Goal: Information Seeking & Learning: Check status

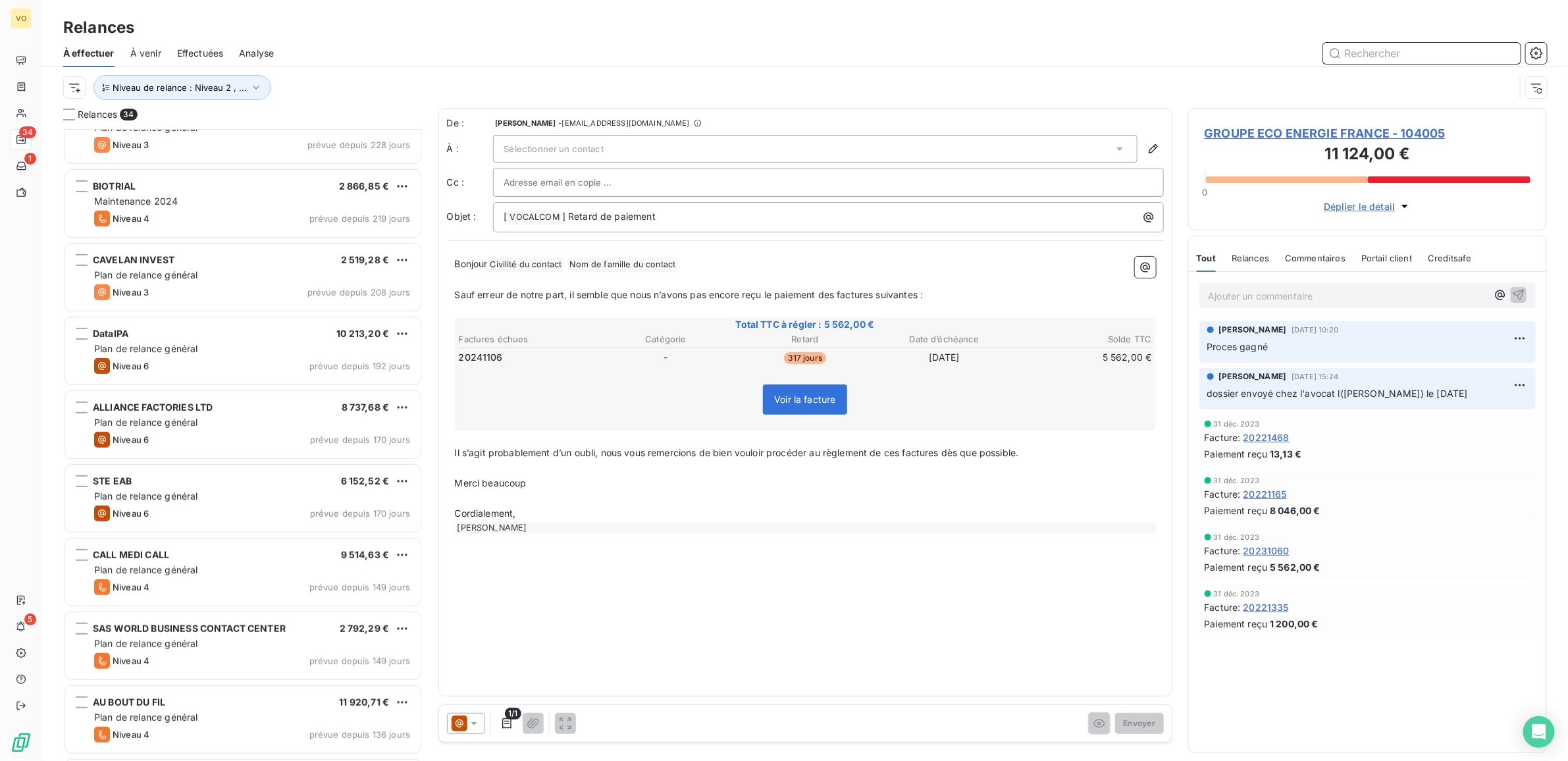
scroll to position [330, 0]
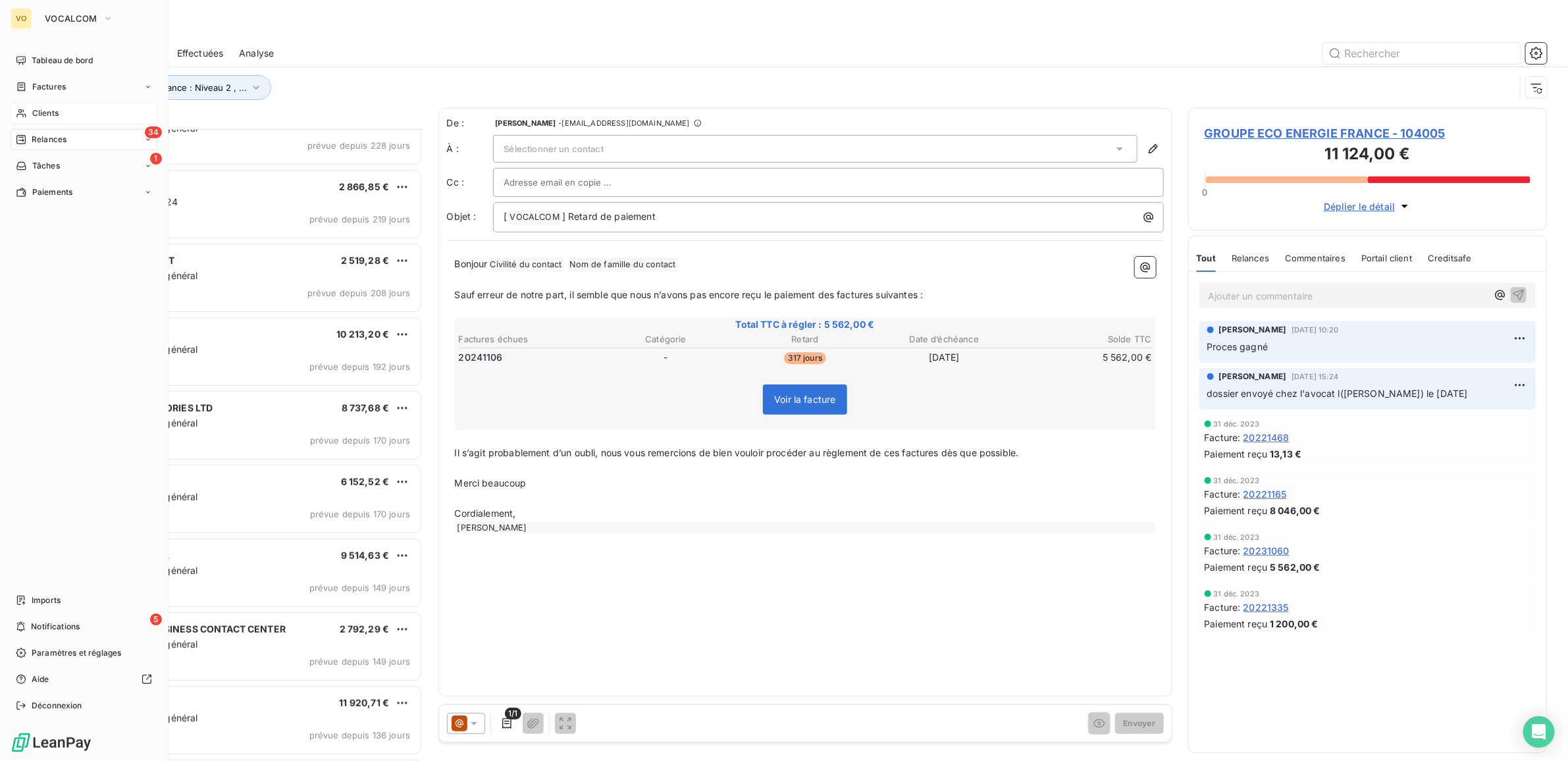
click at [47, 108] on span "Clients" at bounding box center [46, 113] width 27 height 12
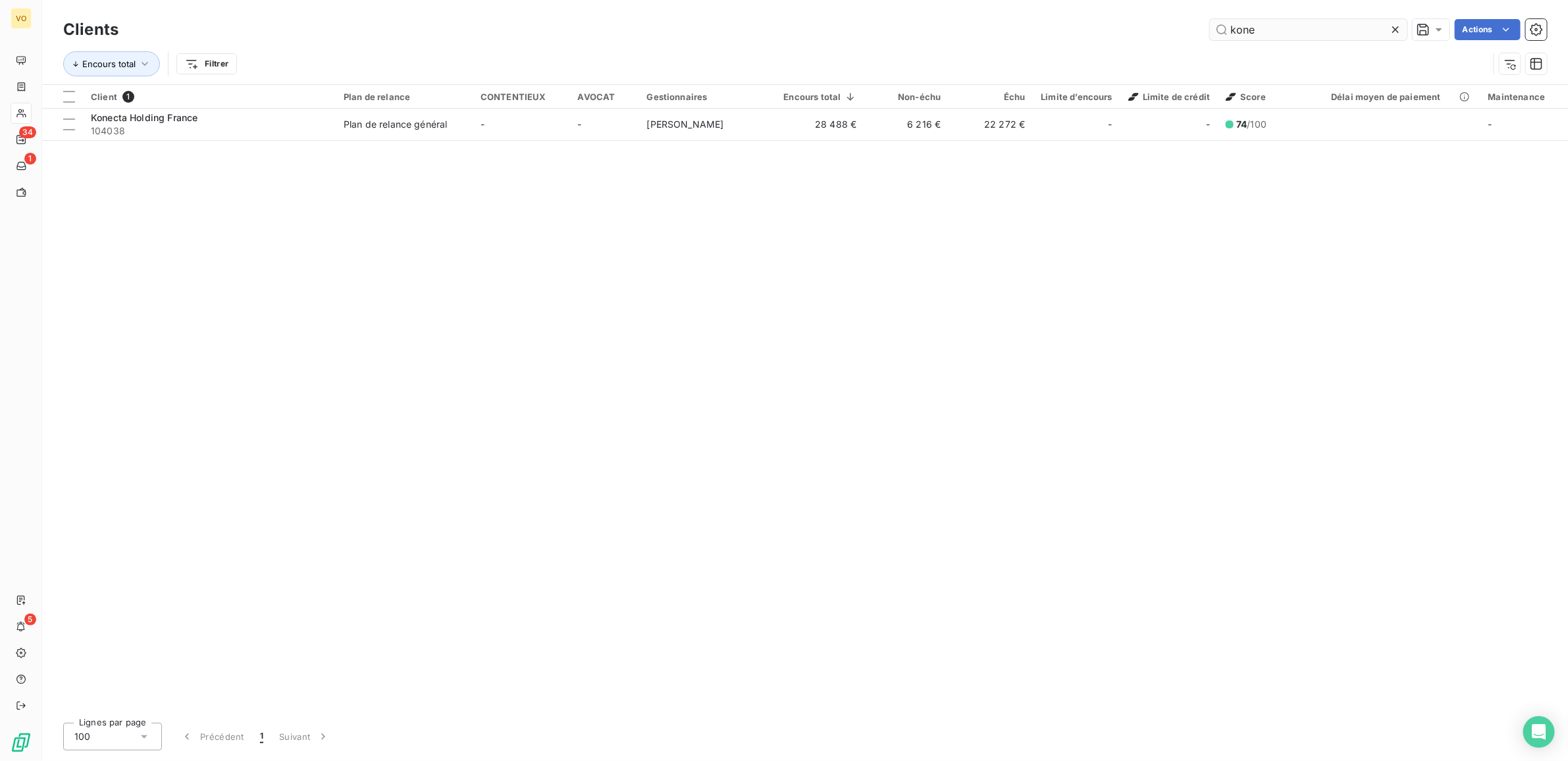
drag, startPoint x: 1274, startPoint y: 30, endPoint x: 1215, endPoint y: 21, distance: 59.7
click at [1215, 21] on input "kone" at bounding box center [1309, 29] width 197 height 21
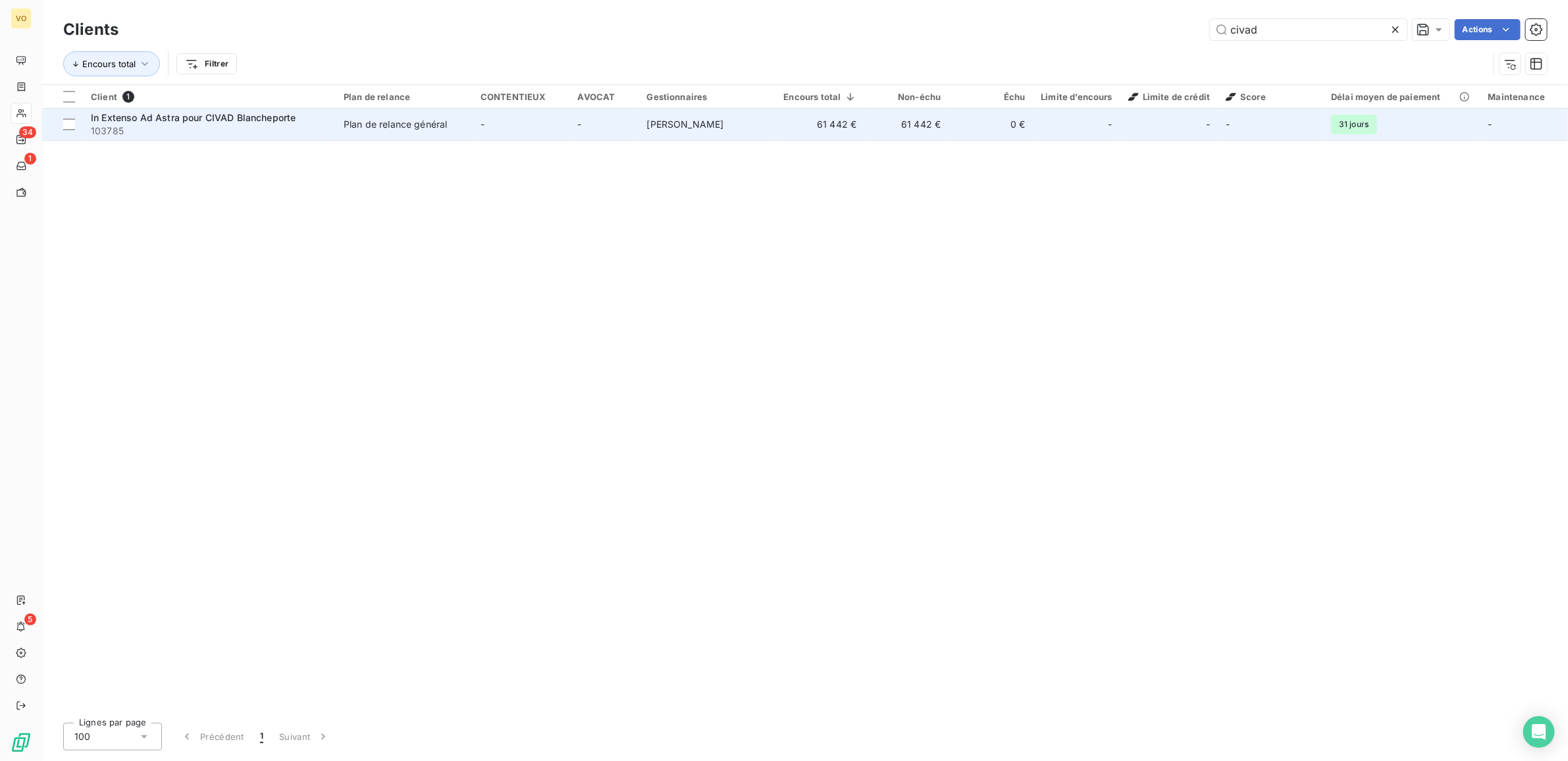
type input "civad"
click at [200, 120] on span "In Extenso Ad Astra pour CIVAD Blancheporte" at bounding box center [193, 117] width 205 height 11
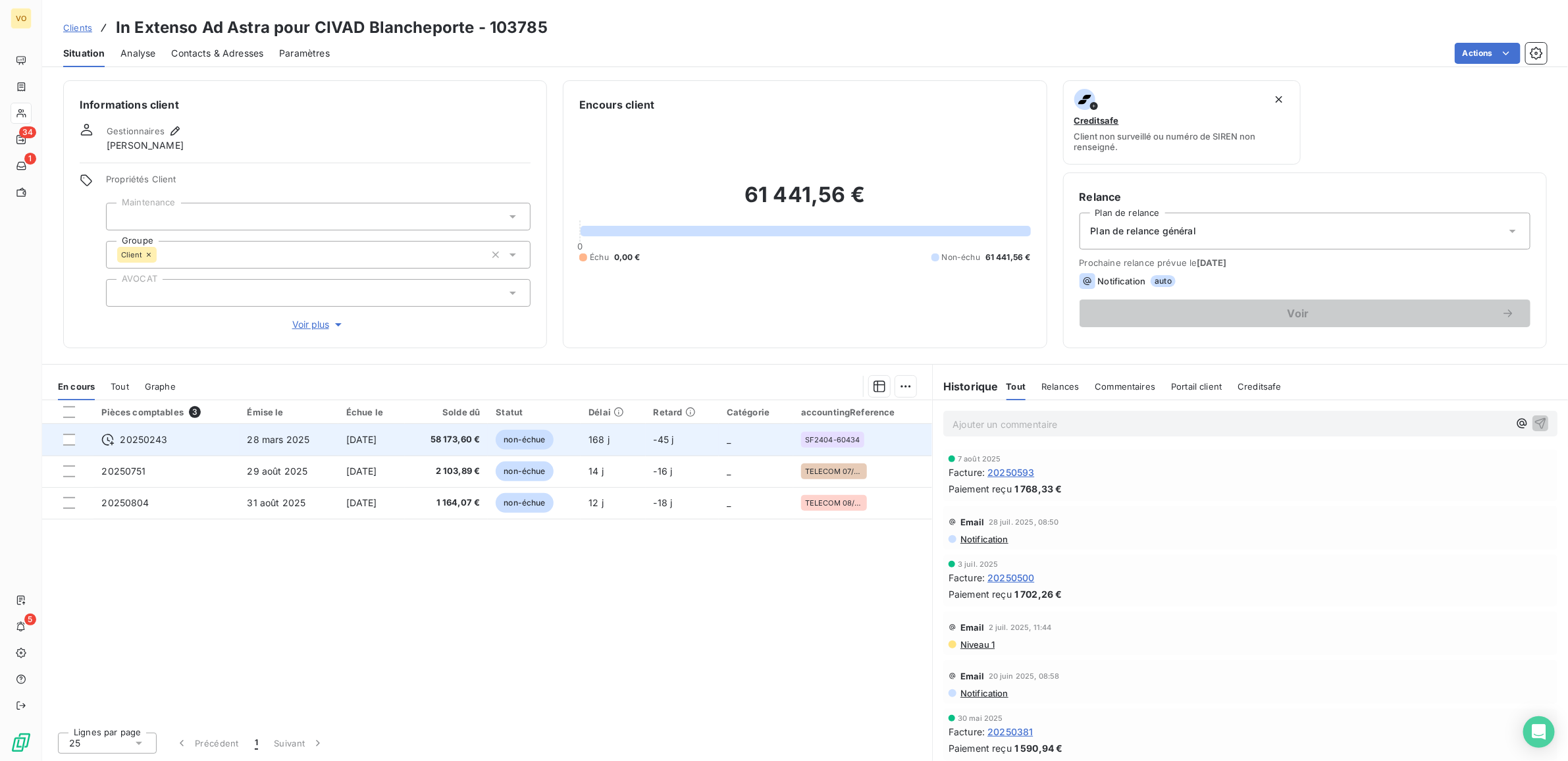
click at [405, 435] on td "27 oct. 2025" at bounding box center [371, 439] width 66 height 32
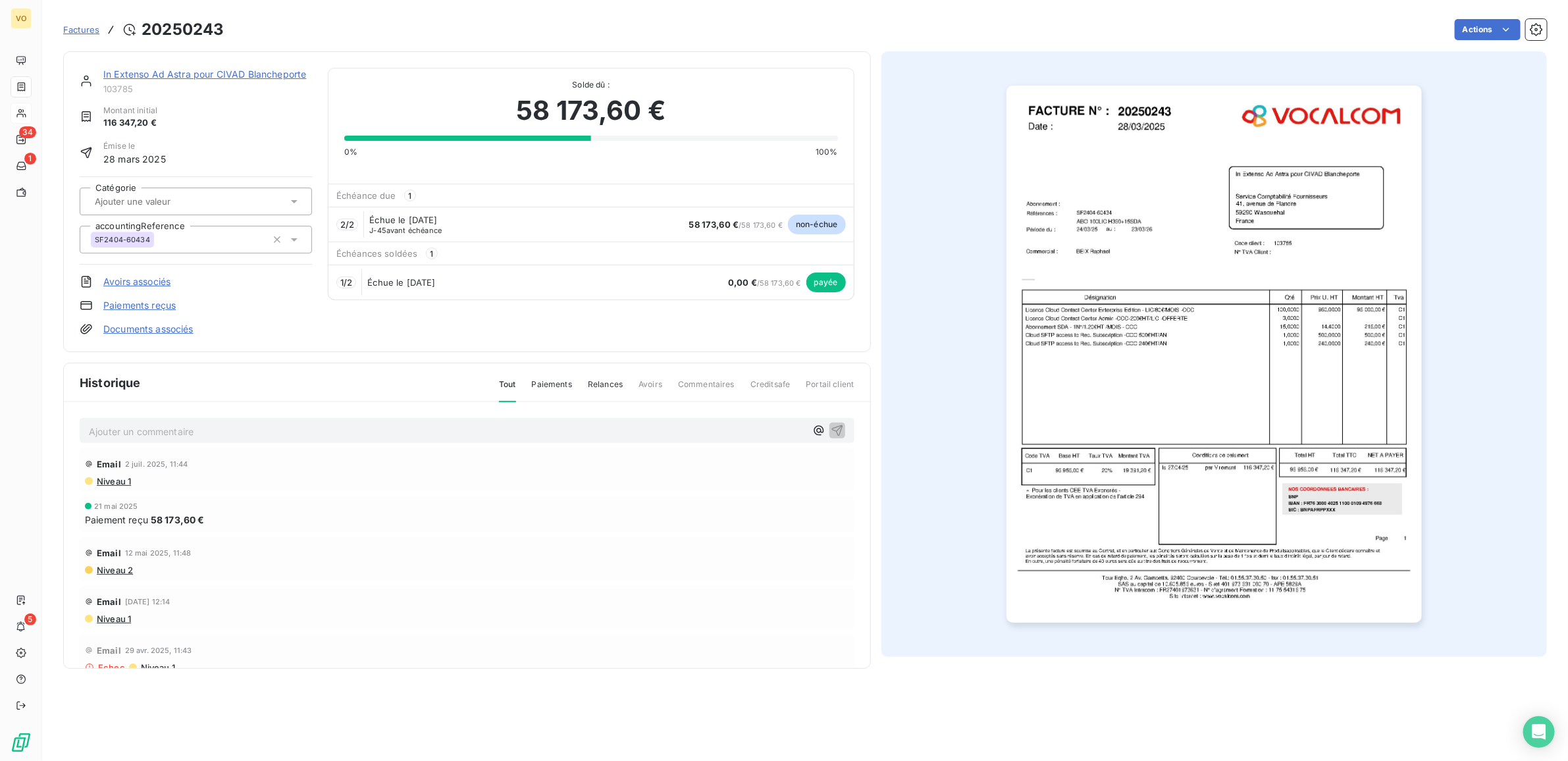
click at [1149, 369] on img "button" at bounding box center [1214, 354] width 416 height 538
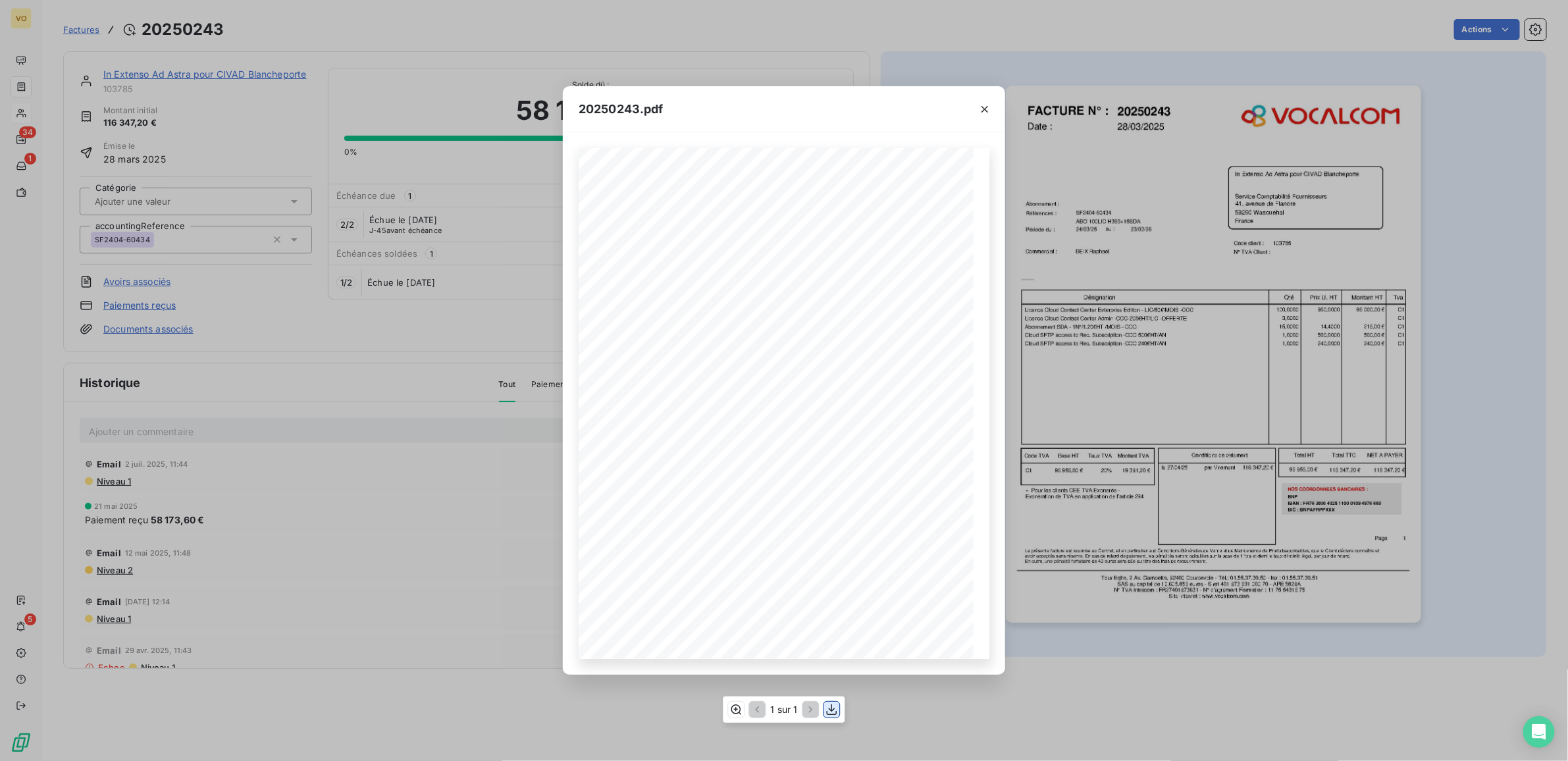
click at [827, 706] on icon "button" at bounding box center [832, 709] width 13 height 13
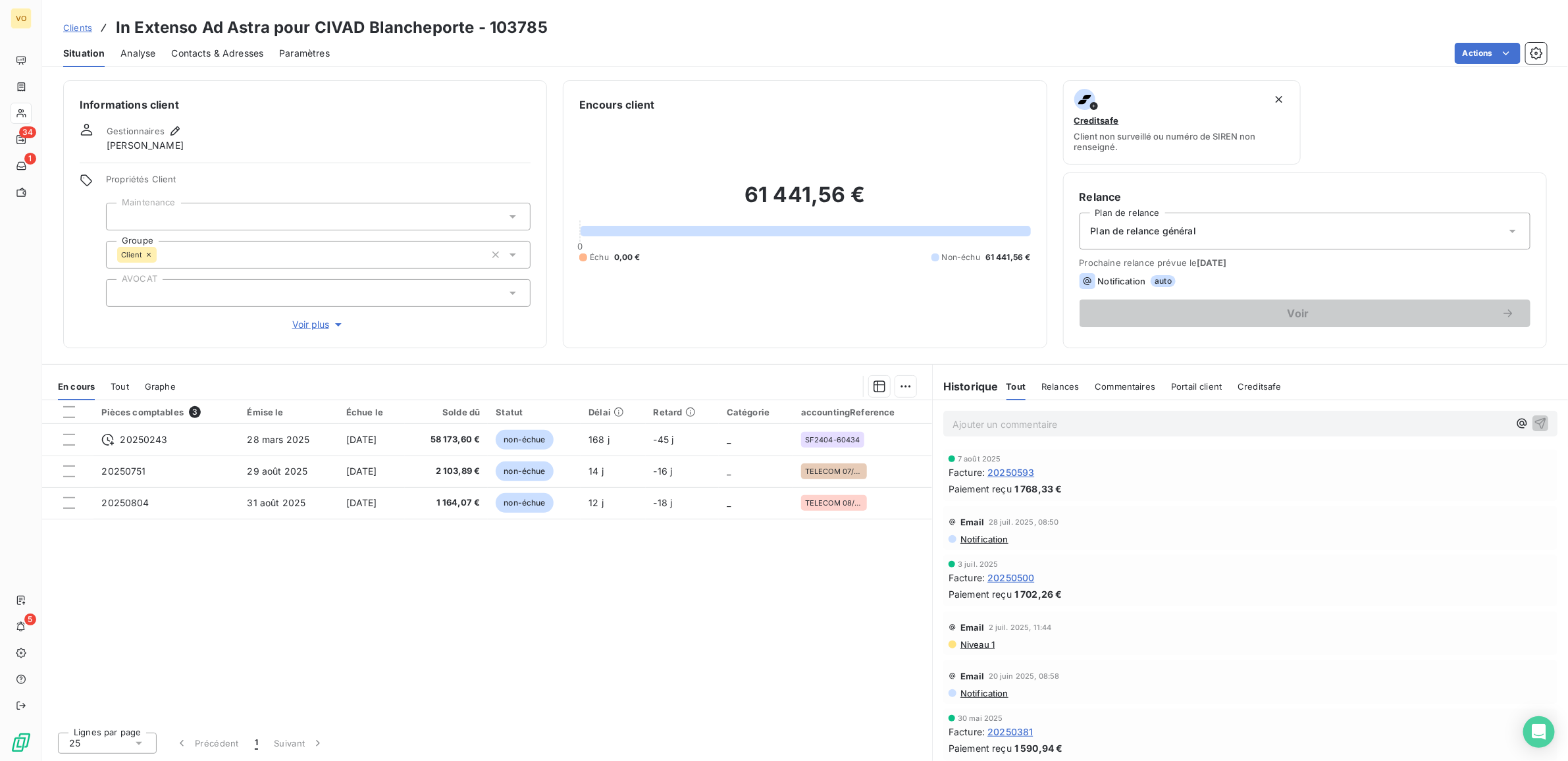
click at [547, 577] on div "Pièces comptables 3 Émise le Échue le Solde dû Statut Délai Retard Catégorie ac…" at bounding box center [487, 561] width 890 height 321
click at [615, 590] on div "Pièces comptables 3 Émise le Échue le Solde dû Statut Délai Retard Catégorie ac…" at bounding box center [487, 561] width 890 height 321
click at [542, 579] on div "Pièces comptables 3 Émise le Échue le Solde dû Statut Délai Retard Catégorie ac…" at bounding box center [487, 561] width 890 height 321
click at [530, 561] on div "Pièces comptables 3 Émise le Échue le Solde dû Statut Délai Retard Catégorie ac…" at bounding box center [487, 561] width 890 height 321
drag, startPoint x: 442, startPoint y: 555, endPoint x: 275, endPoint y: 321, distance: 287.5
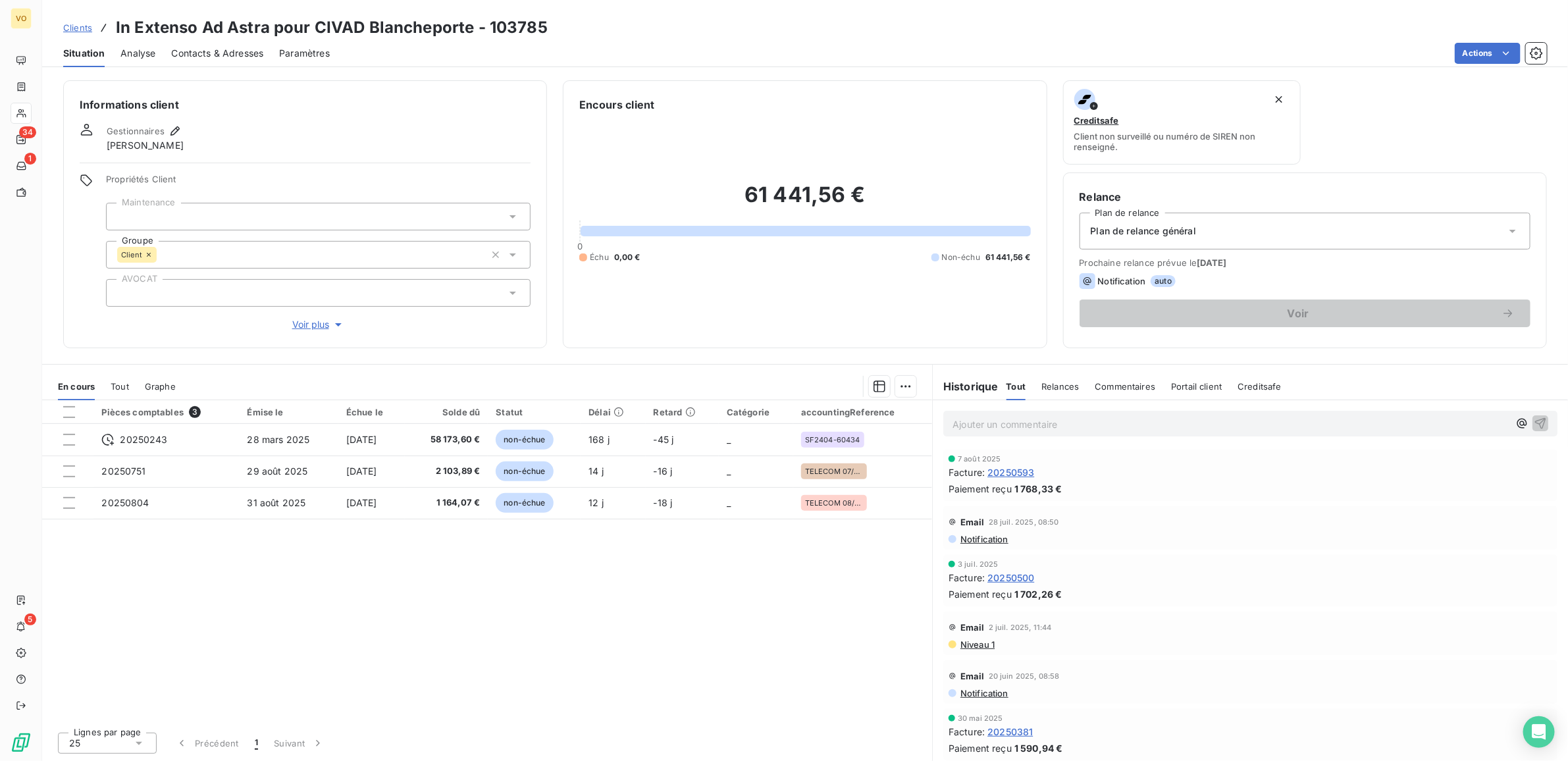
click at [439, 547] on div "Pièces comptables 3 Émise le Échue le Solde dû Statut Délai Retard Catégorie ac…" at bounding box center [487, 561] width 890 height 321
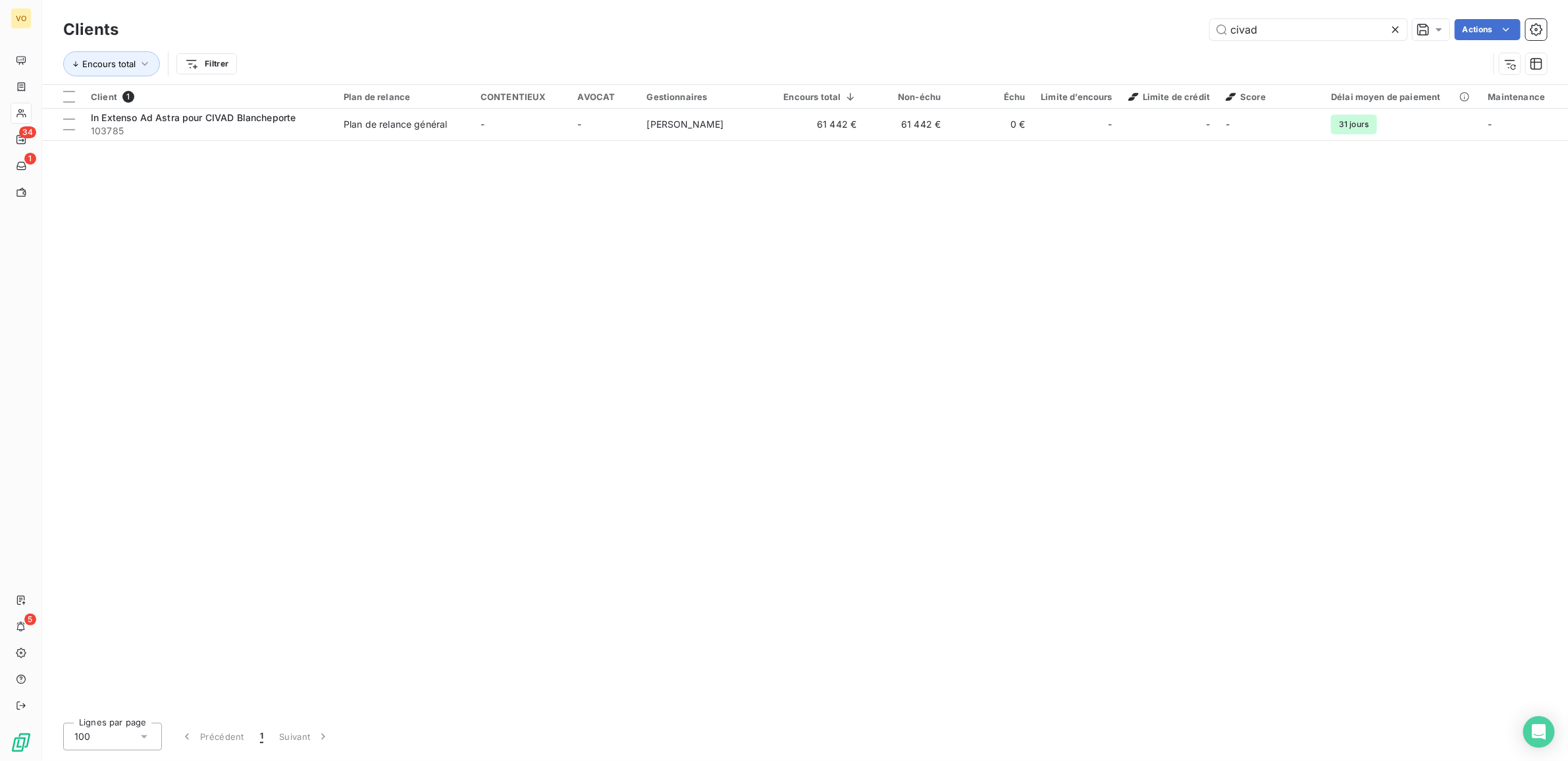
click at [690, 285] on div "Client 1 Plan de relance CONTENTIEUX AVOCAT Gestionnaires Encours total Non-éch…" at bounding box center [805, 399] width 1526 height 628
drag, startPoint x: 1264, startPoint y: 21, endPoint x: 1200, endPoint y: 11, distance: 64.8
click at [1200, 11] on div "Clients civad Actions Encours total Filtrer" at bounding box center [805, 42] width 1526 height 84
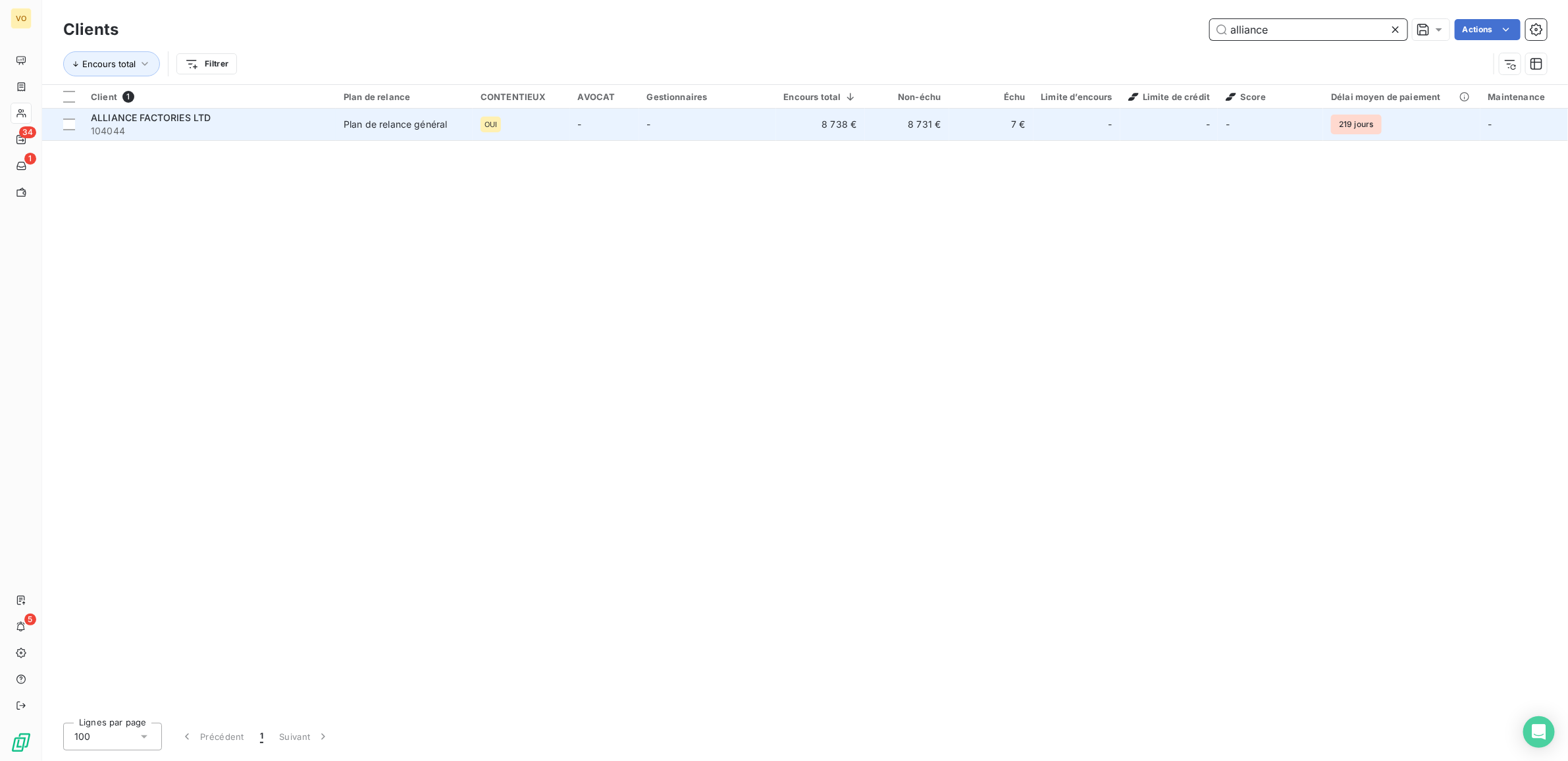
type input "alliance"
click at [631, 121] on td "-" at bounding box center [605, 124] width 69 height 32
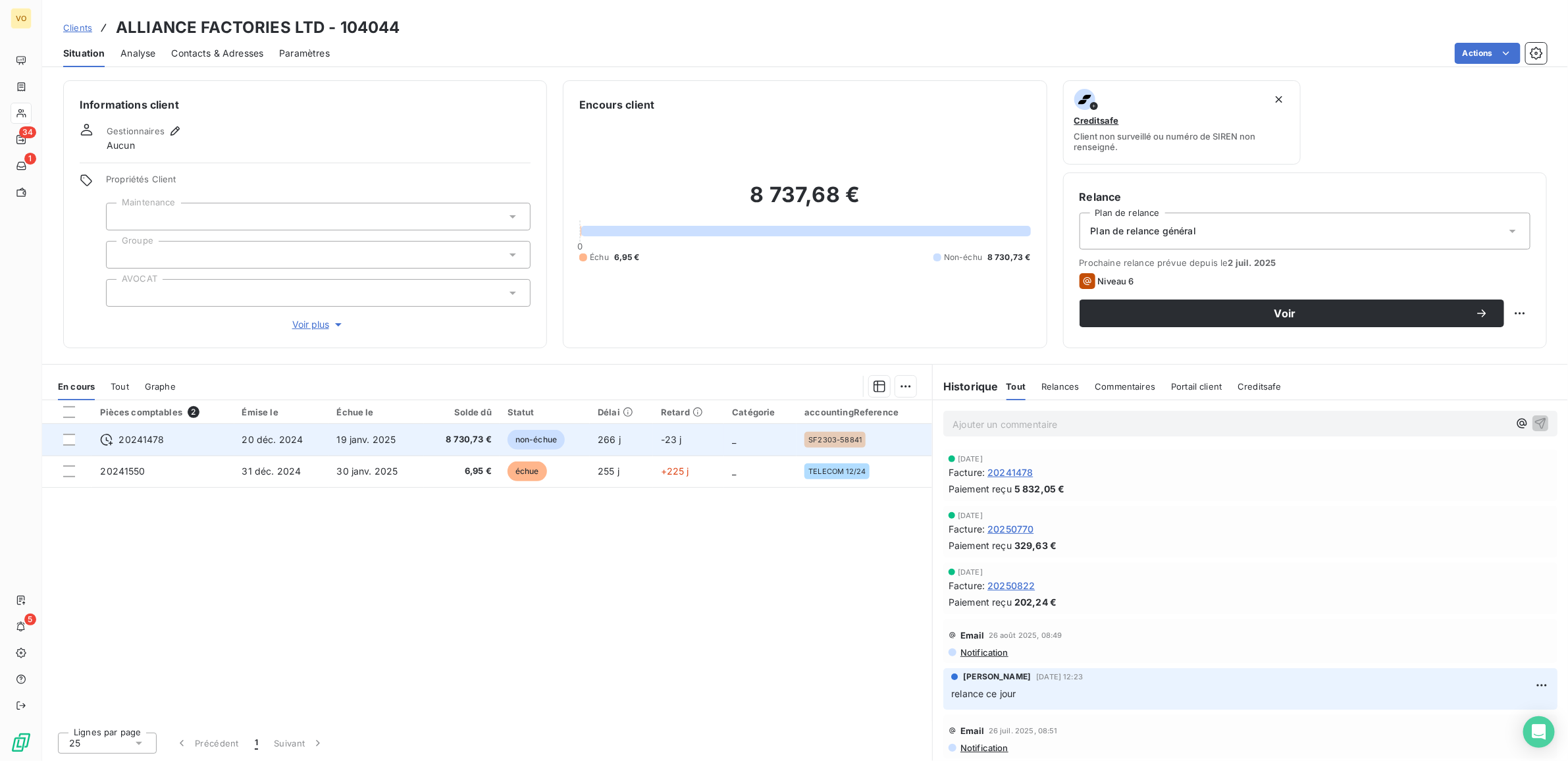
click at [645, 429] on td "266 j" at bounding box center [622, 439] width 63 height 32
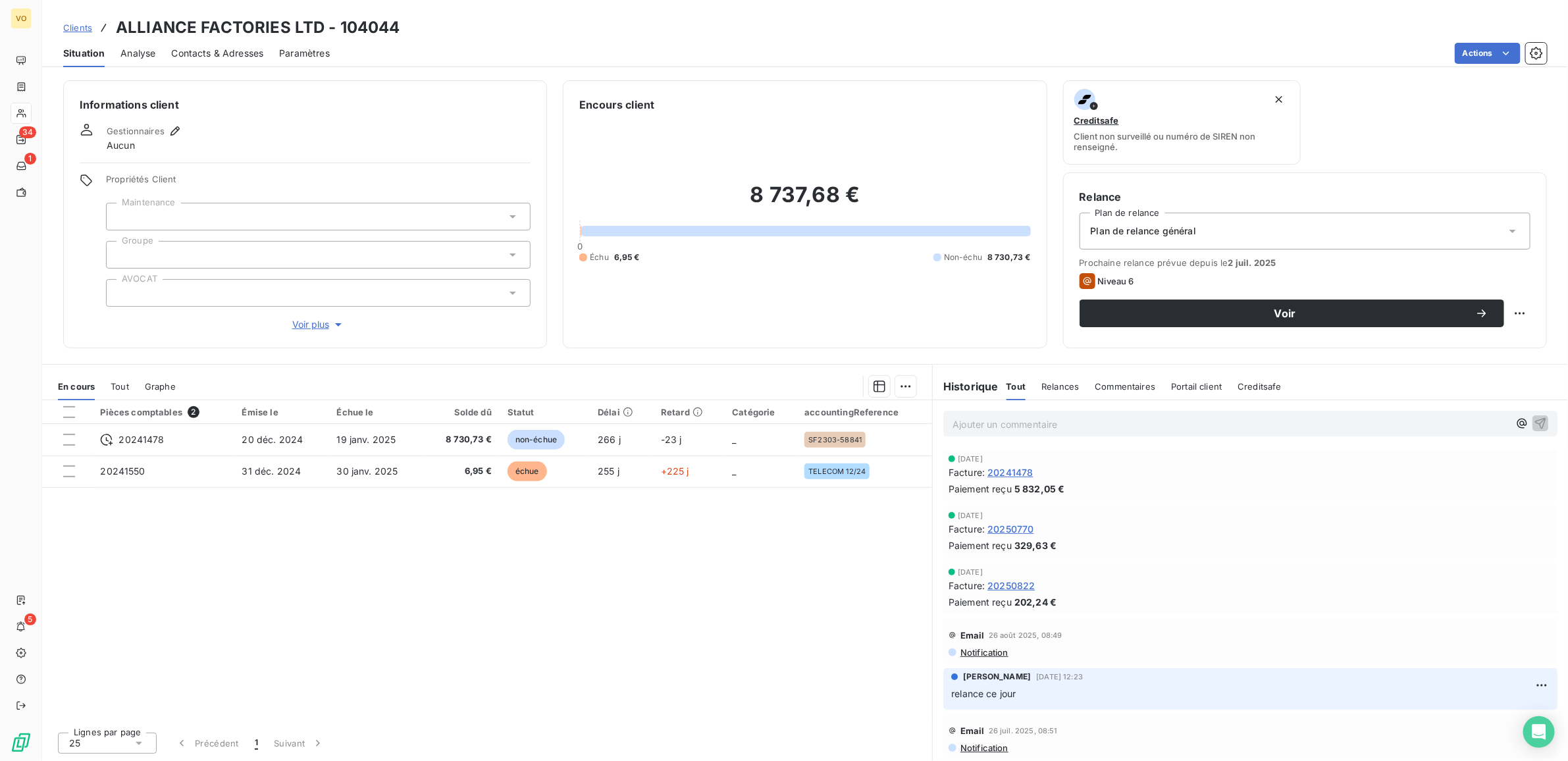
click at [500, 590] on div "Pièces comptables 2 Émise le Échue le Solde dû Statut Délai Retard Catégorie ac…" at bounding box center [487, 561] width 890 height 321
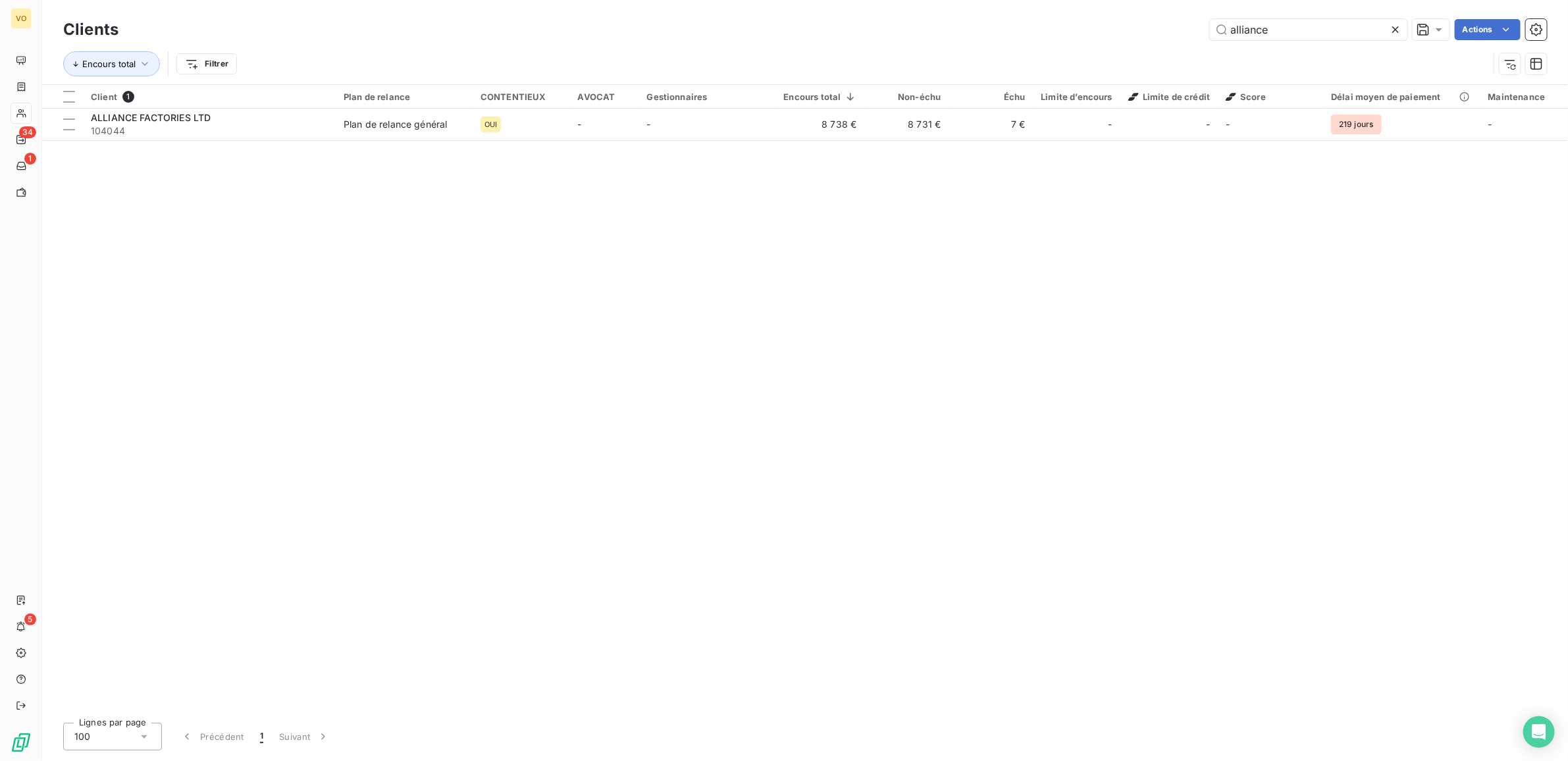
drag, startPoint x: 897, startPoint y: 346, endPoint x: 995, endPoint y: 296, distance: 110.0
click at [900, 343] on div "Client 1 Plan de relance CONTENTIEUX AVOCAT Gestionnaires Encours total Non-éch…" at bounding box center [805, 399] width 1526 height 628
click at [1399, 27] on icon at bounding box center [1396, 29] width 13 height 13
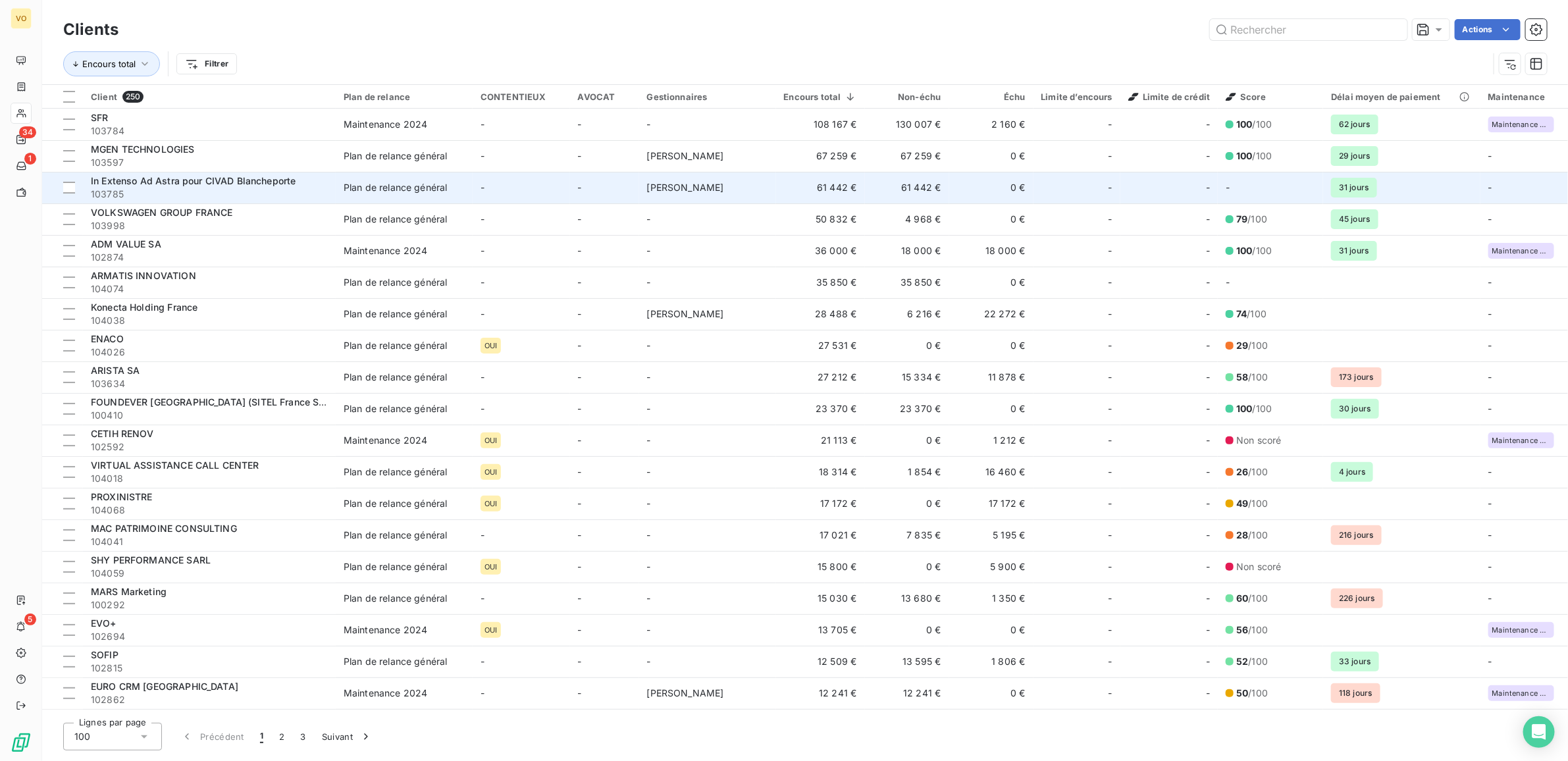
click at [155, 182] on span "In Extenso Ad Astra pour CIVAD Blancheporte" at bounding box center [193, 180] width 205 height 11
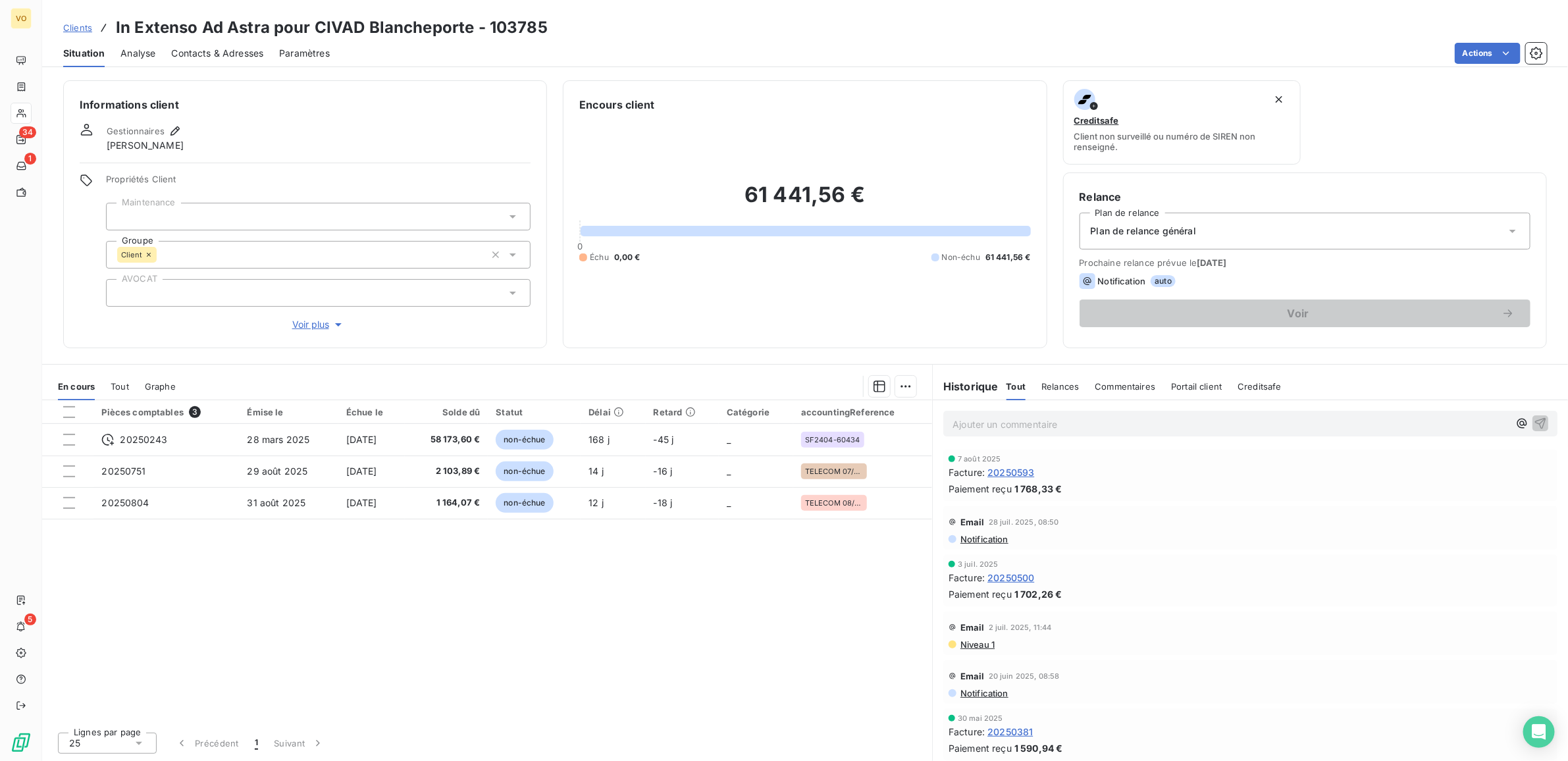
click at [411, 664] on div "Pièces comptables 3 Émise le Échue le Solde dû Statut Délai Retard Catégorie ac…" at bounding box center [487, 561] width 890 height 321
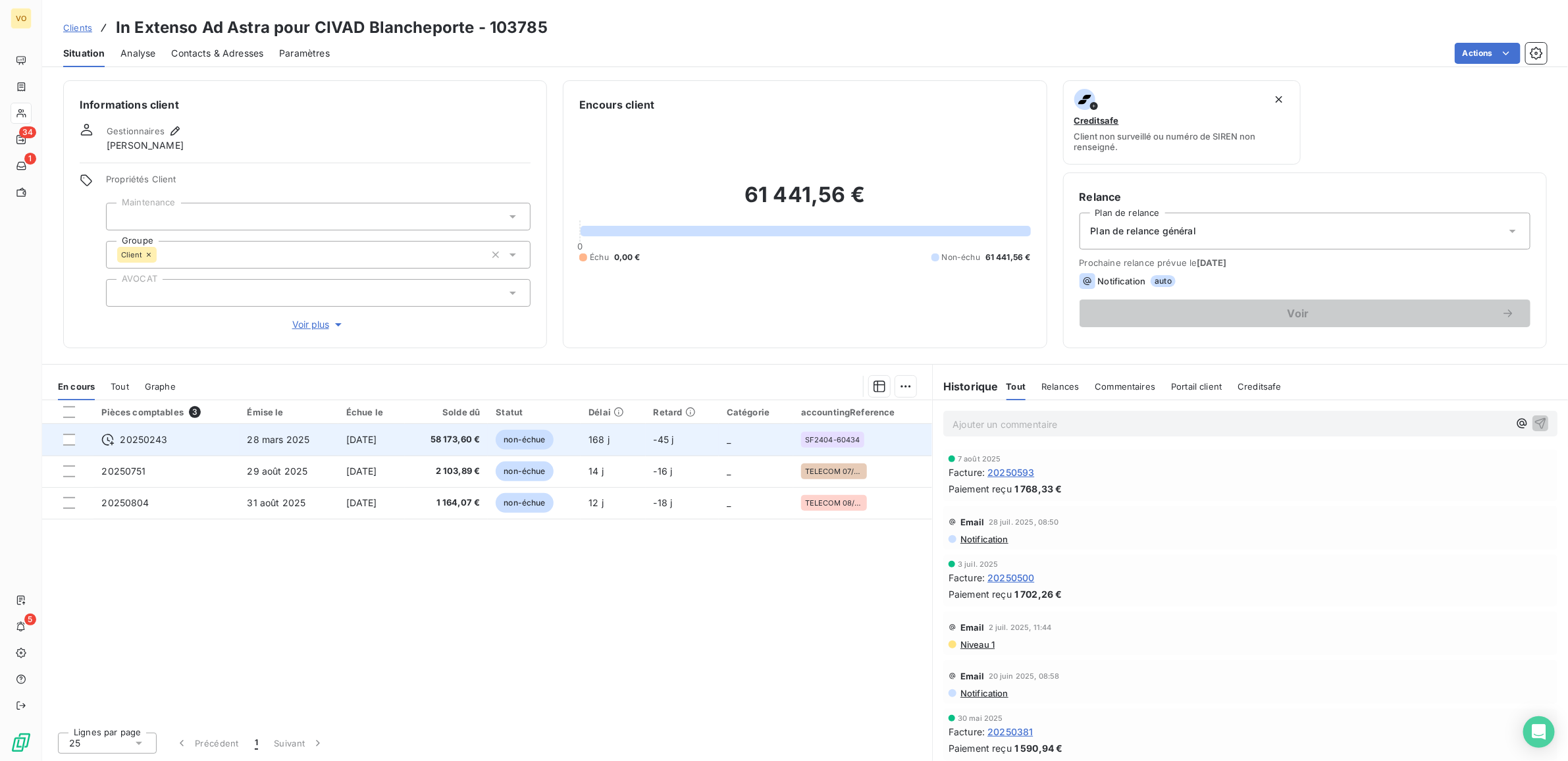
click at [822, 660] on div "Pièces comptables 3 Émise le Échue le Solde dû Statut Délai Retard Catégorie ac…" at bounding box center [487, 561] width 890 height 321
click at [318, 432] on td "28 mars 2025" at bounding box center [289, 439] width 99 height 32
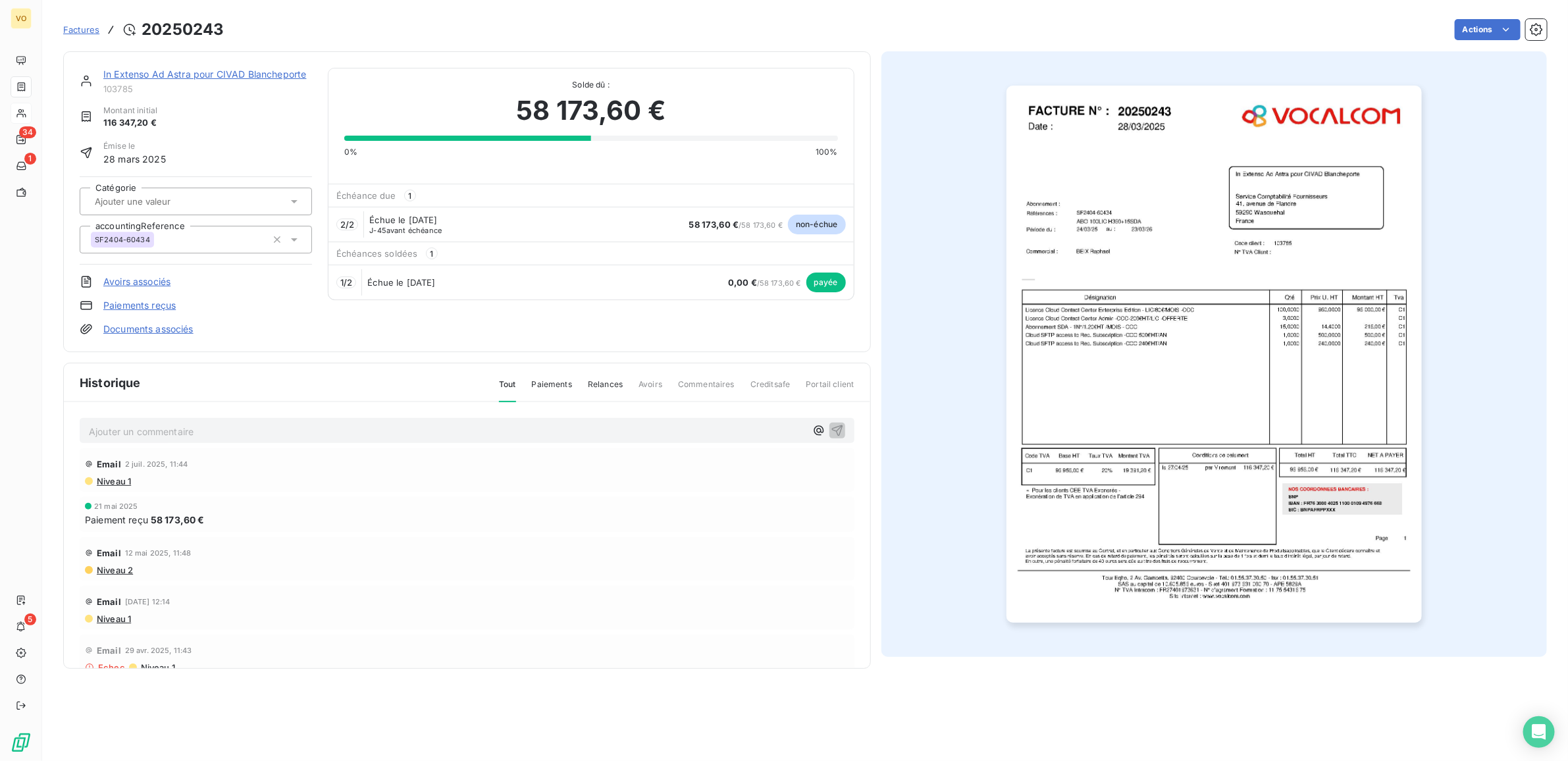
click at [1208, 262] on img "button" at bounding box center [1214, 354] width 416 height 538
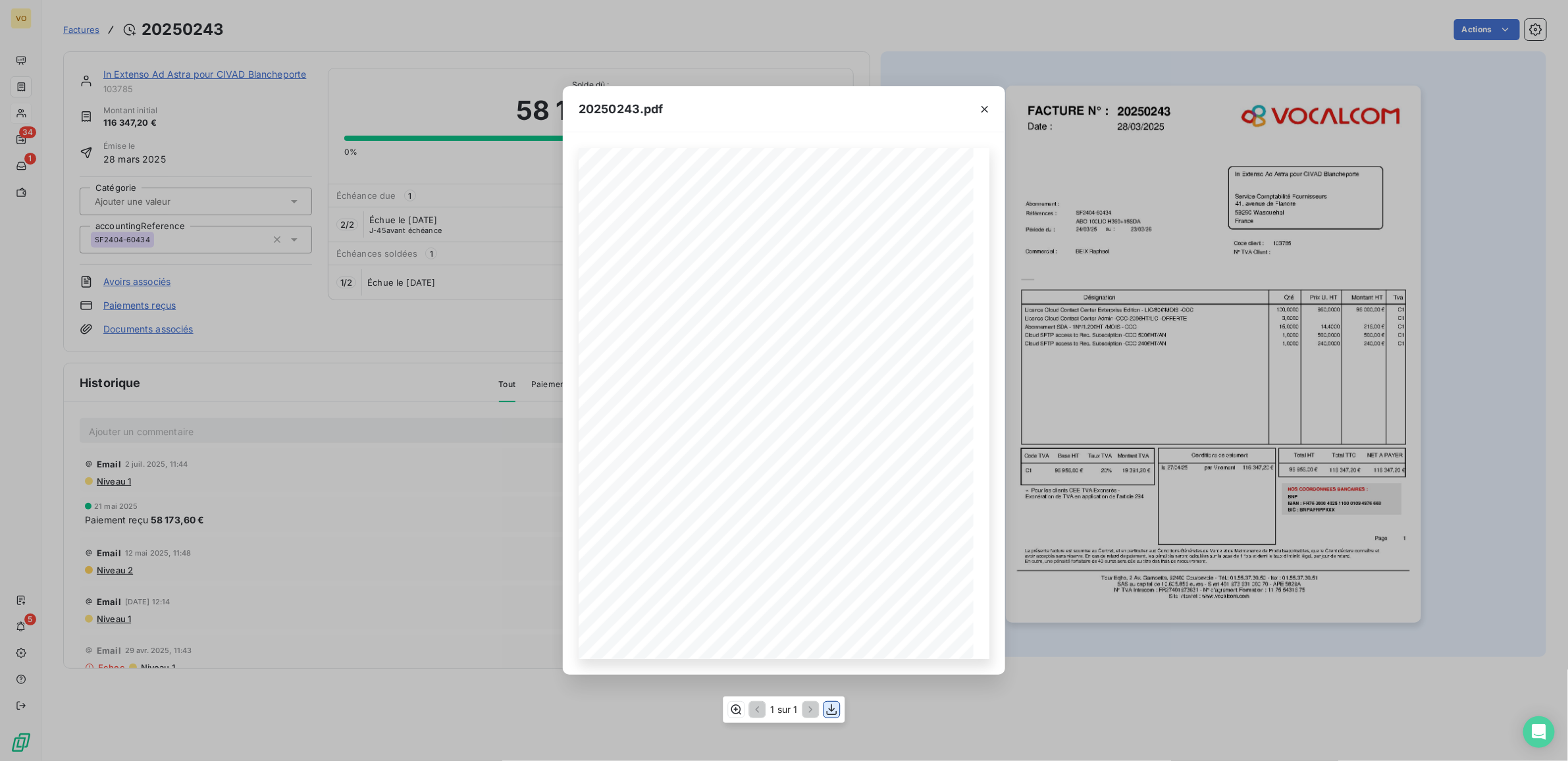
click at [830, 711] on icon "button" at bounding box center [832, 709] width 13 height 13
click at [265, 537] on div "20250243.pdf Références : FACTURE N° : In Extenso Ad Astra pour CIVAD Blanchepo…" at bounding box center [784, 380] width 1568 height 761
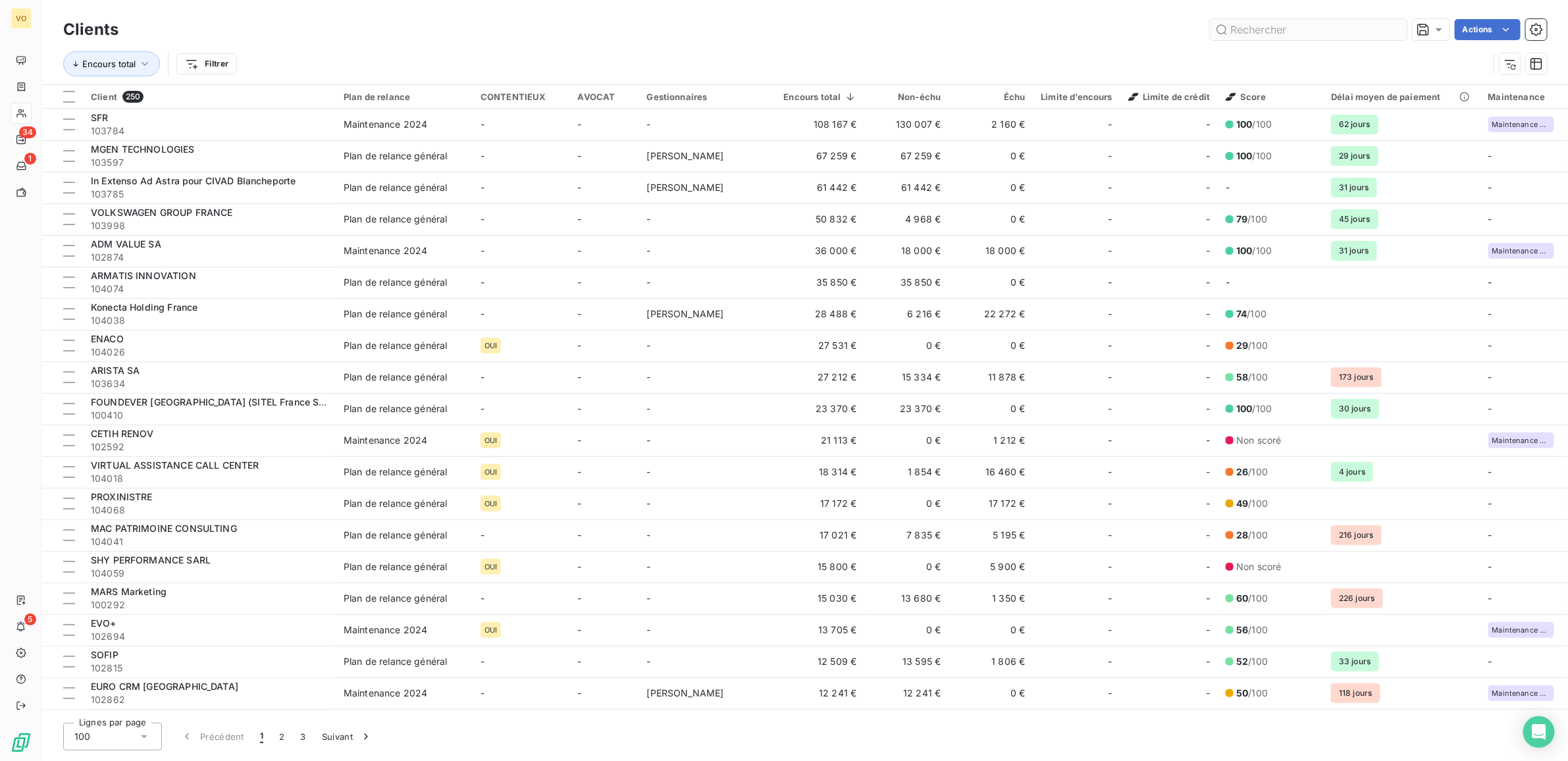
click at [1239, 28] on input "text" at bounding box center [1309, 29] width 197 height 21
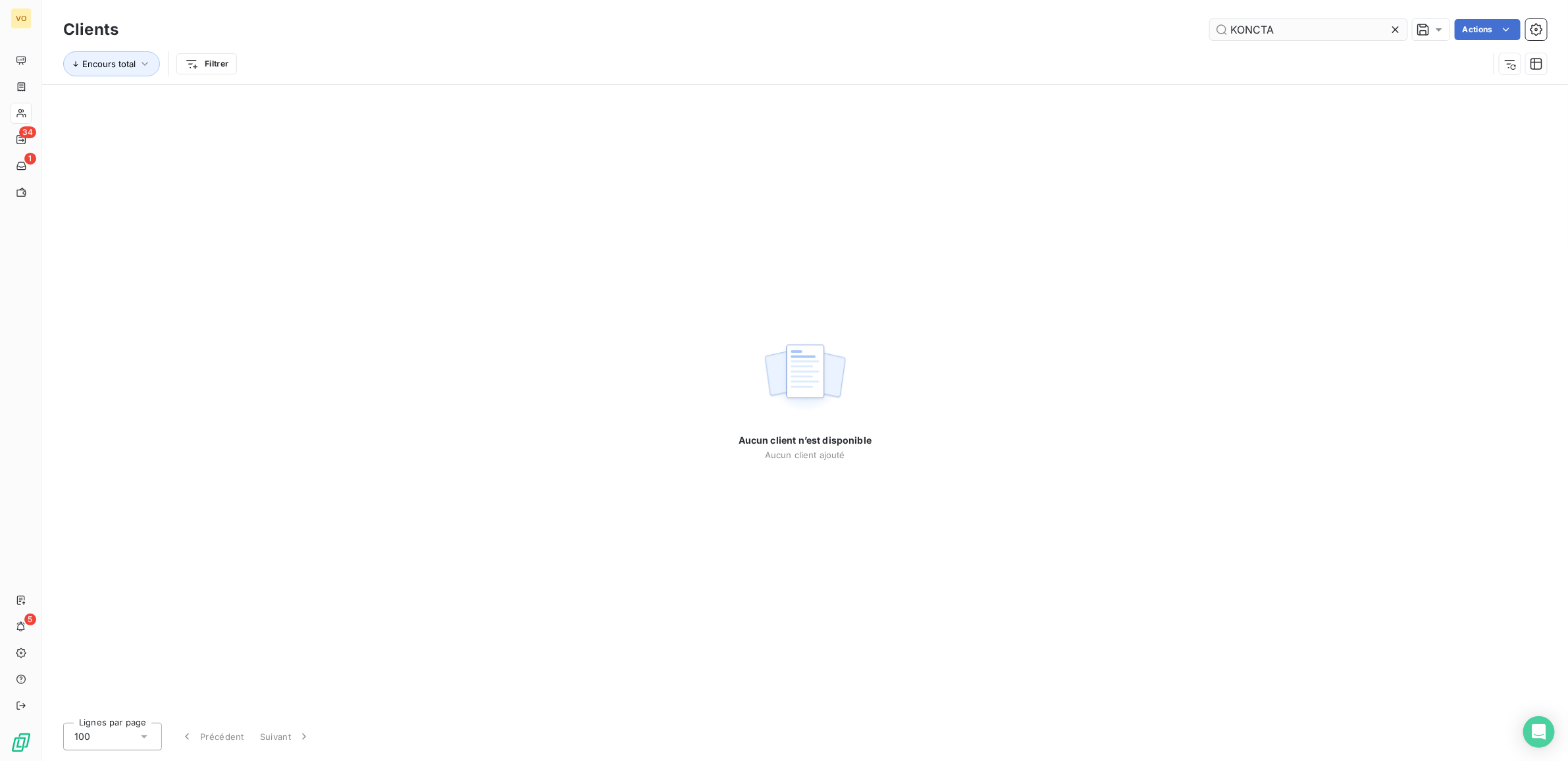
click at [1253, 24] on input "KONCTA" at bounding box center [1309, 29] width 197 height 21
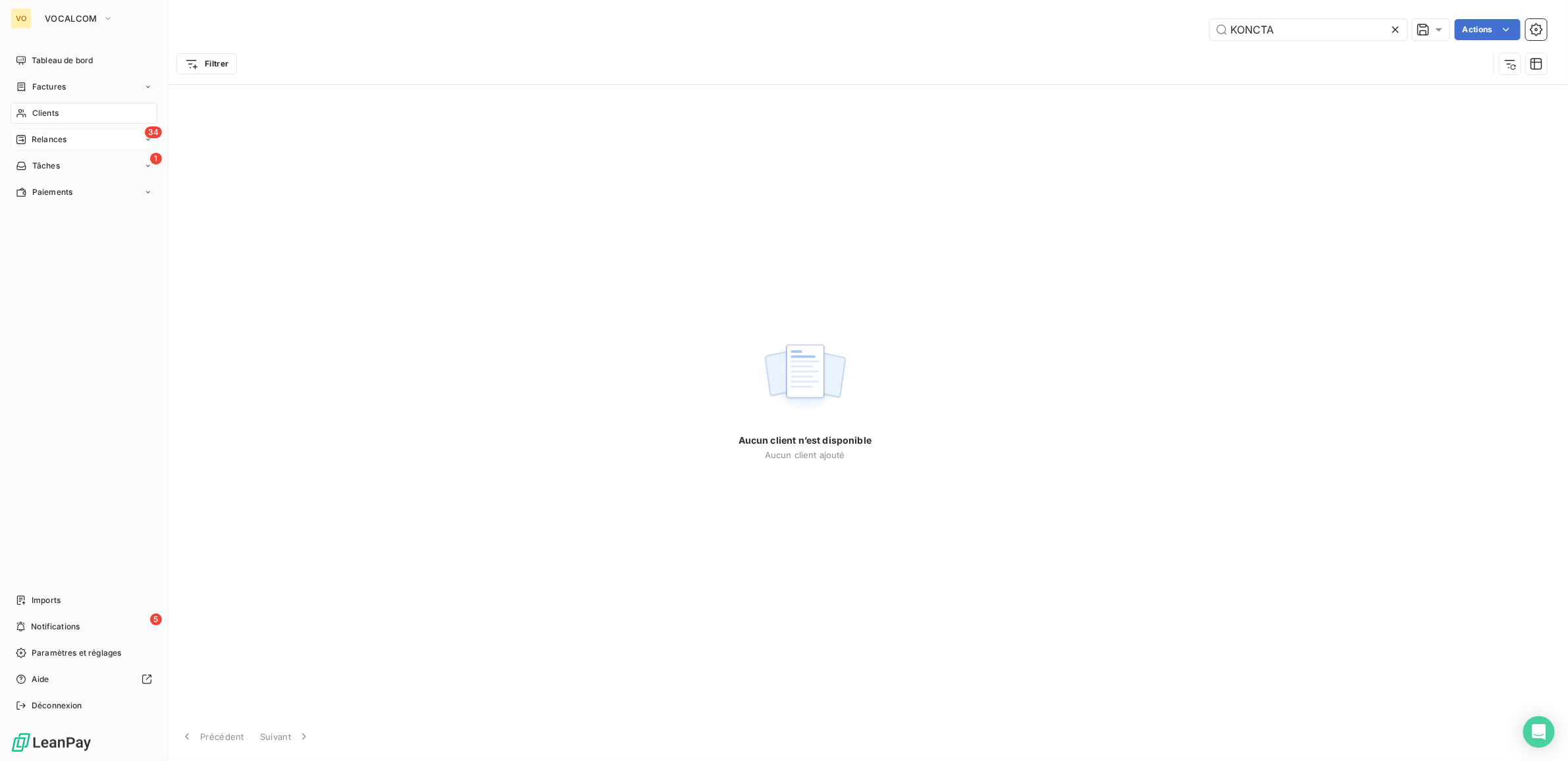
type input "KONCTA"
click at [40, 136] on span "Relances" at bounding box center [49, 139] width 35 height 12
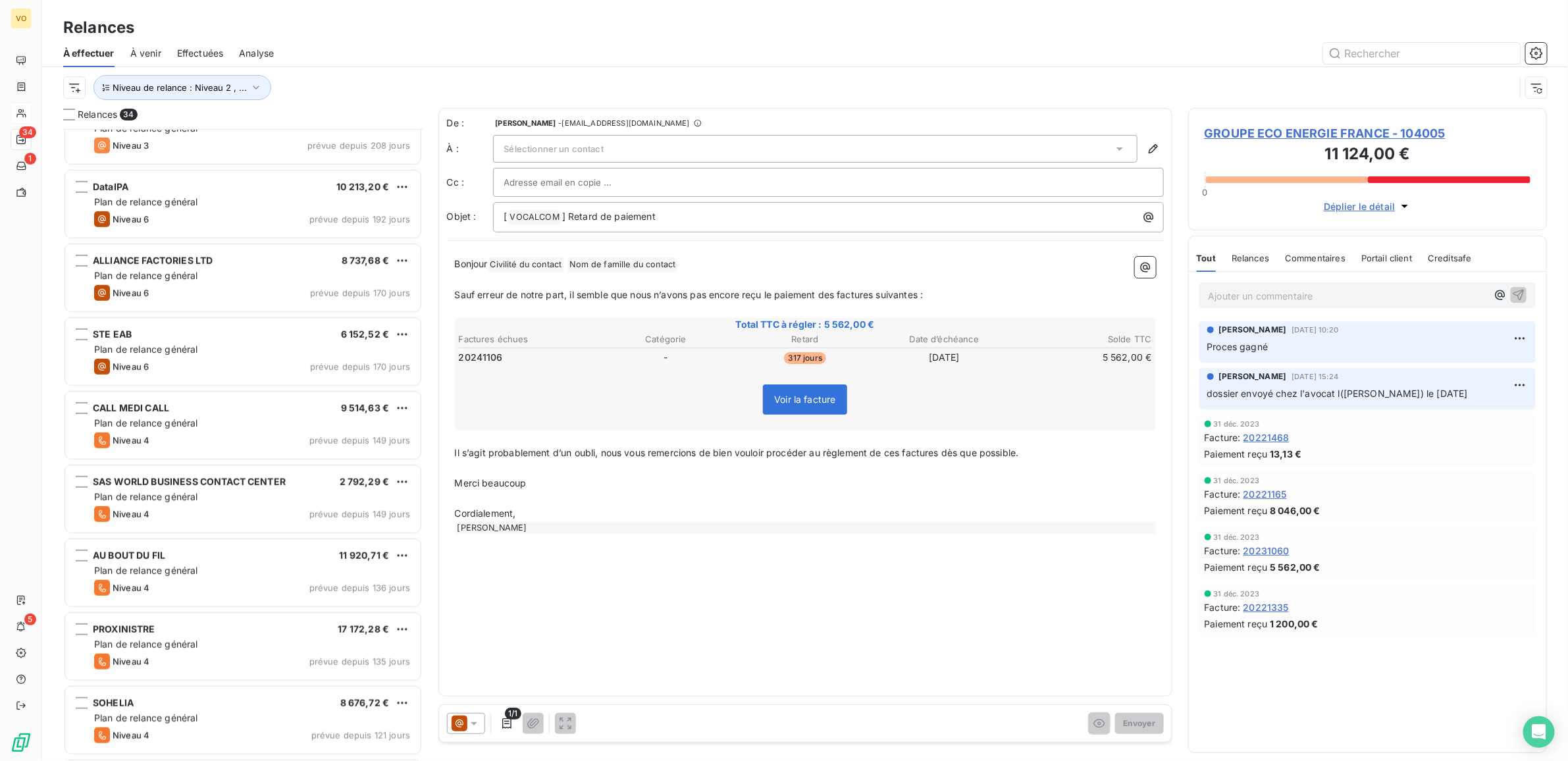
scroll to position [476, 0]
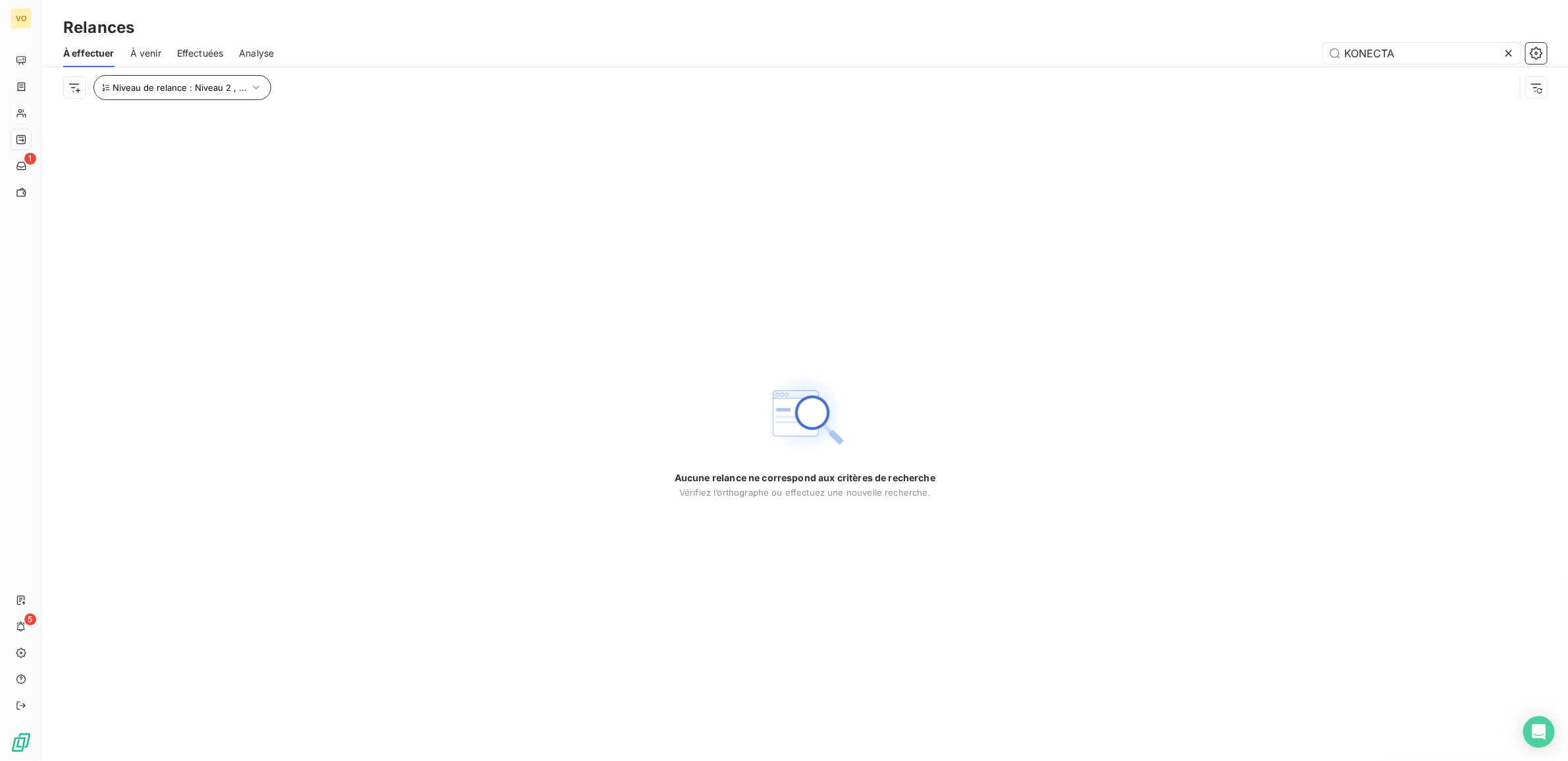
type input "KONECTA"
click at [250, 86] on icon "button" at bounding box center [256, 88] width 13 height 13
click at [217, 222] on div "Aucune relance ne correspond aux critères de recherche Vérifiez l’orthographe o…" at bounding box center [805, 435] width 1526 height 653
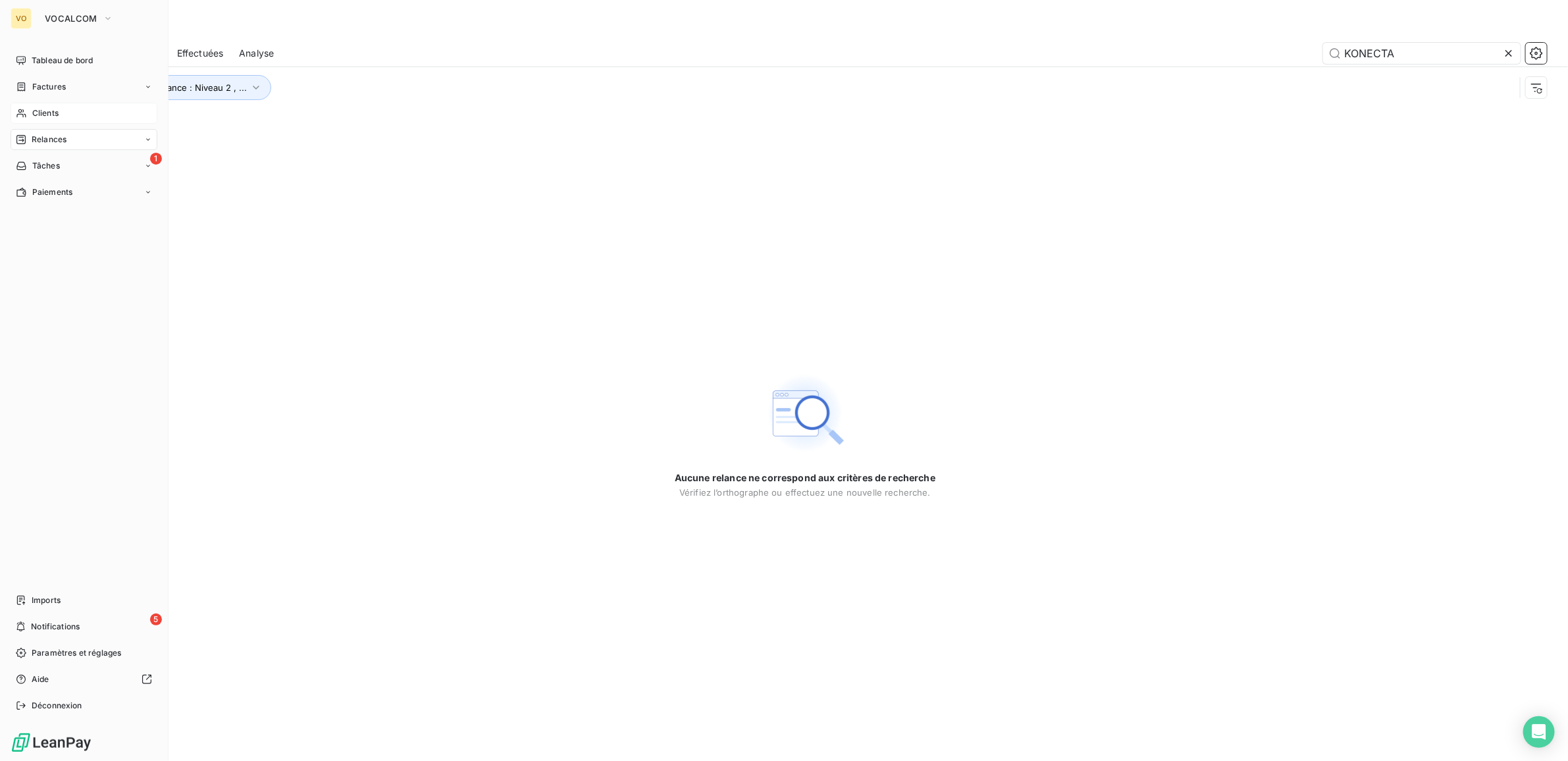
click at [32, 109] on span "Clients" at bounding box center [46, 113] width 27 height 12
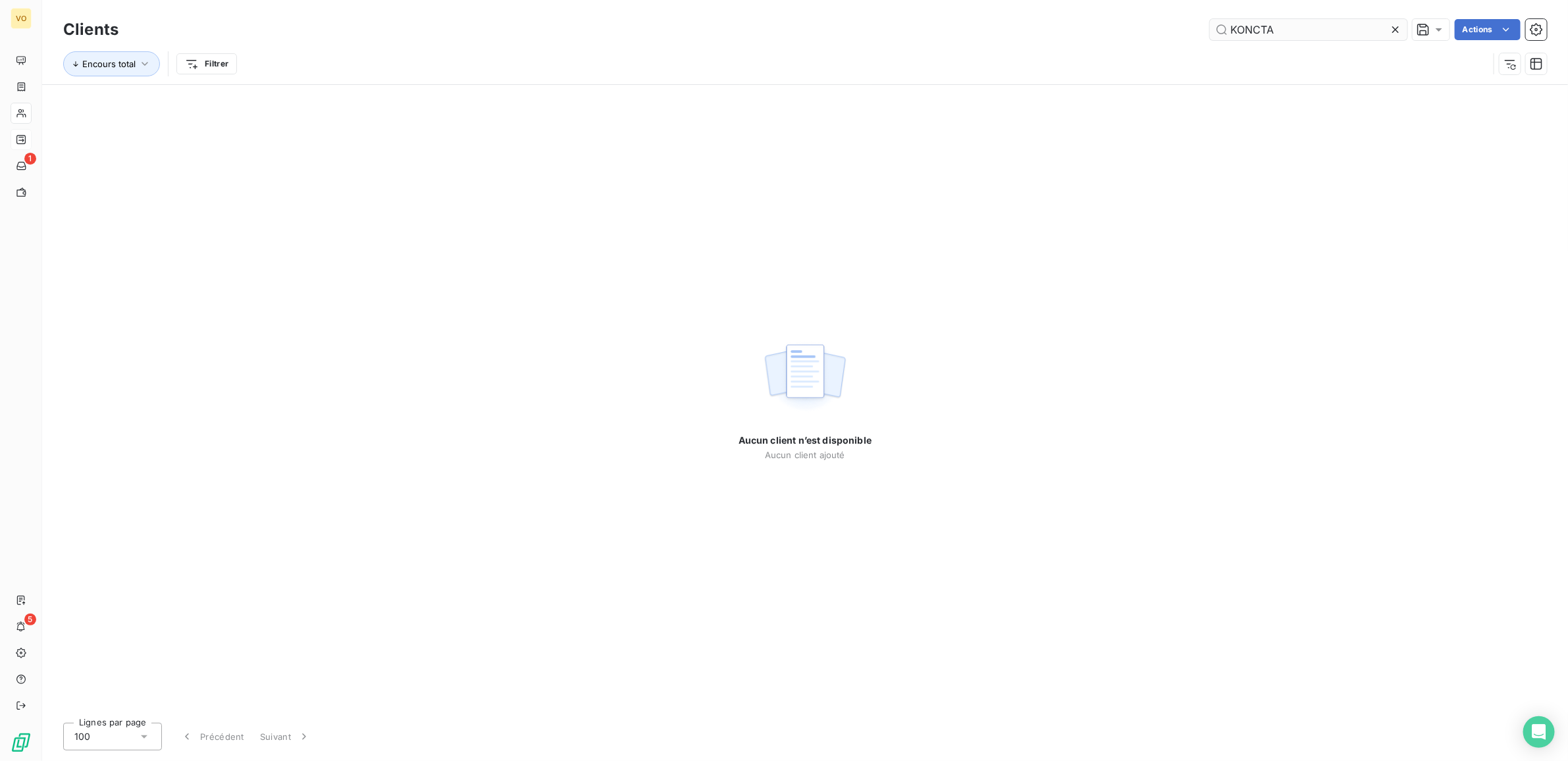
click at [1247, 27] on input "KONCTA" at bounding box center [1309, 29] width 197 height 21
click at [1254, 25] on input "KONCTA" at bounding box center [1309, 29] width 197 height 21
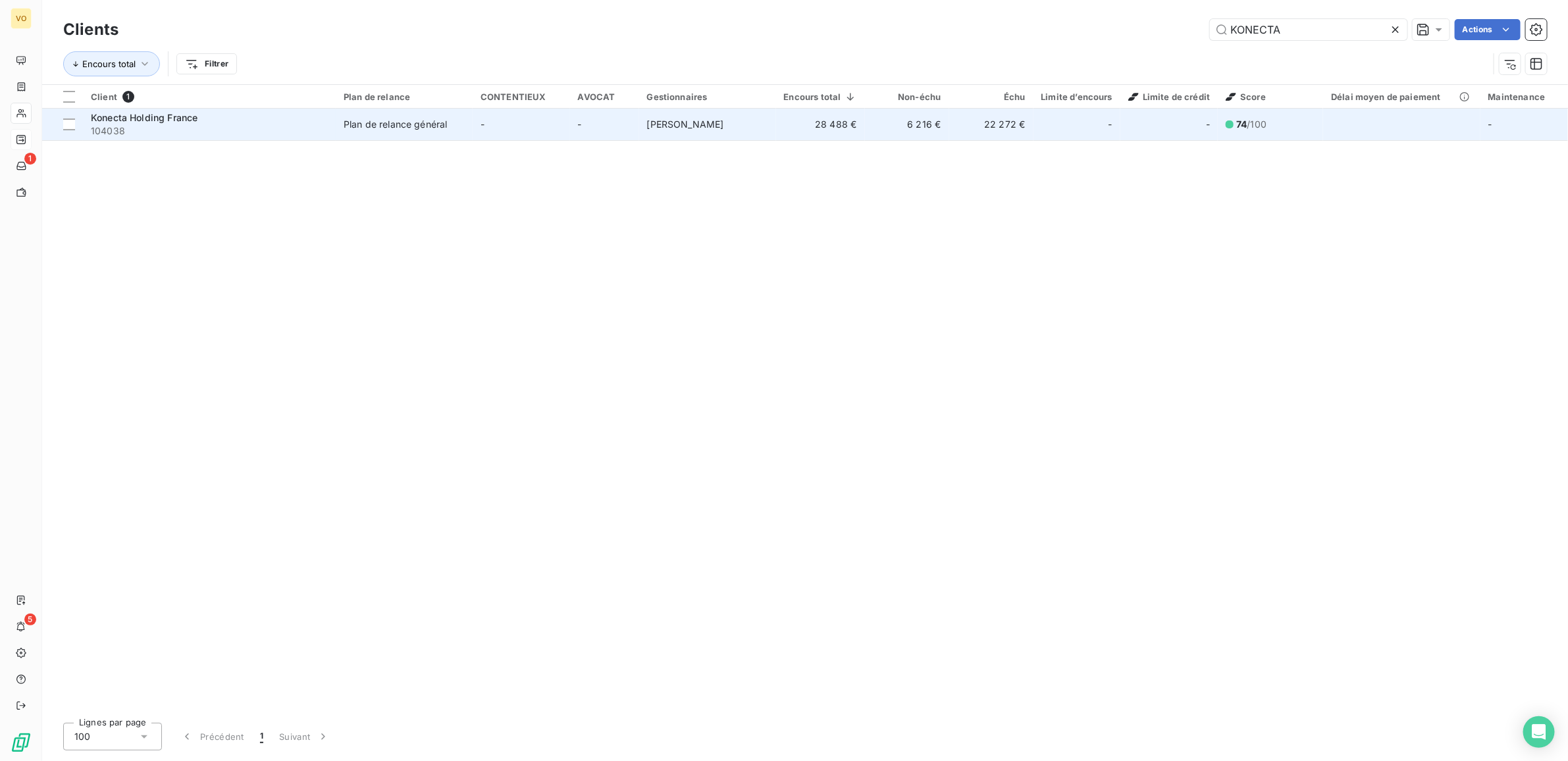
type input "KONECTA"
click at [141, 125] on span "104038" at bounding box center [209, 131] width 237 height 13
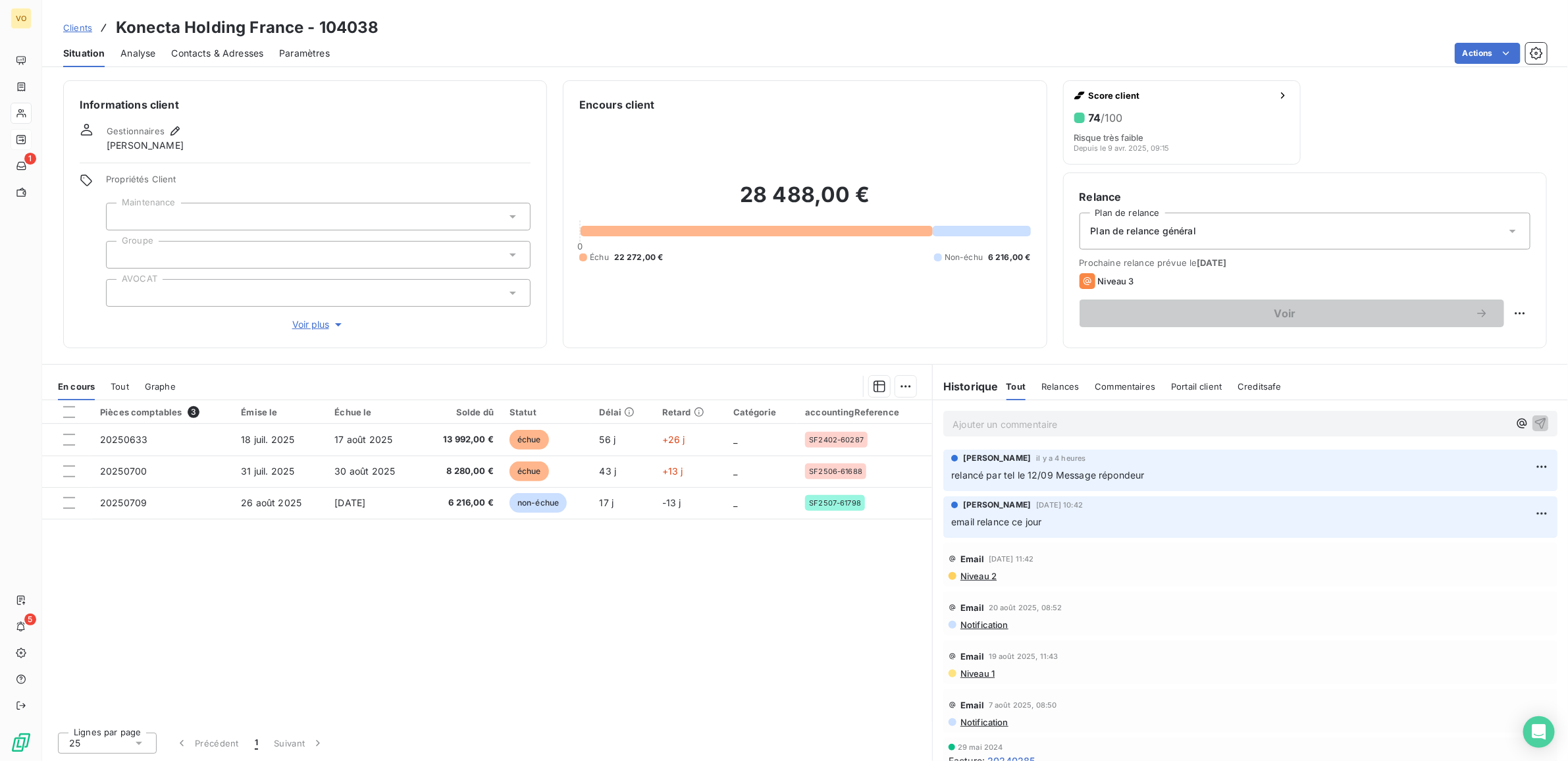
click at [1124, 276] on span "Niveau 3" at bounding box center [1116, 281] width 36 height 10
click at [1139, 250] on div "Relance Plan de relance Plan de relance général Prochaine relance prévue le 14 …" at bounding box center [1305, 260] width 451 height 143
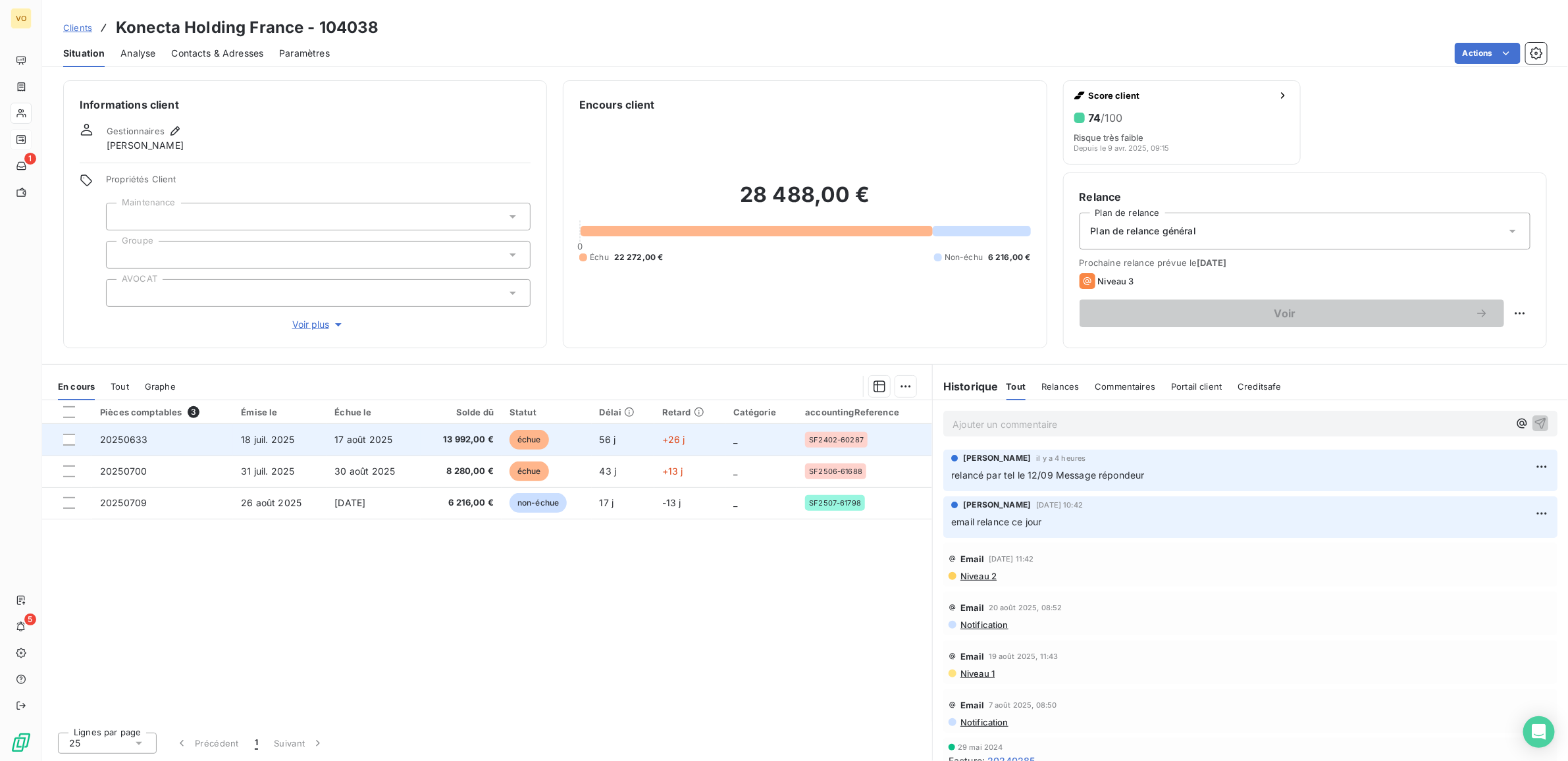
click at [400, 435] on td "17 août 2025" at bounding box center [373, 439] width 94 height 32
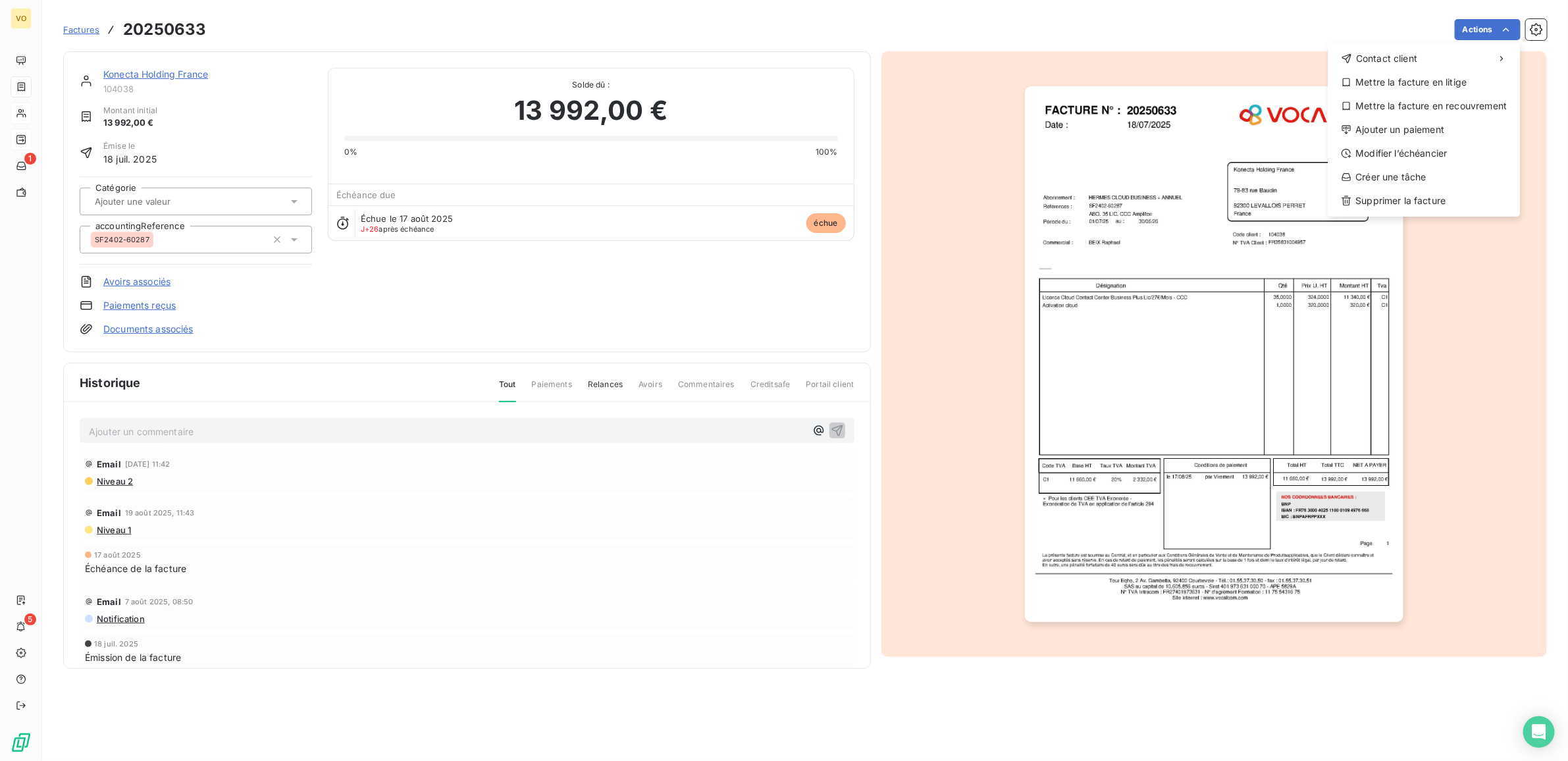
click at [251, 509] on html "VO 1 5 Factures 20250633 Actions Contact client Mettre la facture en litige Met…" at bounding box center [784, 380] width 1568 height 761
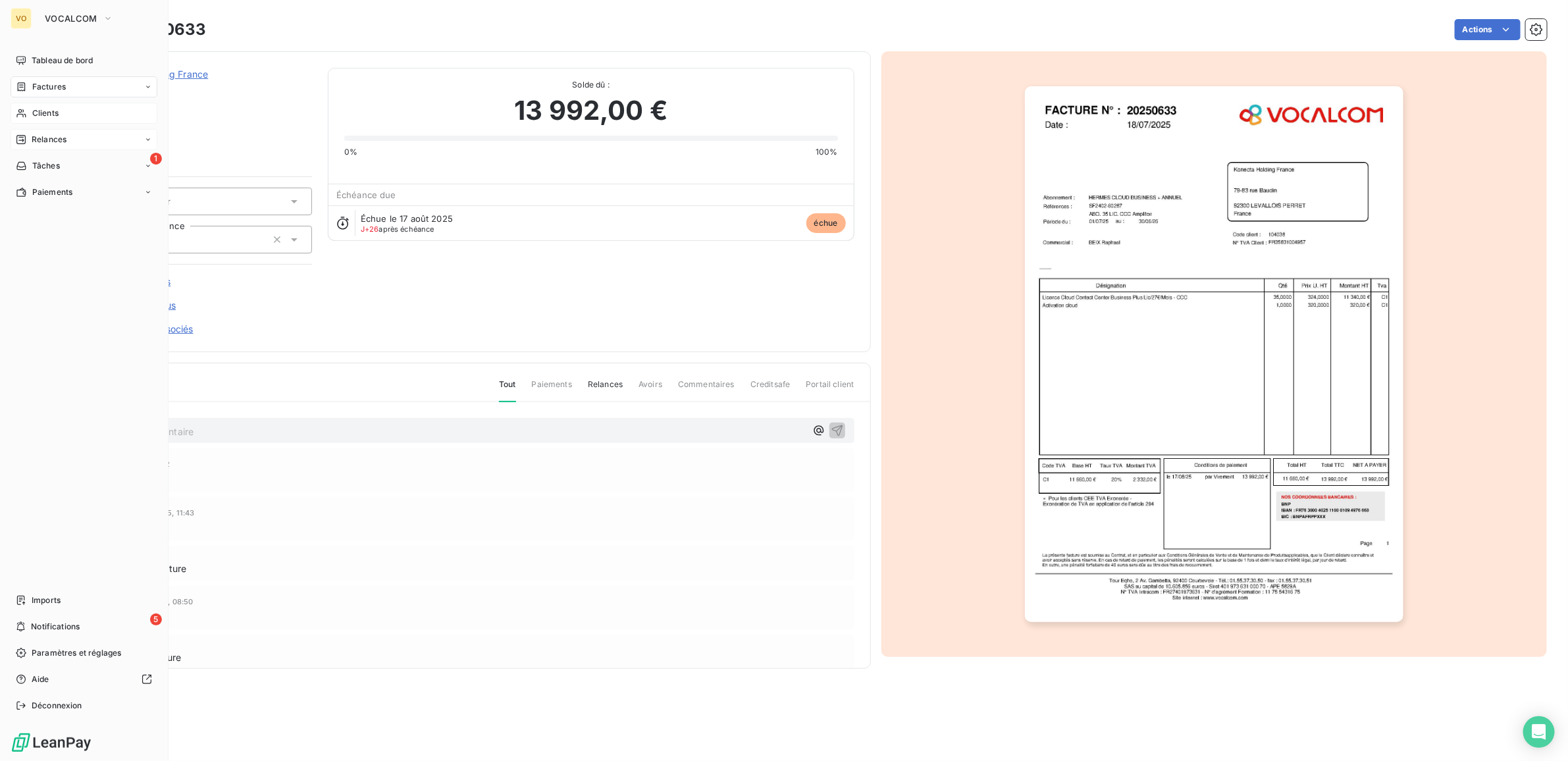
click at [52, 139] on span "Relances" at bounding box center [49, 139] width 35 height 12
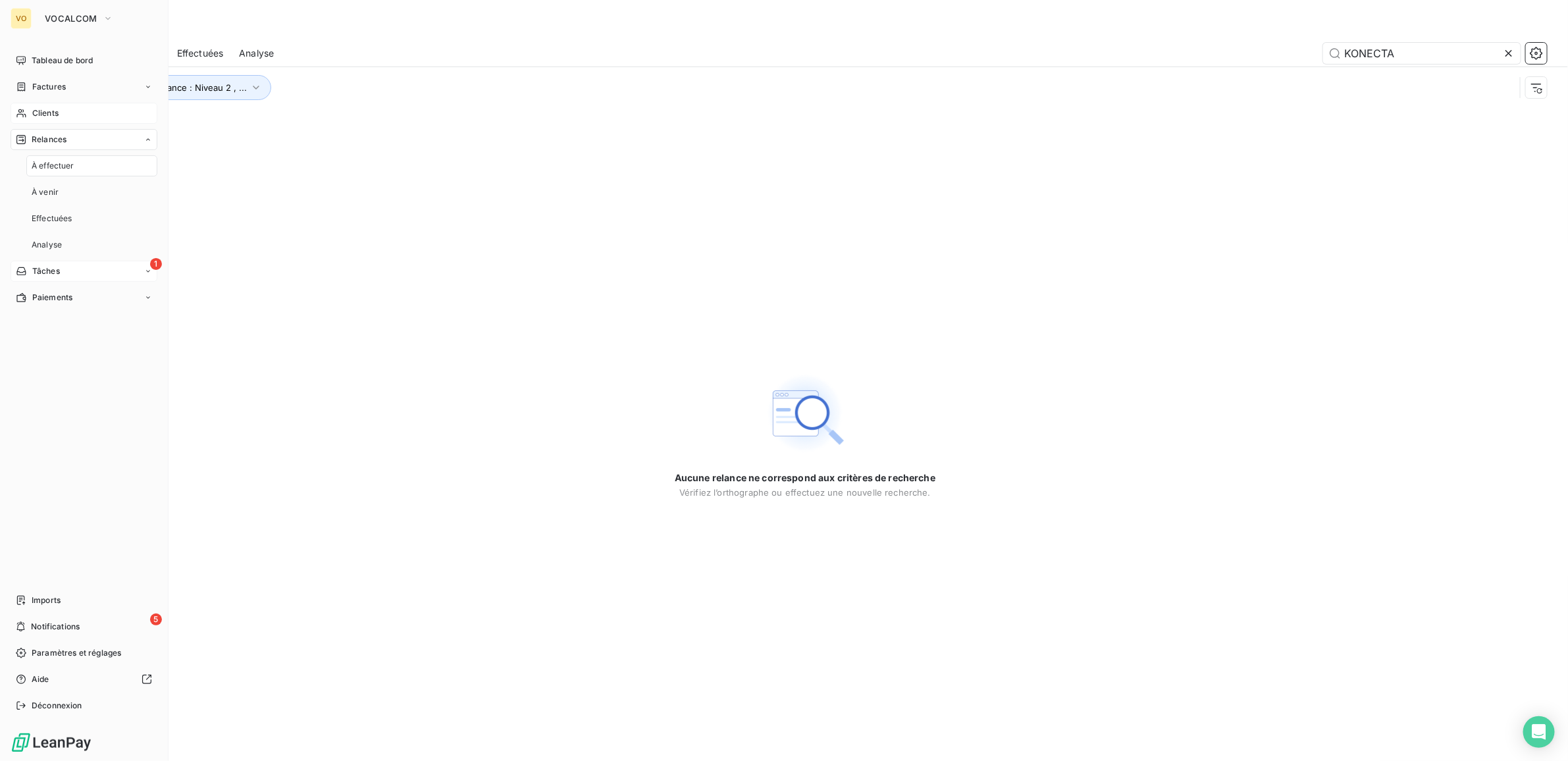
click at [147, 267] on icon at bounding box center [148, 271] width 8 height 8
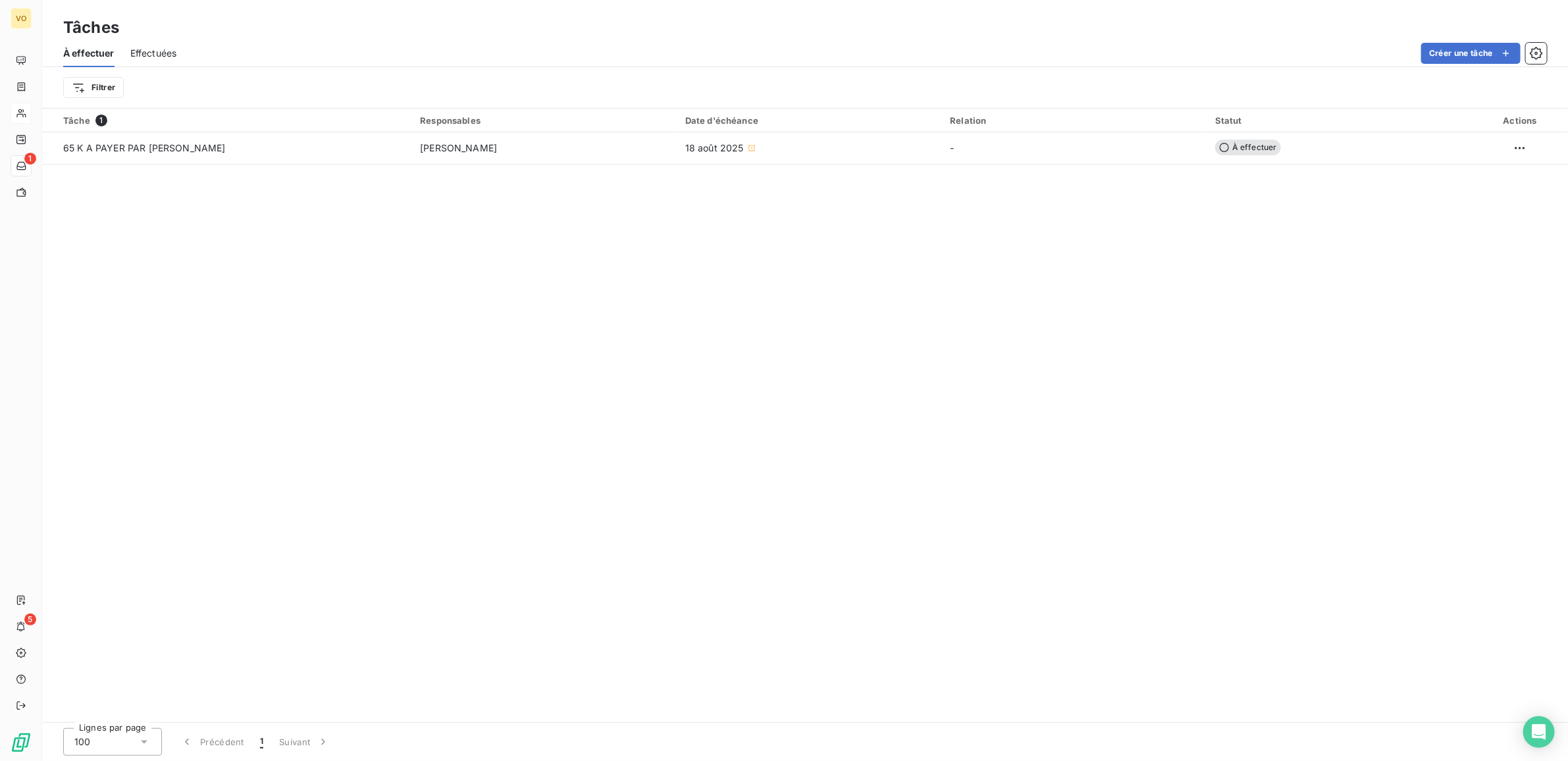
click at [553, 312] on div "Tâche 1 Responsables Date d'échéance Relation Statut Actions 65 K A PAYER PAR A…" at bounding box center [805, 415] width 1526 height 614
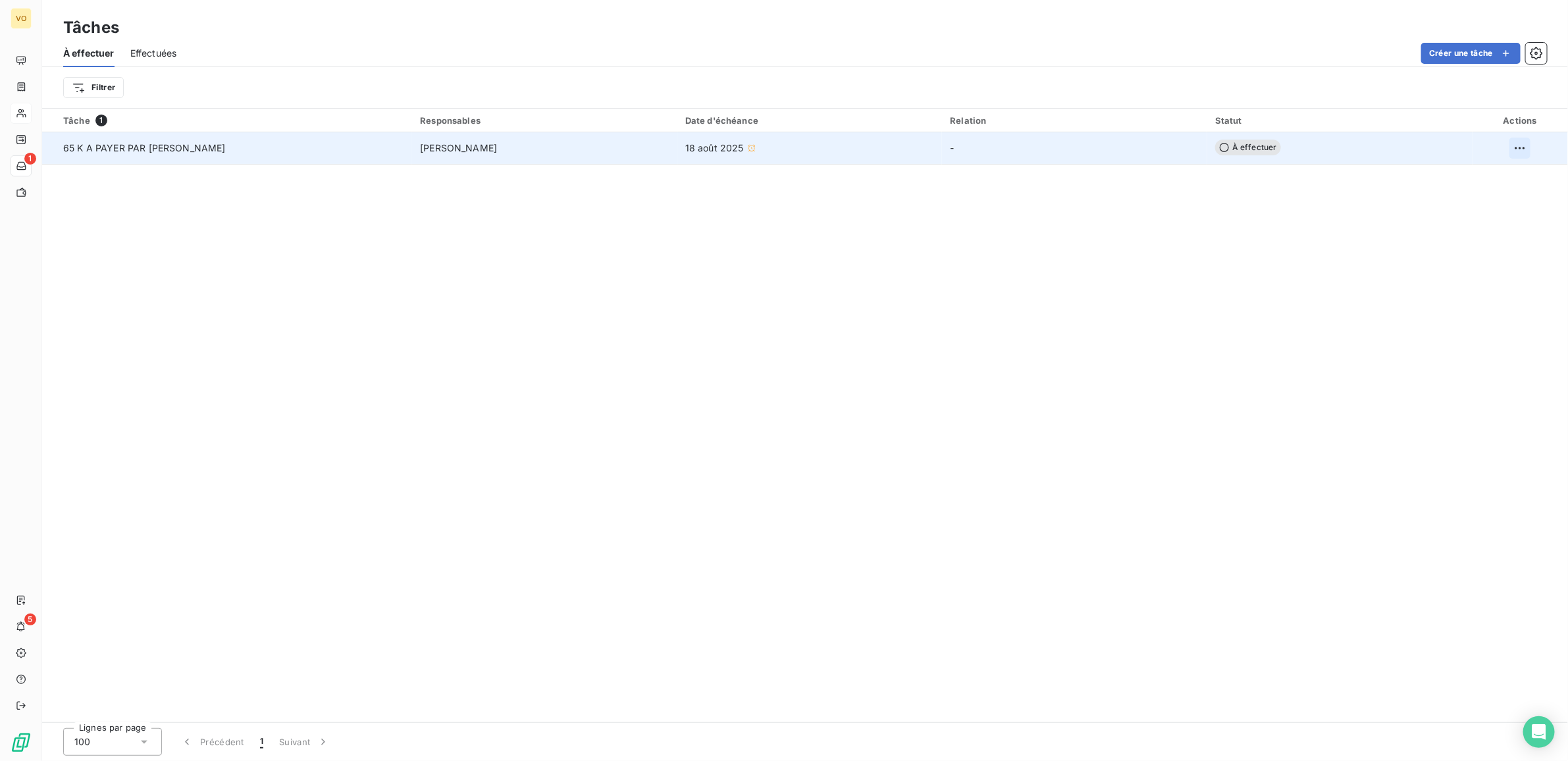
click at [1522, 144] on html "VO 1 5 Tâches À effectuer Effectuées Créer une tâche Filtrer Tâche 1 Responsabl…" at bounding box center [784, 380] width 1568 height 761
click at [1478, 180] on div "Supprimer la tâche" at bounding box center [1467, 177] width 114 height 21
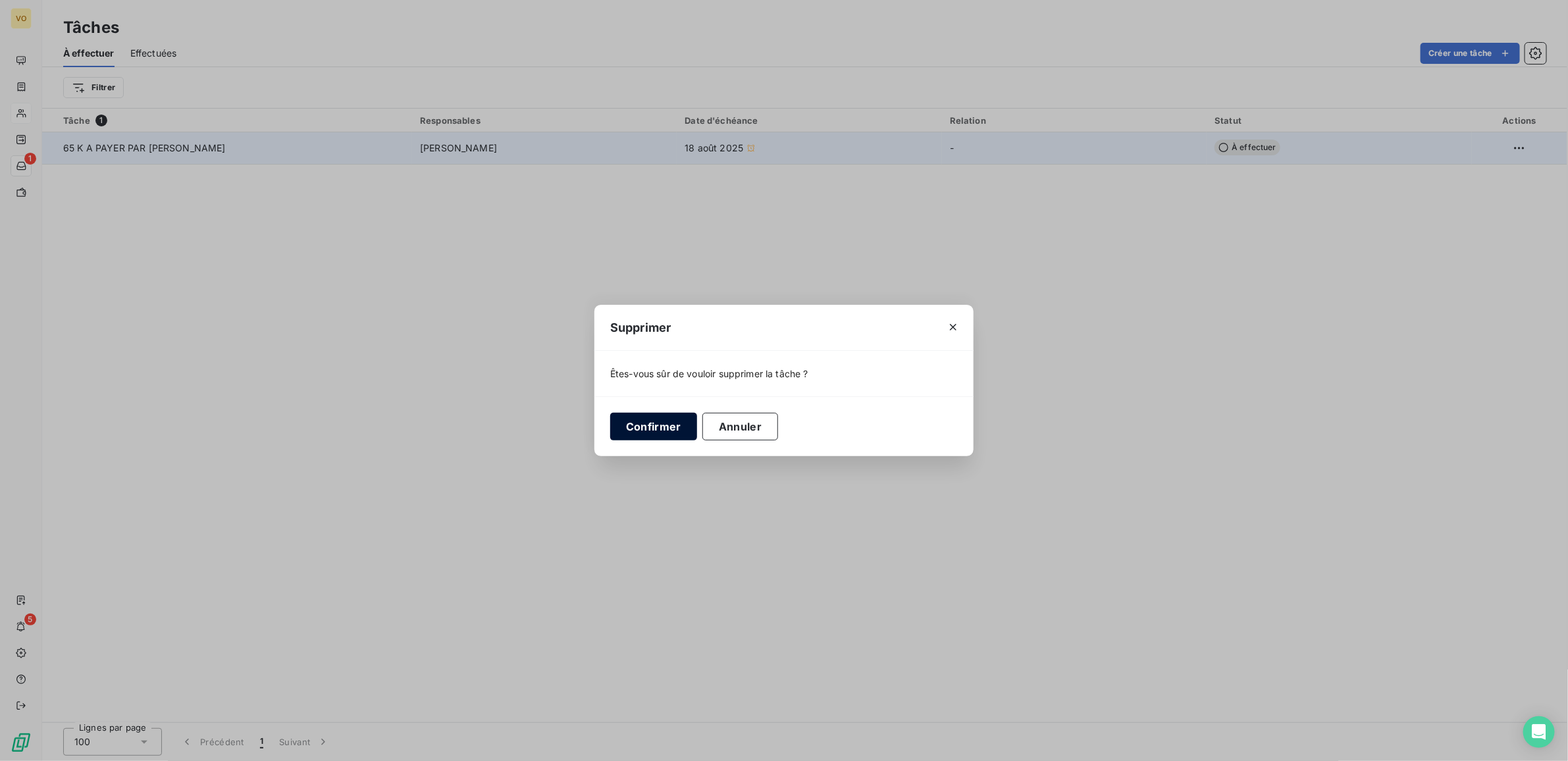
click at [662, 427] on button "Confirmer" at bounding box center [654, 427] width 87 height 28
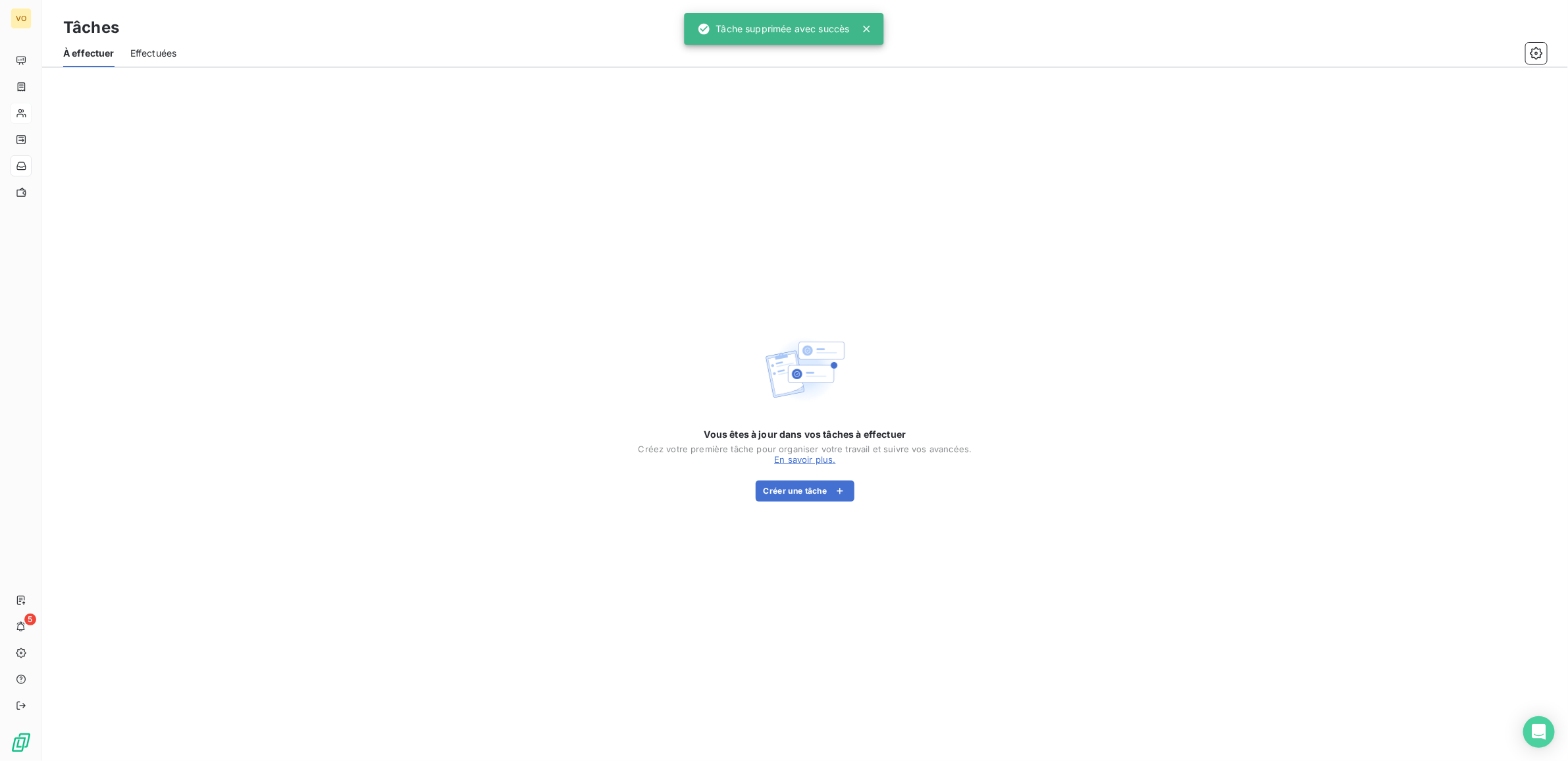
drag, startPoint x: 133, startPoint y: 307, endPoint x: 123, endPoint y: 294, distance: 16.4
click at [132, 301] on div "Vous êtes à jour dans vos tâches à effectuer Créez votre première tâche pour or…" at bounding box center [805, 414] width 1526 height 693
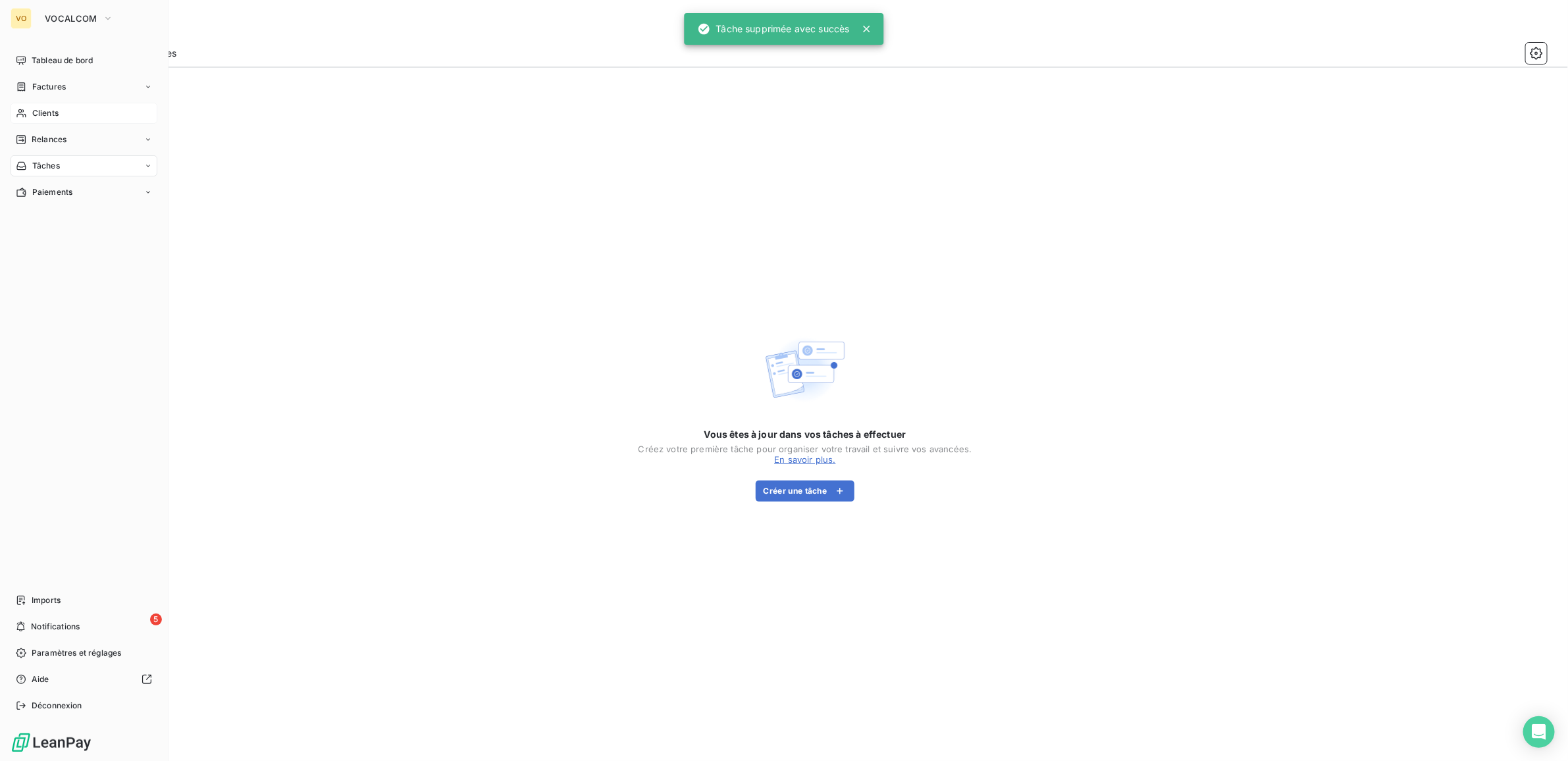
click at [45, 109] on span "Clients" at bounding box center [46, 113] width 27 height 12
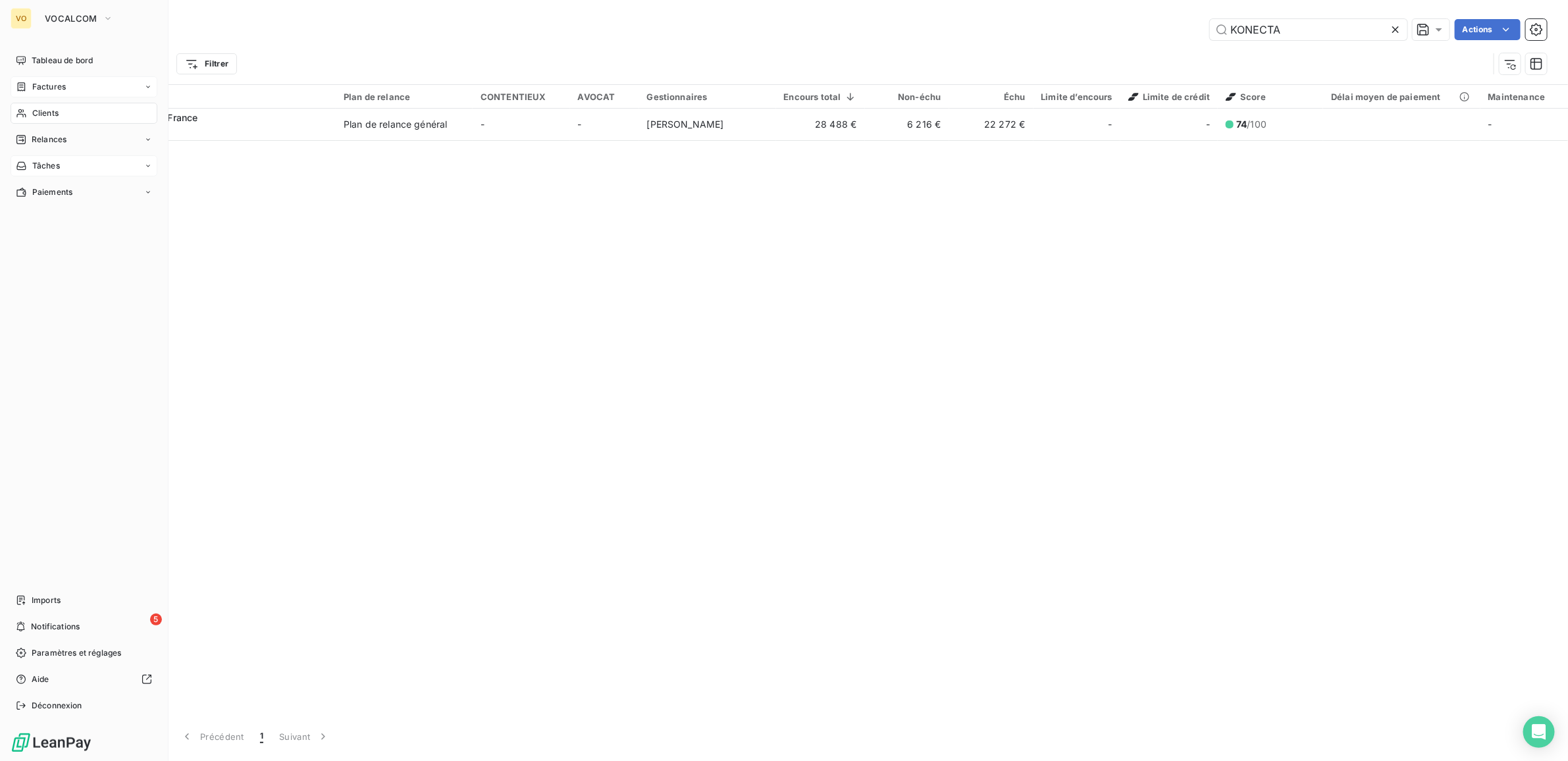
click at [43, 86] on span "Factures" at bounding box center [49, 87] width 34 height 12
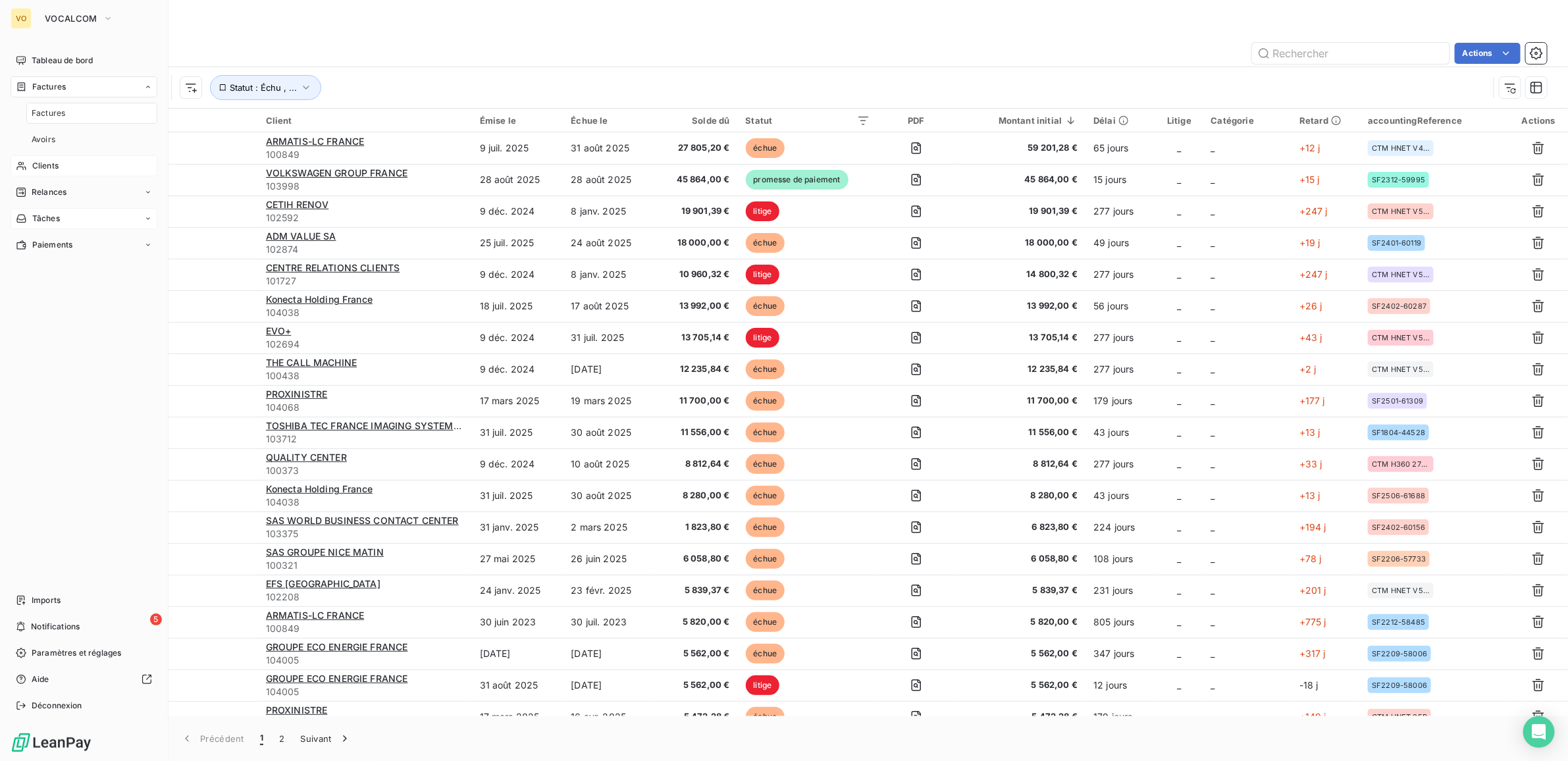
click at [41, 161] on span "Clients" at bounding box center [46, 166] width 27 height 12
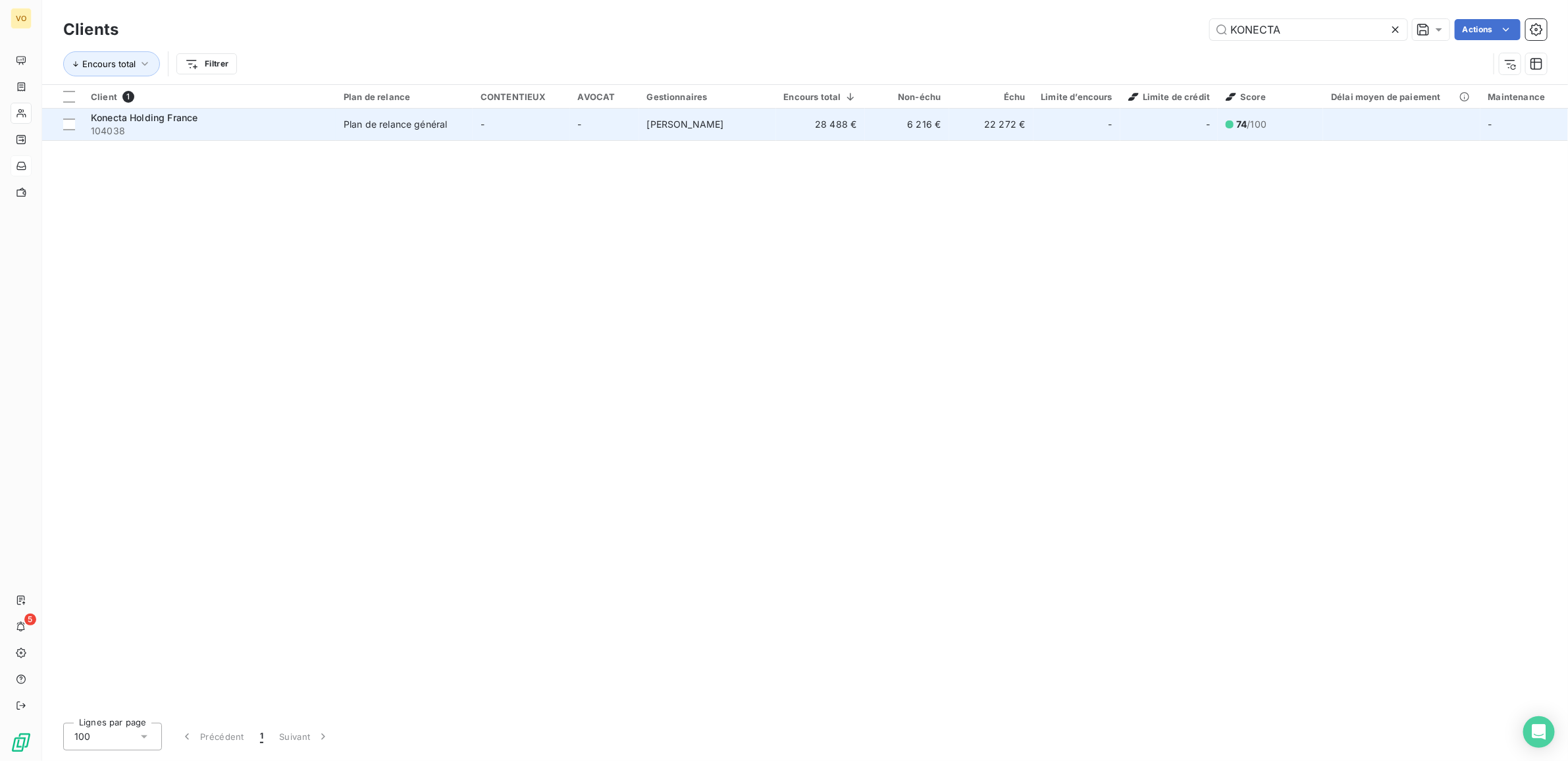
click at [124, 125] on span "104038" at bounding box center [209, 131] width 237 height 13
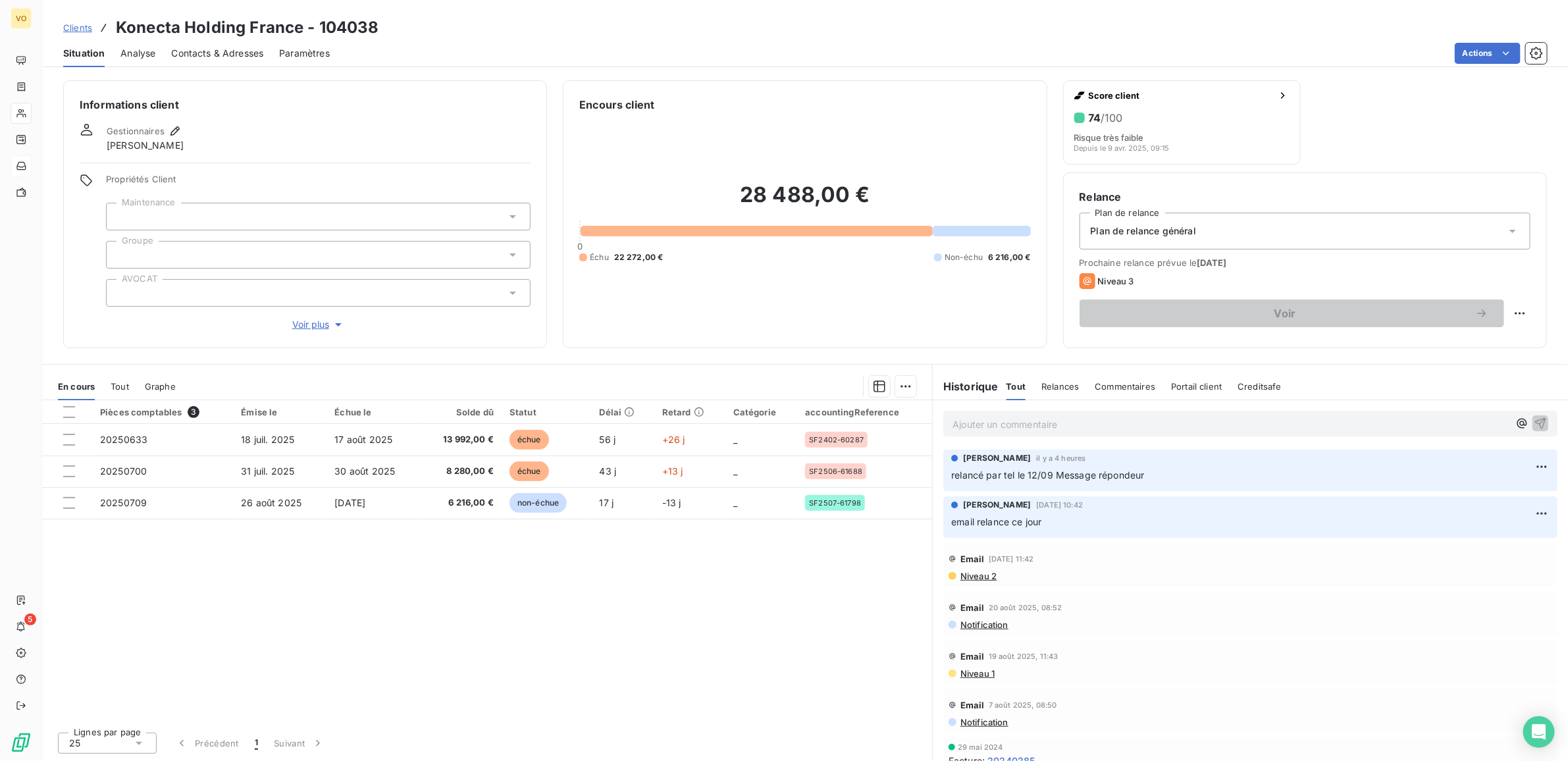
click at [1158, 257] on span "Prochaine relance prévue le 14 sept. 2025" at bounding box center [1305, 262] width 451 height 10
click at [1086, 278] on icon at bounding box center [1087, 281] width 15 height 15
click at [1516, 311] on html "VO 5 Clients Konecta Holding France - 104038 Situation Analyse Contacts & Adres…" at bounding box center [784, 380] width 1568 height 761
click at [1438, 339] on div "Replanifier cette action" at bounding box center [1466, 342] width 118 height 21
select select "8"
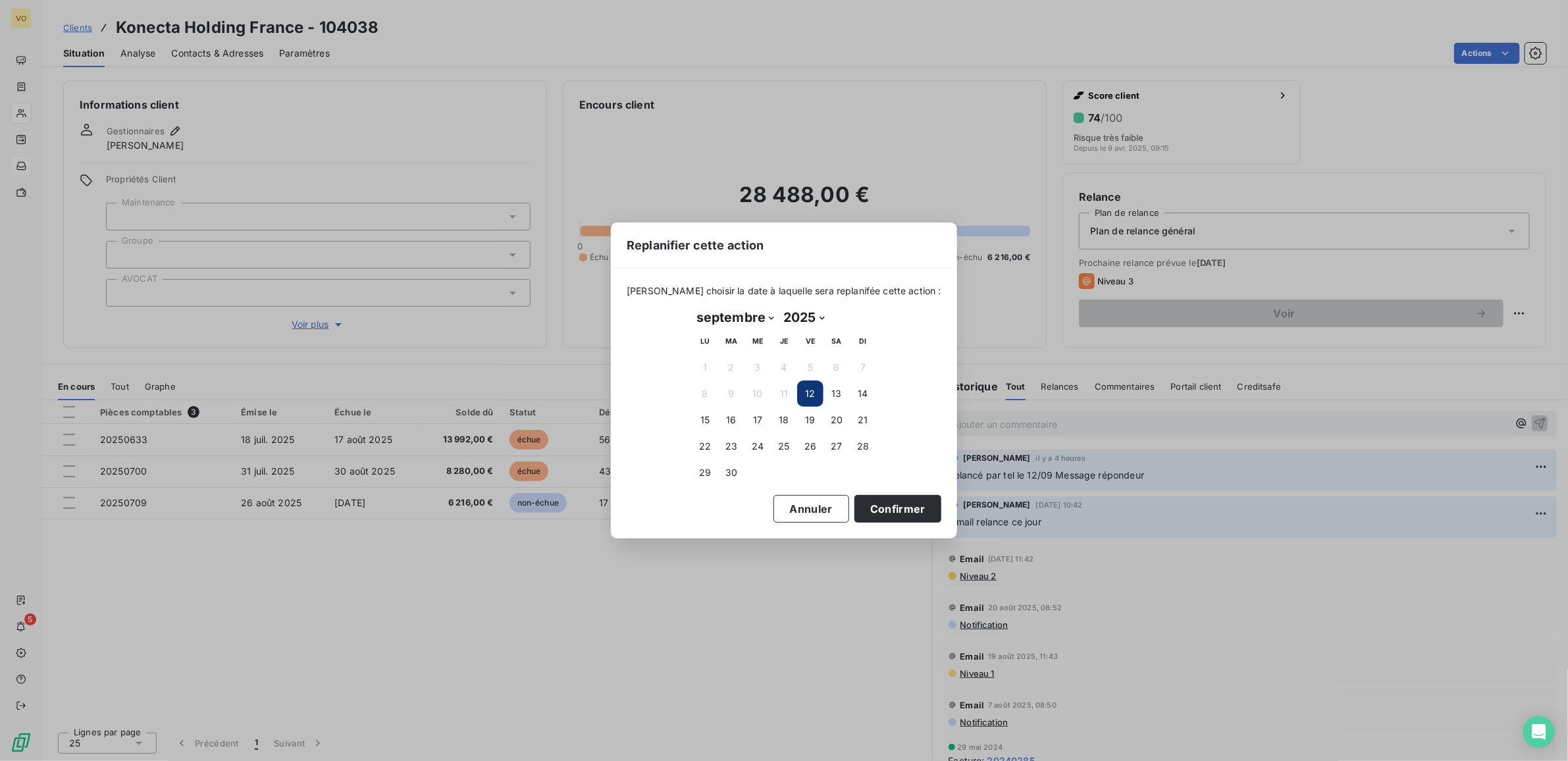
click at [807, 392] on button "12" at bounding box center [811, 393] width 27 height 27
click at [872, 508] on button "Confirmer" at bounding box center [898, 509] width 87 height 28
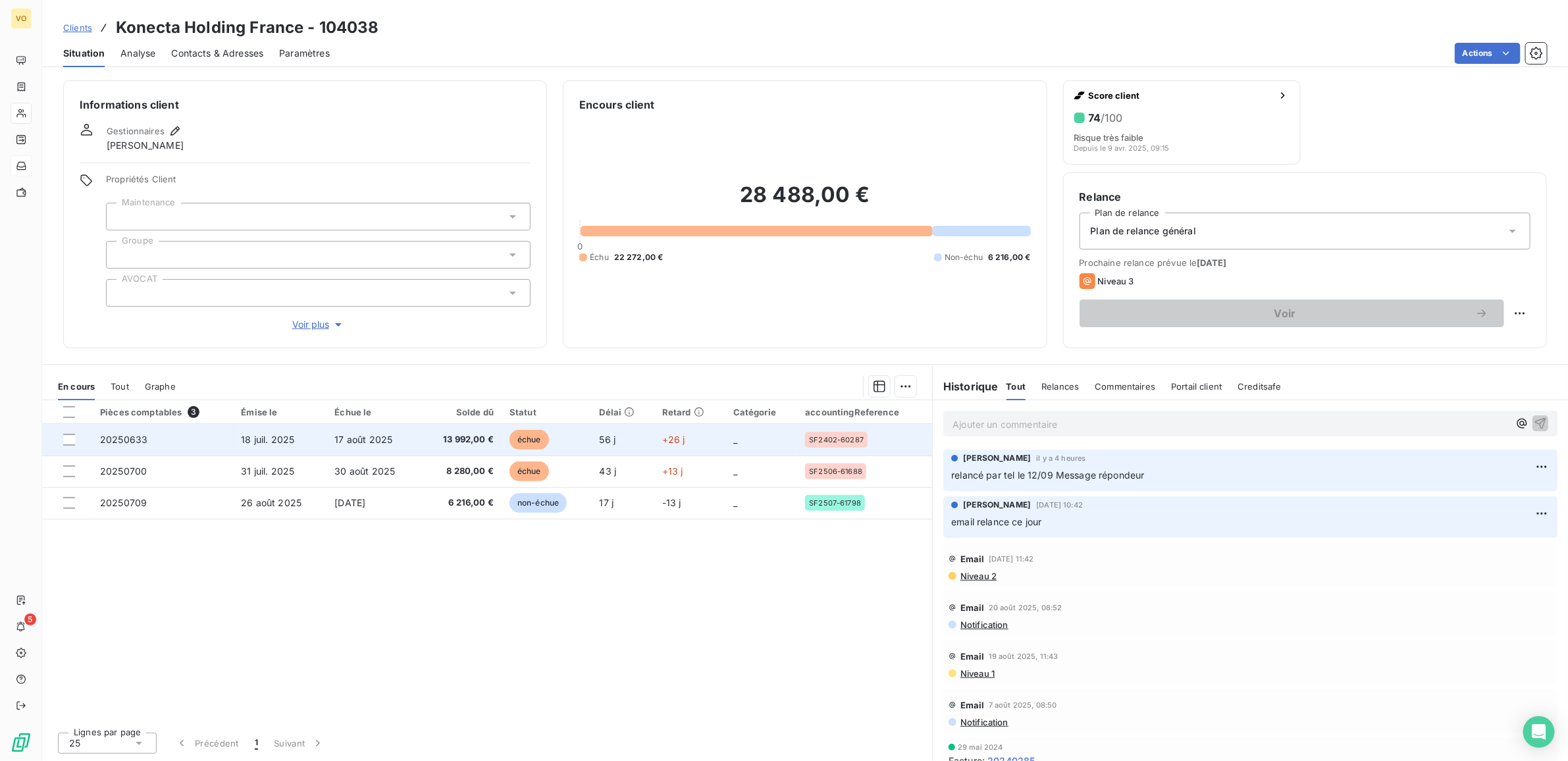
click at [742, 436] on td "_" at bounding box center [762, 439] width 72 height 32
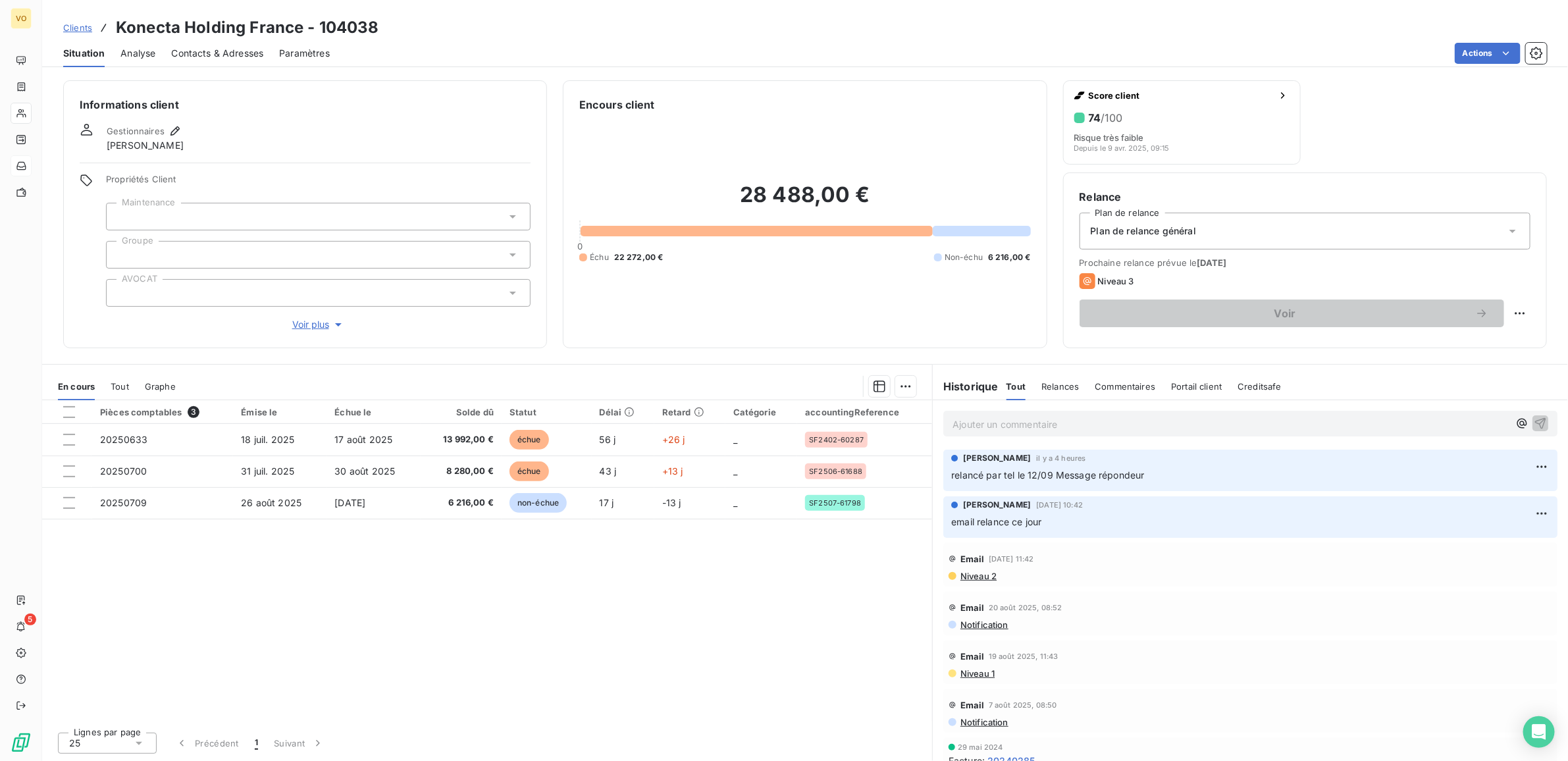
click at [1119, 278] on span "Niveau 3" at bounding box center [1116, 281] width 36 height 10
click at [1127, 260] on span "Prochaine relance prévue le 14 sept. 2025" at bounding box center [1305, 262] width 451 height 10
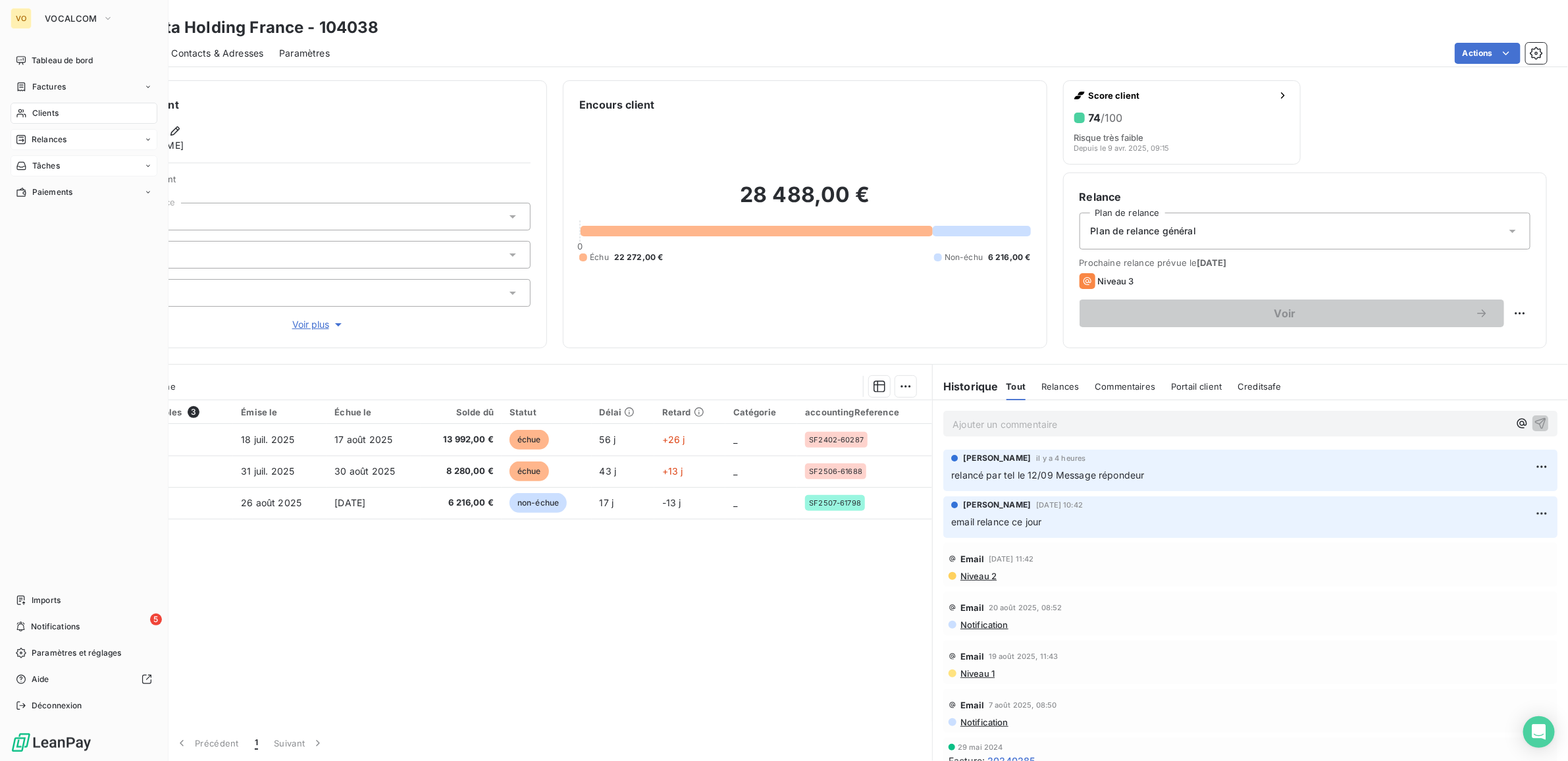
click at [45, 137] on span "Relances" at bounding box center [49, 139] width 35 height 12
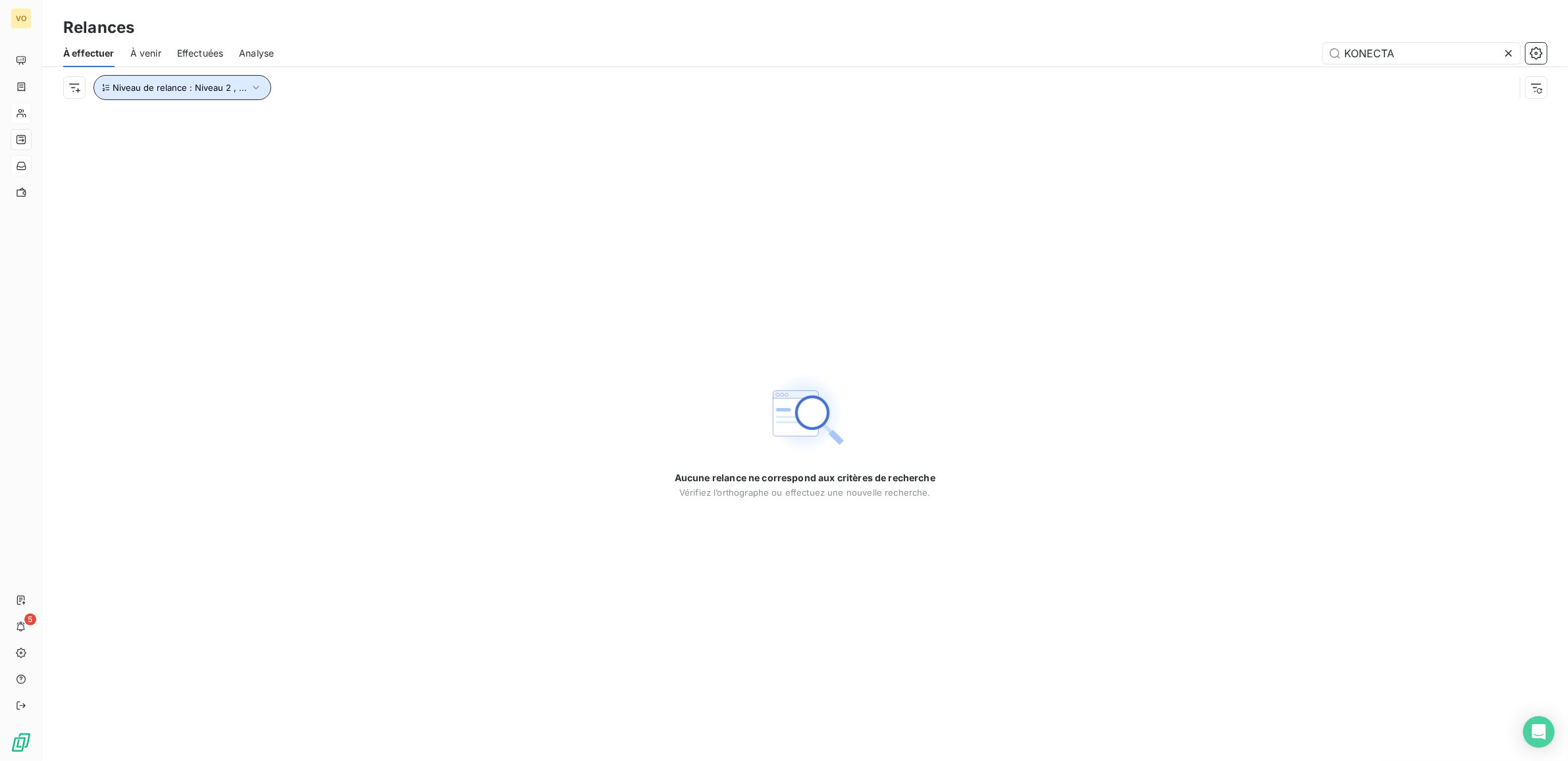
click at [252, 84] on icon "button" at bounding box center [256, 88] width 13 height 13
click at [445, 120] on icon at bounding box center [445, 122] width 13 height 13
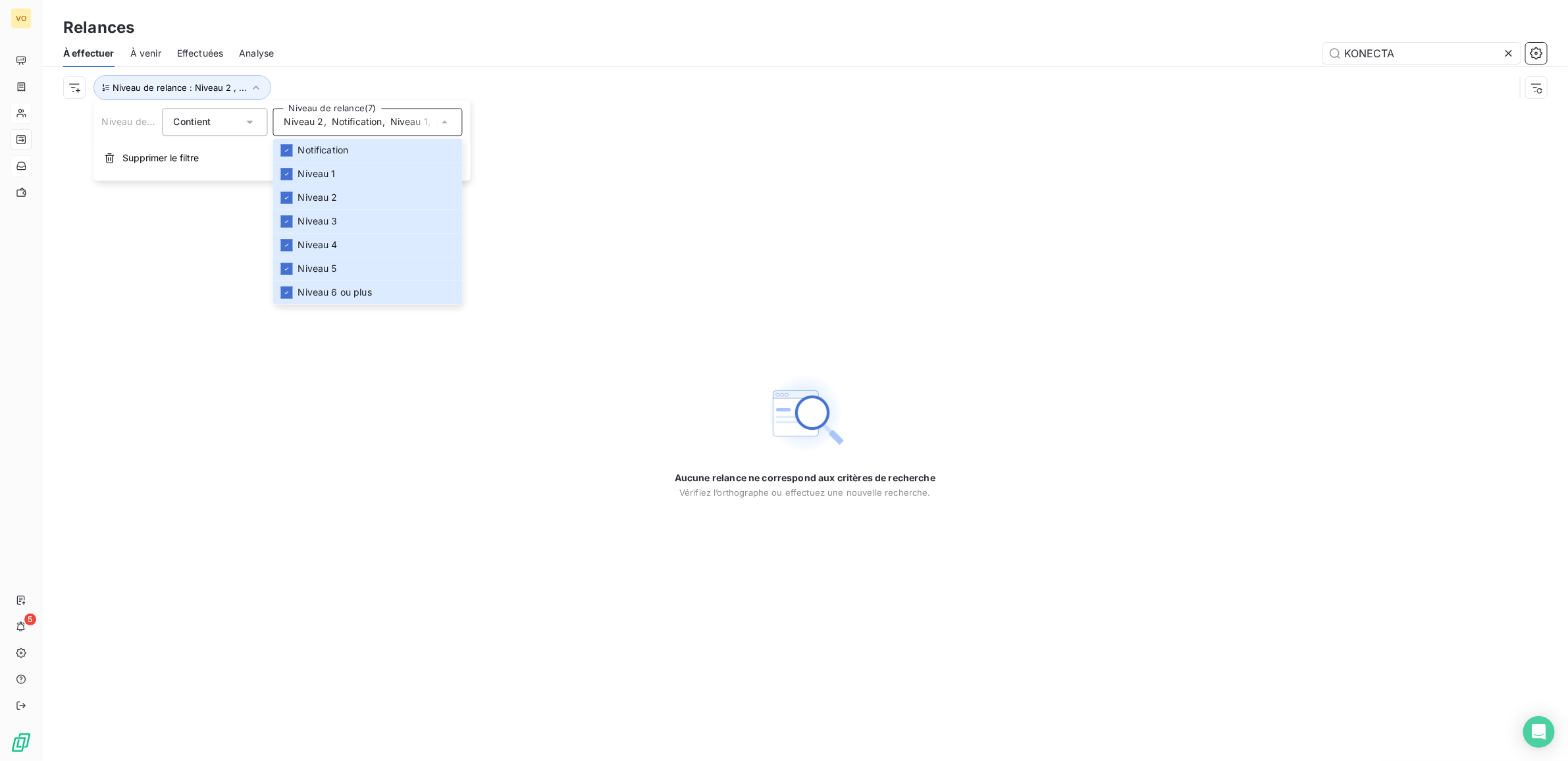
click at [393, 410] on div "Aucune relance ne correspond aux critères de recherche Vérifiez l’orthographe o…" at bounding box center [805, 435] width 1526 height 653
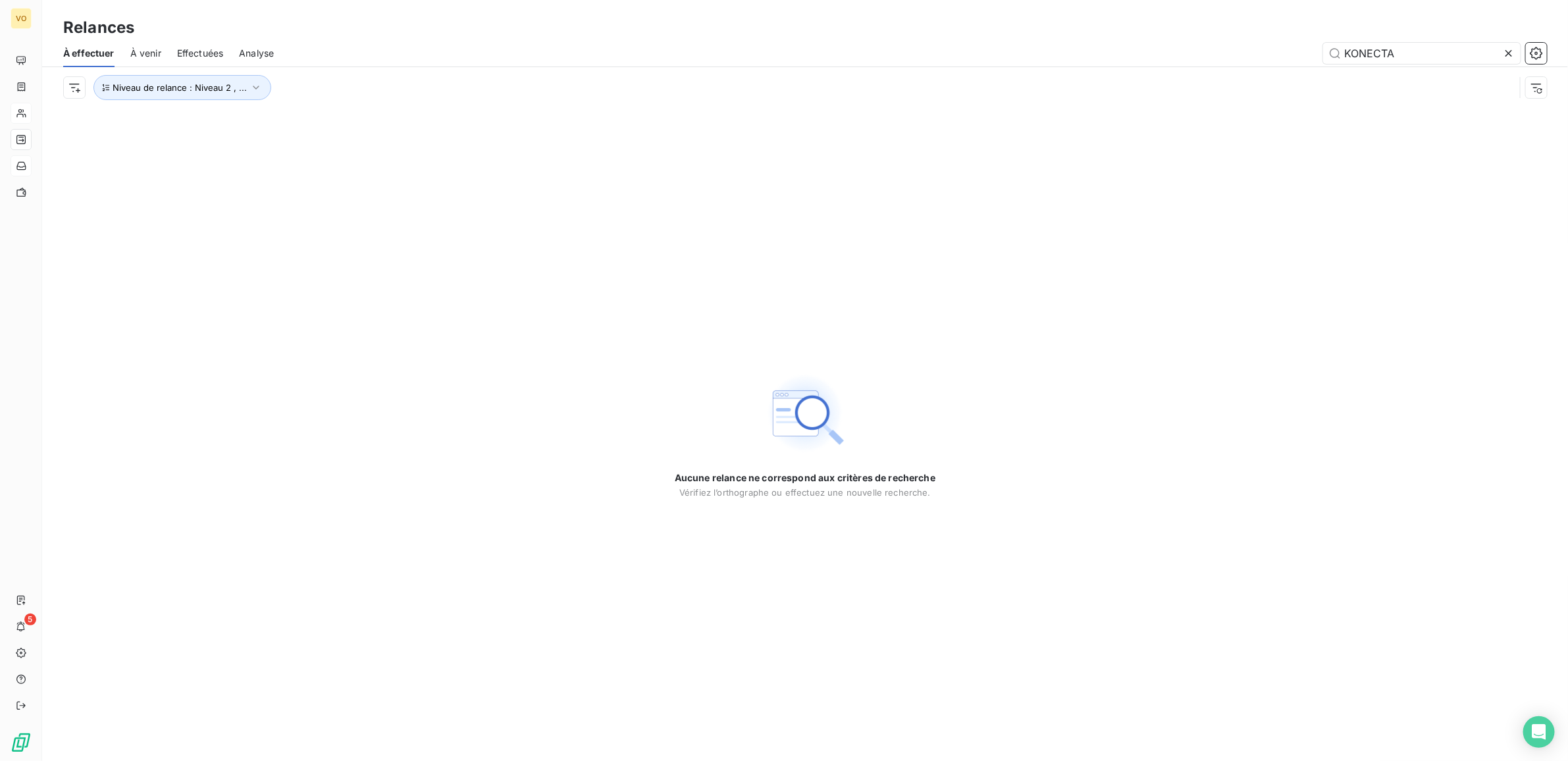
click at [150, 49] on span "À venir" at bounding box center [146, 53] width 31 height 13
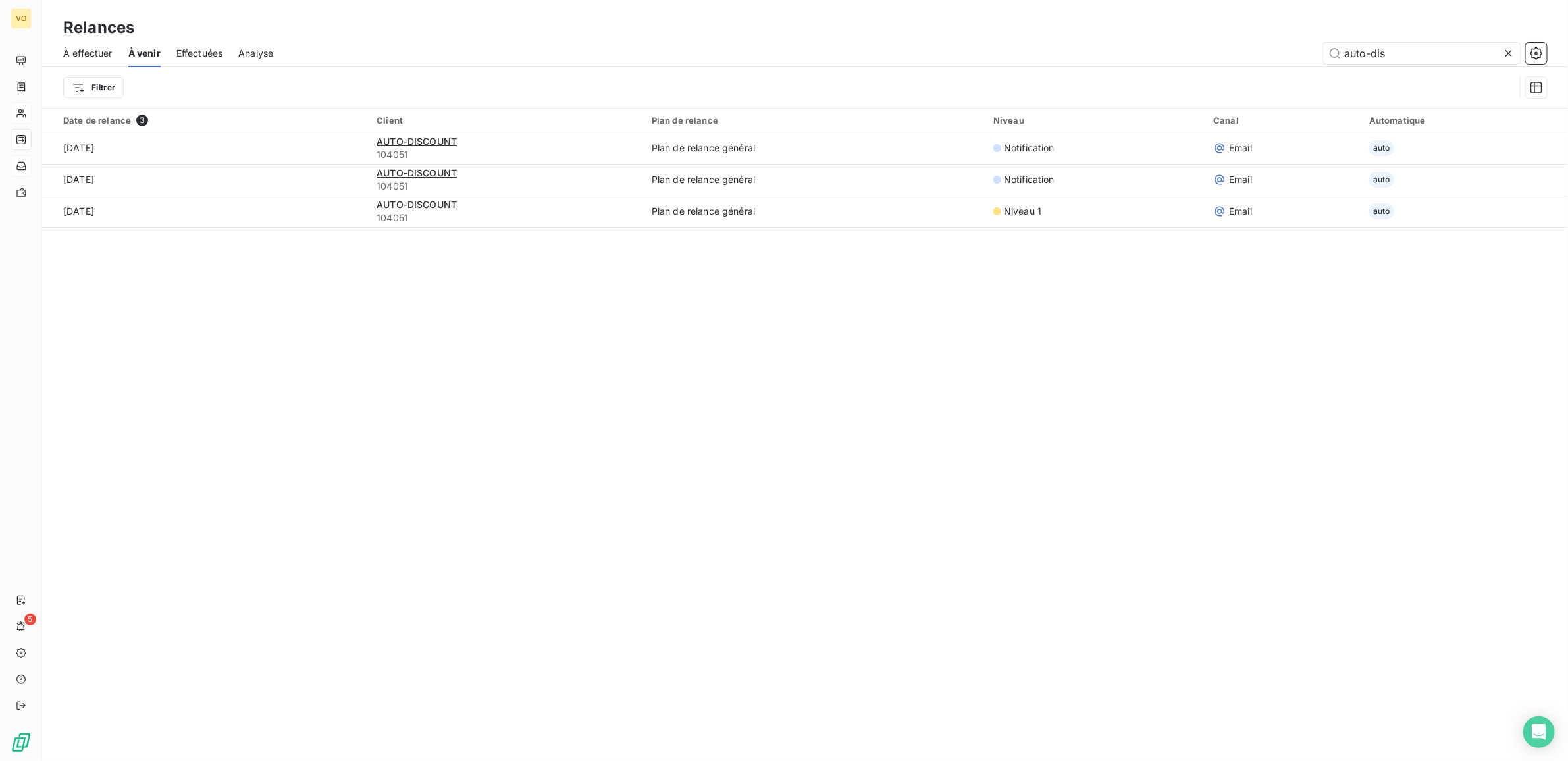
click at [1515, 50] on icon at bounding box center [1509, 53] width 13 height 13
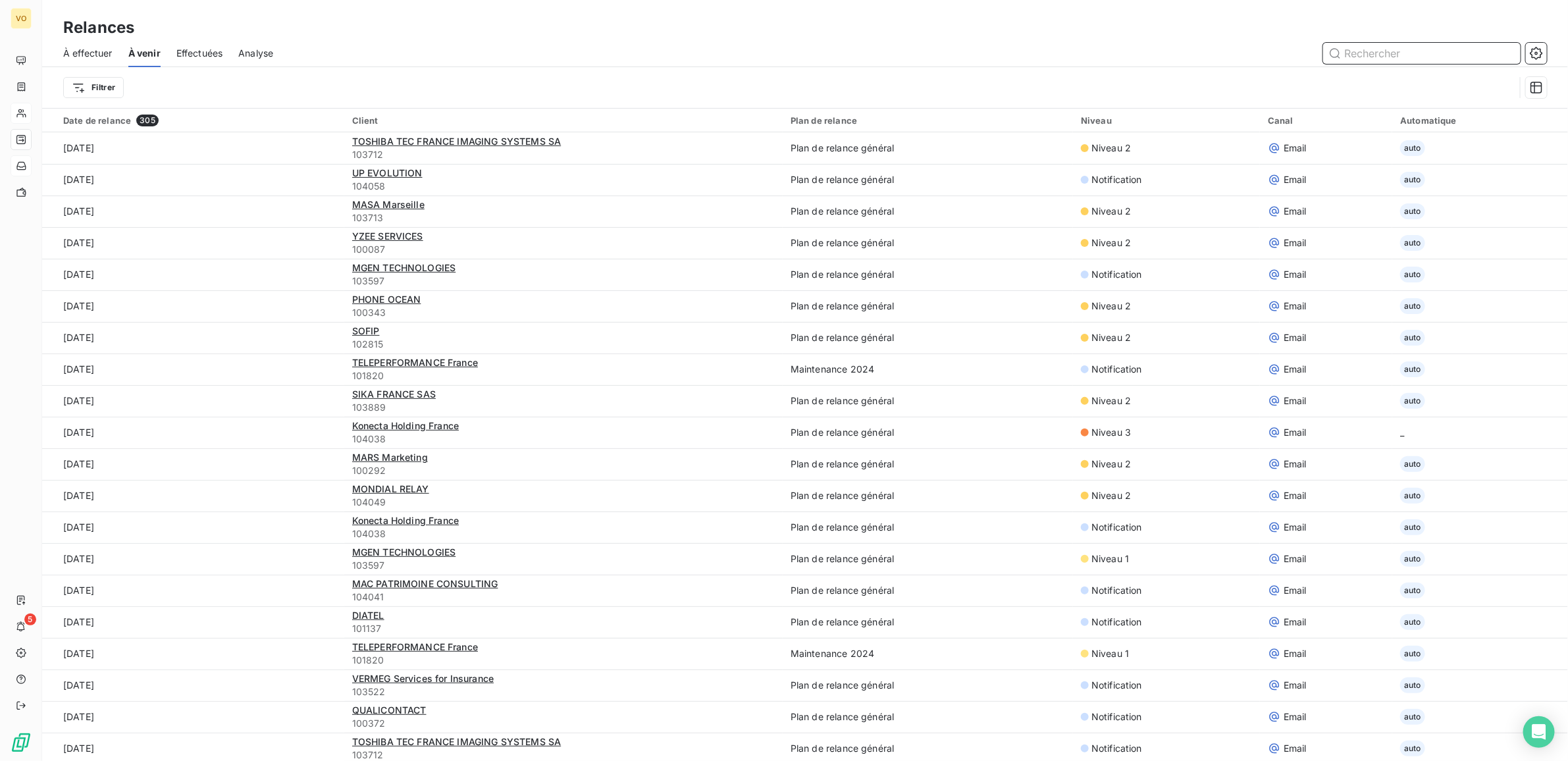
click at [1386, 49] on input "text" at bounding box center [1422, 53] width 197 height 21
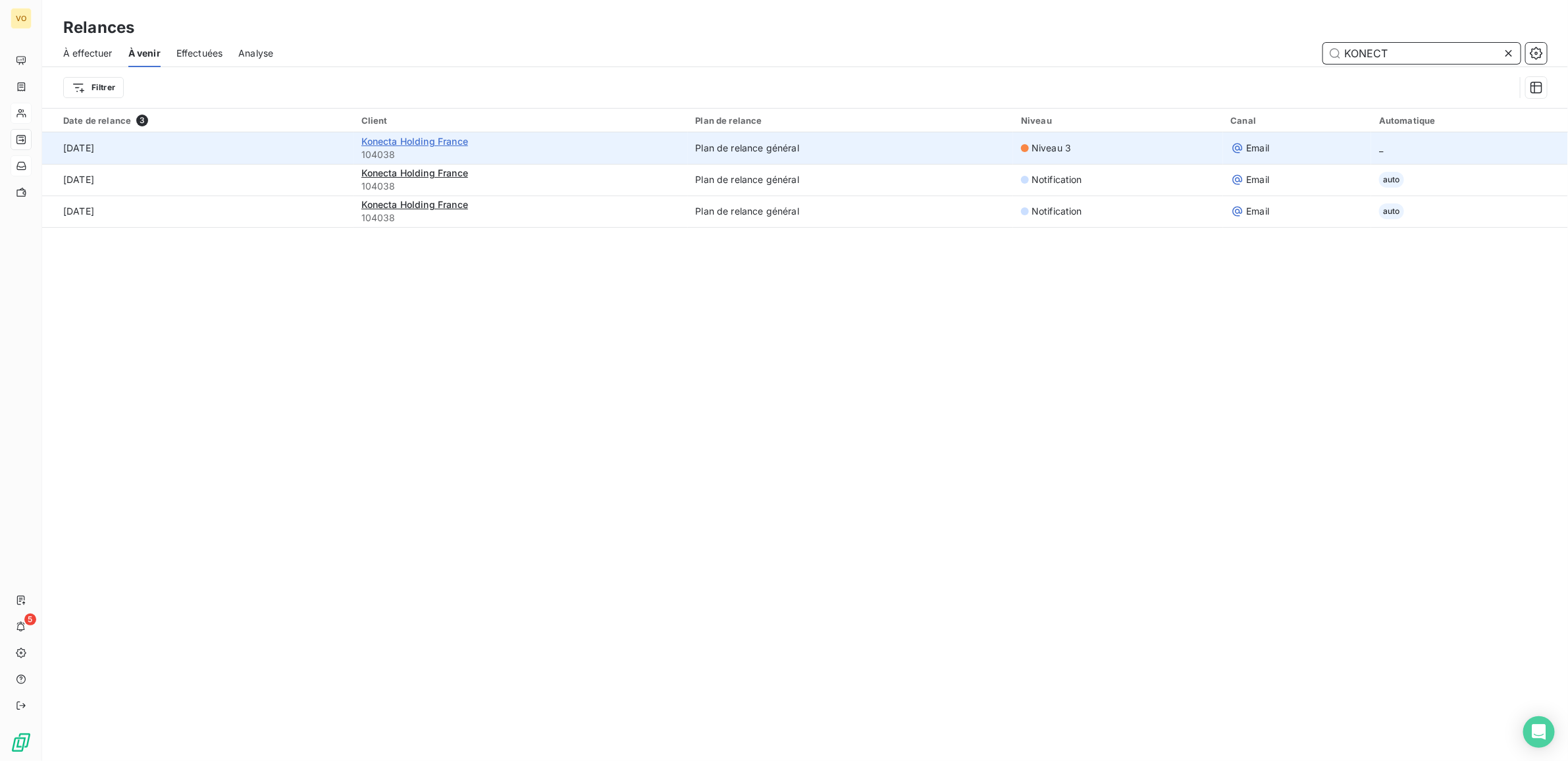
type input "KONECT"
click at [410, 140] on span "Konecta Holding France" at bounding box center [415, 141] width 107 height 11
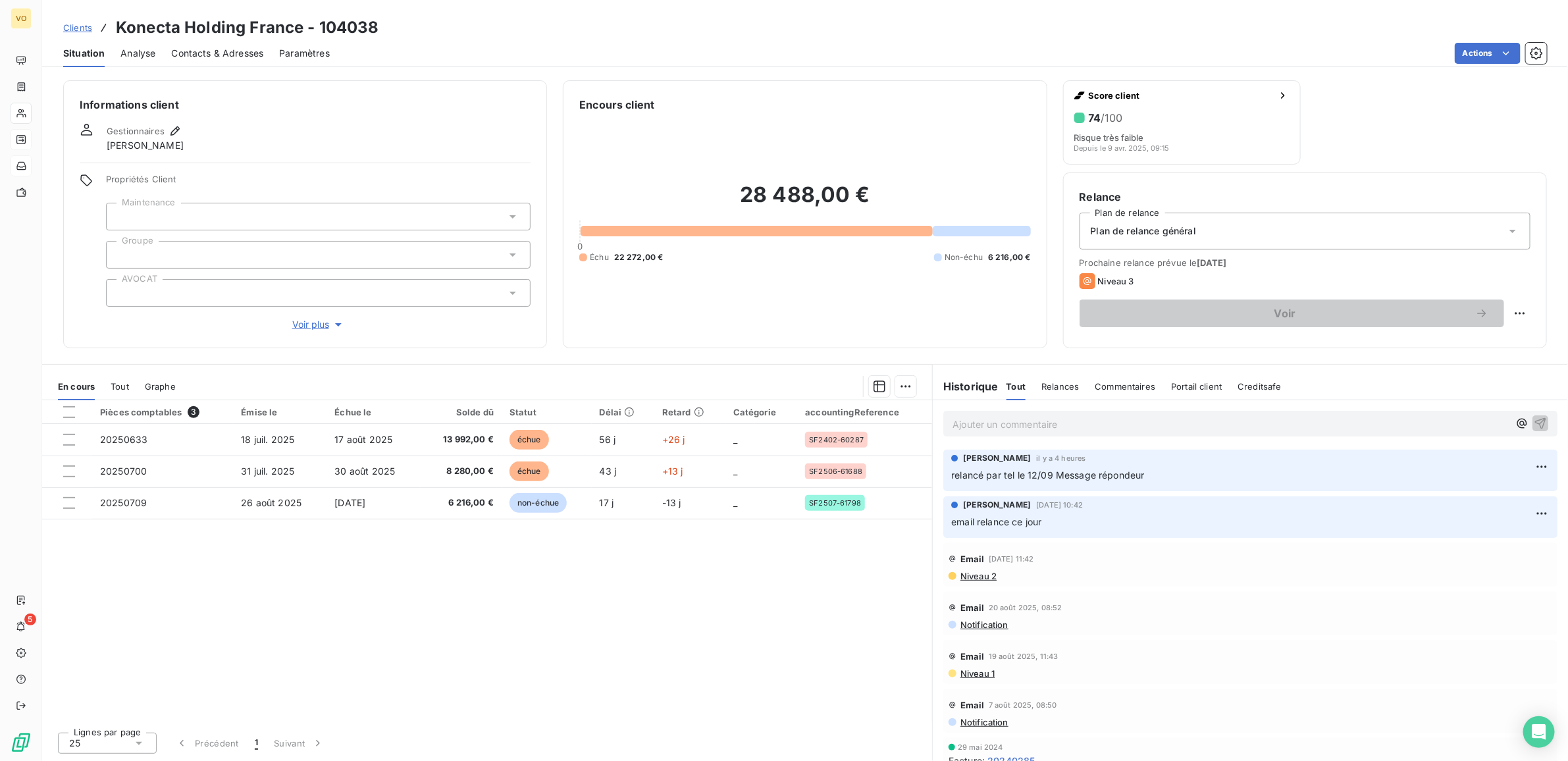
click at [1219, 276] on div "Niveau 3" at bounding box center [1305, 281] width 451 height 15
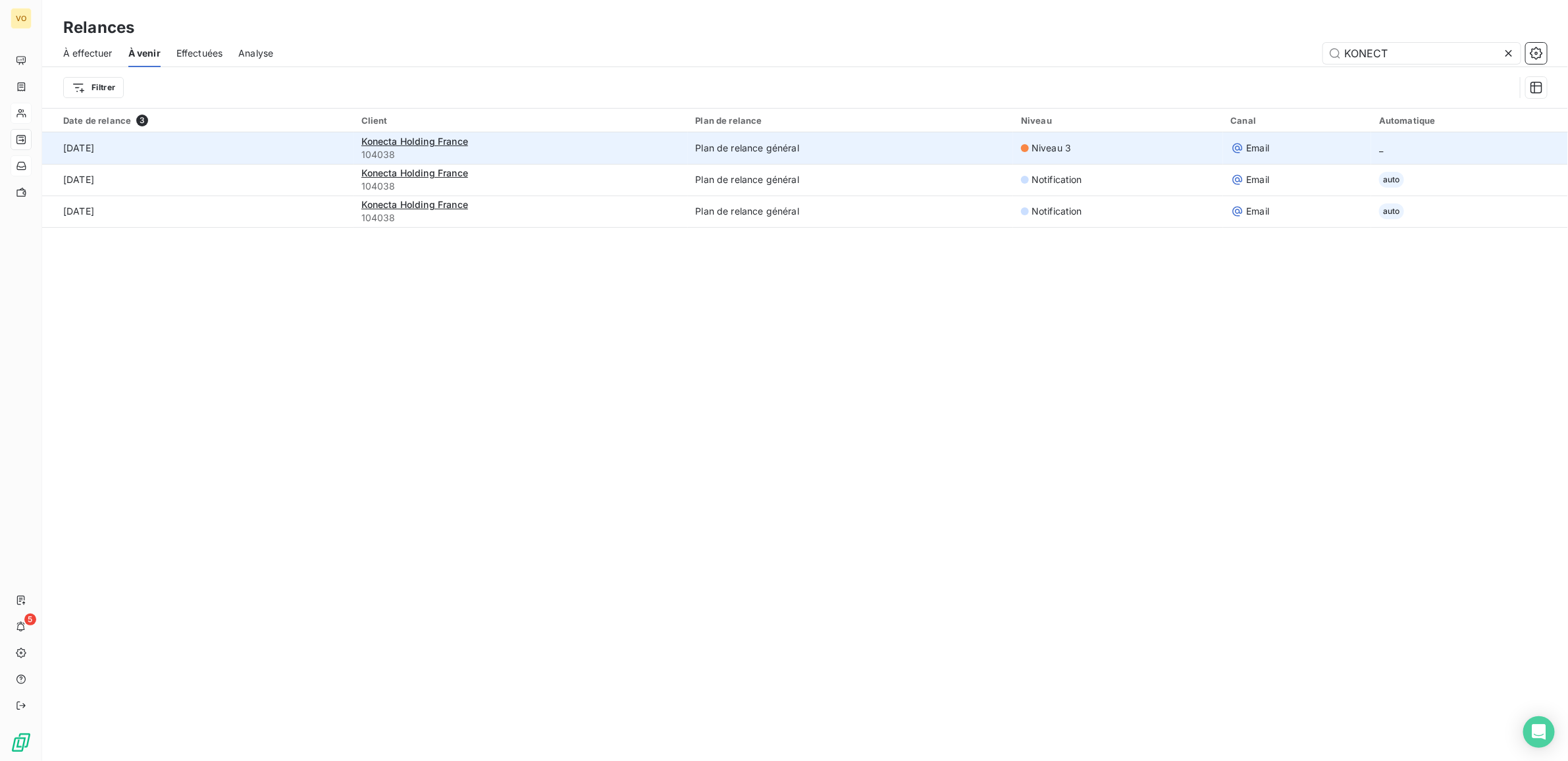
click at [777, 152] on td "Plan de relance général" at bounding box center [851, 148] width 326 height 32
click at [1048, 150] on span "Niveau 3" at bounding box center [1051, 148] width 40 height 13
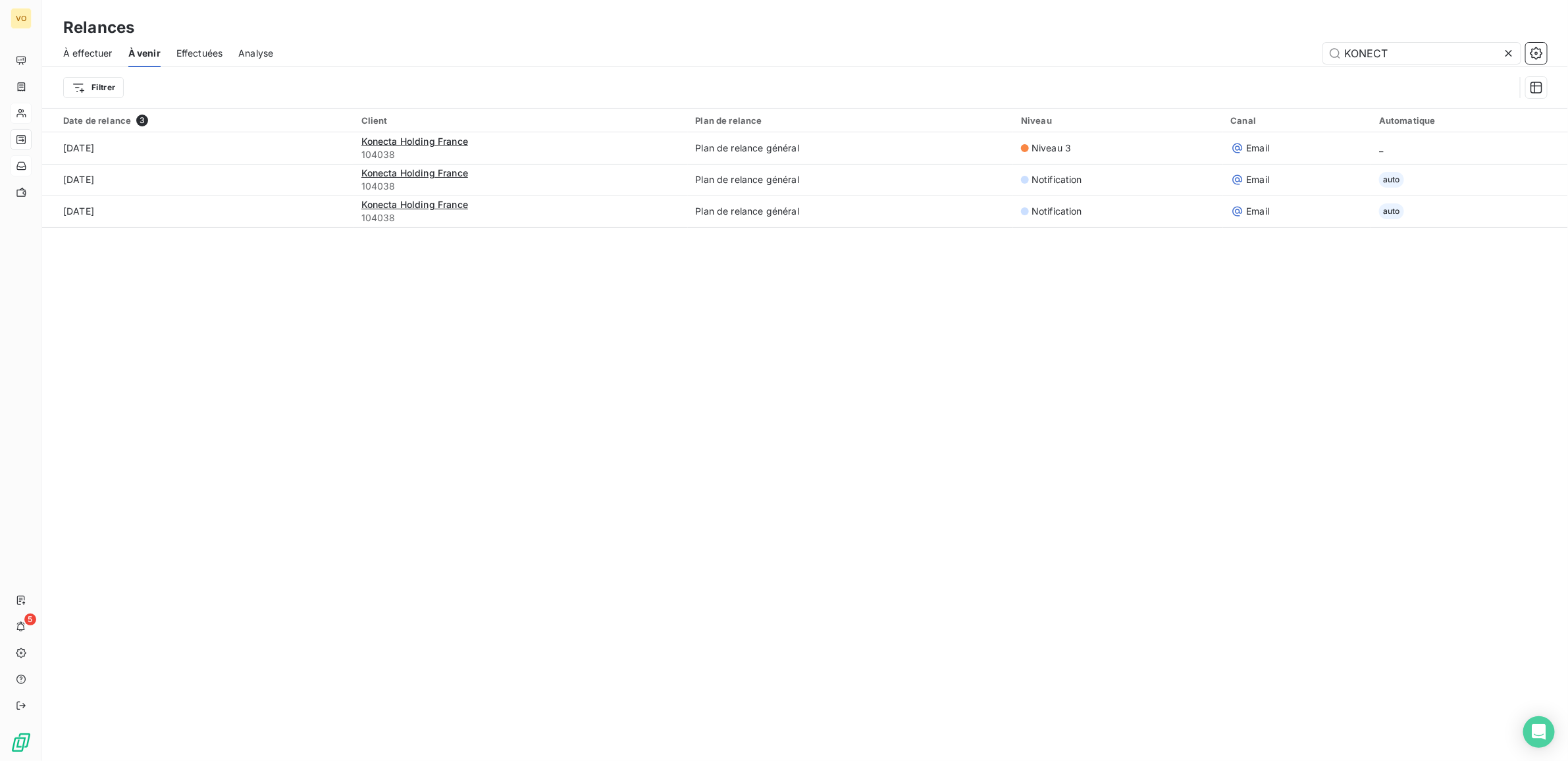
drag, startPoint x: 926, startPoint y: 291, endPoint x: 882, endPoint y: 278, distance: 45.9
click at [924, 291] on div "Relances À effectuer À venir Effectuées Analyse KONECT Filtrer Date de relance …" at bounding box center [805, 380] width 1526 height 761
click at [96, 52] on span "À effectuer" at bounding box center [88, 53] width 49 height 13
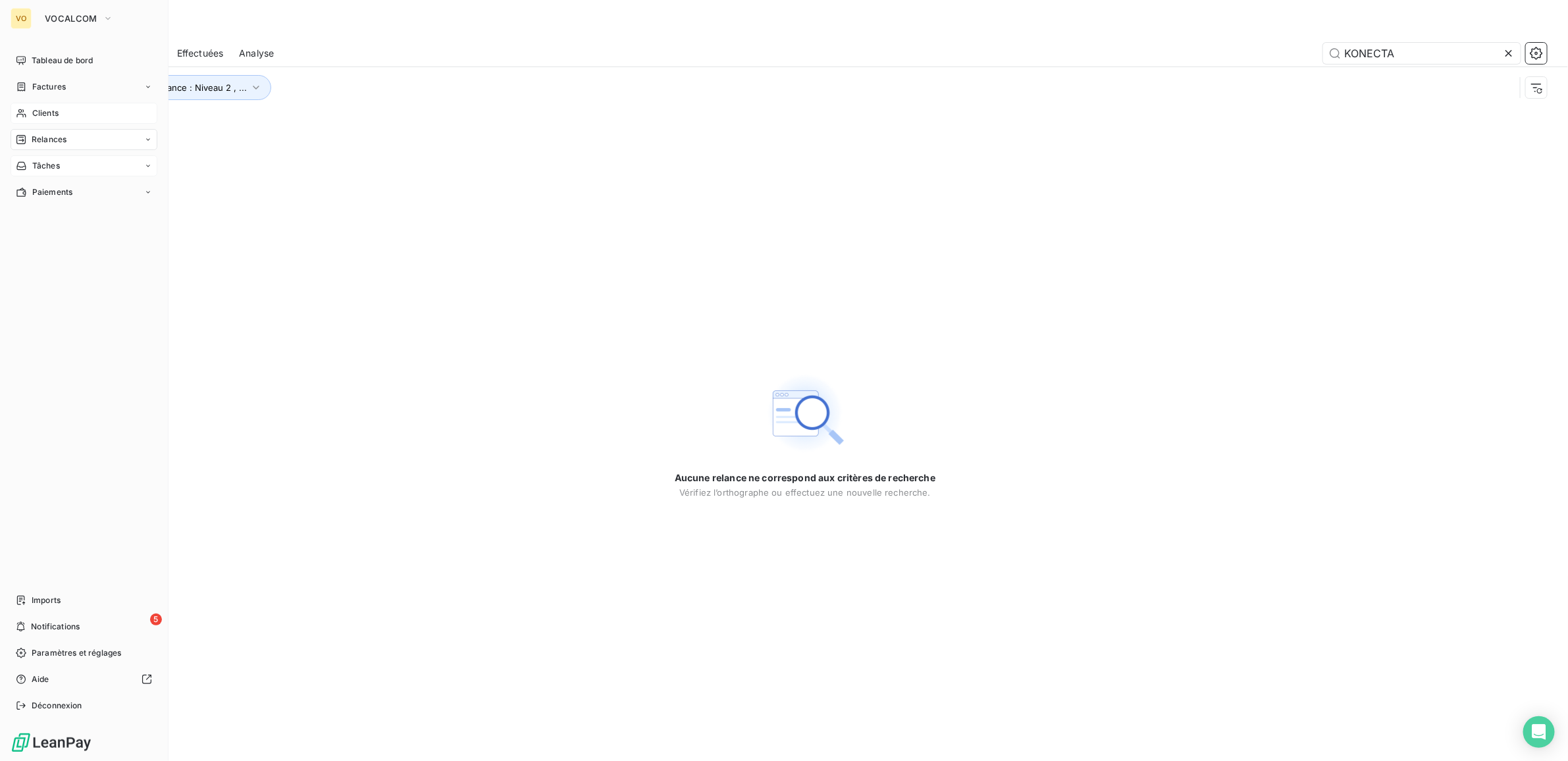
click at [45, 141] on span "Relances" at bounding box center [49, 139] width 35 height 12
click at [50, 133] on span "Relances" at bounding box center [49, 139] width 35 height 12
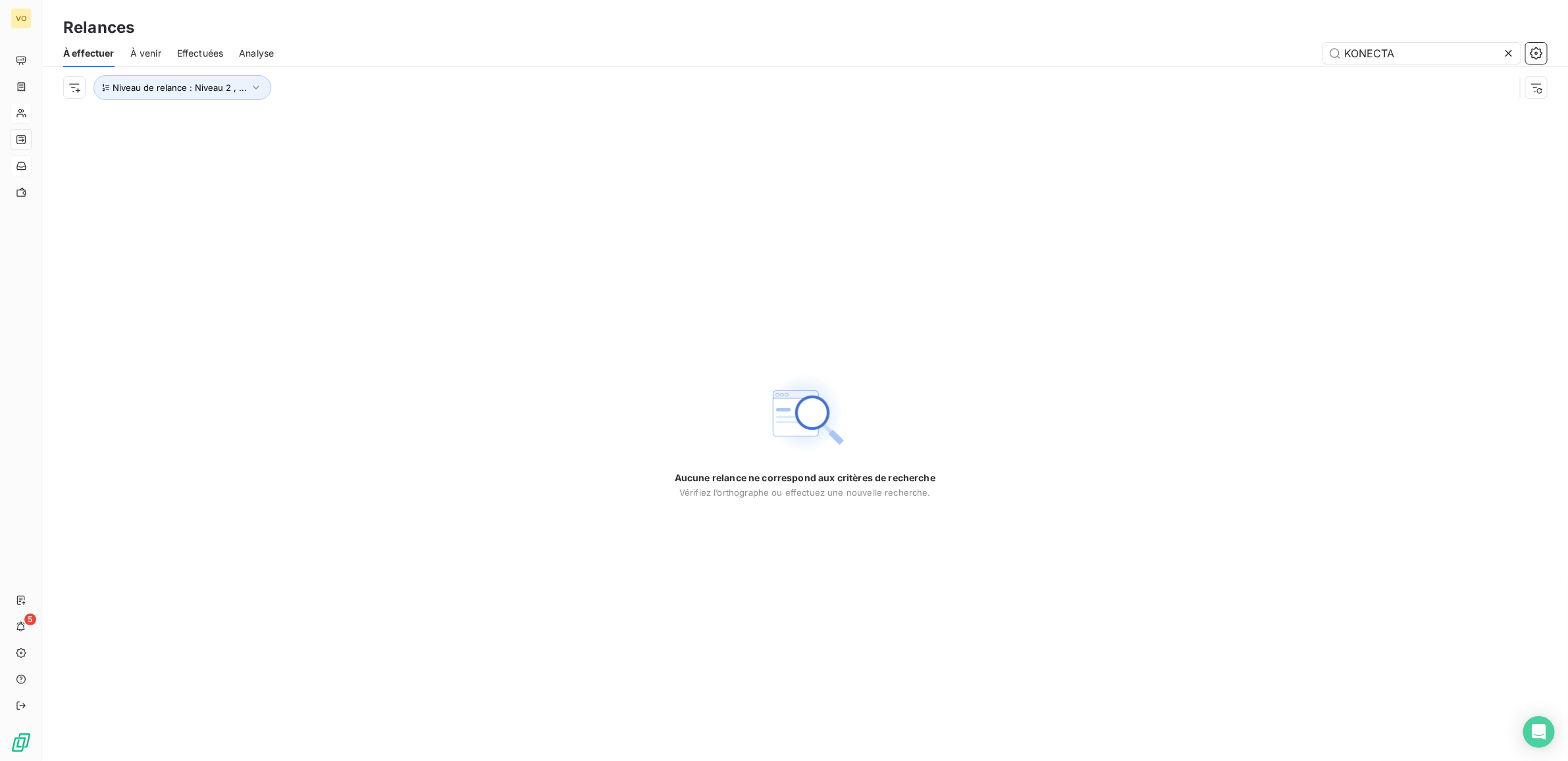
click at [1509, 48] on icon at bounding box center [1509, 53] width 13 height 13
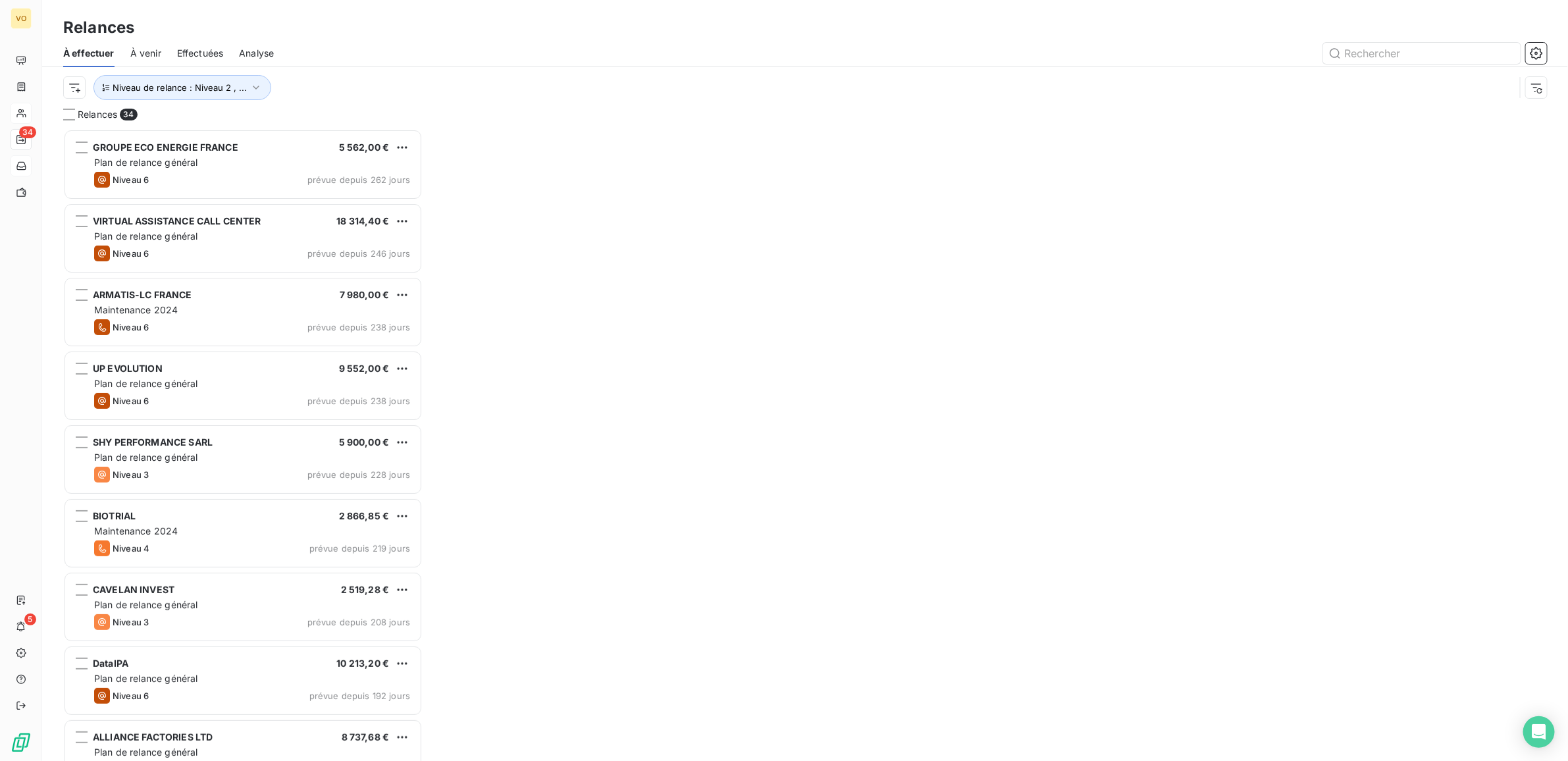
scroll to position [620, 346]
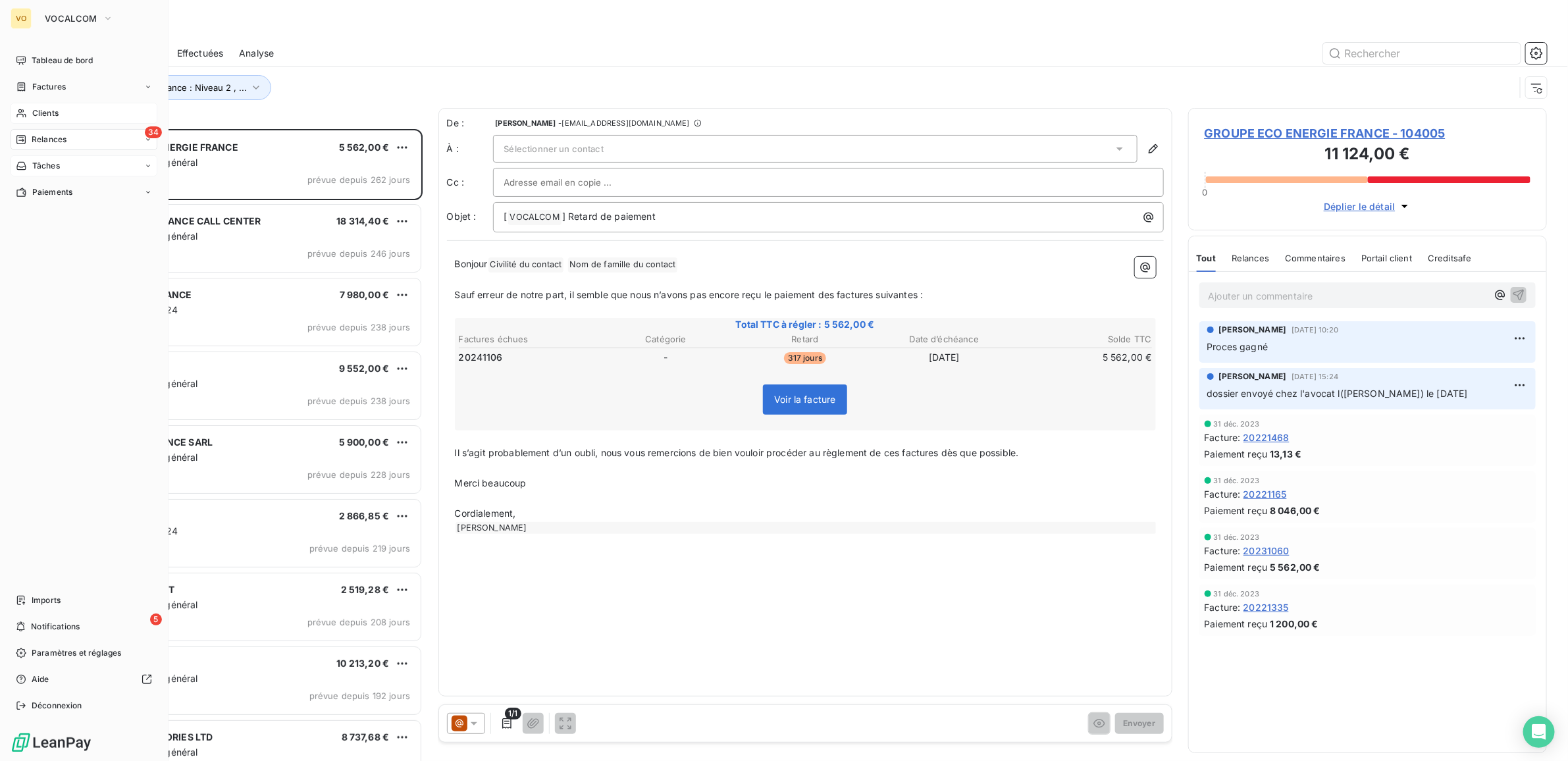
click at [52, 140] on span "Relances" at bounding box center [49, 139] width 35 height 12
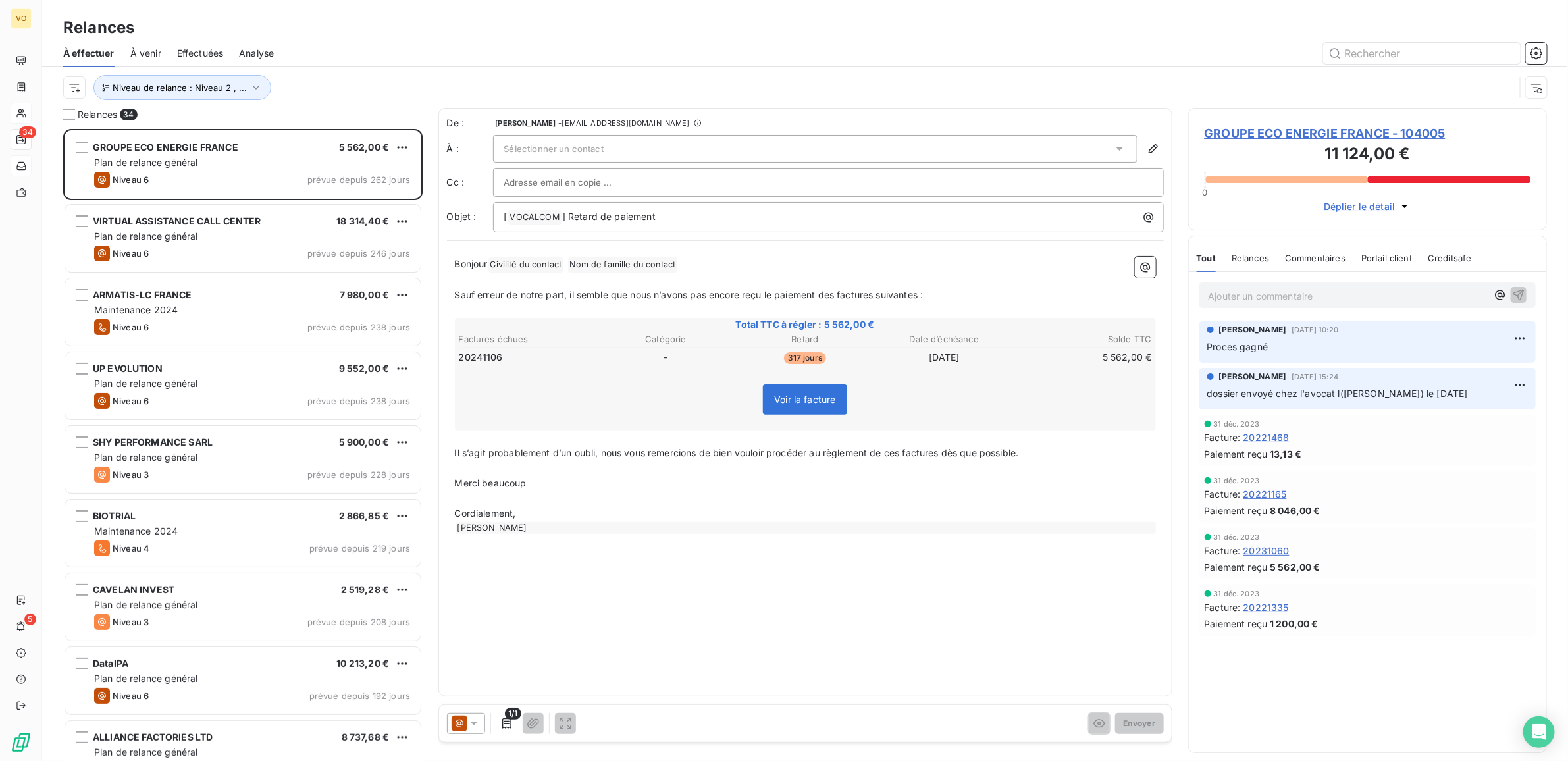
click at [328, 97] on div "Niveau de relance : Niveau 2 , ..." at bounding box center [789, 88] width 1452 height 25
click at [1531, 52] on icon "button" at bounding box center [1536, 52] width 13 height 13
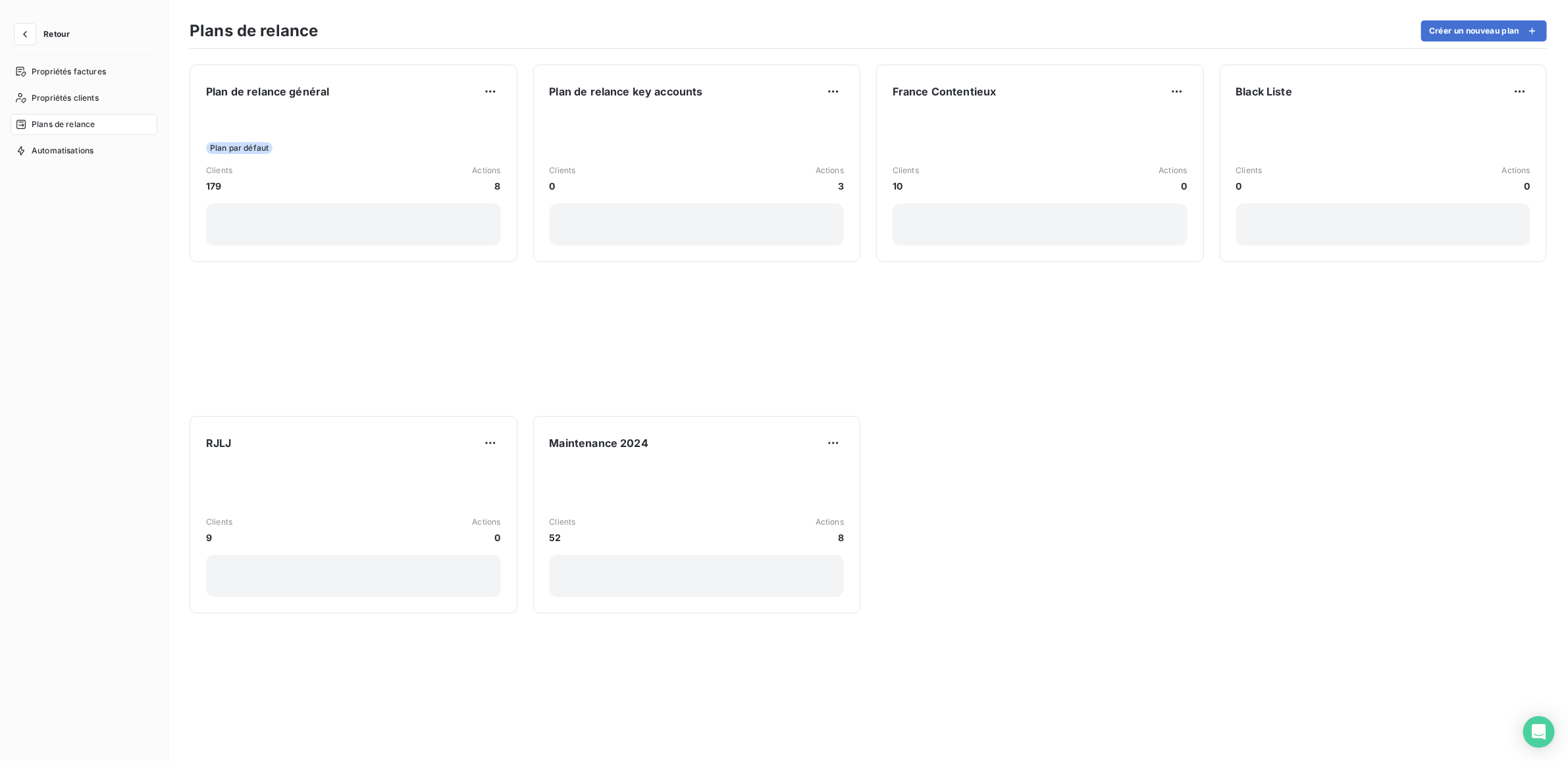
click at [41, 122] on span "Plans de relance" at bounding box center [63, 125] width 63 height 12
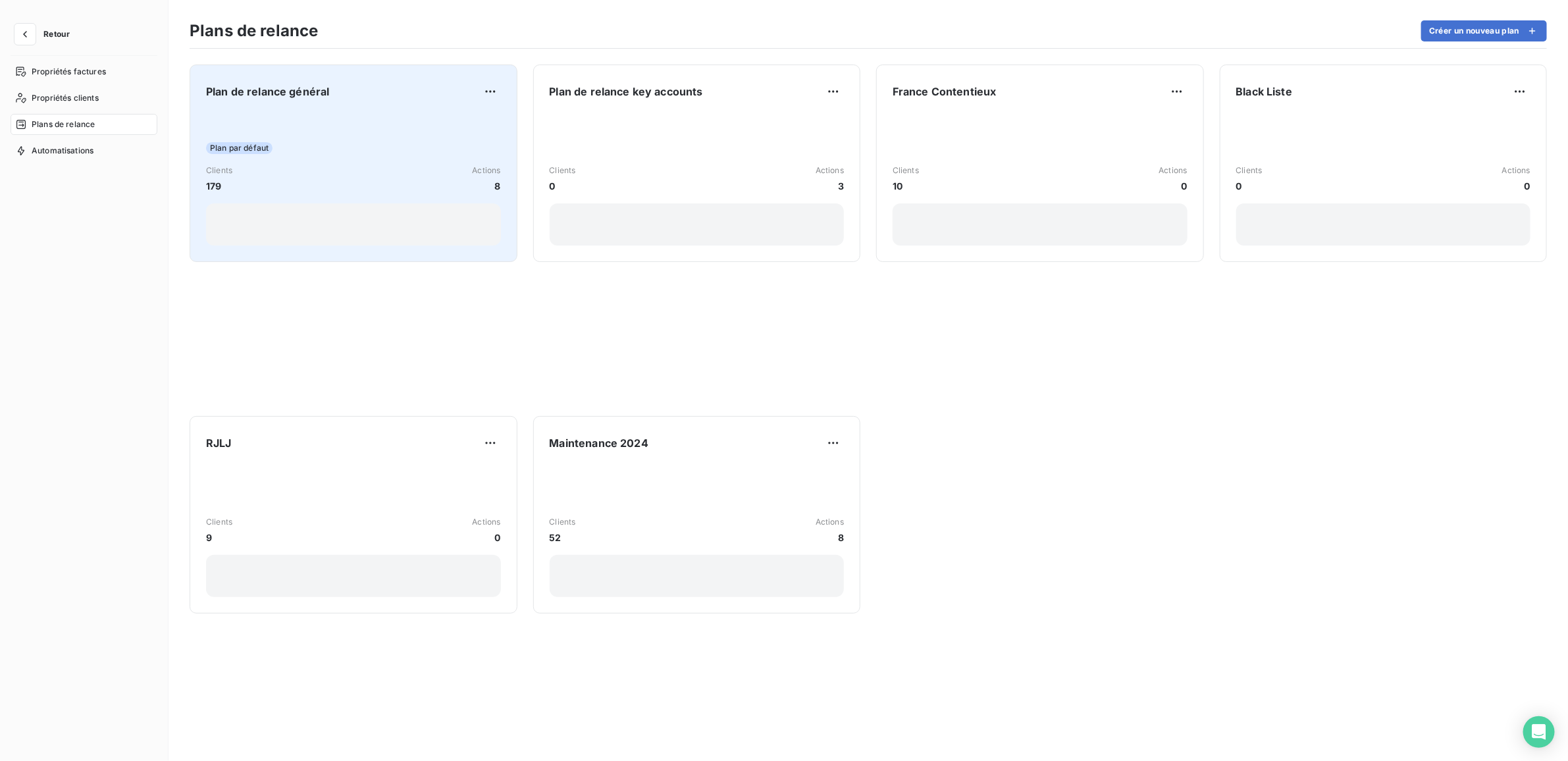
click at [335, 143] on div "Plan par défaut" at bounding box center [354, 148] width 295 height 12
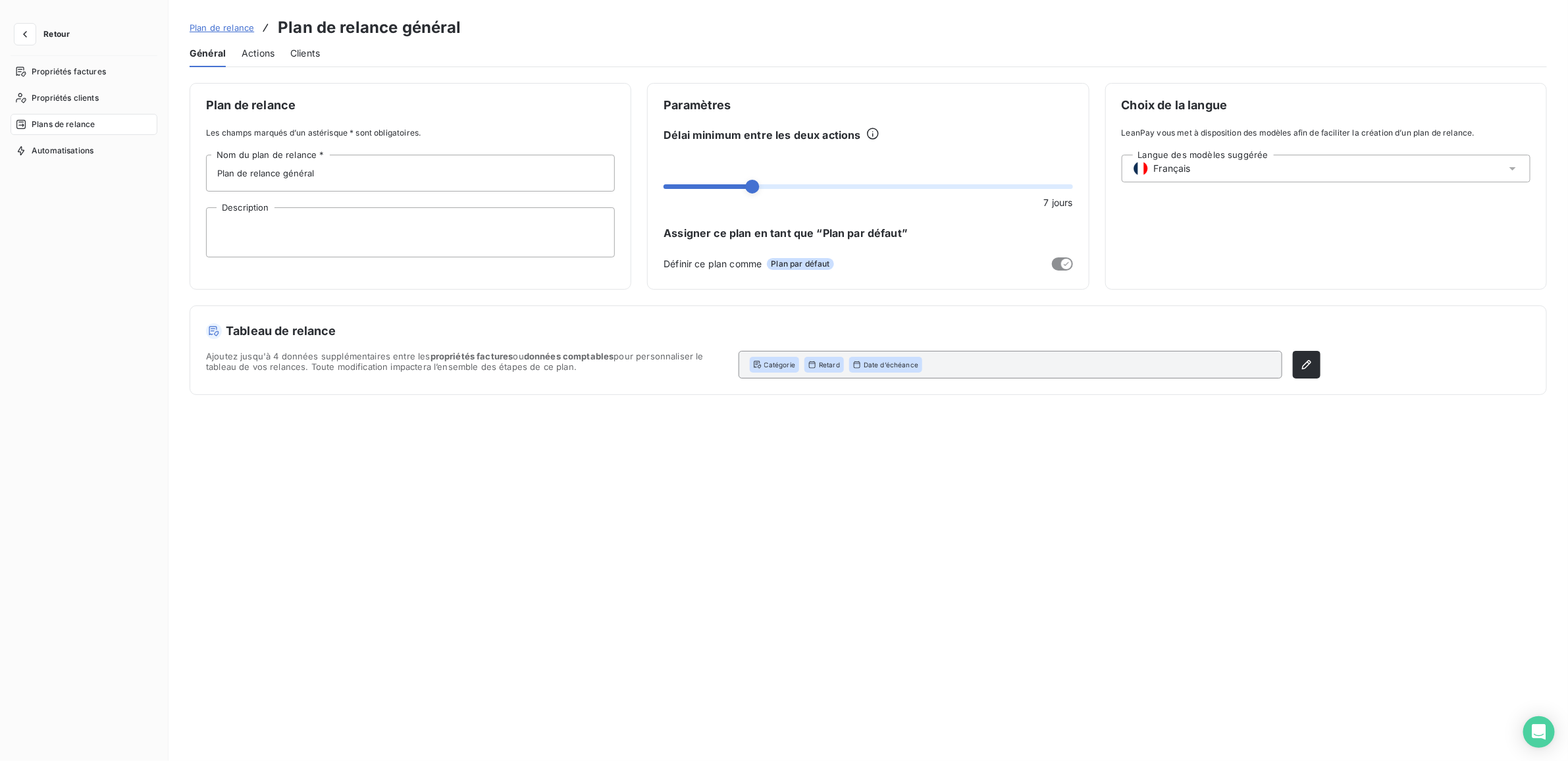
click at [267, 53] on span "Actions" at bounding box center [258, 53] width 33 height 13
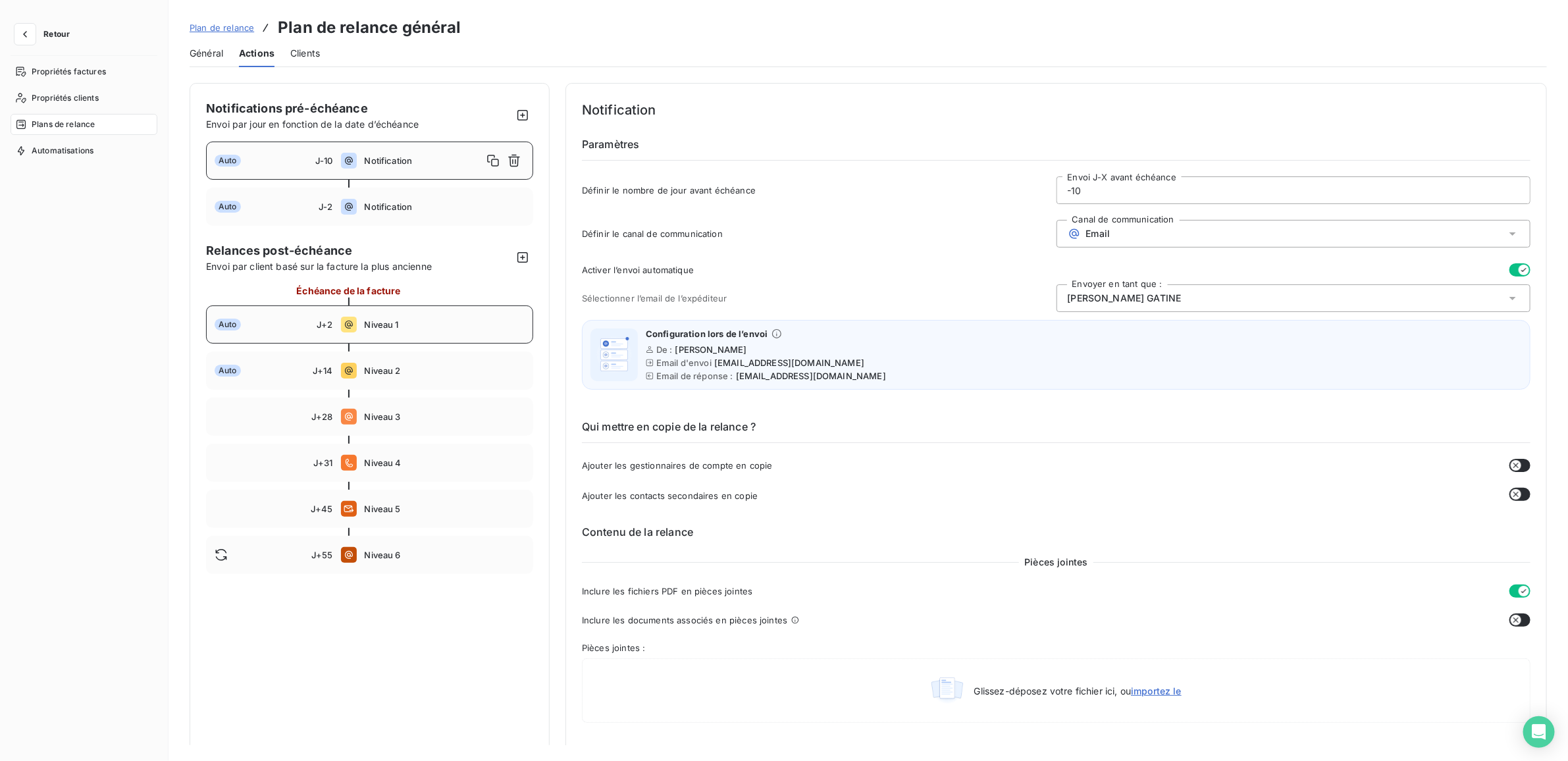
click at [311, 320] on div "Auto" at bounding box center [265, 324] width 102 height 12
type input "2"
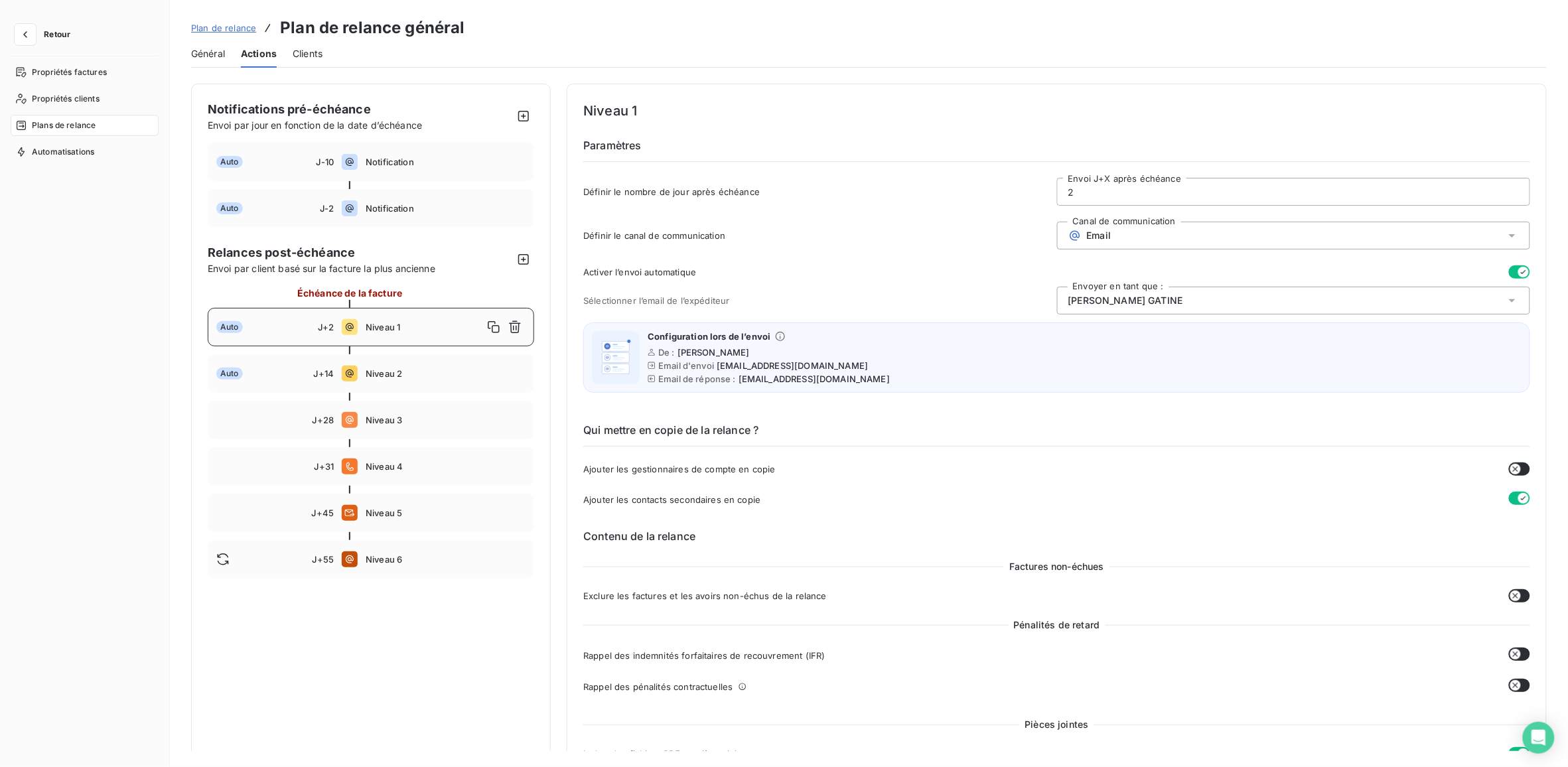
click at [1083, 187] on input "2" at bounding box center [1293, 192] width 472 height 27
type input "1"
click at [304, 745] on button "Enregistrer les modifications" at bounding box center [285, 743] width 189 height 28
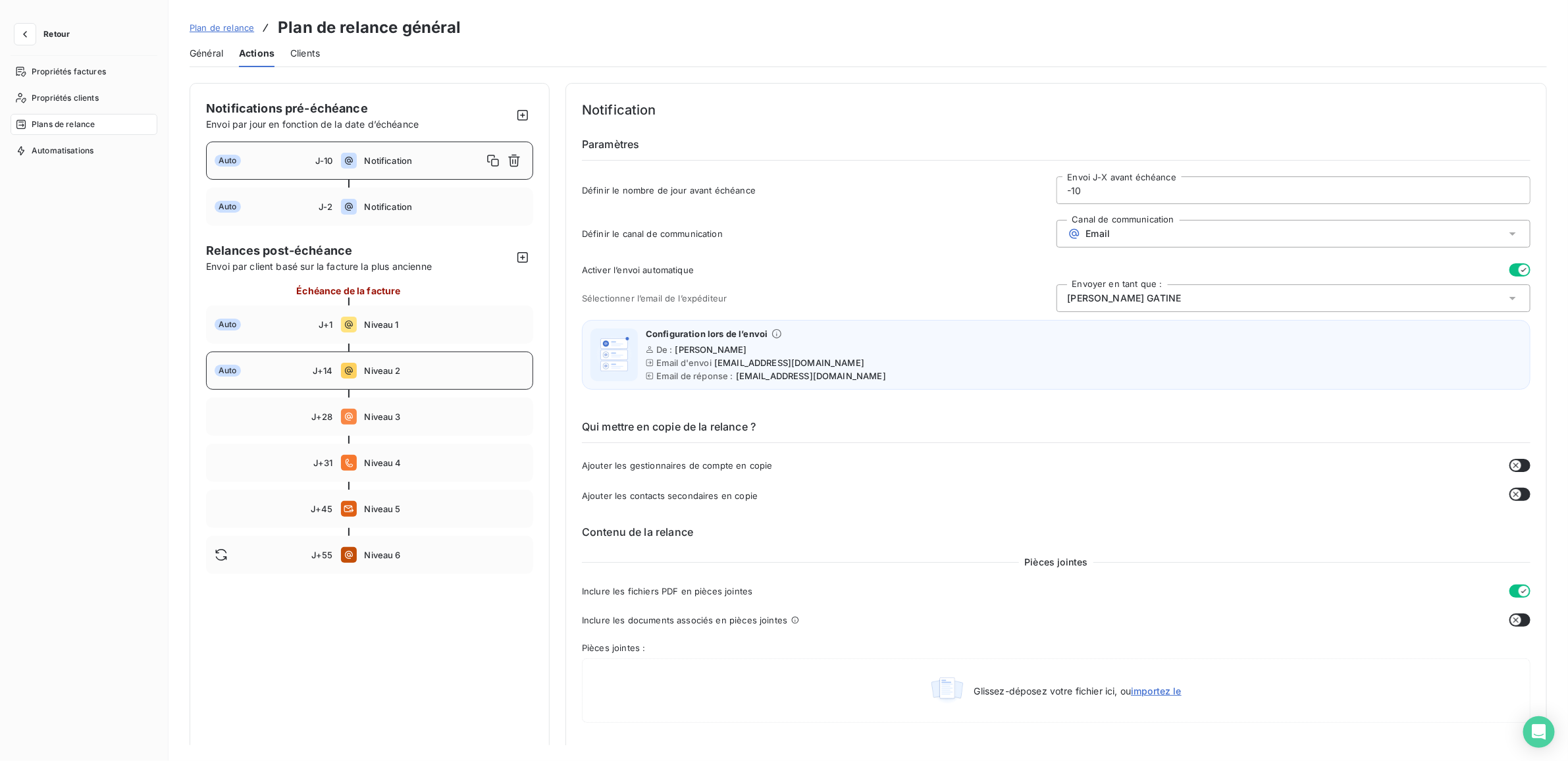
click at [379, 366] on span "Niveau 2" at bounding box center [445, 371] width 161 height 10
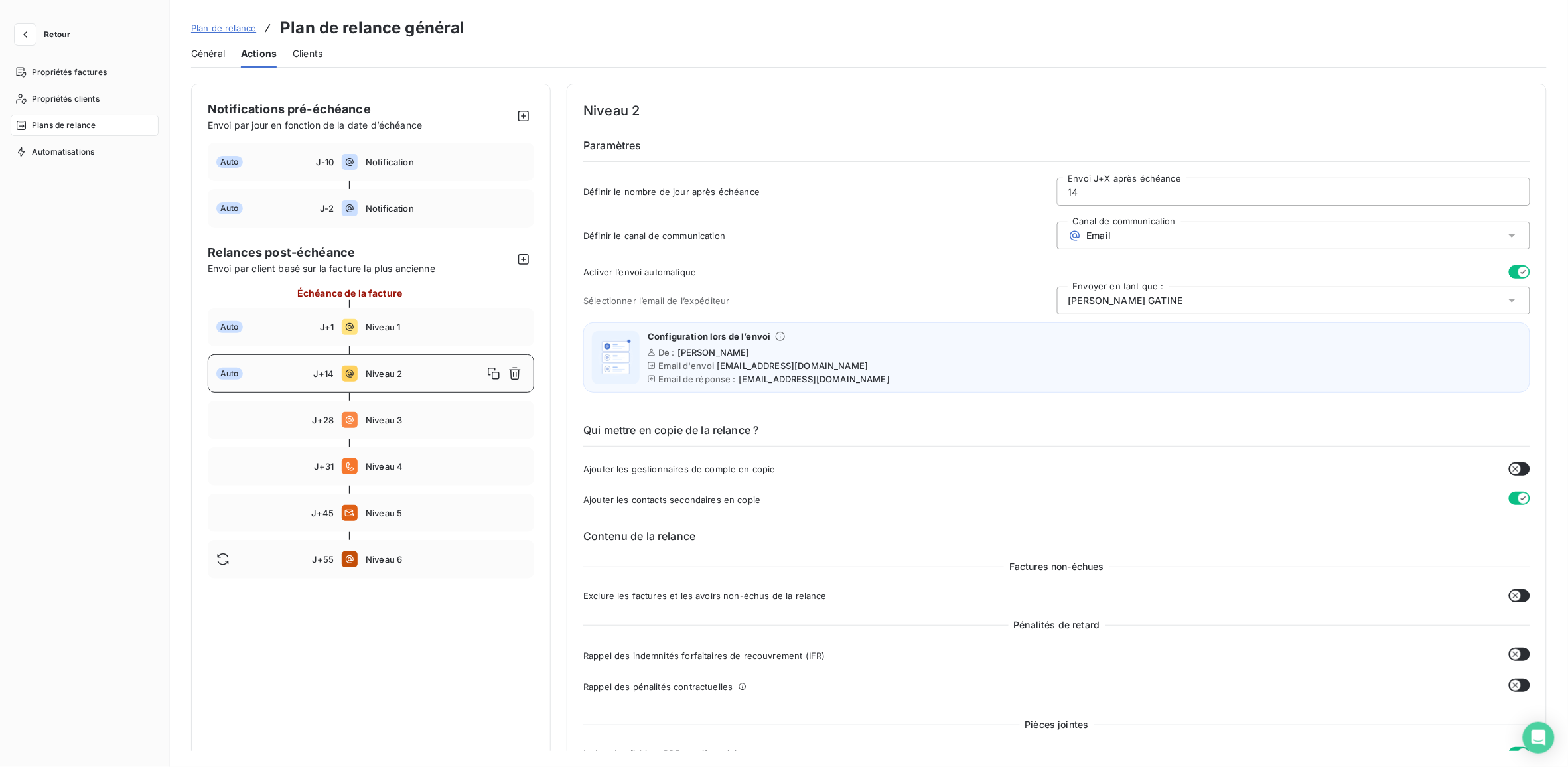
click at [1089, 194] on input "14" at bounding box center [1293, 192] width 472 height 27
click at [319, 420] on span "J+28" at bounding box center [323, 420] width 22 height 10
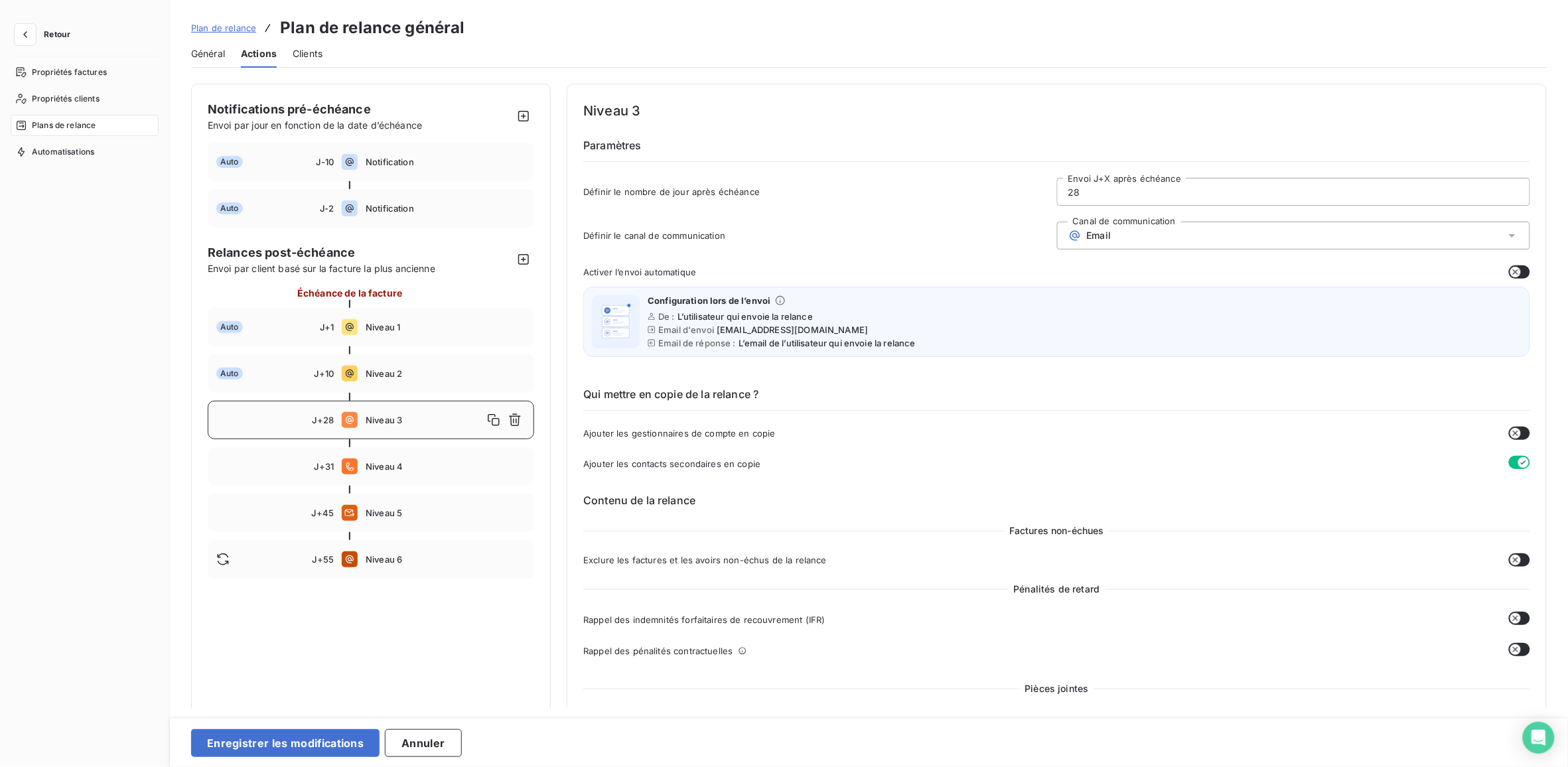
click at [1089, 189] on input "28" at bounding box center [1293, 192] width 472 height 27
type input "2"
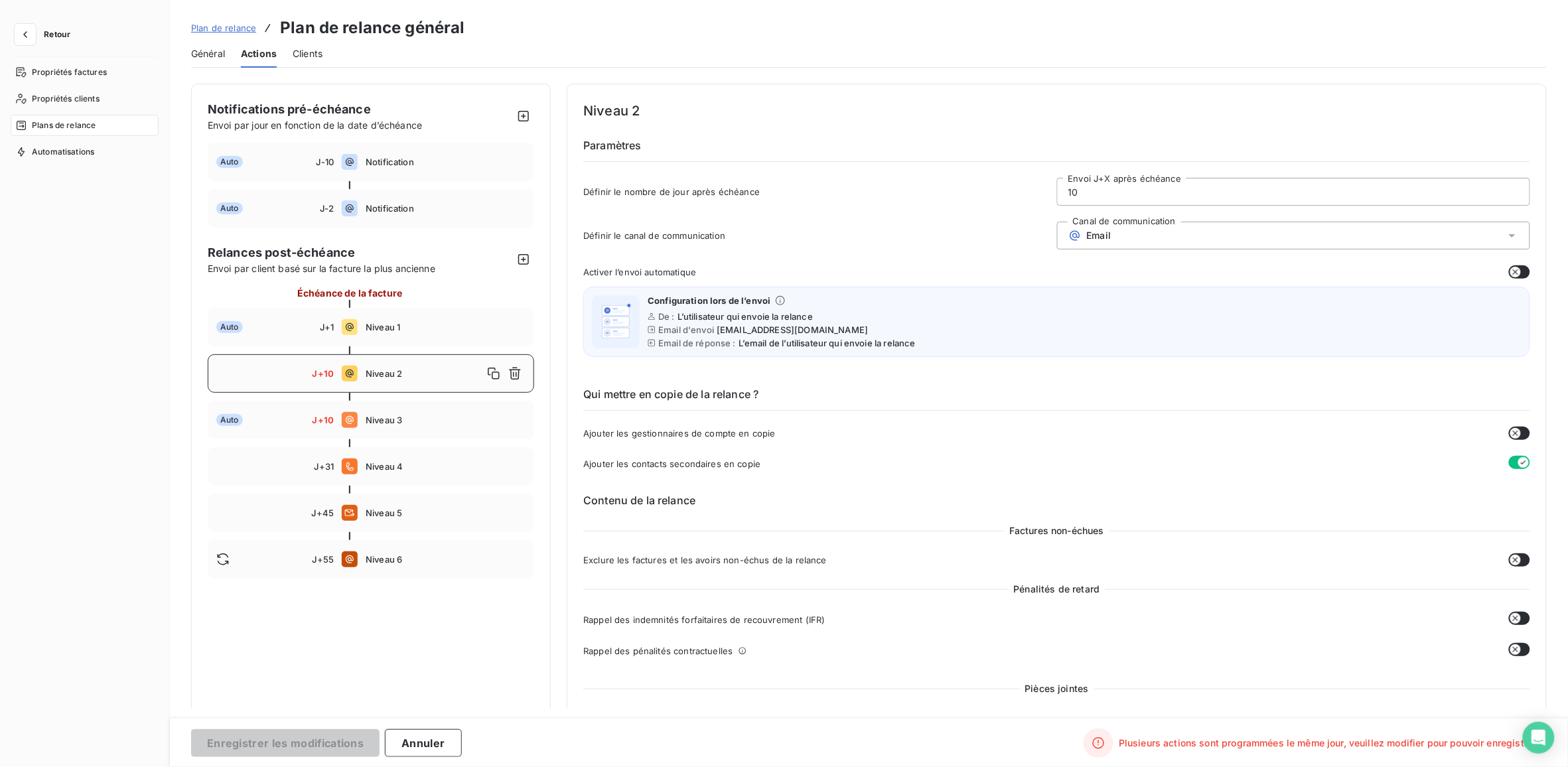
type input "10"
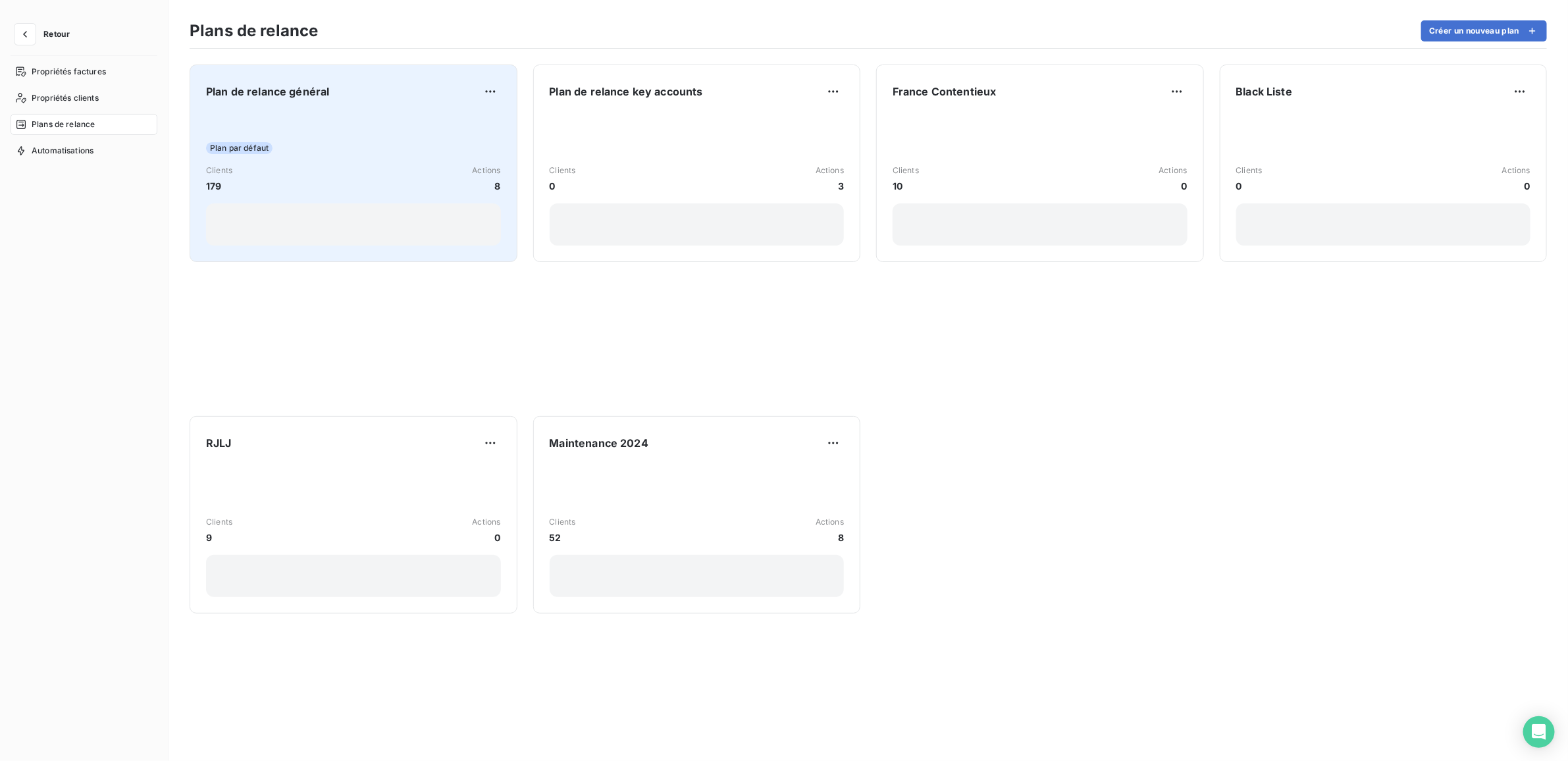
click at [294, 166] on div "Clients 179 Actions 8" at bounding box center [354, 178] width 295 height 28
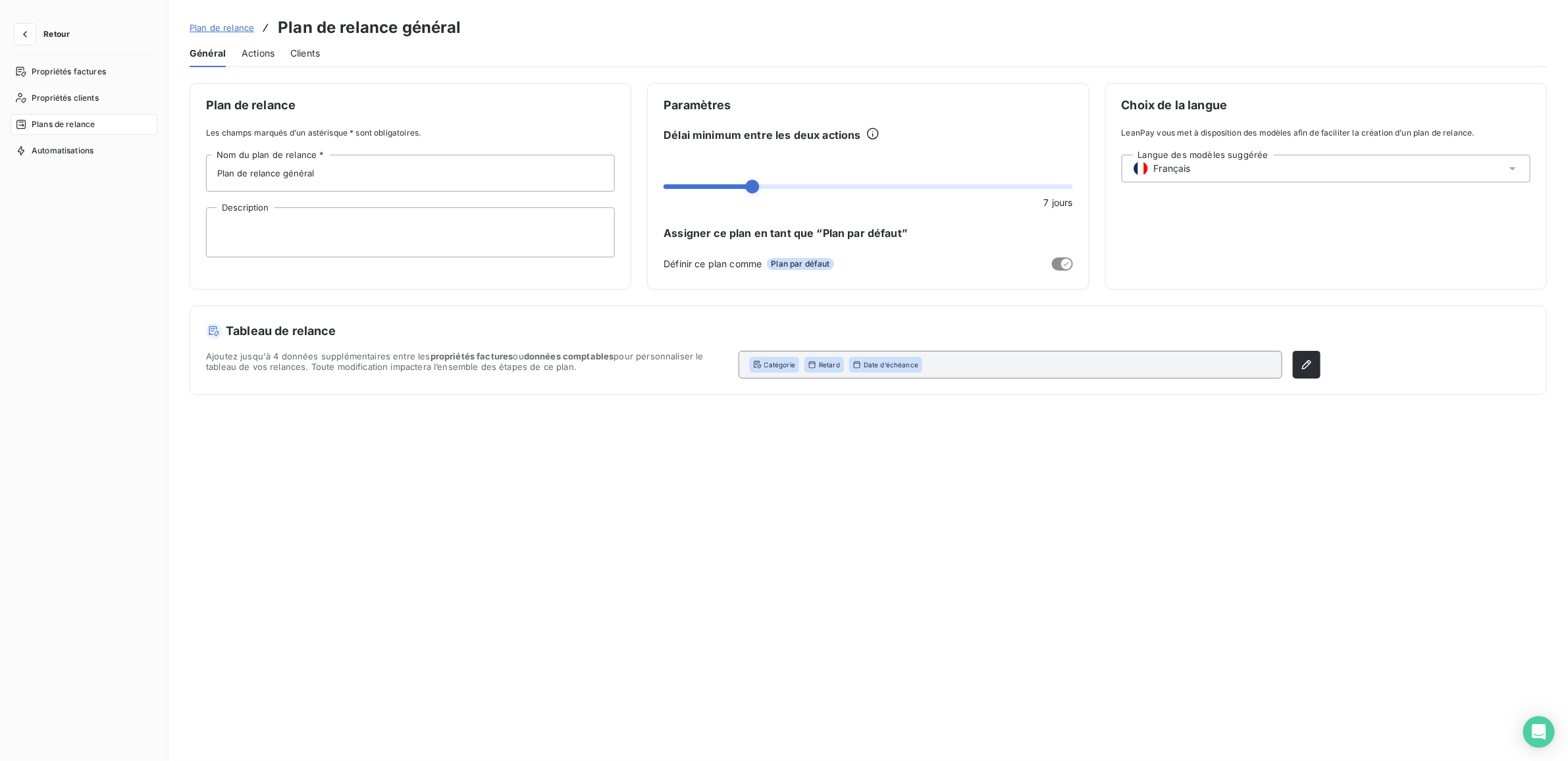
click at [260, 51] on span "Actions" at bounding box center [258, 53] width 33 height 13
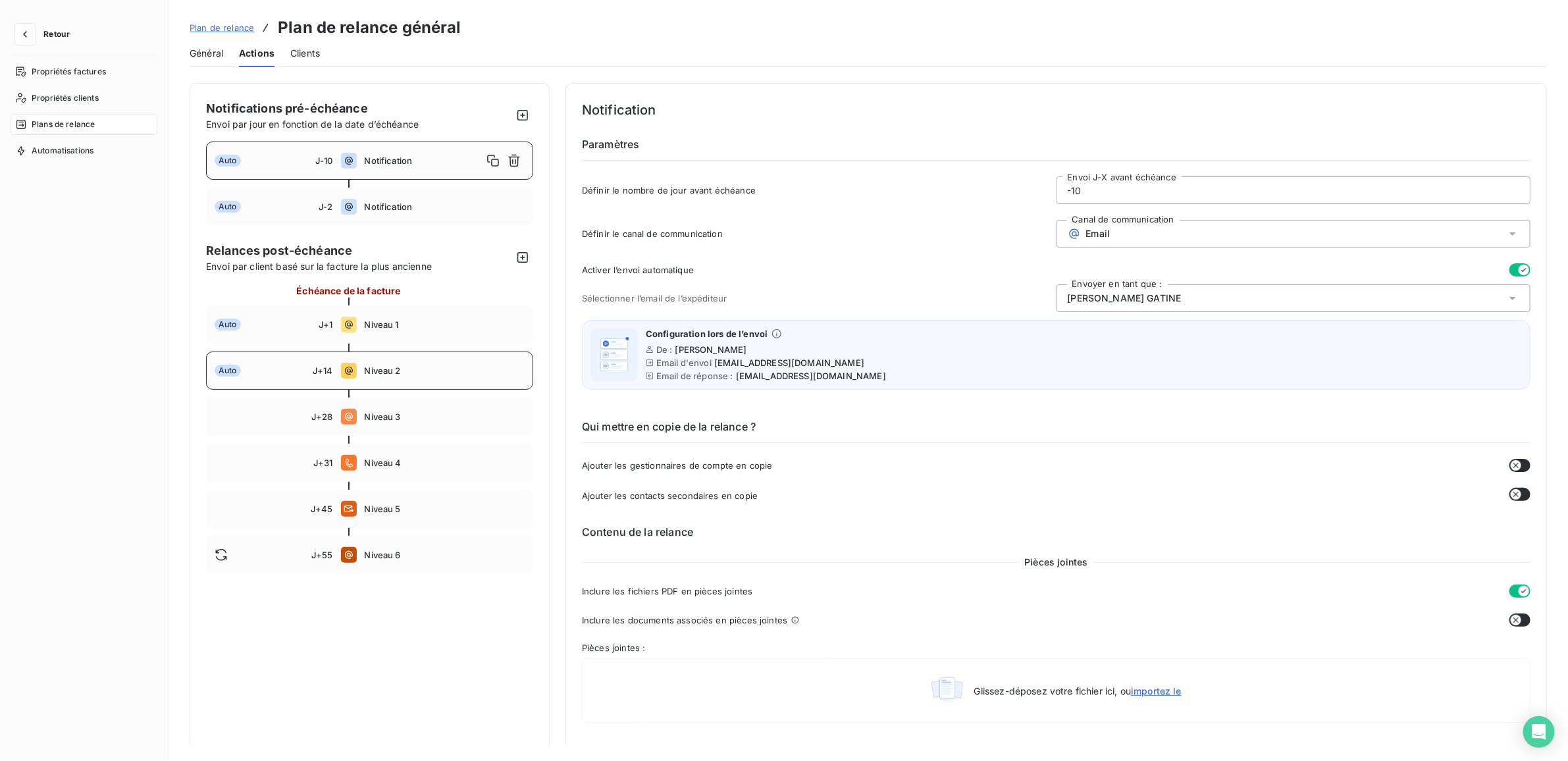
click at [447, 368] on span "Niveau 2" at bounding box center [445, 371] width 161 height 10
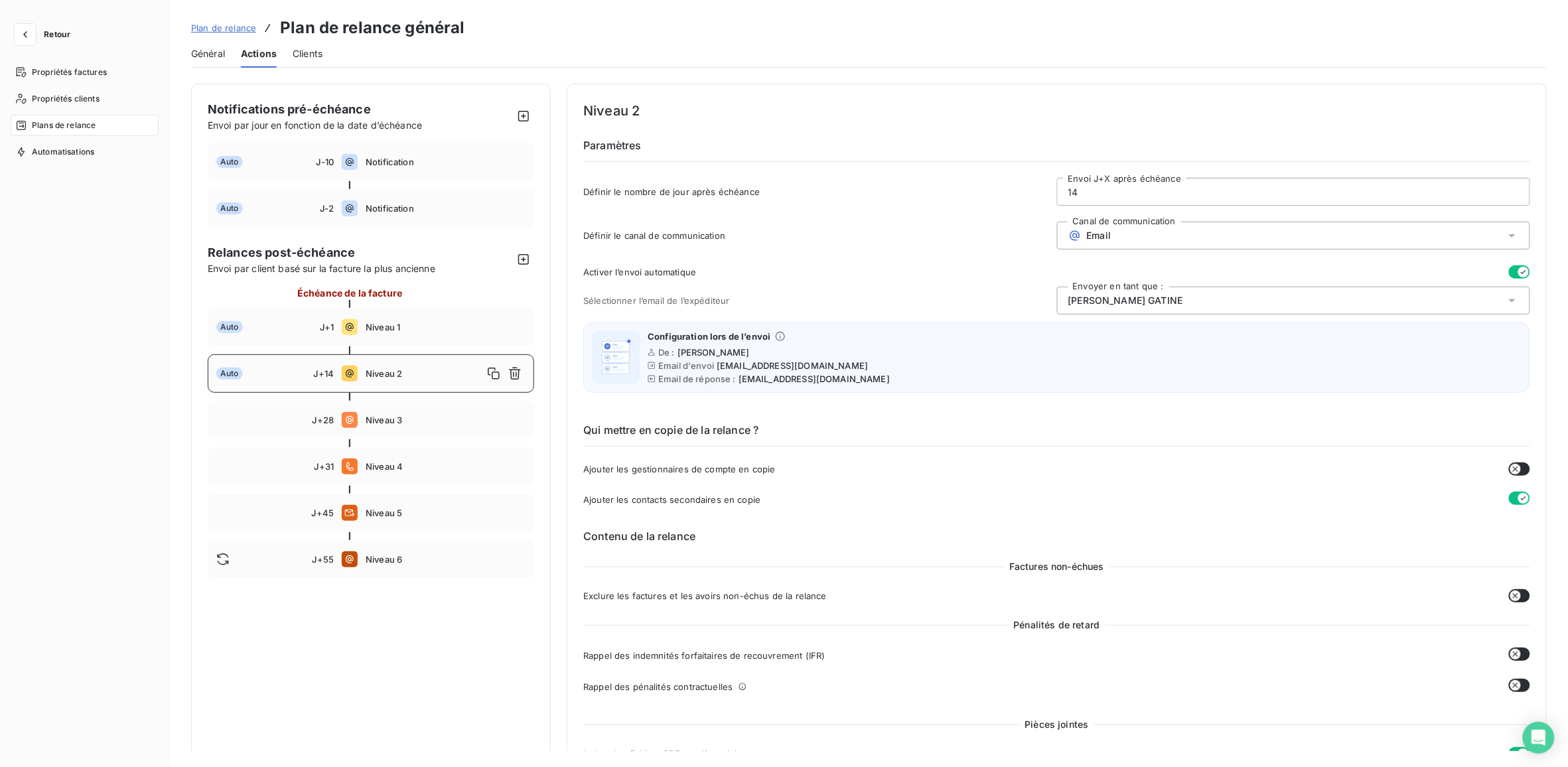
click at [1082, 191] on input "14" at bounding box center [1293, 192] width 472 height 27
type input "10"
click at [234, 745] on button "Enregistrer les modifications" at bounding box center [285, 743] width 189 height 28
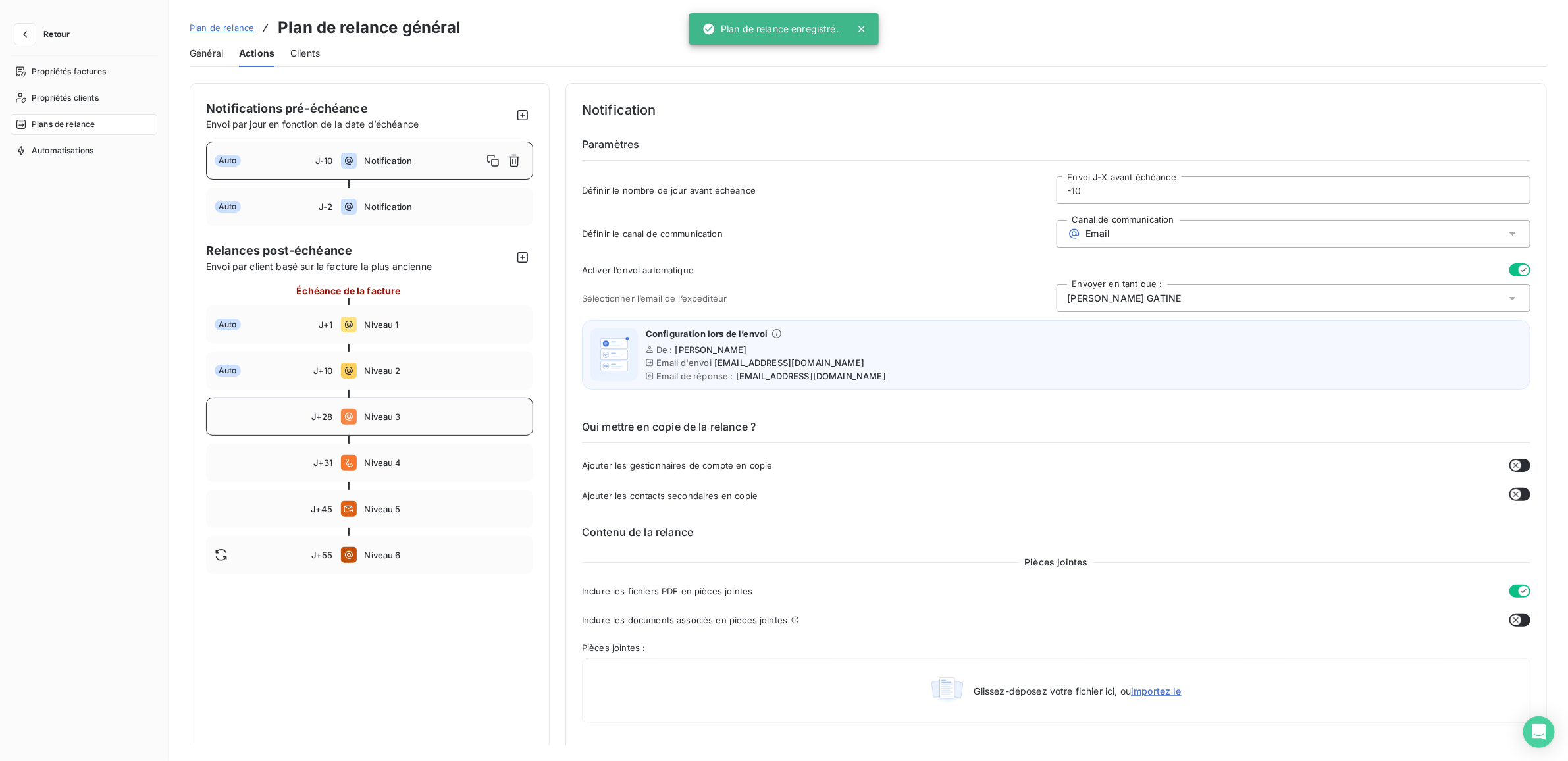
click at [418, 412] on span "Niveau 3" at bounding box center [445, 416] width 161 height 10
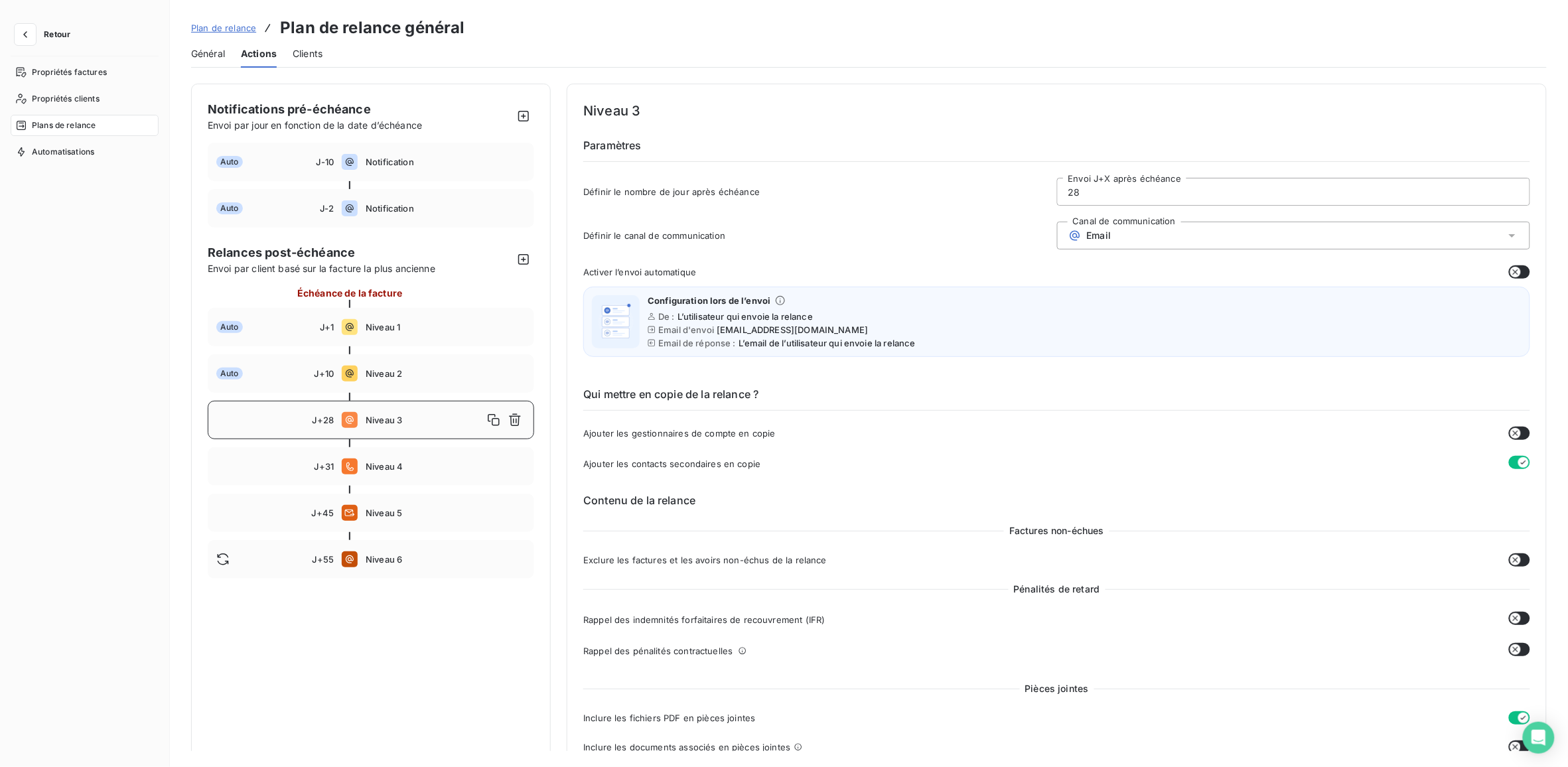
click at [1070, 190] on input "28" at bounding box center [1293, 192] width 472 height 27
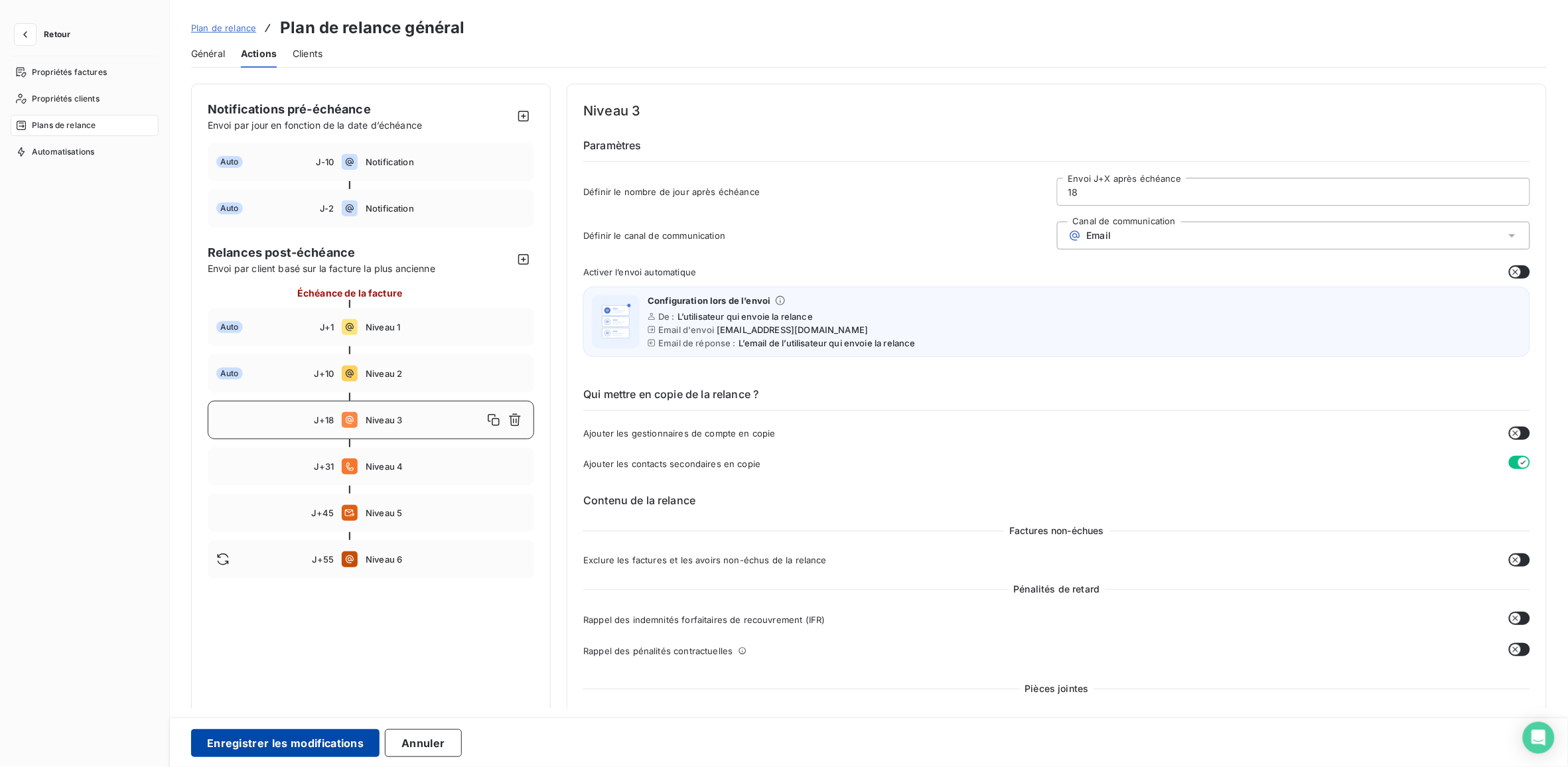
type input "18"
click at [281, 740] on button "Enregistrer les modifications" at bounding box center [285, 743] width 189 height 28
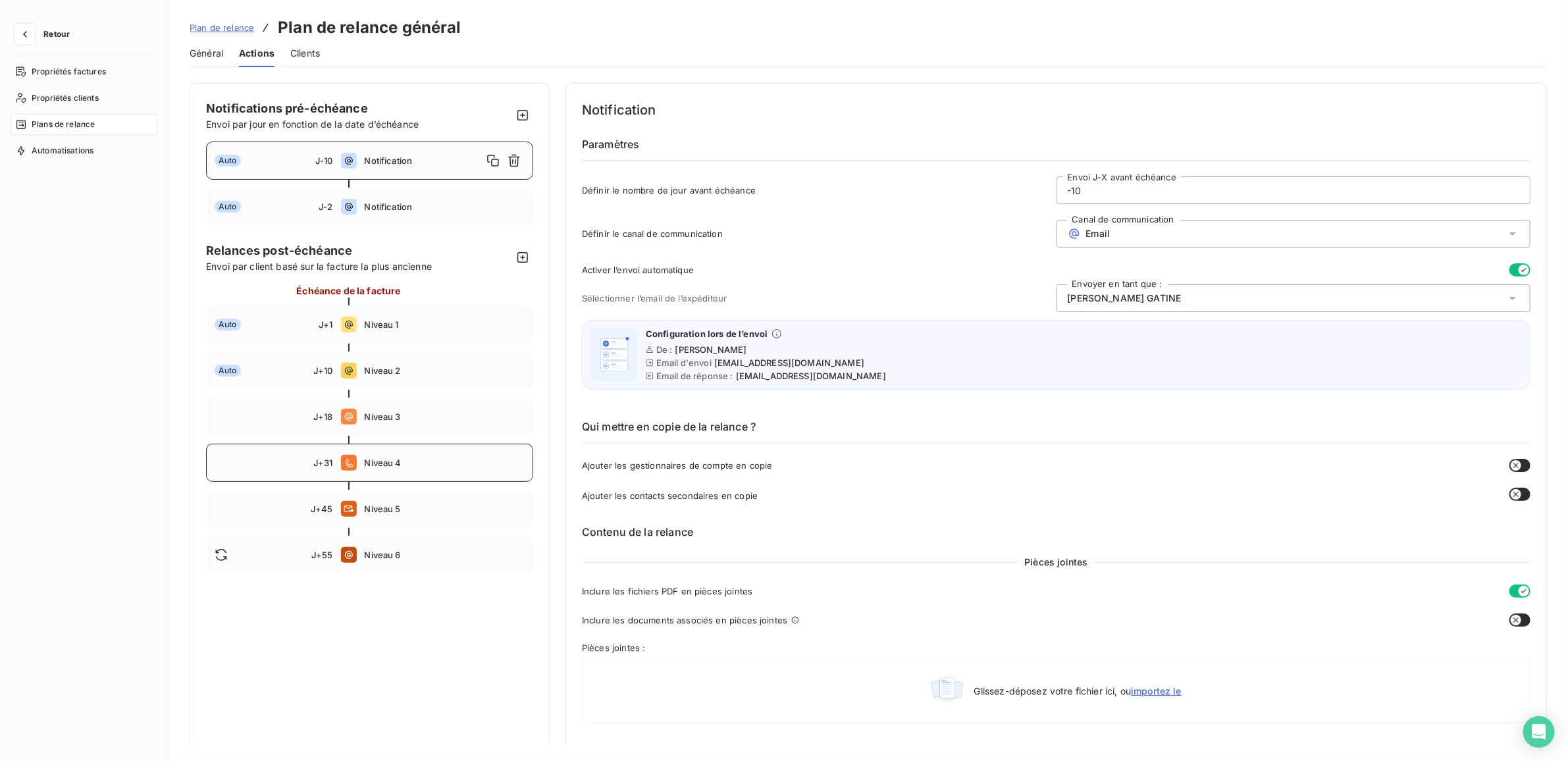
click at [380, 457] on span "Niveau 4" at bounding box center [445, 463] width 161 height 10
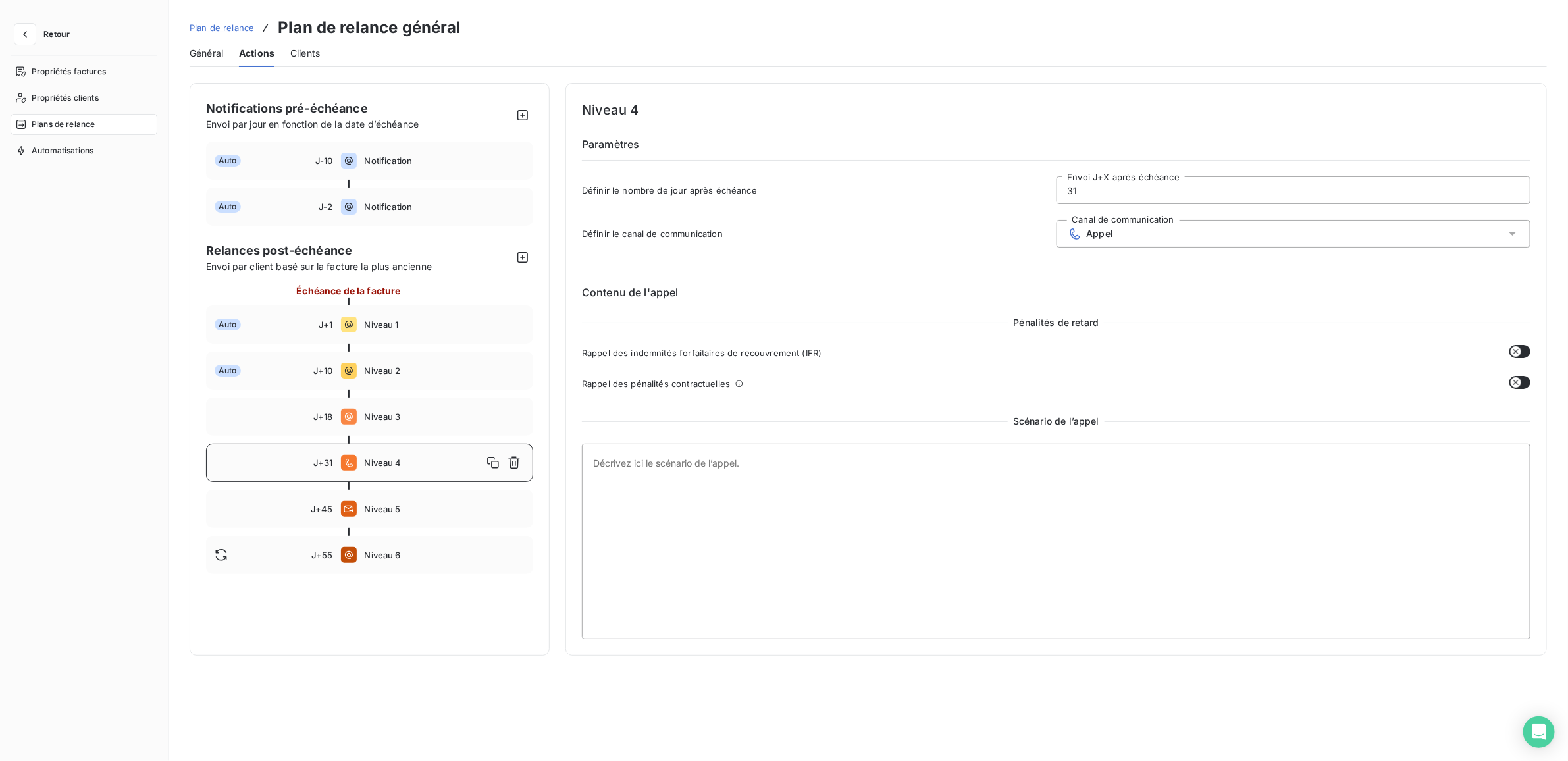
click at [1101, 192] on input "31" at bounding box center [1294, 190] width 473 height 27
type input "3"
click at [435, 505] on span "Niveau 5" at bounding box center [445, 509] width 161 height 10
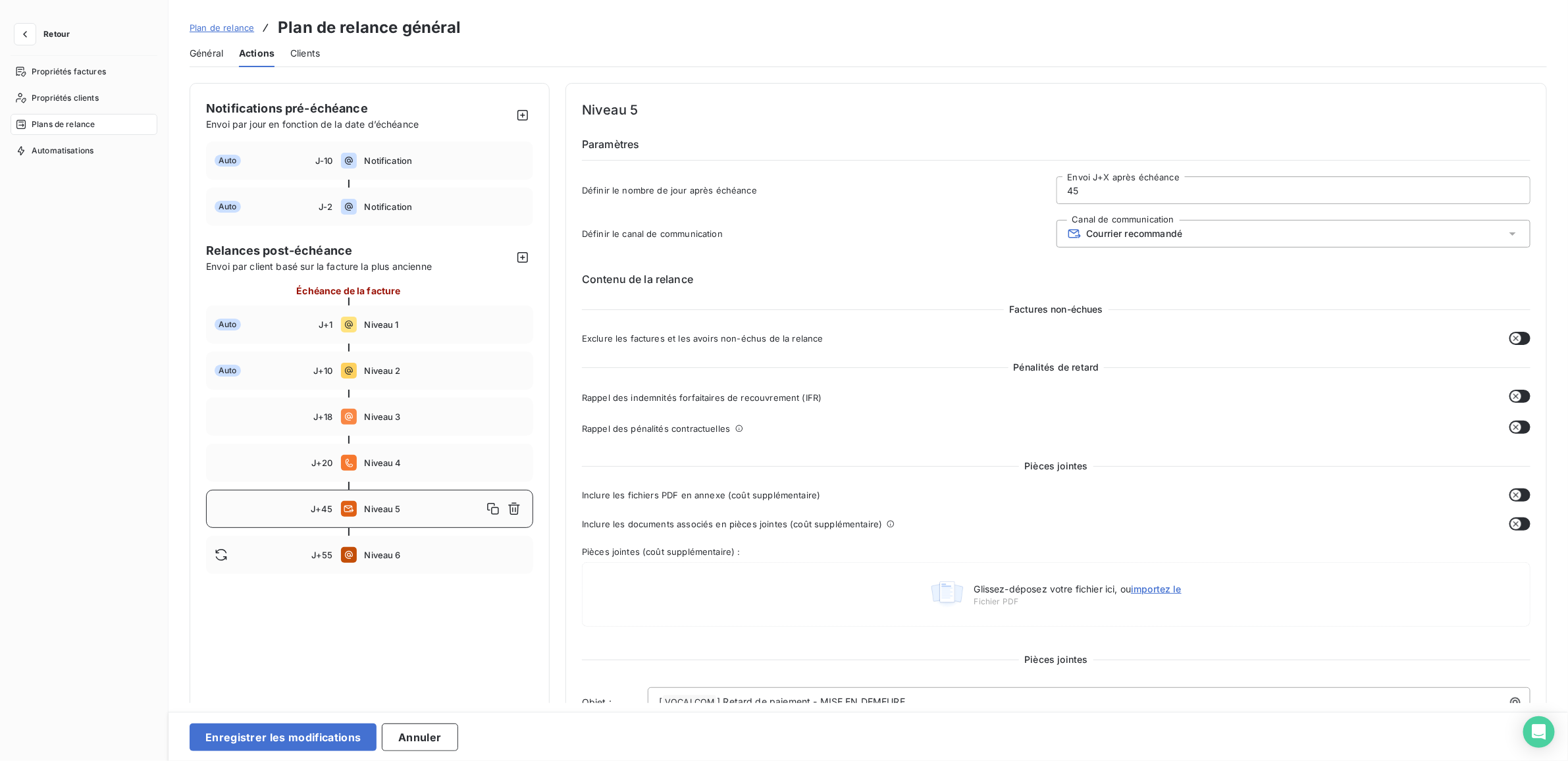
click at [1083, 186] on input "45" at bounding box center [1294, 190] width 473 height 27
type input "4"
type input "30"
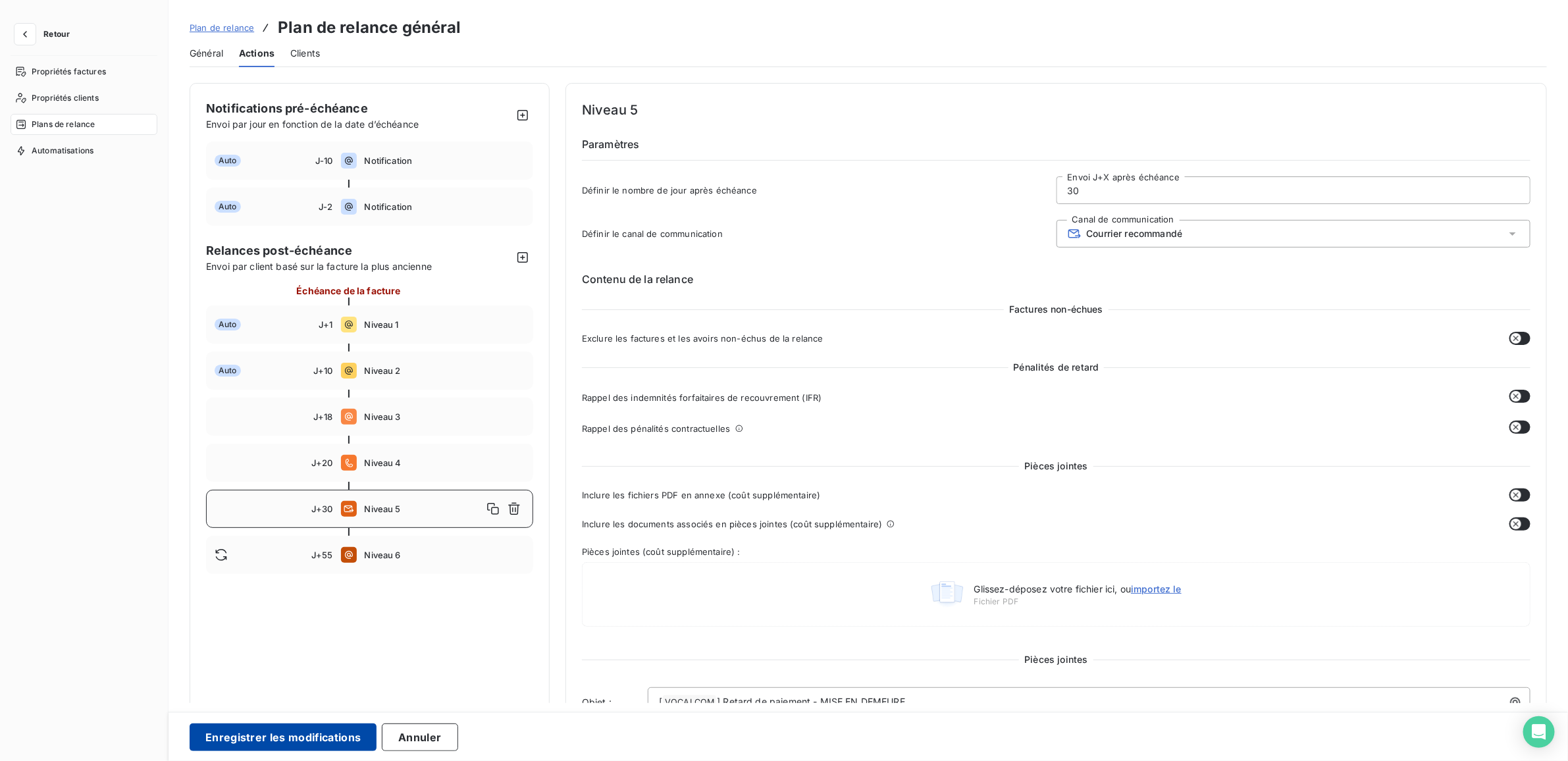
click at [335, 735] on button "Enregistrer les modifications" at bounding box center [283, 737] width 187 height 28
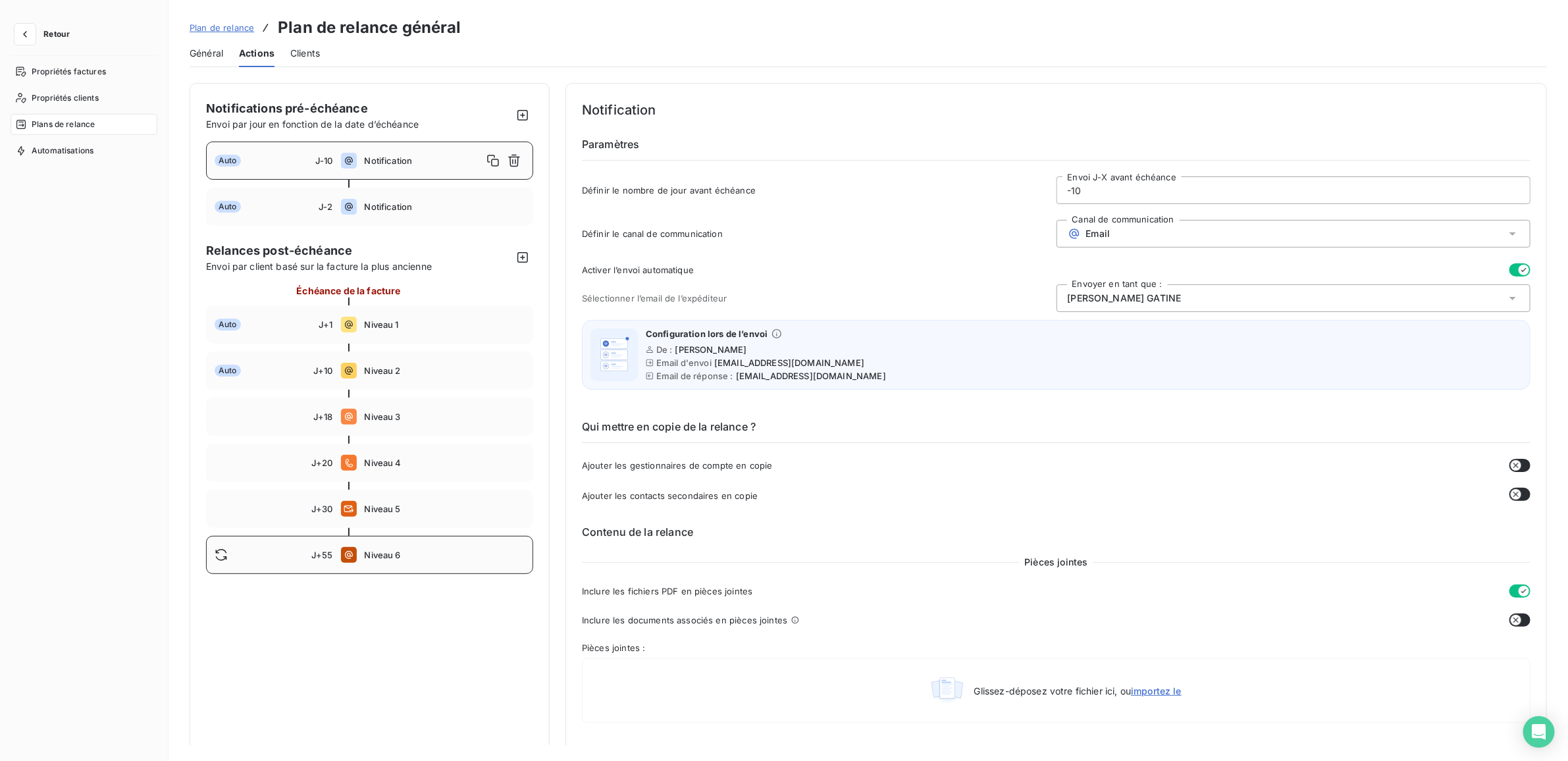
click at [320, 550] on span "J+55" at bounding box center [322, 555] width 21 height 10
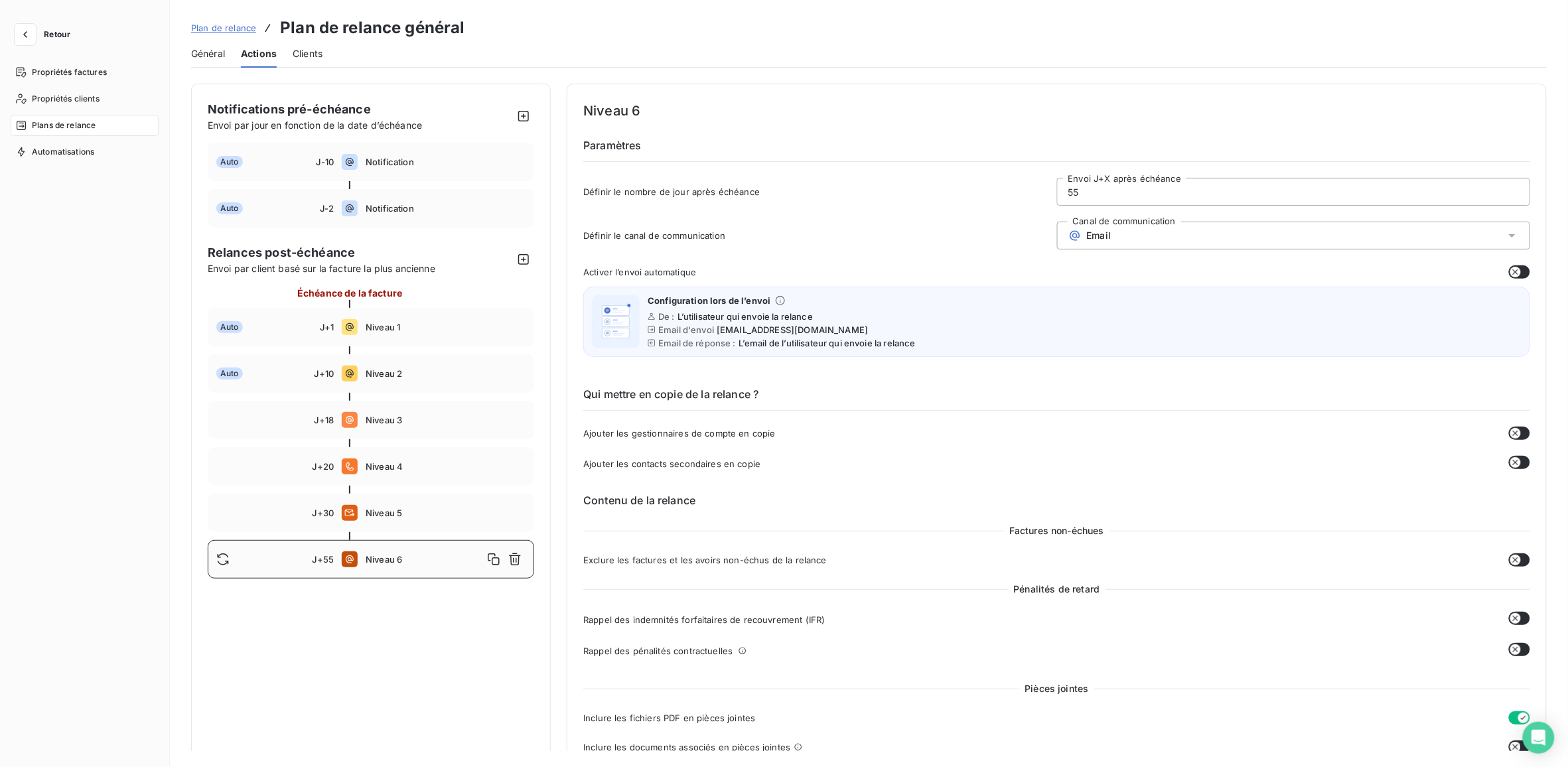
drag, startPoint x: 1088, startPoint y: 189, endPoint x: 1180, endPoint y: 190, distance: 92.0
click at [1089, 189] on input "55" at bounding box center [1293, 192] width 472 height 27
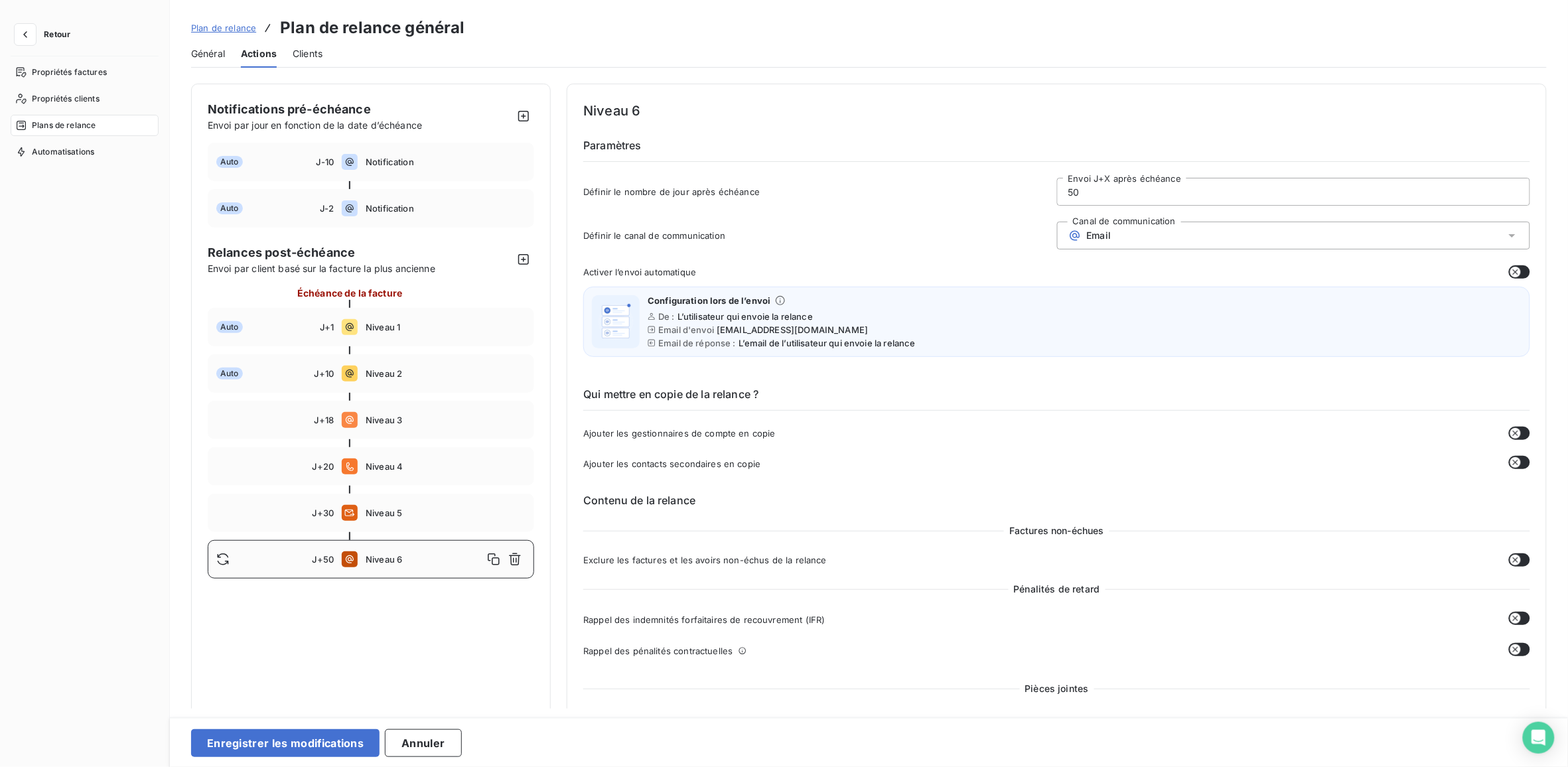
type input "5"
type input "40"
click at [282, 743] on button "Enregistrer les modifications" at bounding box center [285, 743] width 189 height 28
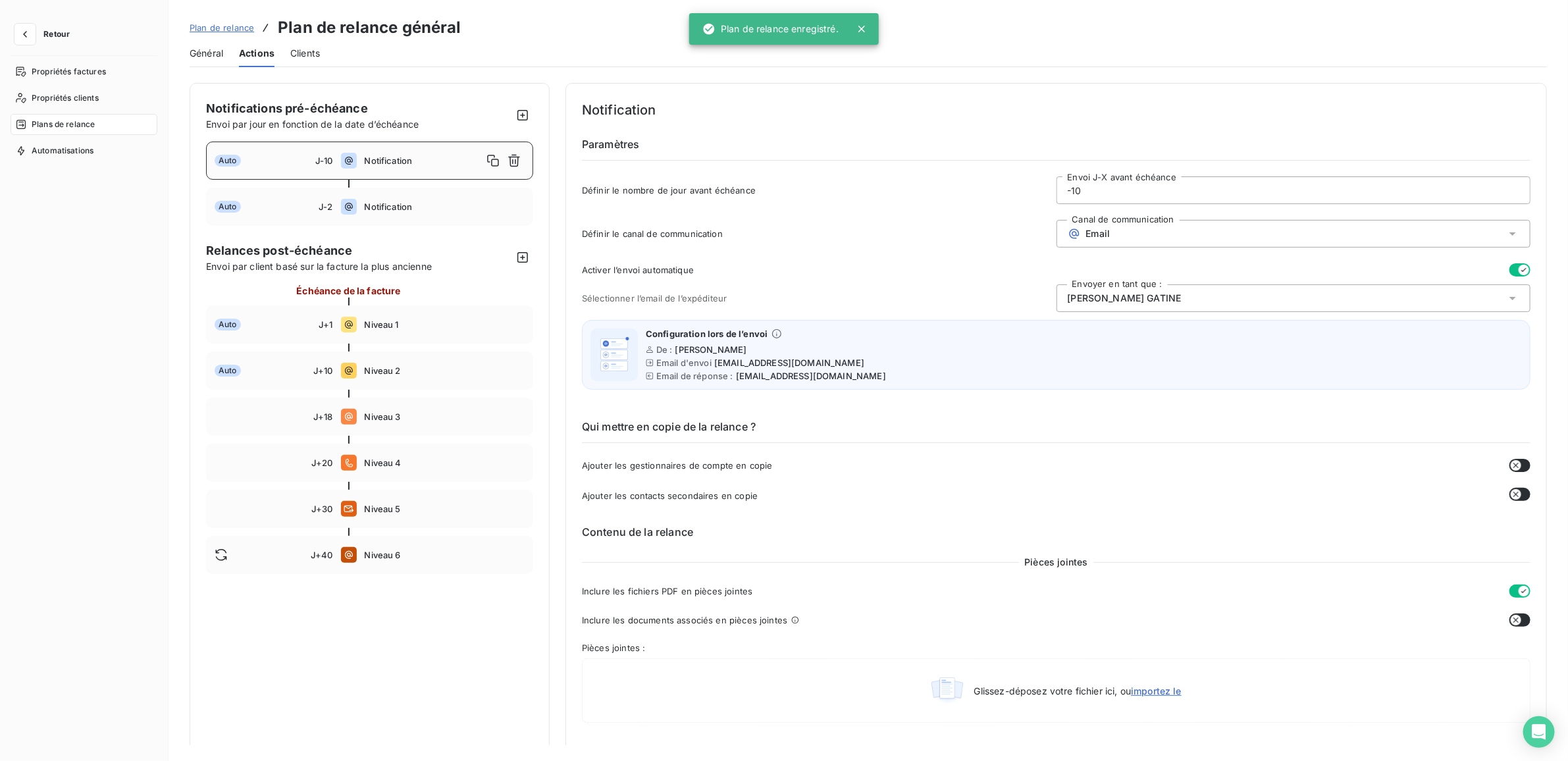
click at [382, 636] on div "Notifications pré-échéance Envoi par jour en fonction de la date d’échéance Aut…" at bounding box center [369, 714] width 360 height 1262
click at [244, 24] on span "Plan de relance" at bounding box center [222, 27] width 65 height 10
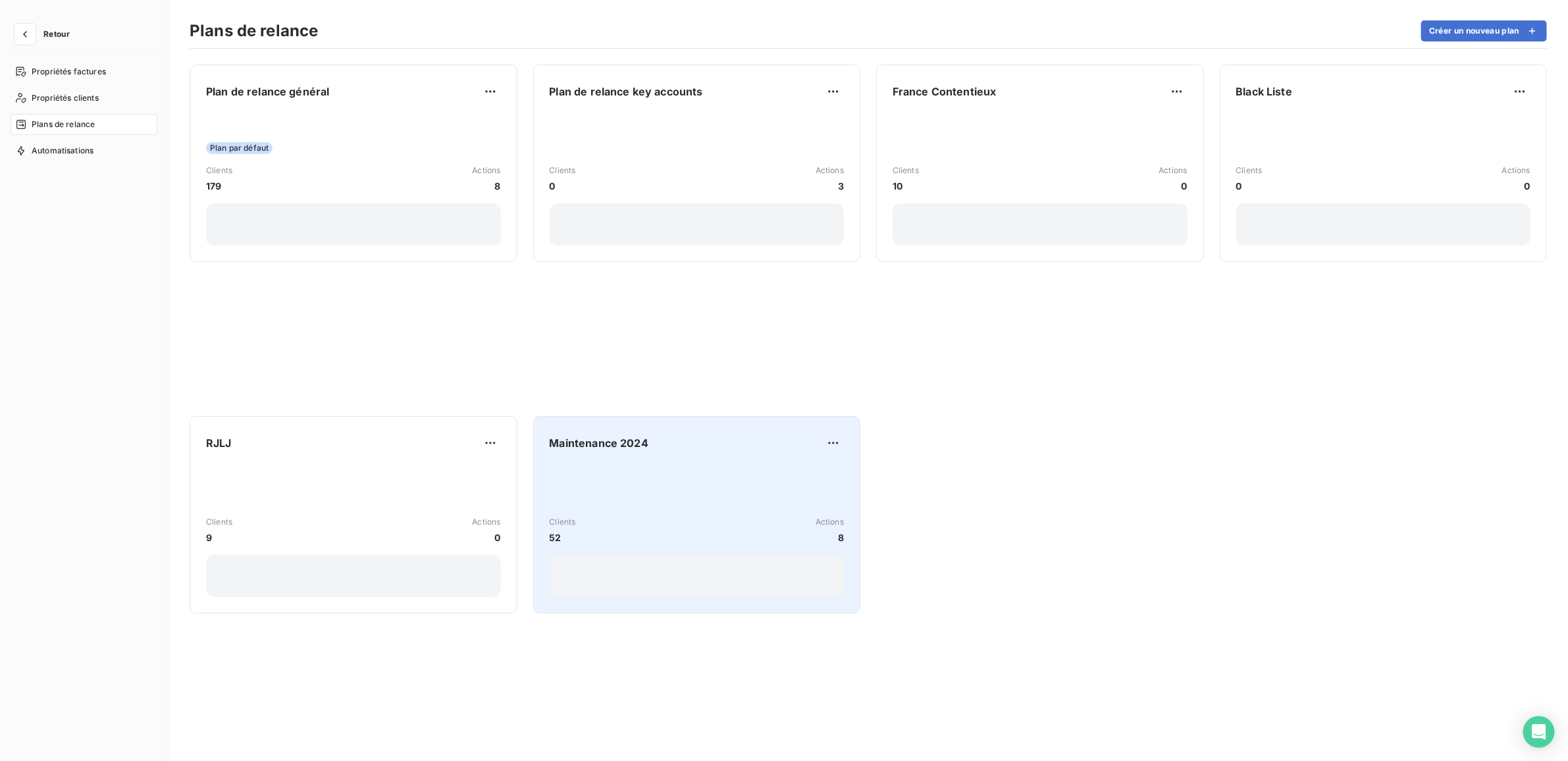
click at [683, 497] on div "Clients 52 Actions 8" at bounding box center [697, 530] width 295 height 133
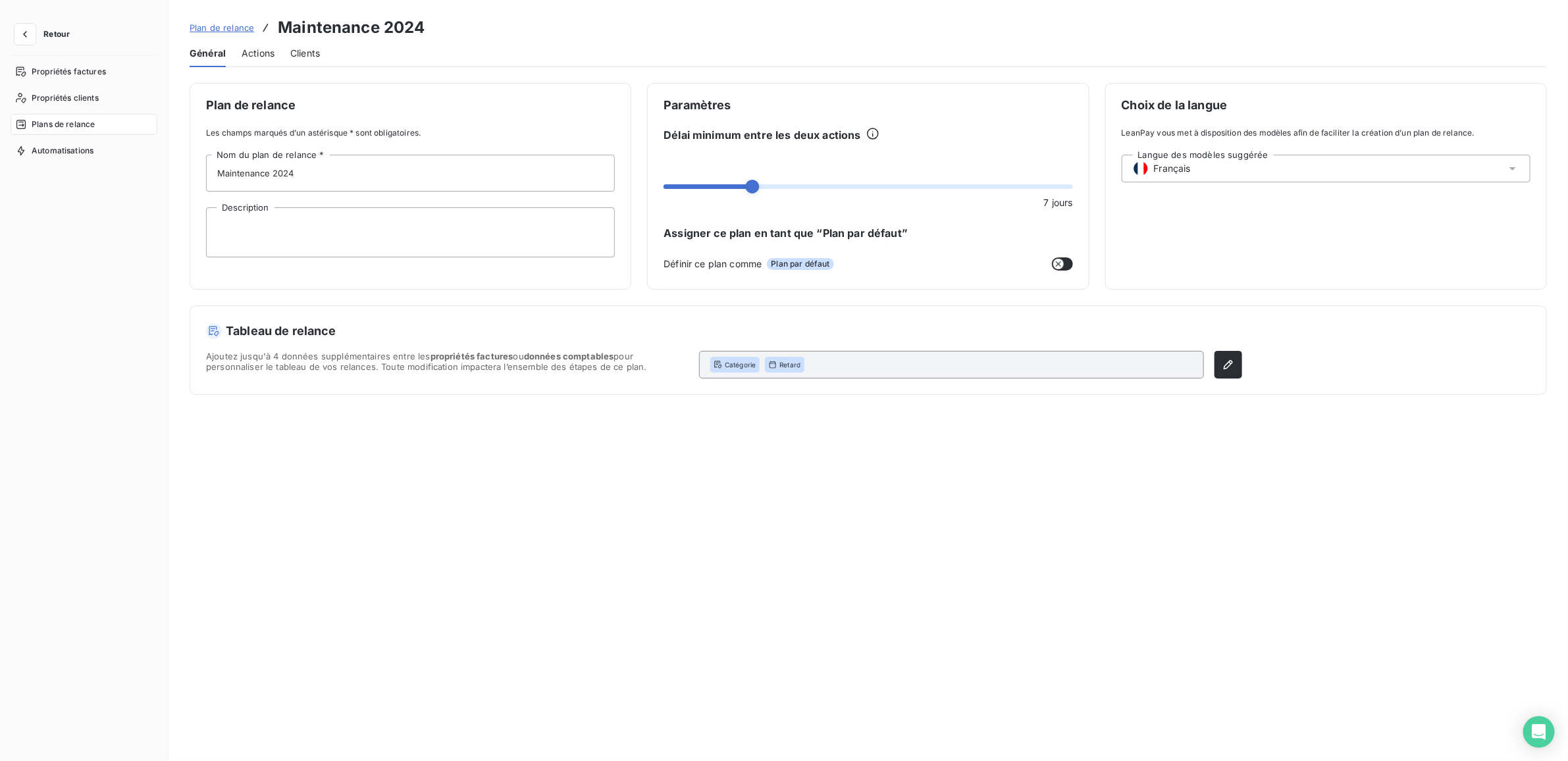
click at [262, 48] on span "Actions" at bounding box center [258, 53] width 33 height 13
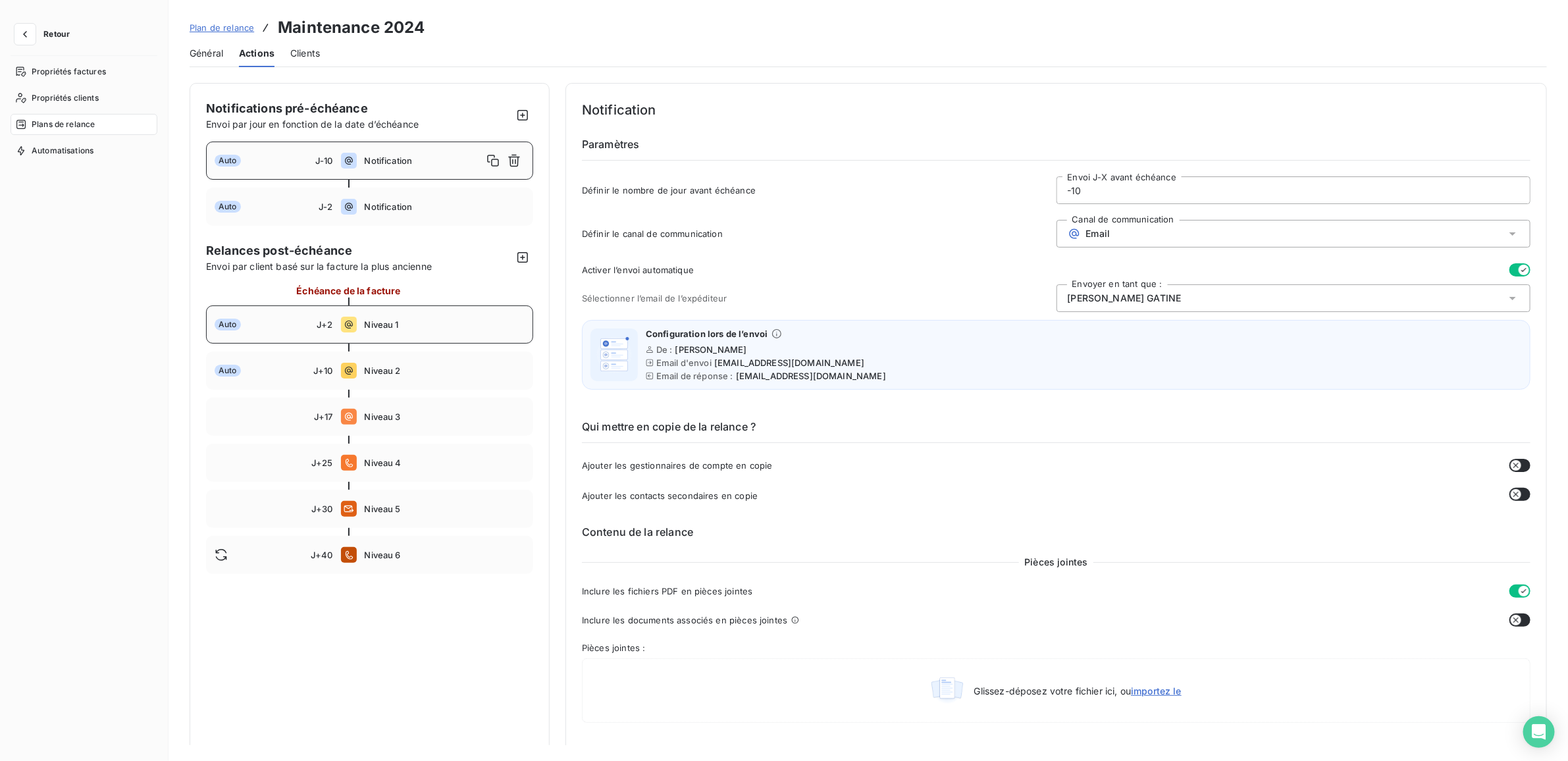
click at [309, 324] on div "Auto" at bounding box center [265, 324] width 102 height 12
type input "2"
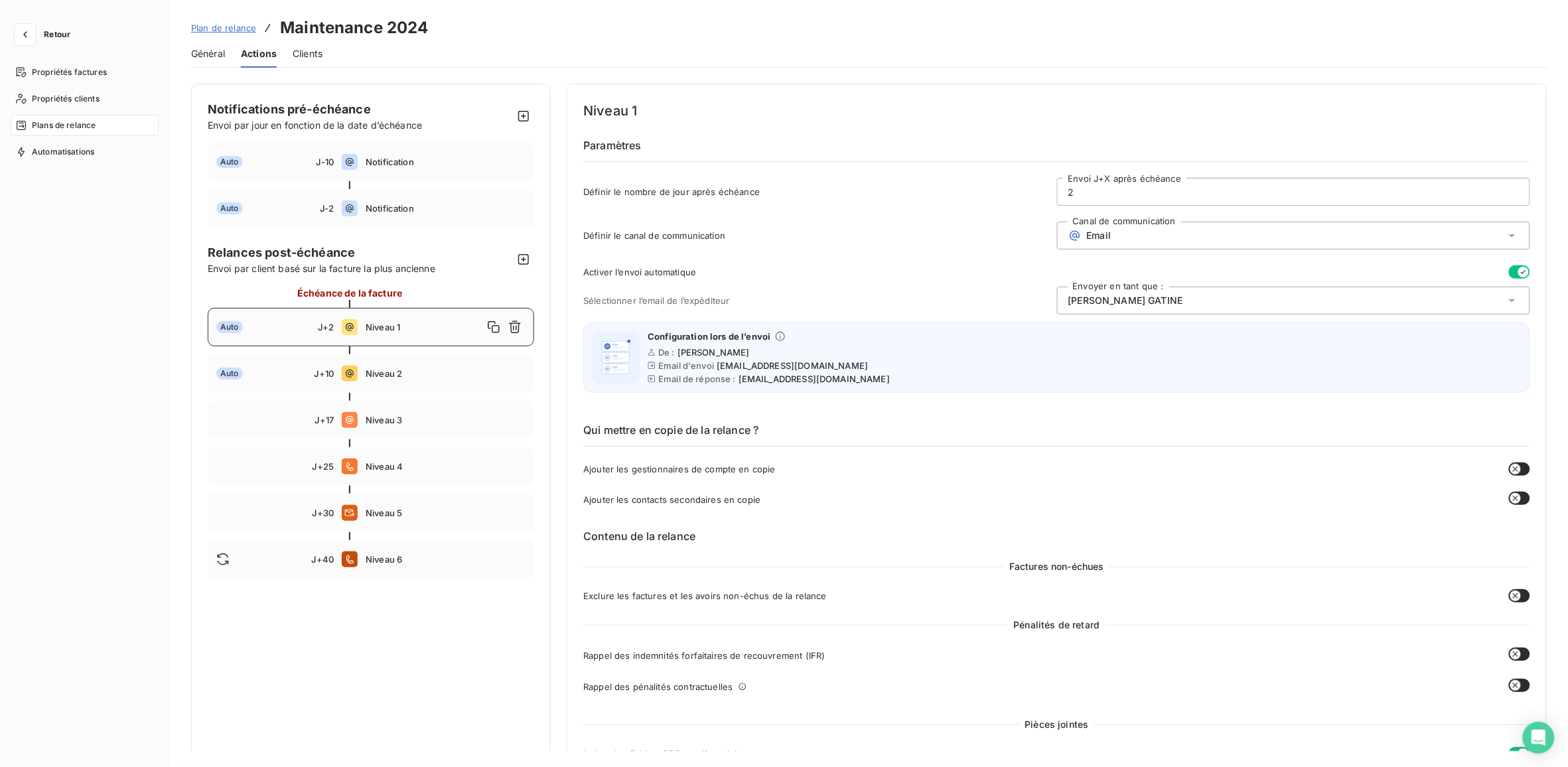
click at [1082, 187] on input "2" at bounding box center [1293, 192] width 472 height 27
type input "1"
click at [240, 744] on button "Enregistrer les modifications" at bounding box center [285, 743] width 189 height 28
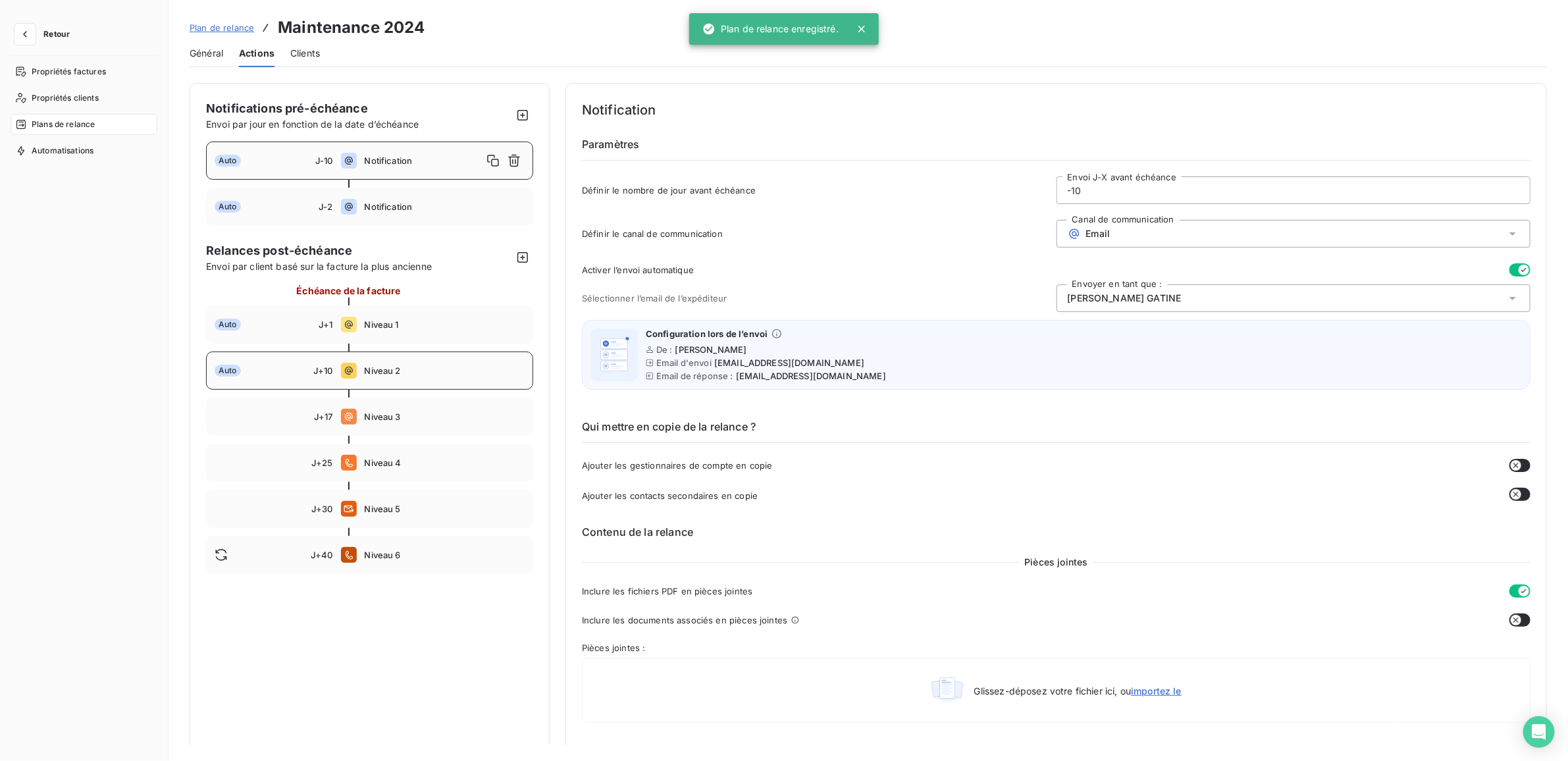
click at [430, 362] on div "Auto J+10 Niveau 2" at bounding box center [370, 371] width 327 height 38
type input "10"
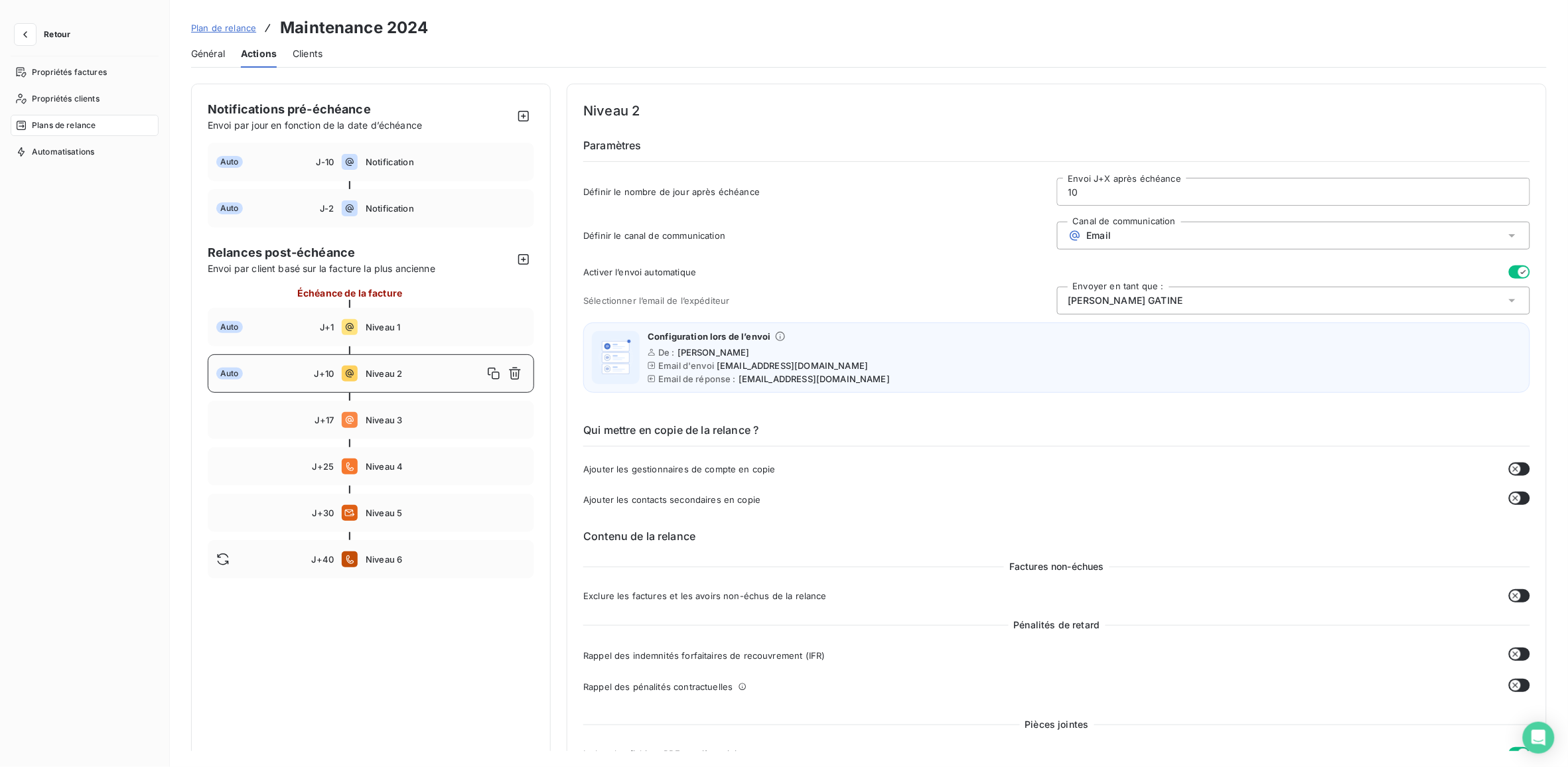
click at [222, 25] on span "Plan de relance" at bounding box center [224, 27] width 65 height 10
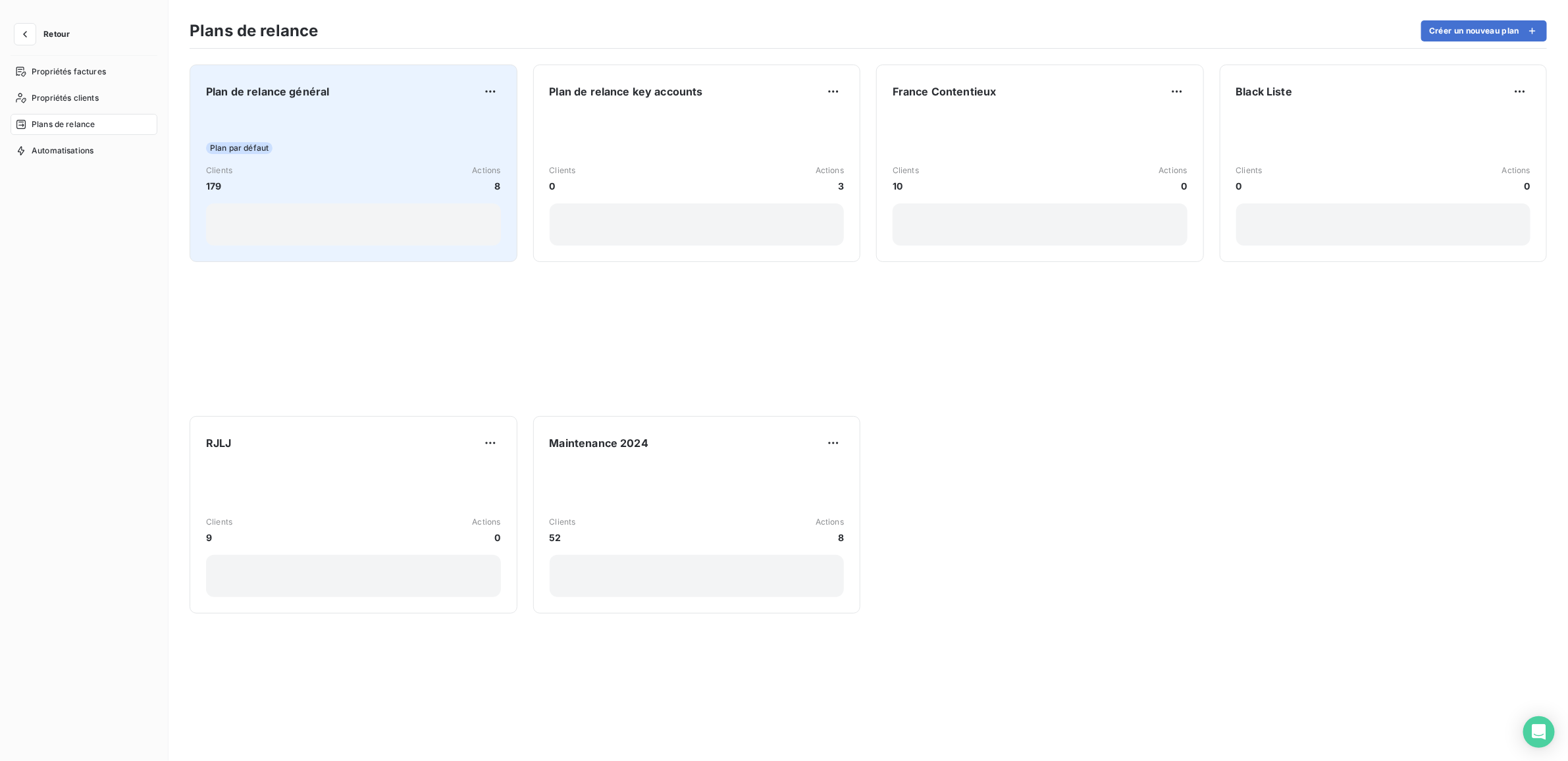
click at [353, 108] on div "Plan de relance général Plan par défaut Clients 179 Actions 8" at bounding box center [354, 163] width 295 height 164
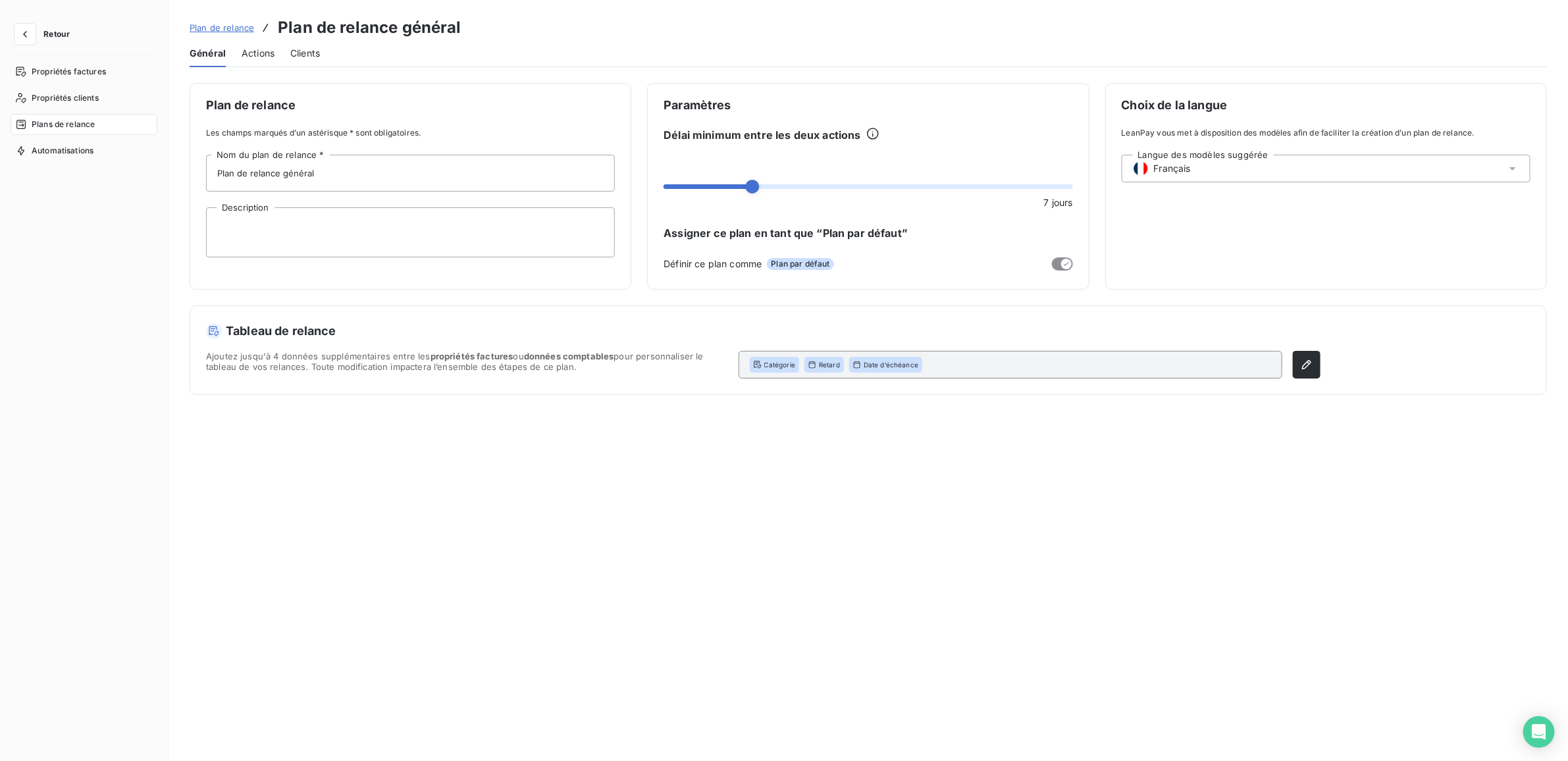
click at [206, 55] on span "Général" at bounding box center [207, 53] width 36 height 13
click at [296, 50] on span "Clients" at bounding box center [305, 53] width 29 height 13
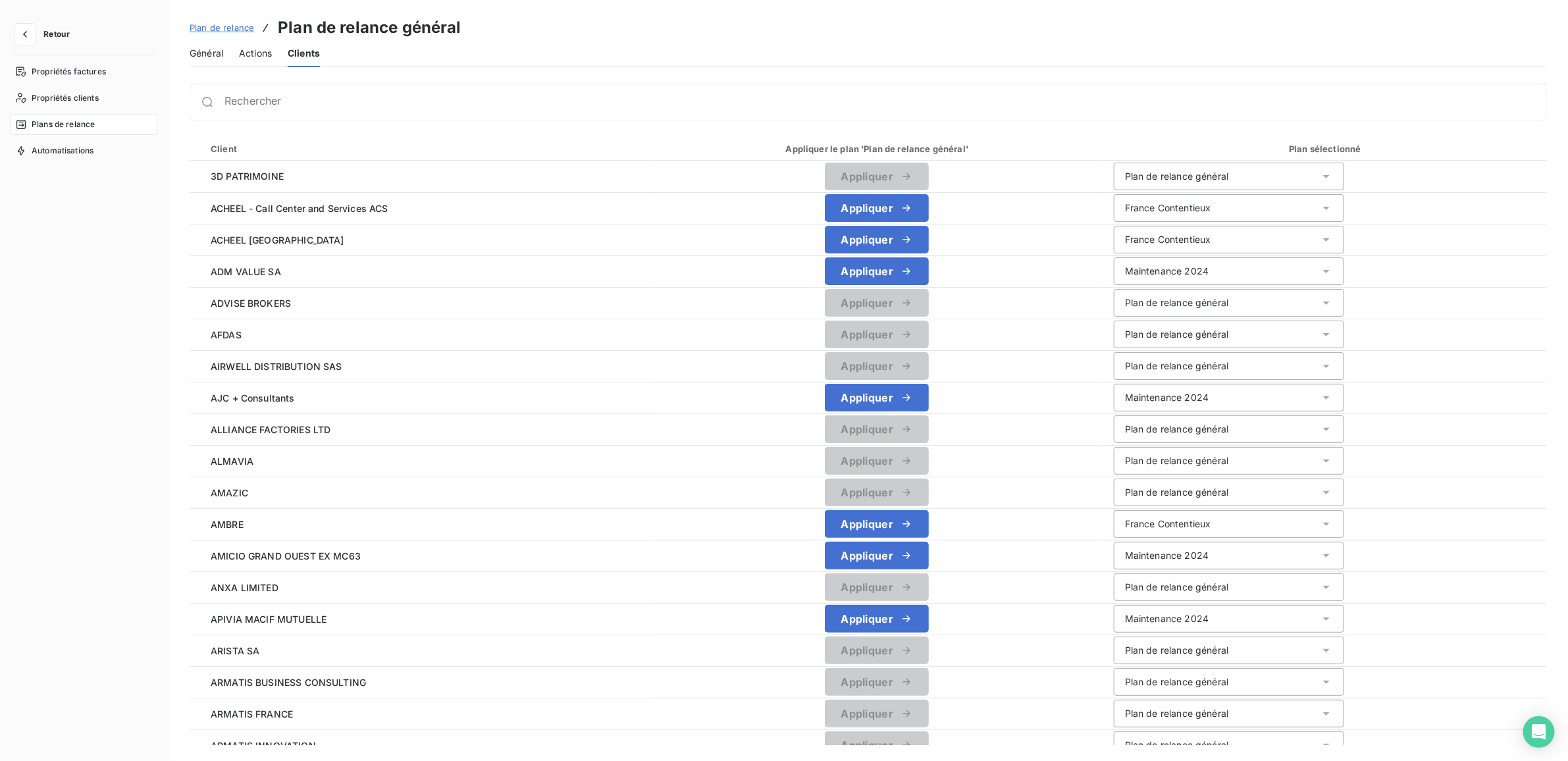
click at [234, 27] on span "Plan de relance" at bounding box center [222, 27] width 65 height 10
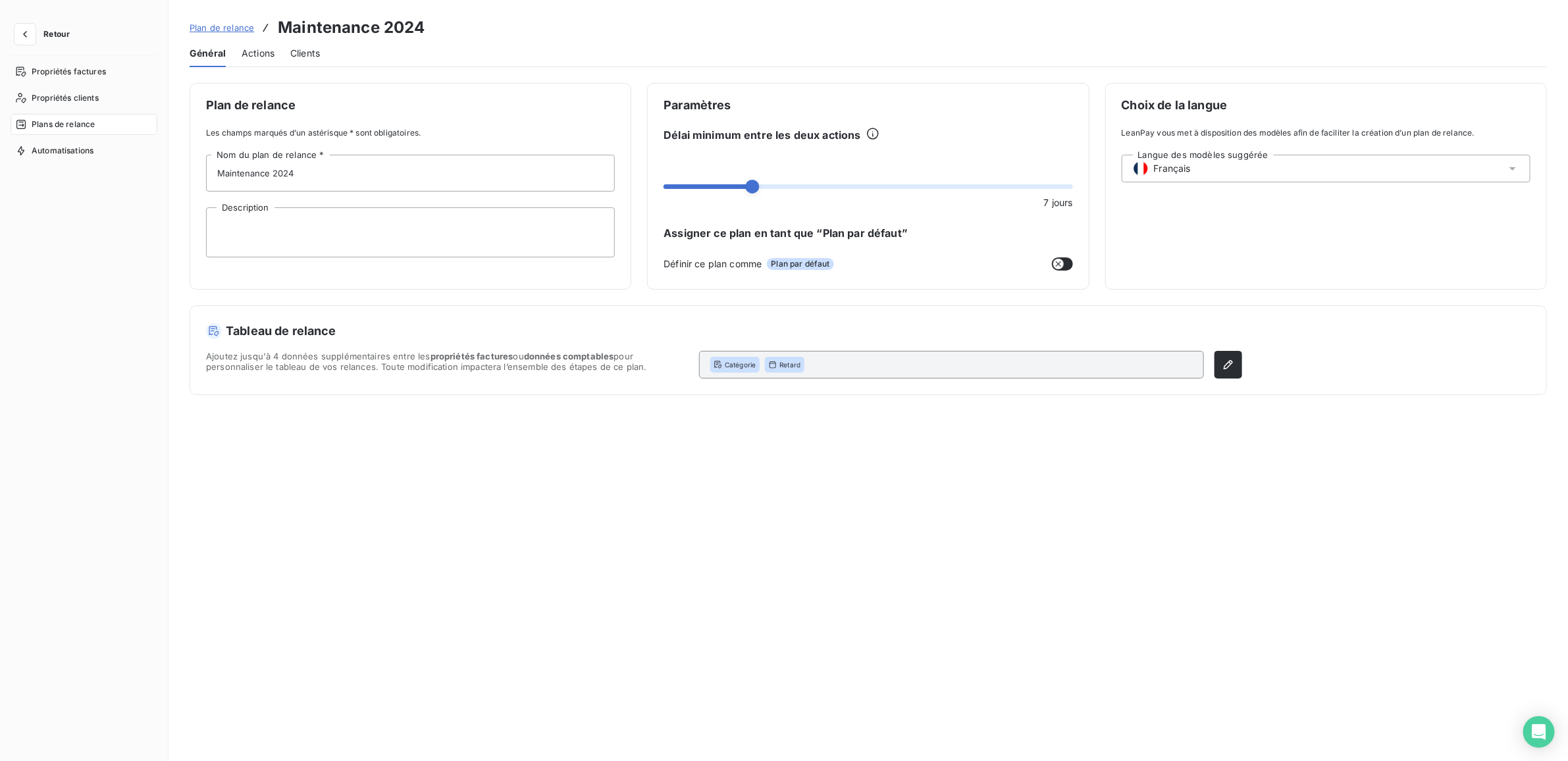
click at [520, 514] on div "Plan de relance Les champs marqués d’un astérisque * sont obligatoires. Mainten…" at bounding box center [869, 414] width 1400 height 662
drag, startPoint x: 331, startPoint y: 516, endPoint x: 328, endPoint y: 502, distance: 14.3
click at [331, 516] on div "Plan de relance Les champs marqués d’un astérisque * sont obligatoires. Mainten…" at bounding box center [869, 414] width 1400 height 662
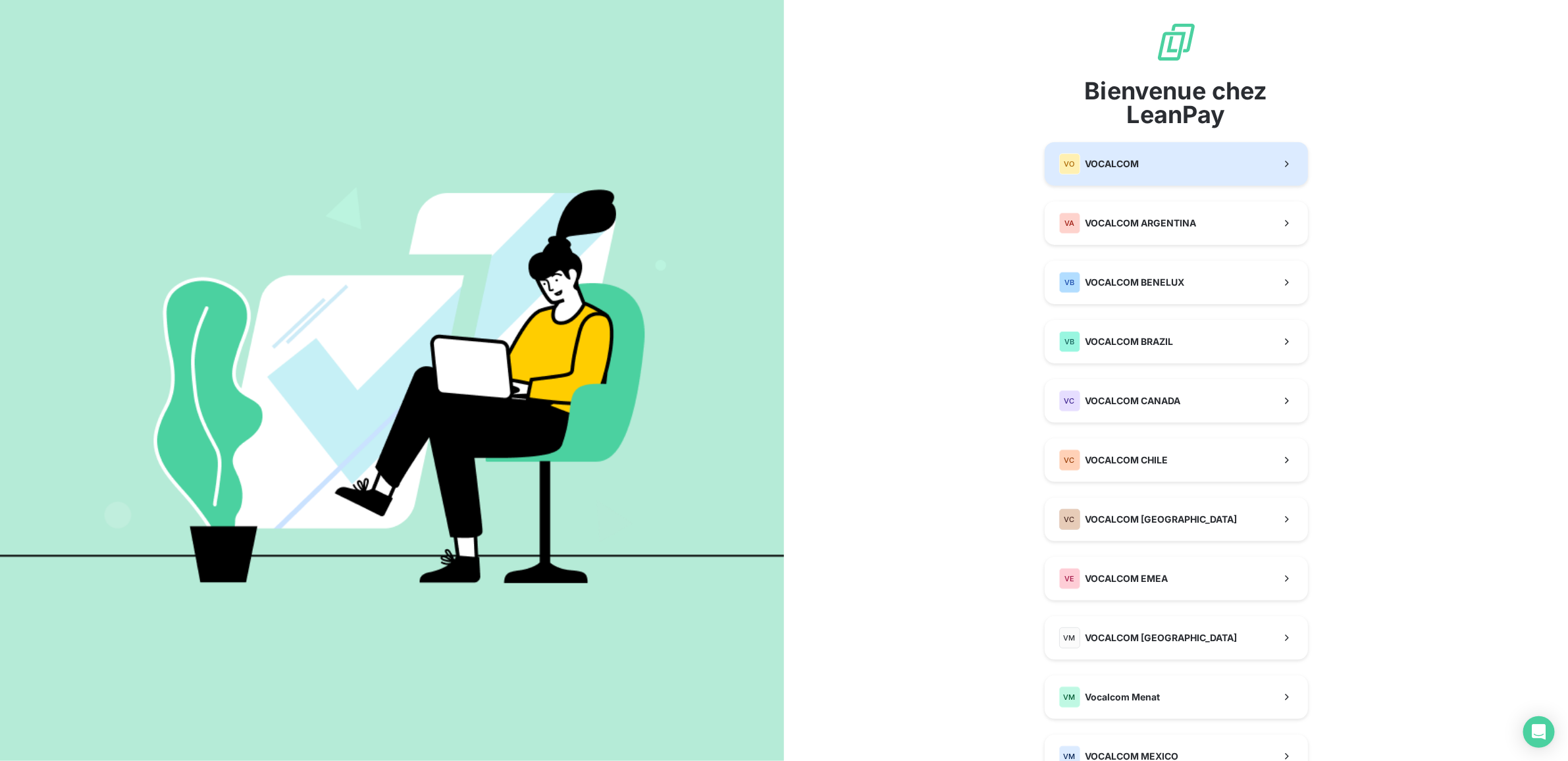
click at [1098, 155] on div "VO VOCALCOM" at bounding box center [1099, 164] width 80 height 21
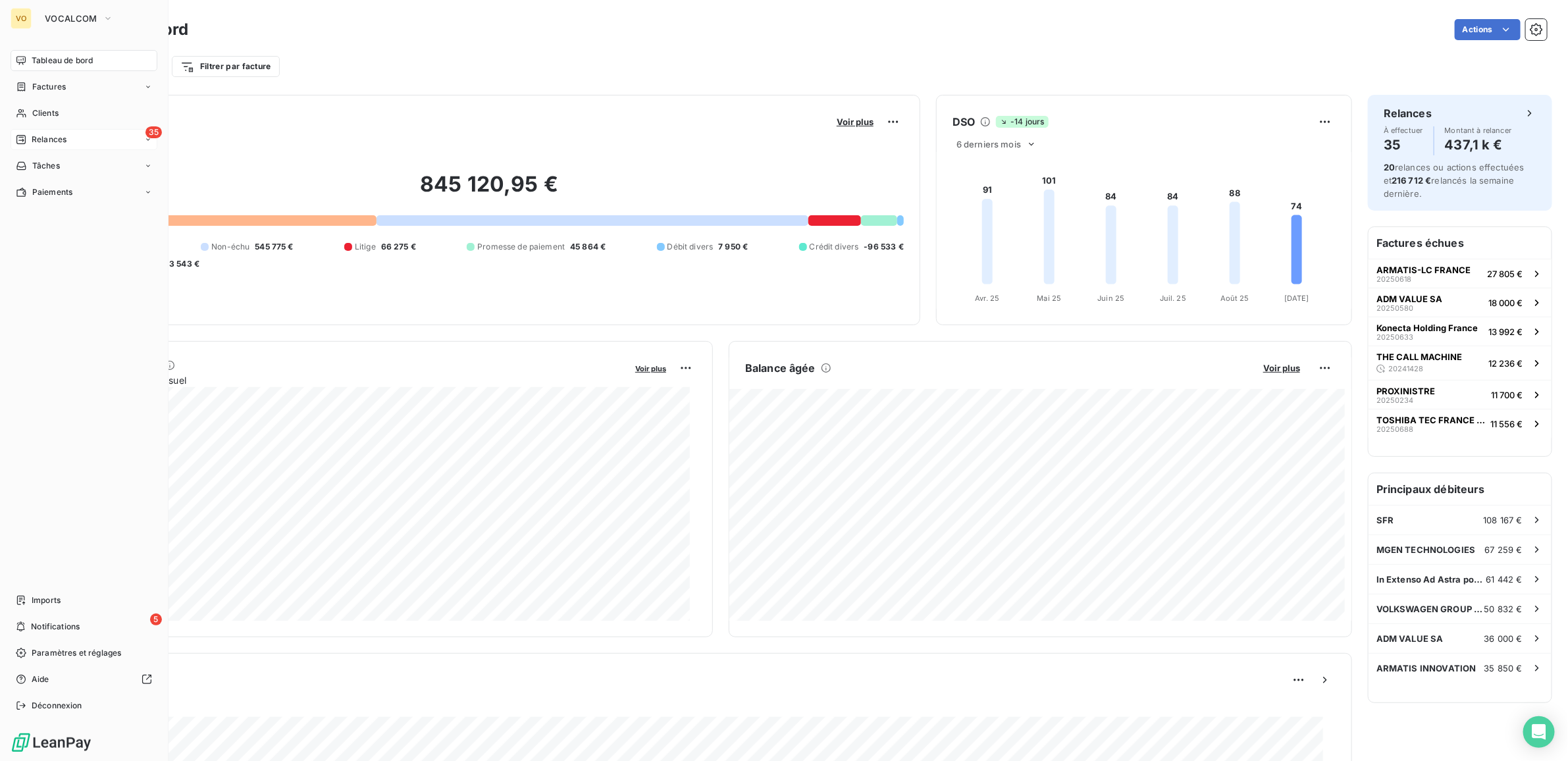
click at [60, 136] on span "Relances" at bounding box center [49, 139] width 35 height 12
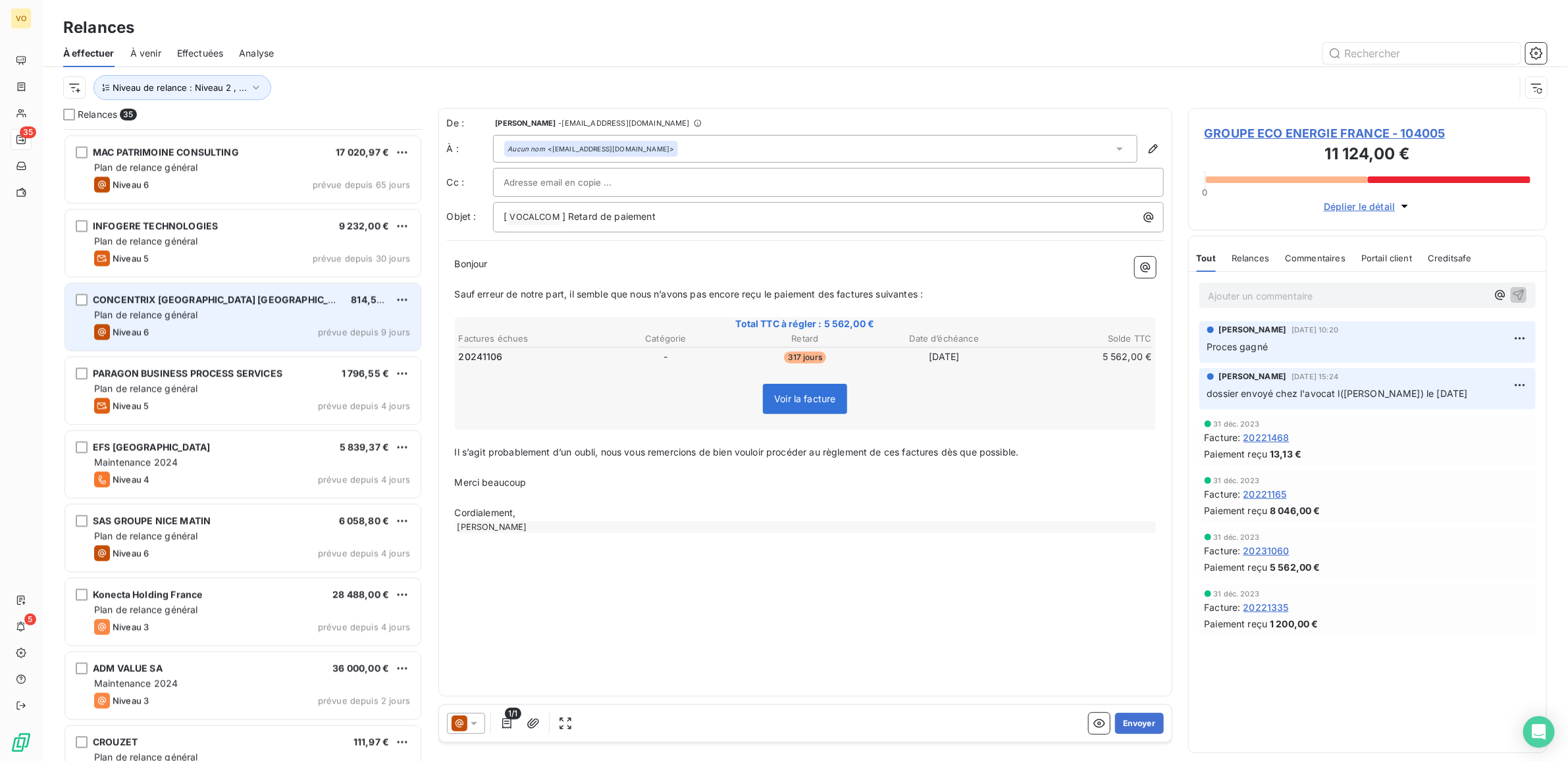
scroll to position [1647, 0]
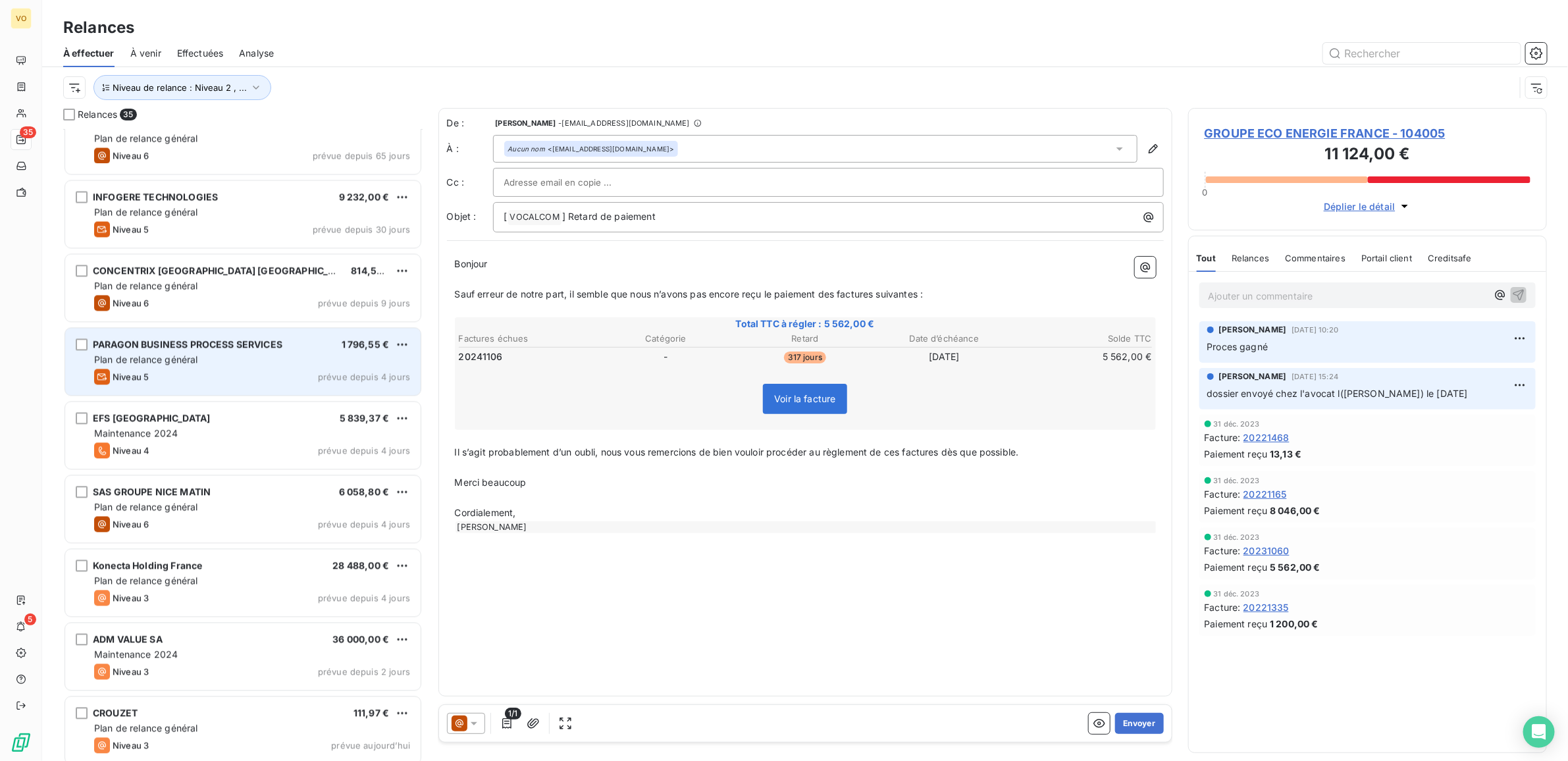
click at [209, 365] on div "Plan de relance général" at bounding box center [252, 360] width 316 height 13
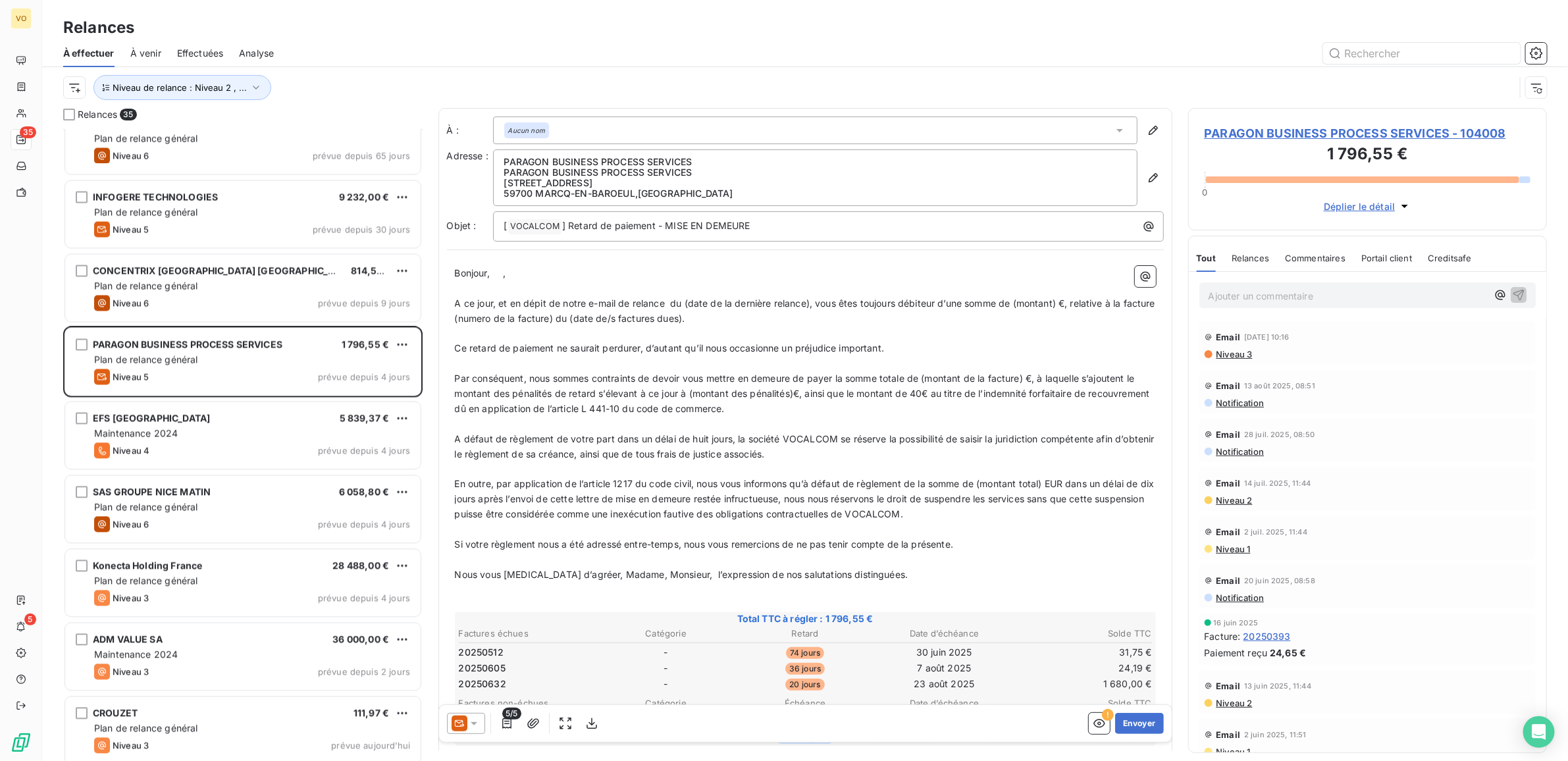
click at [1236, 352] on span "Niveau 3" at bounding box center [1233, 354] width 38 height 10
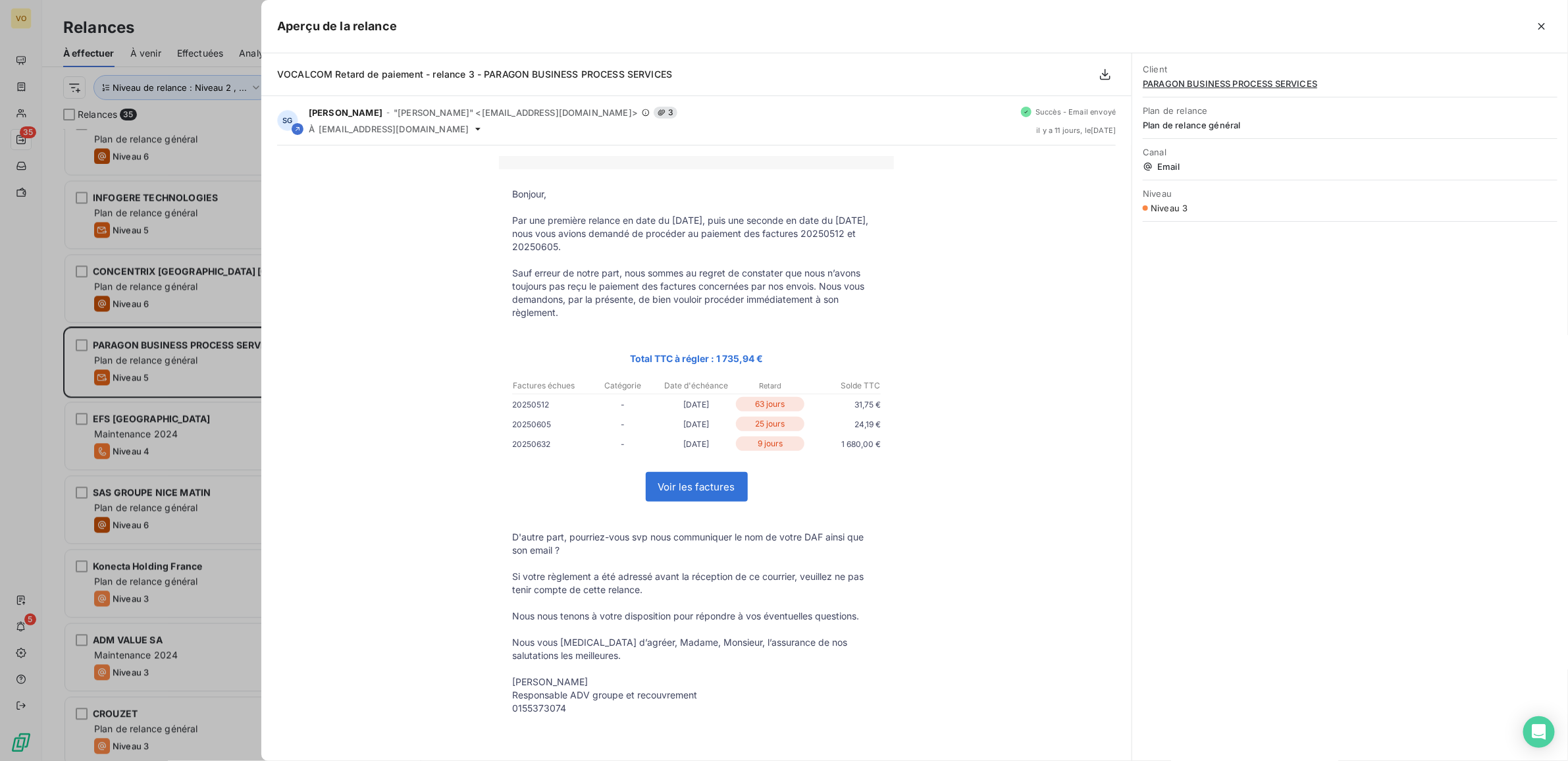
click at [133, 362] on div at bounding box center [784, 380] width 1568 height 761
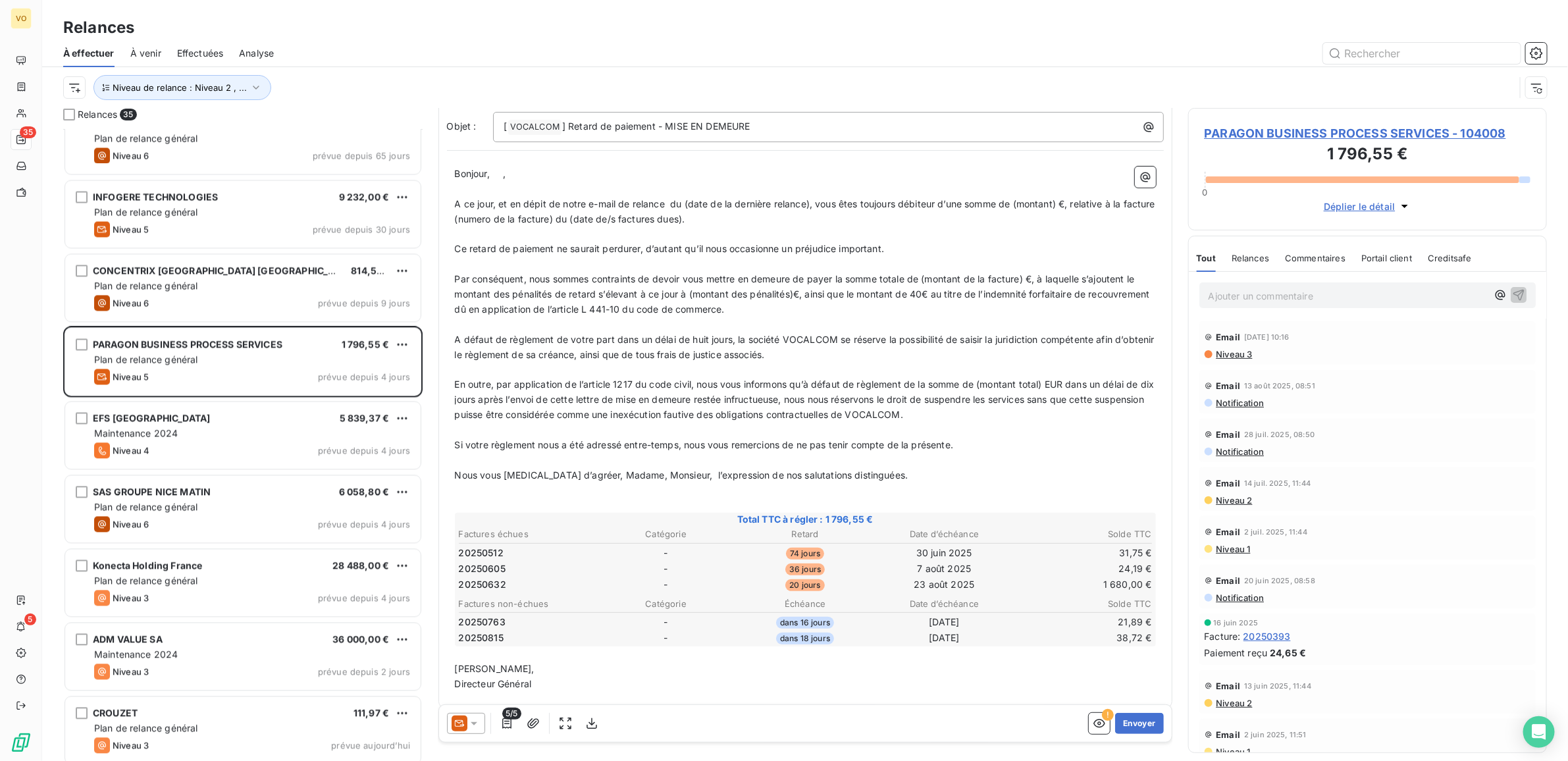
scroll to position [106, 0]
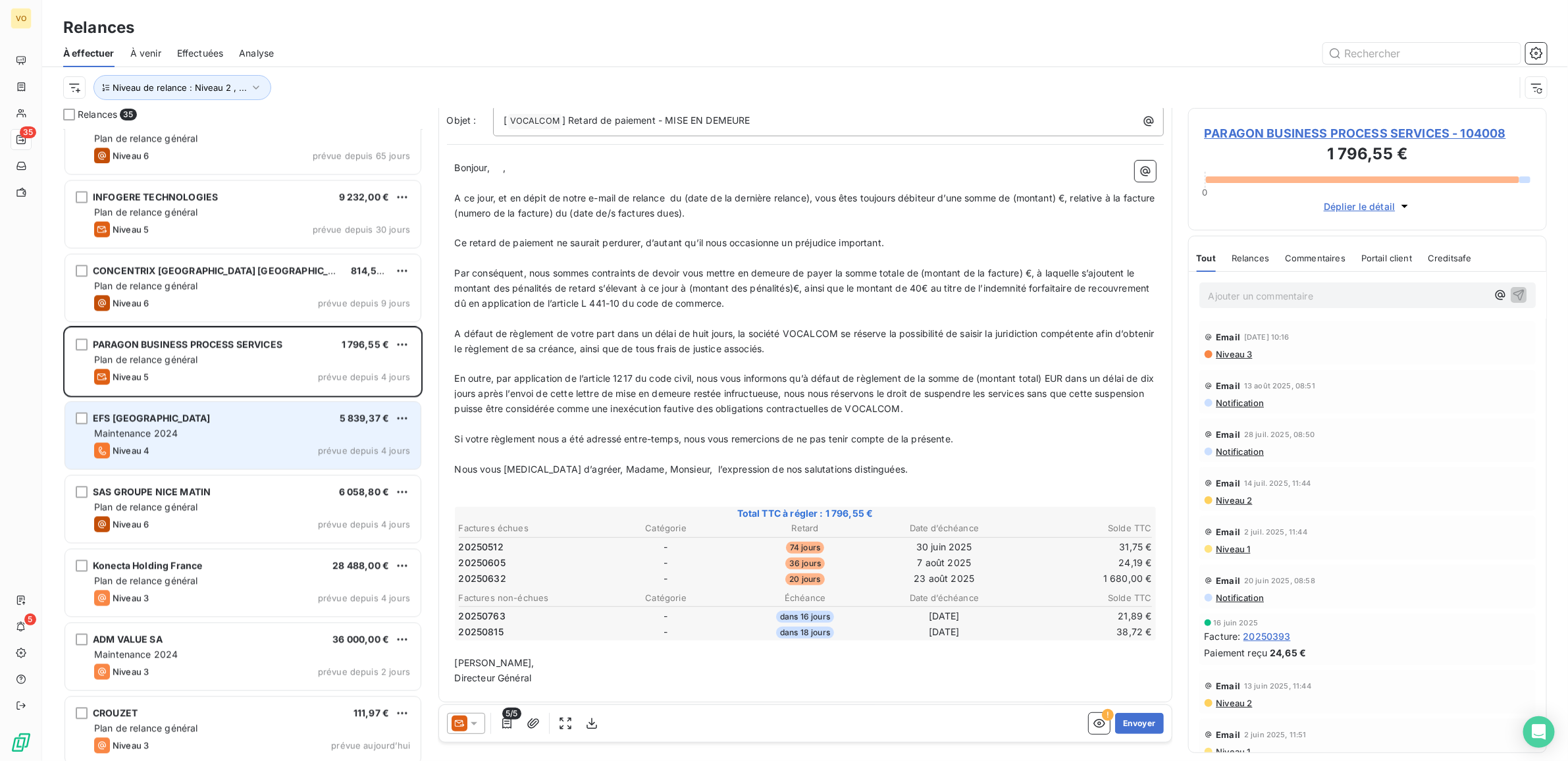
click at [208, 424] on div "EFS OCCITANIE 5 839,37 €" at bounding box center [252, 418] width 316 height 12
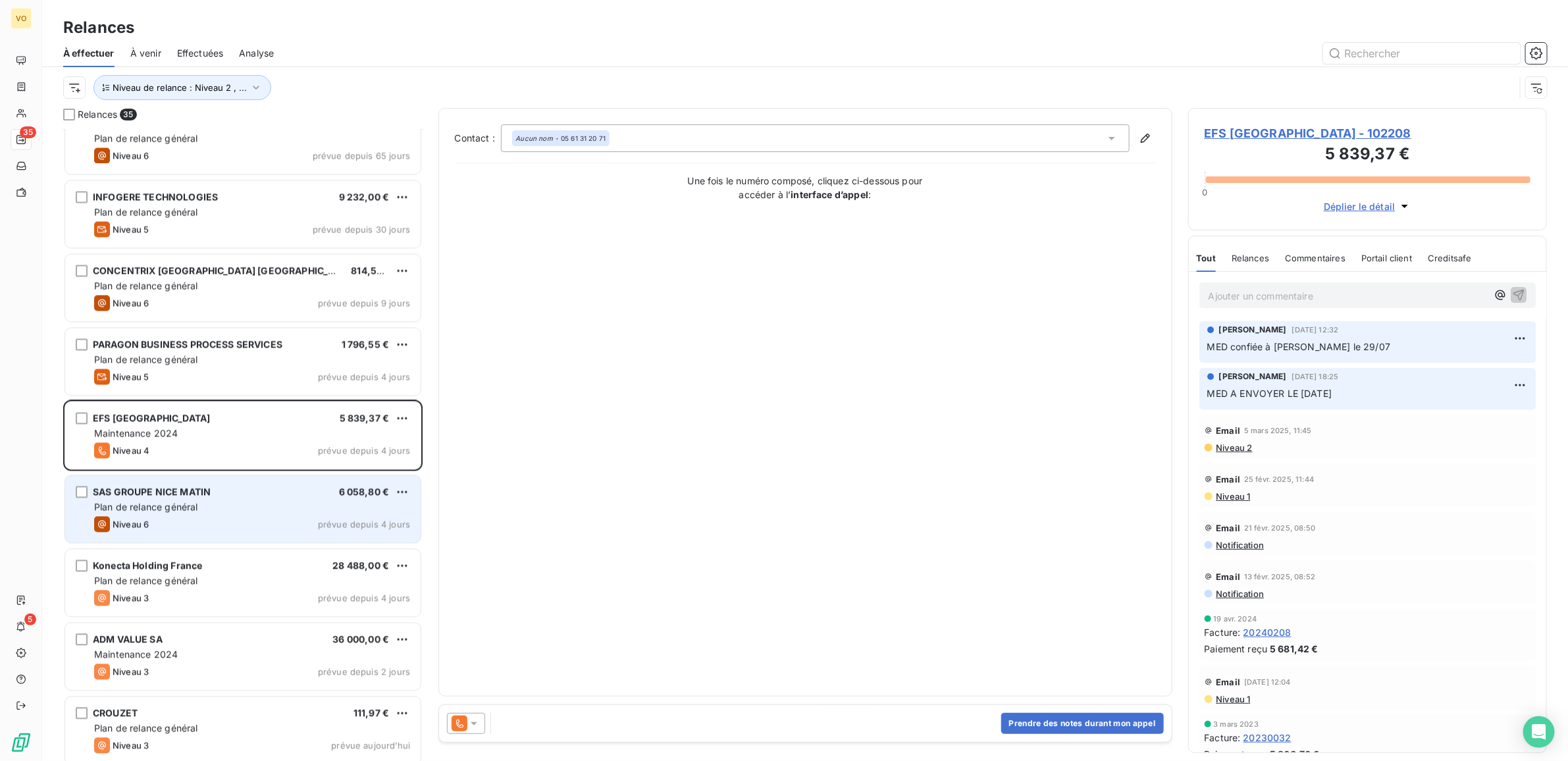
click at [225, 508] on div "Plan de relance général" at bounding box center [252, 508] width 316 height 13
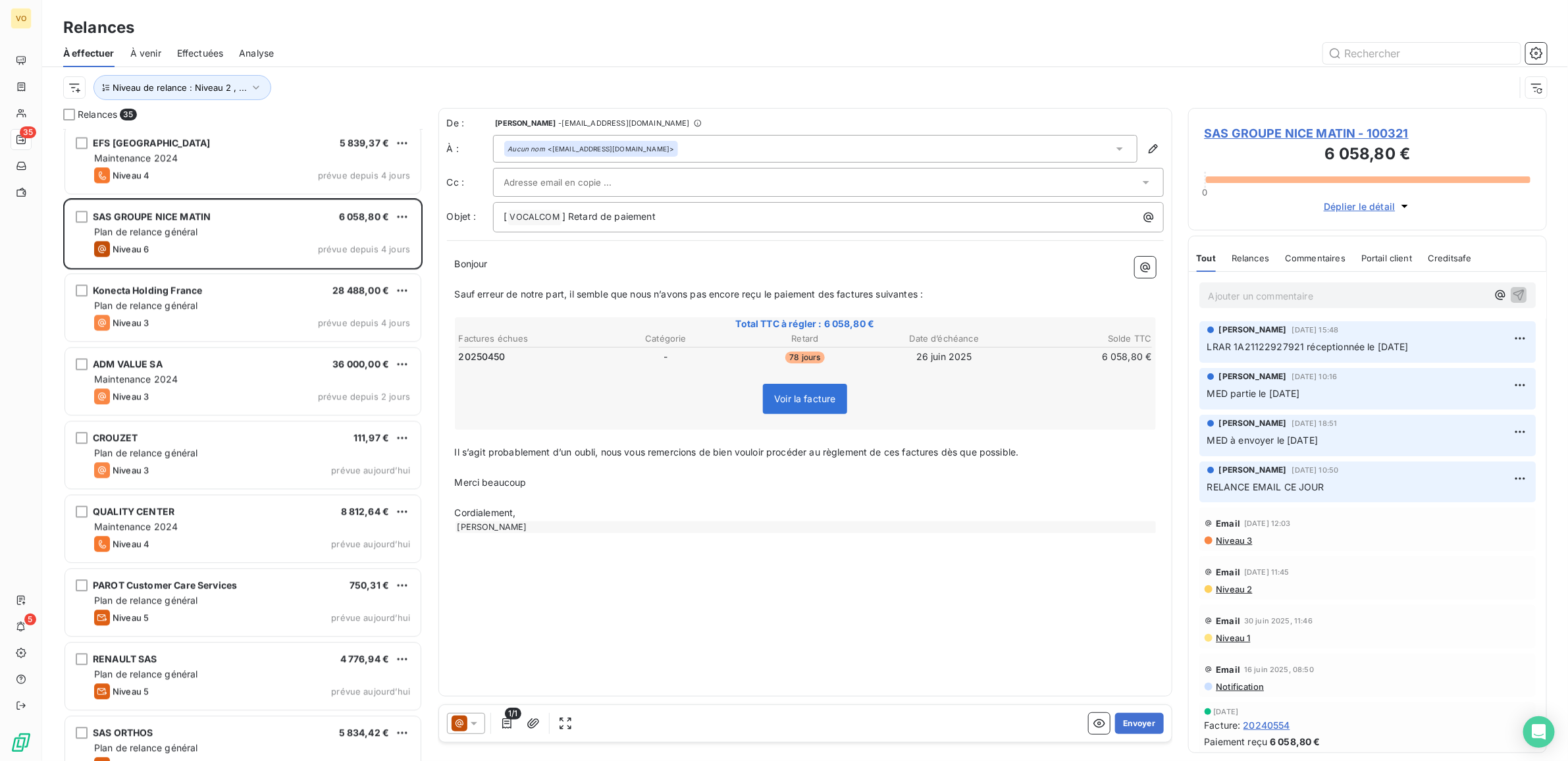
scroll to position [1949, 0]
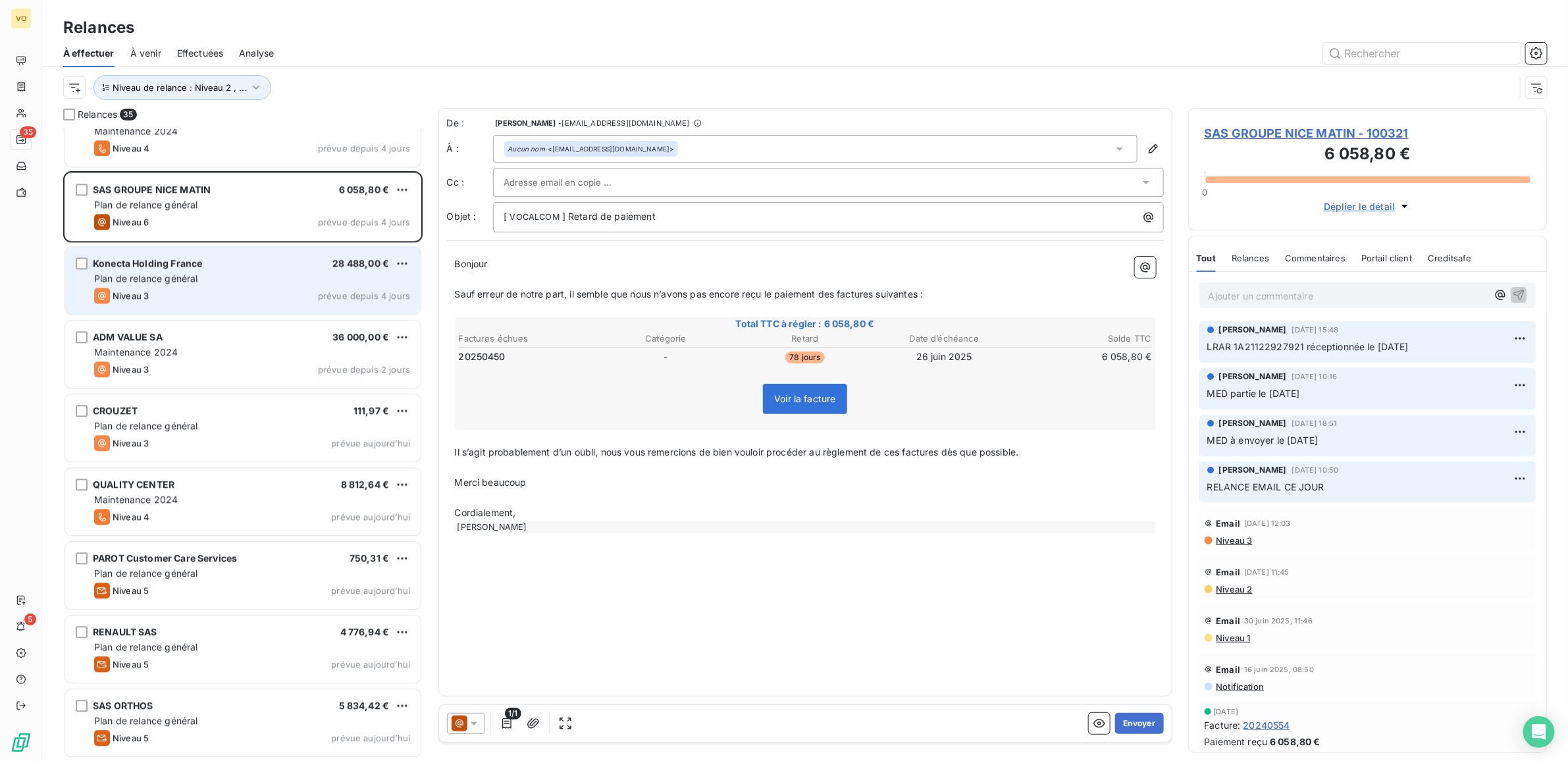
click at [204, 281] on div "Plan de relance général" at bounding box center [252, 278] width 316 height 13
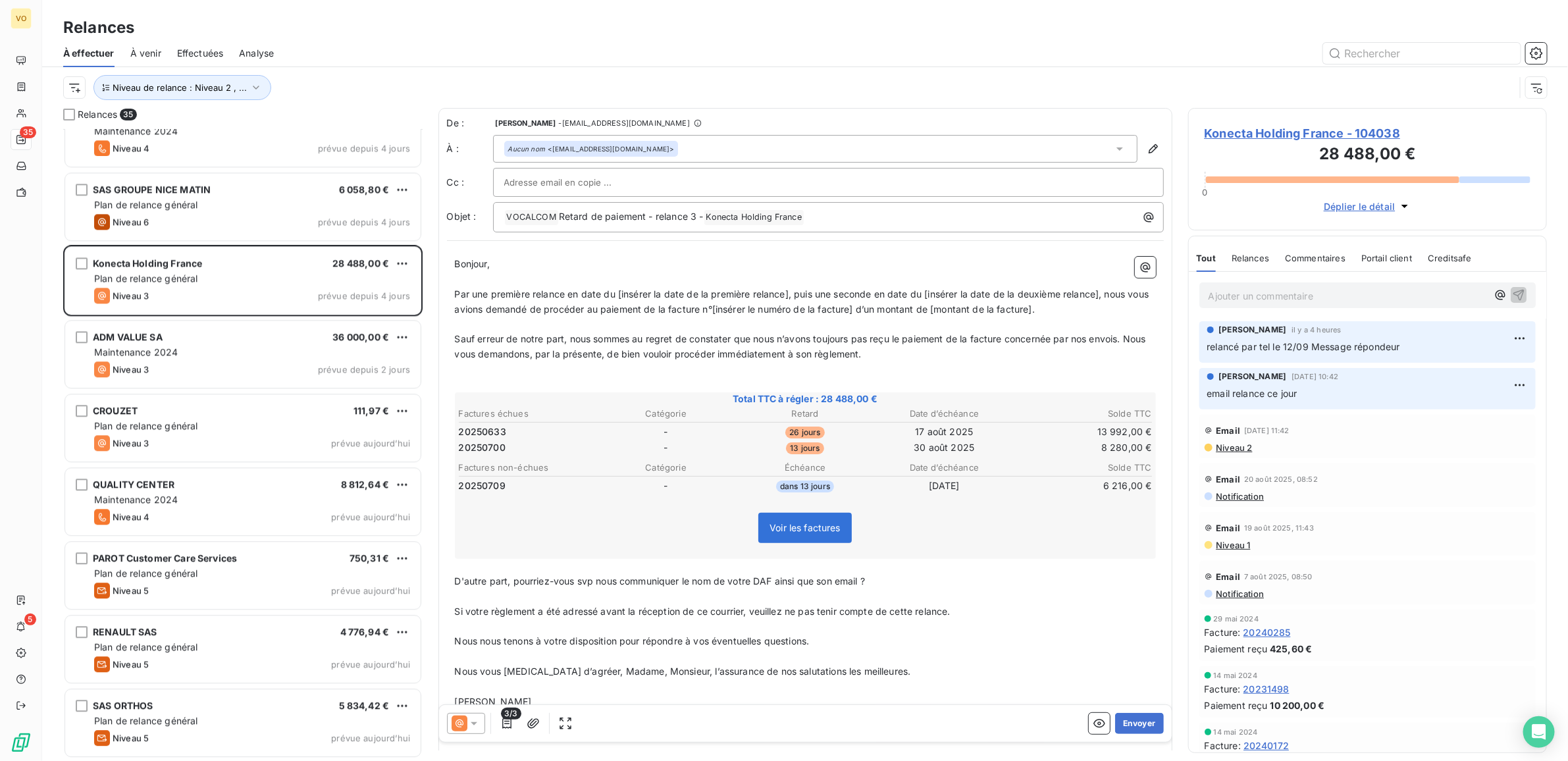
click at [1232, 445] on span "Niveau 2" at bounding box center [1233, 447] width 38 height 10
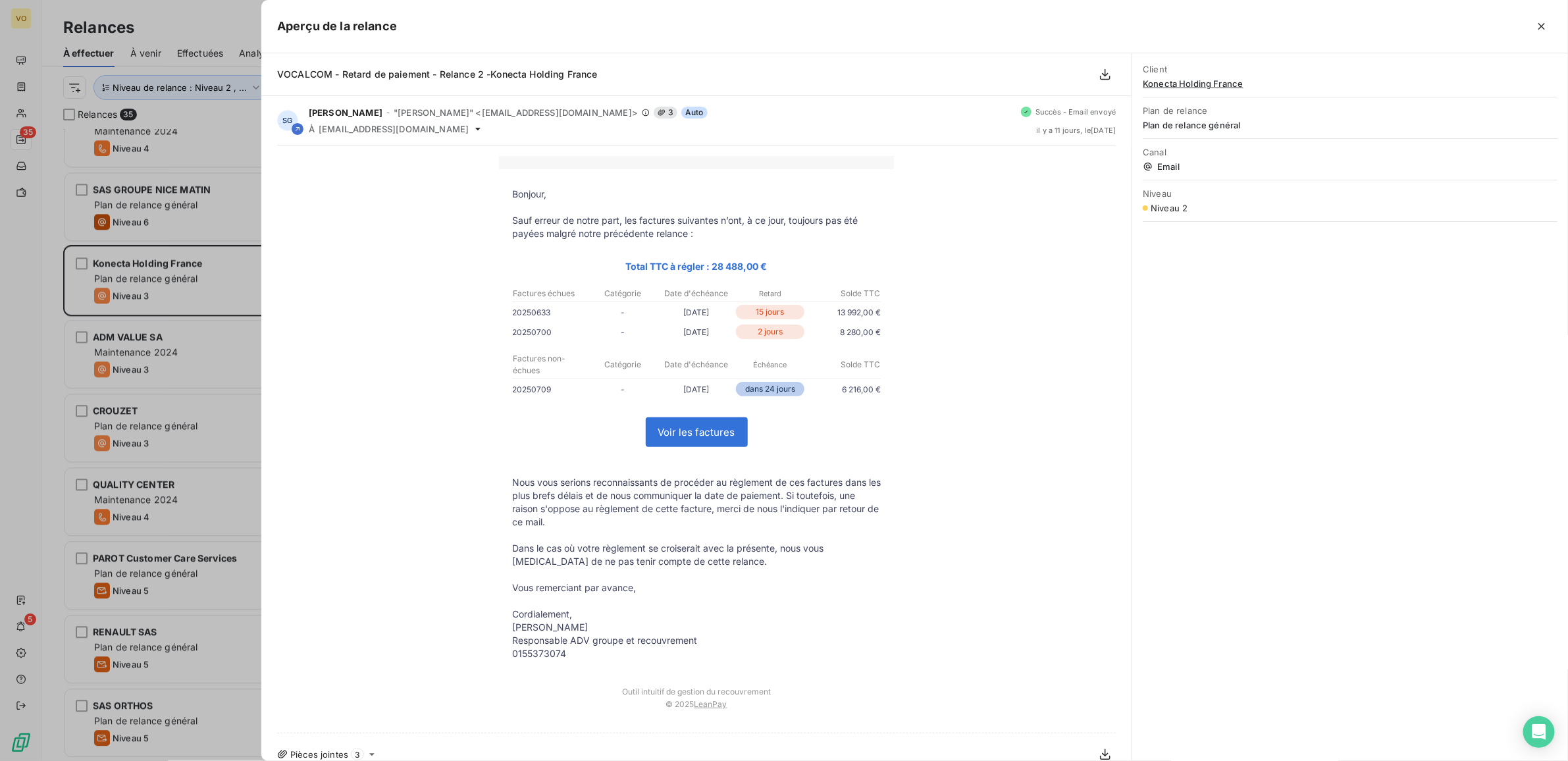
click at [165, 275] on div at bounding box center [784, 380] width 1568 height 761
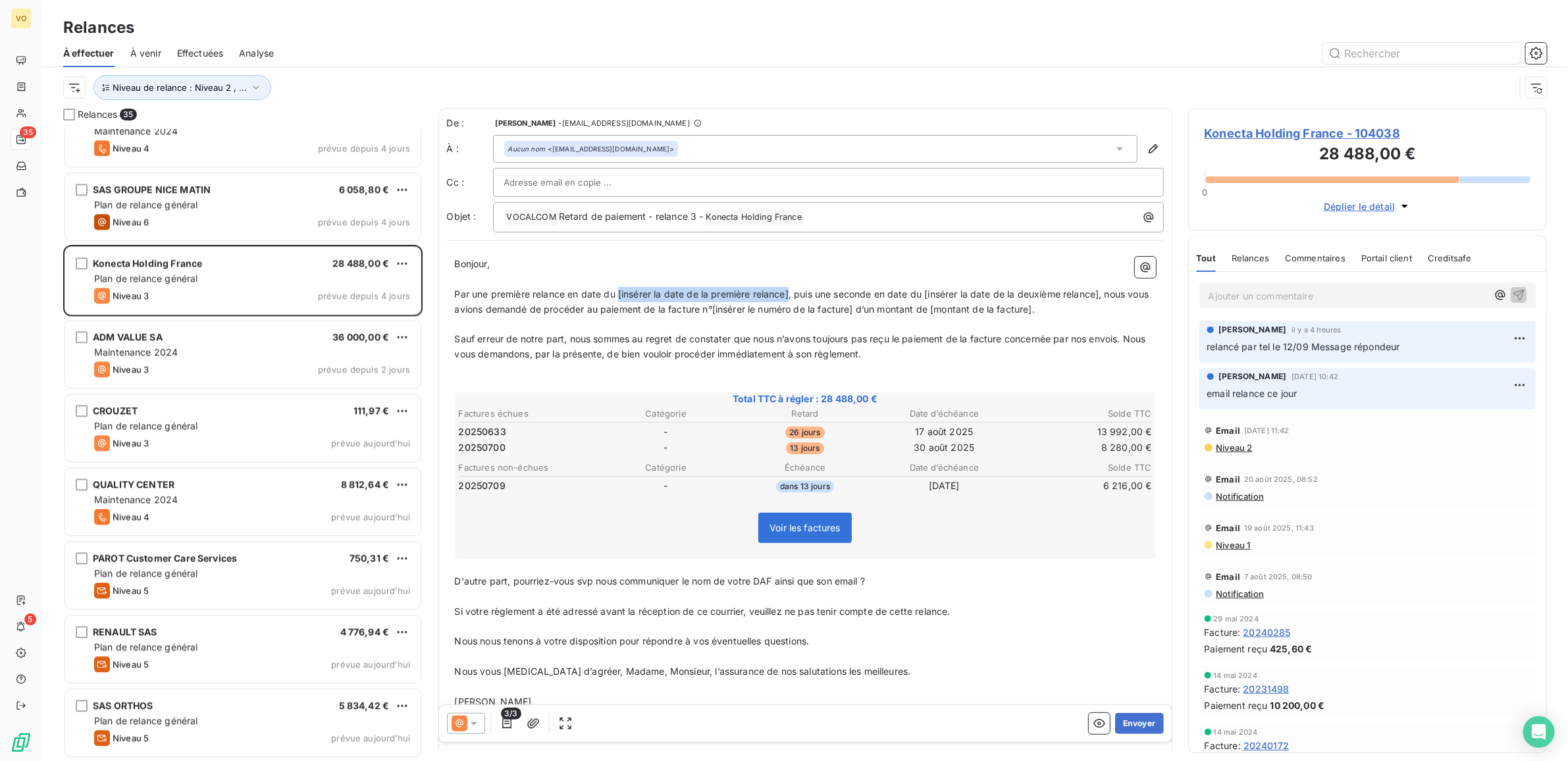
drag, startPoint x: 617, startPoint y: 294, endPoint x: 791, endPoint y: 293, distance: 174.0
click at [791, 293] on span "Par une première relance en date du [insérer la date de la première relance], p…" at bounding box center [803, 301] width 697 height 27
click at [788, 293] on span "Par une première relance en date du [insérer la date de la première relance], p…" at bounding box center [803, 301] width 697 height 27
drag, startPoint x: 807, startPoint y: 295, endPoint x: 981, endPoint y: 290, distance: 174.1
click at [981, 290] on span "Par une première relance en date du 19/08/2025, puis une seconde en date du [in…" at bounding box center [806, 301] width 703 height 27
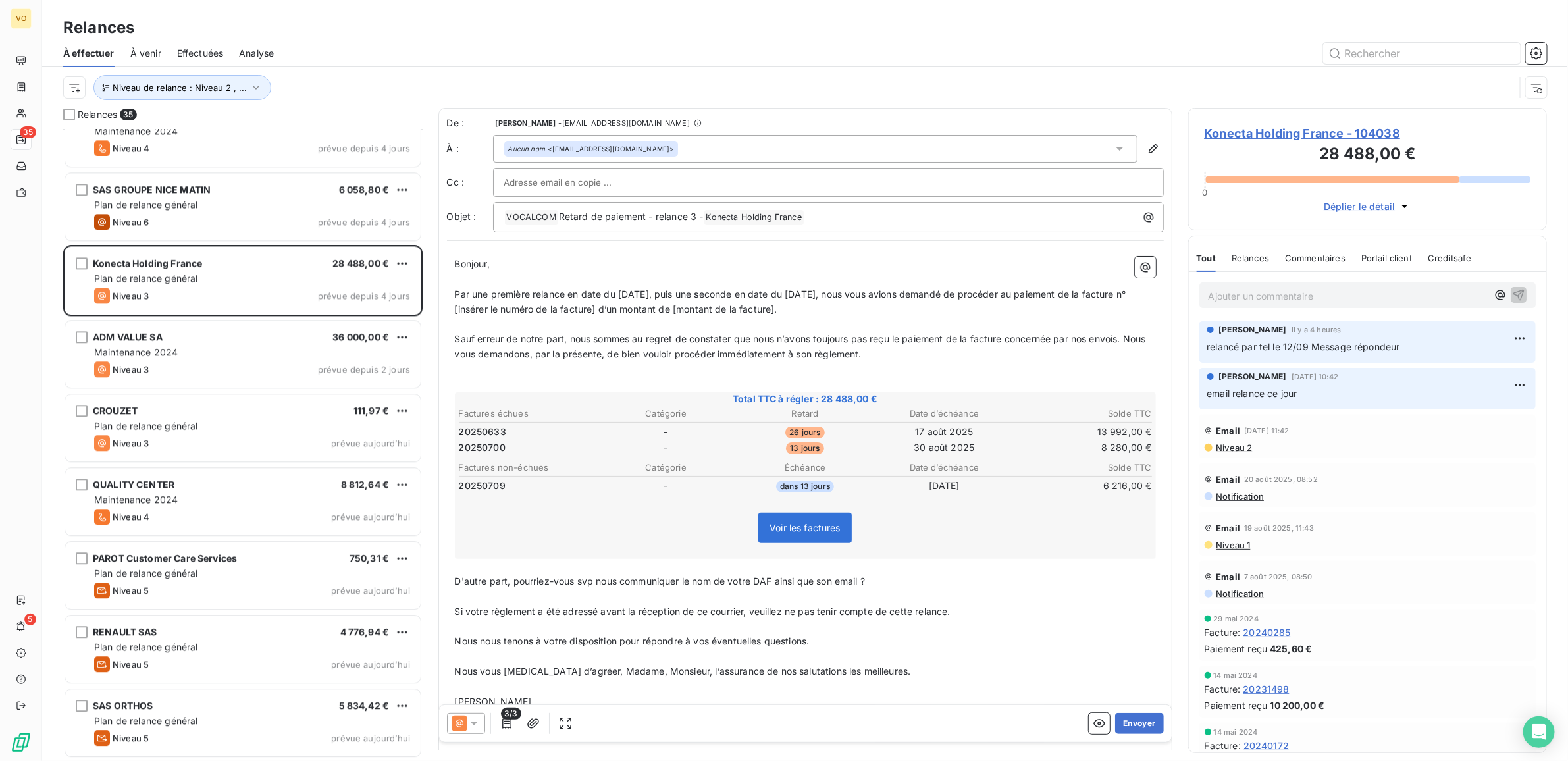
drag, startPoint x: 1104, startPoint y: 294, endPoint x: 1131, endPoint y: 309, distance: 30.9
click at [1131, 309] on p "Par une première relance en date du 19/08/2025, puis une seconde en date du 01/…" at bounding box center [805, 302] width 701 height 30
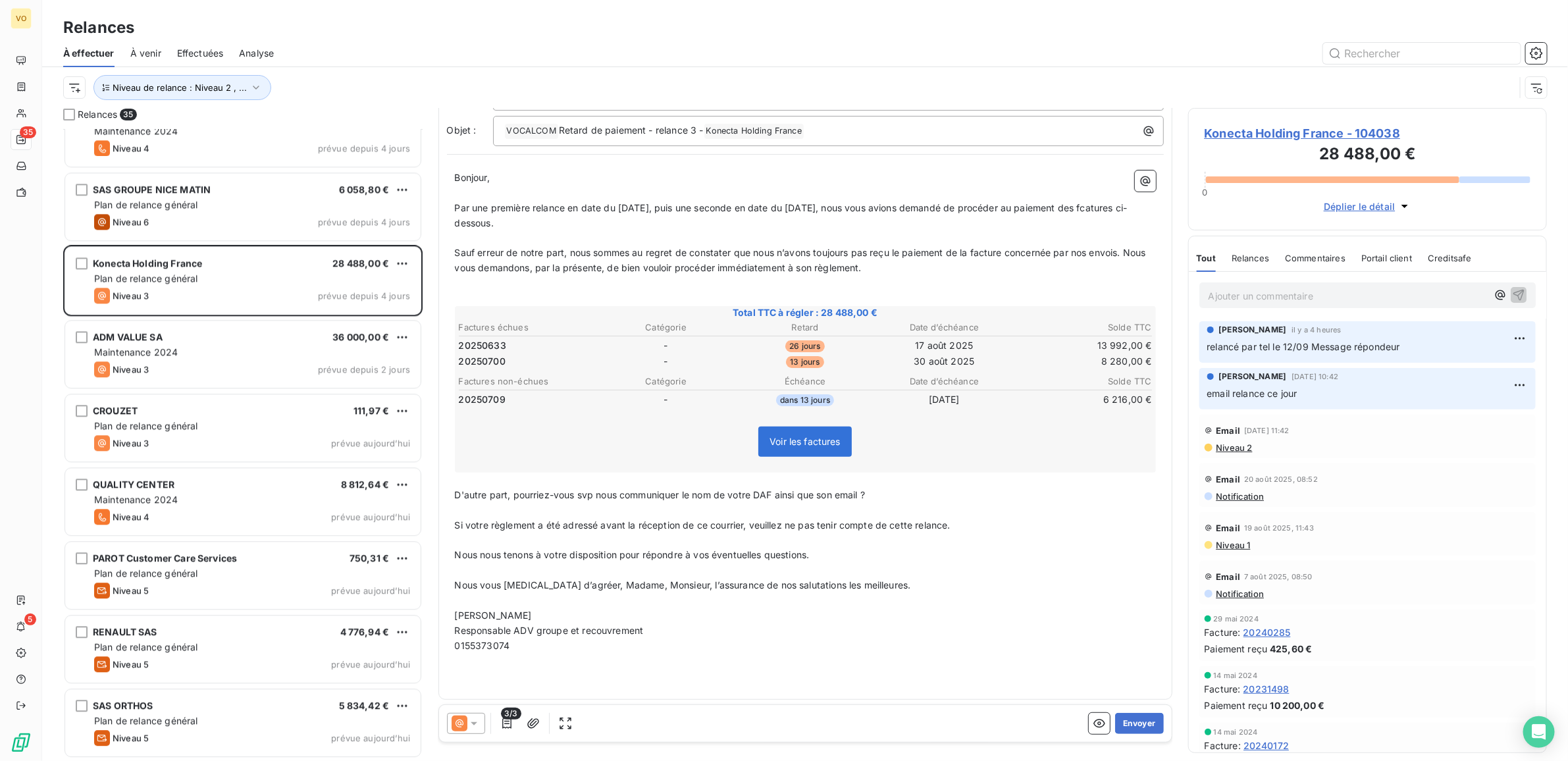
scroll to position [88, 0]
click at [1130, 721] on button "Envoyer" at bounding box center [1139, 723] width 48 height 21
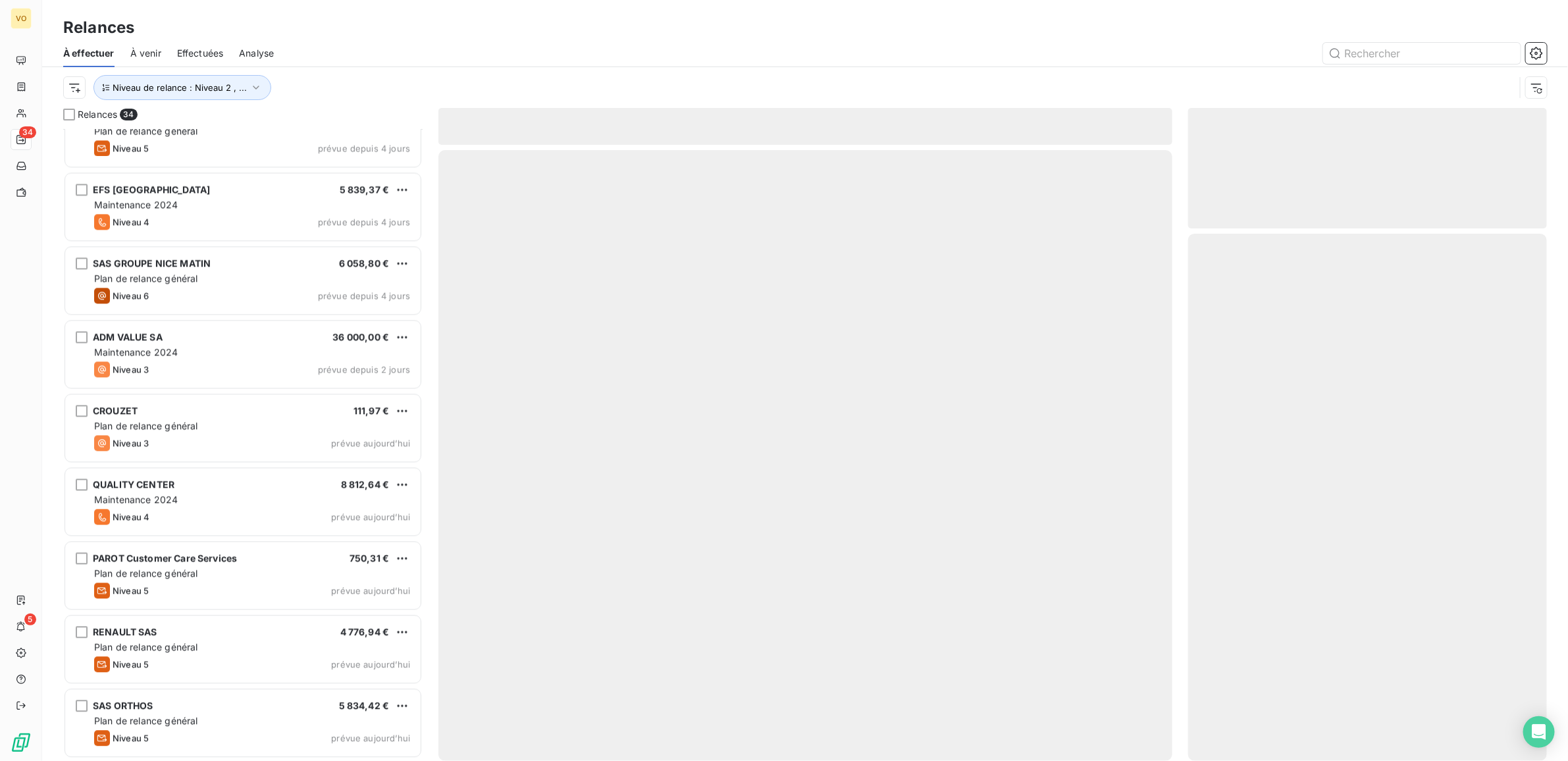
scroll to position [1874, 0]
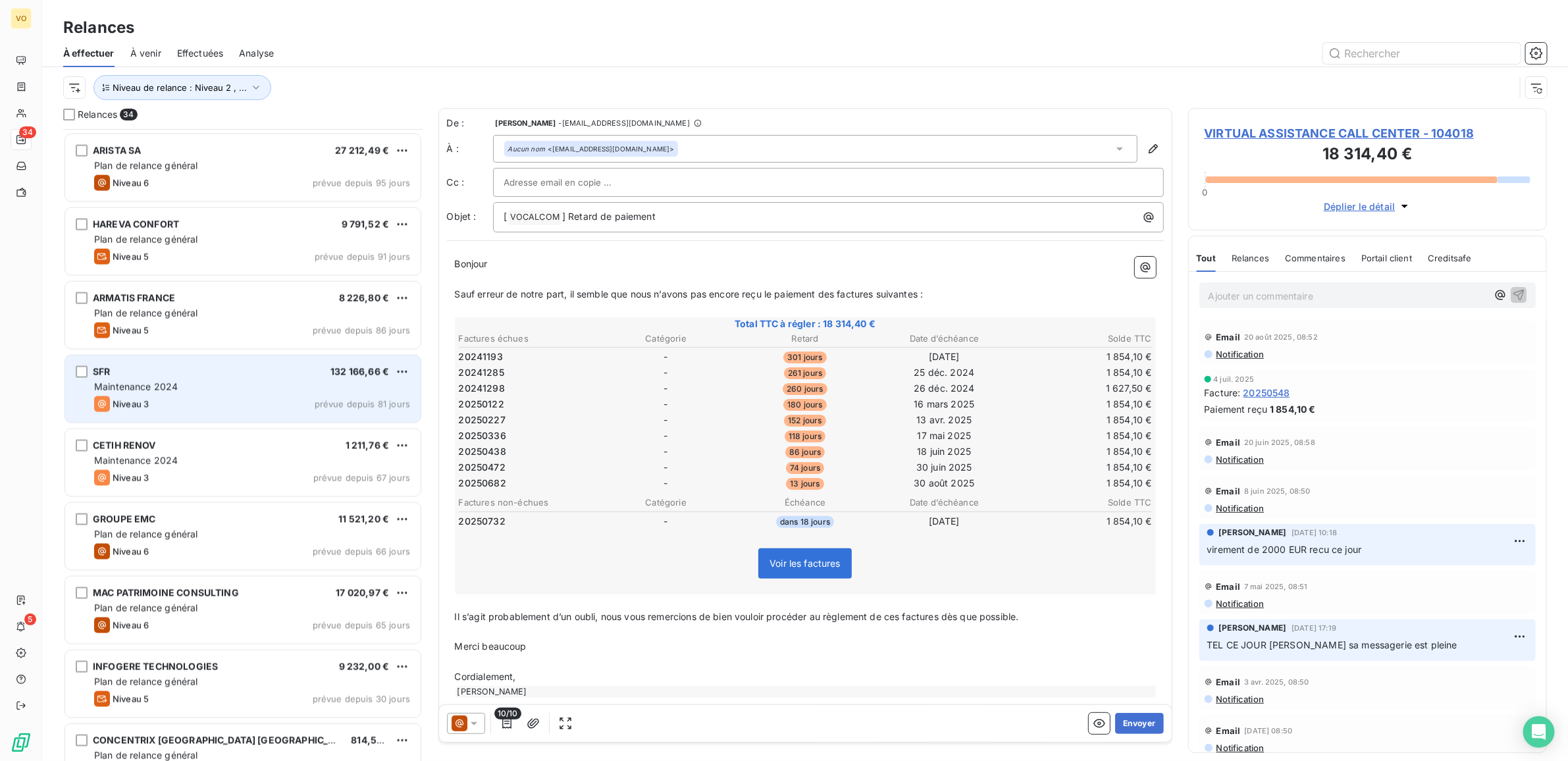
scroll to position [1134, 0]
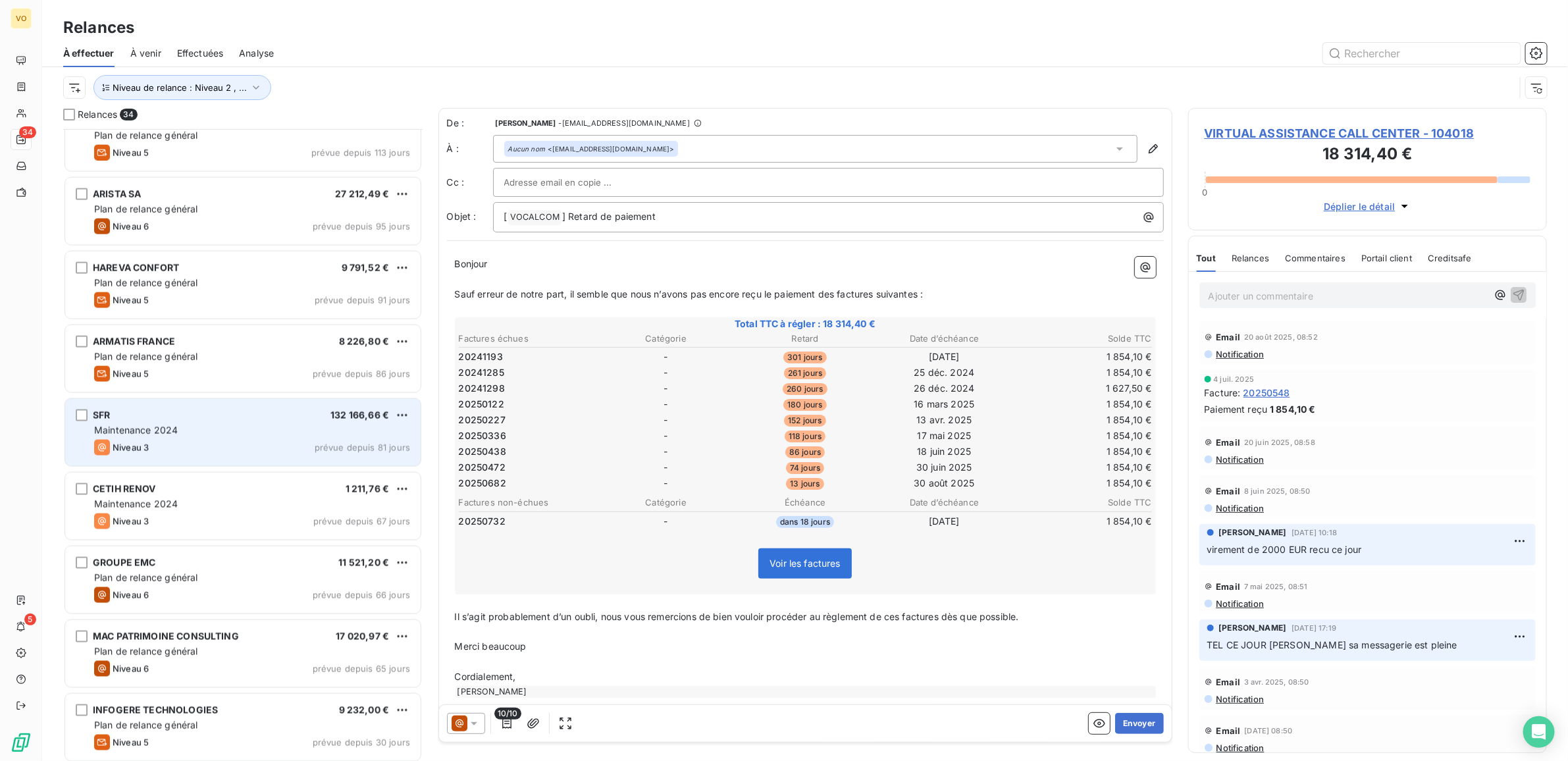
click at [180, 424] on div "Maintenance 2024" at bounding box center [252, 430] width 316 height 13
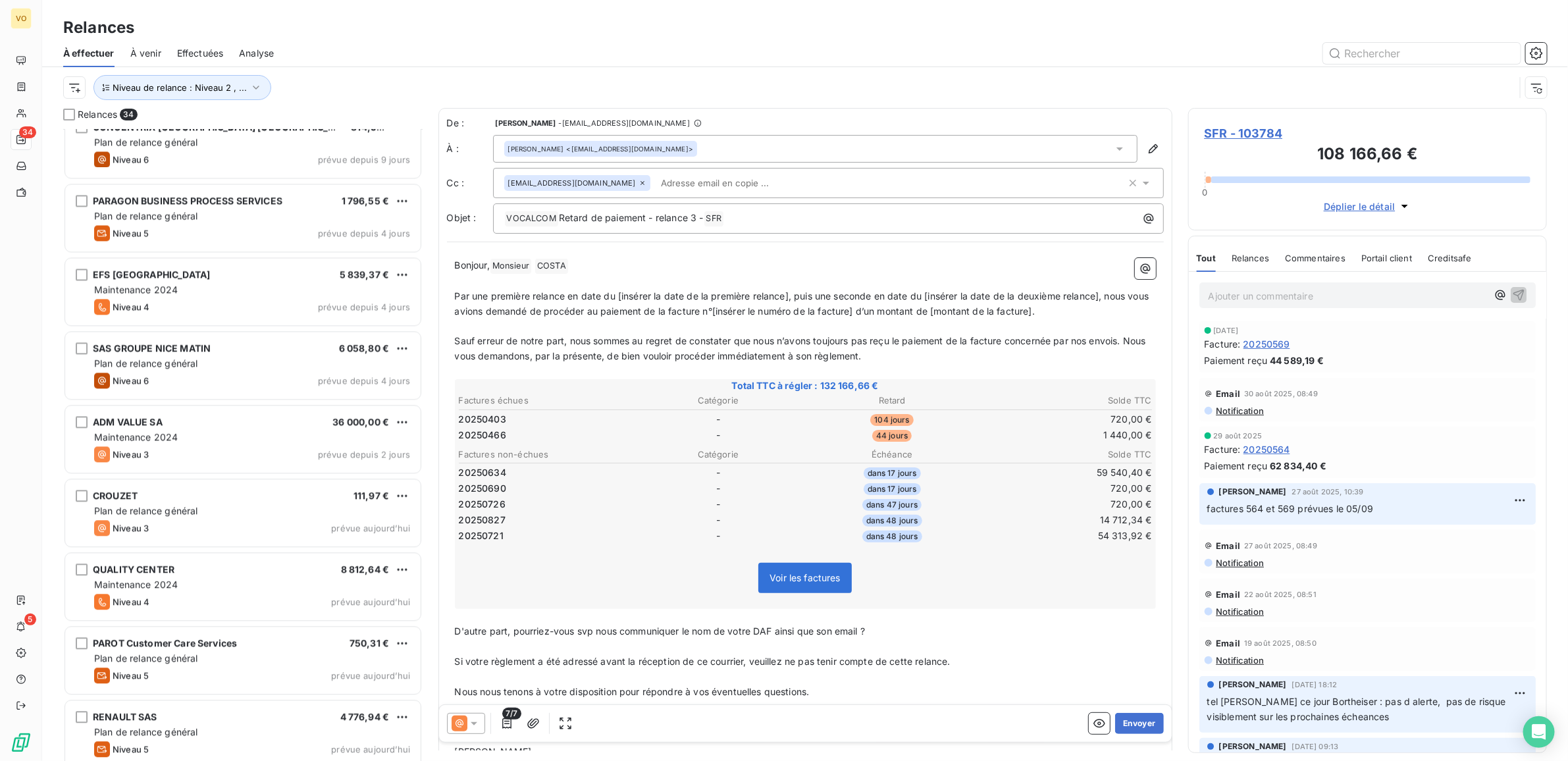
scroll to position [1874, 0]
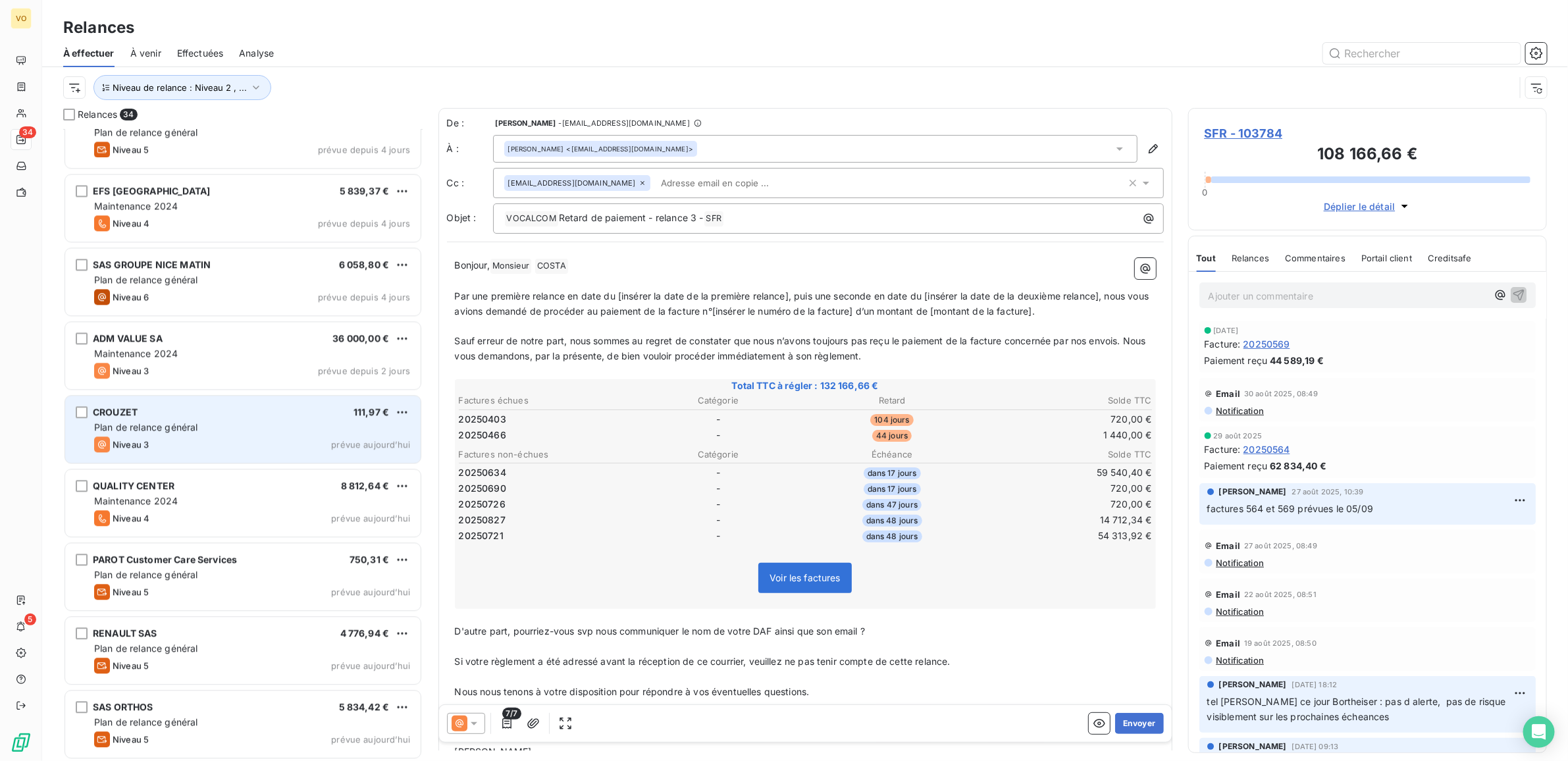
click at [195, 424] on span "Plan de relance général" at bounding box center [146, 427] width 103 height 11
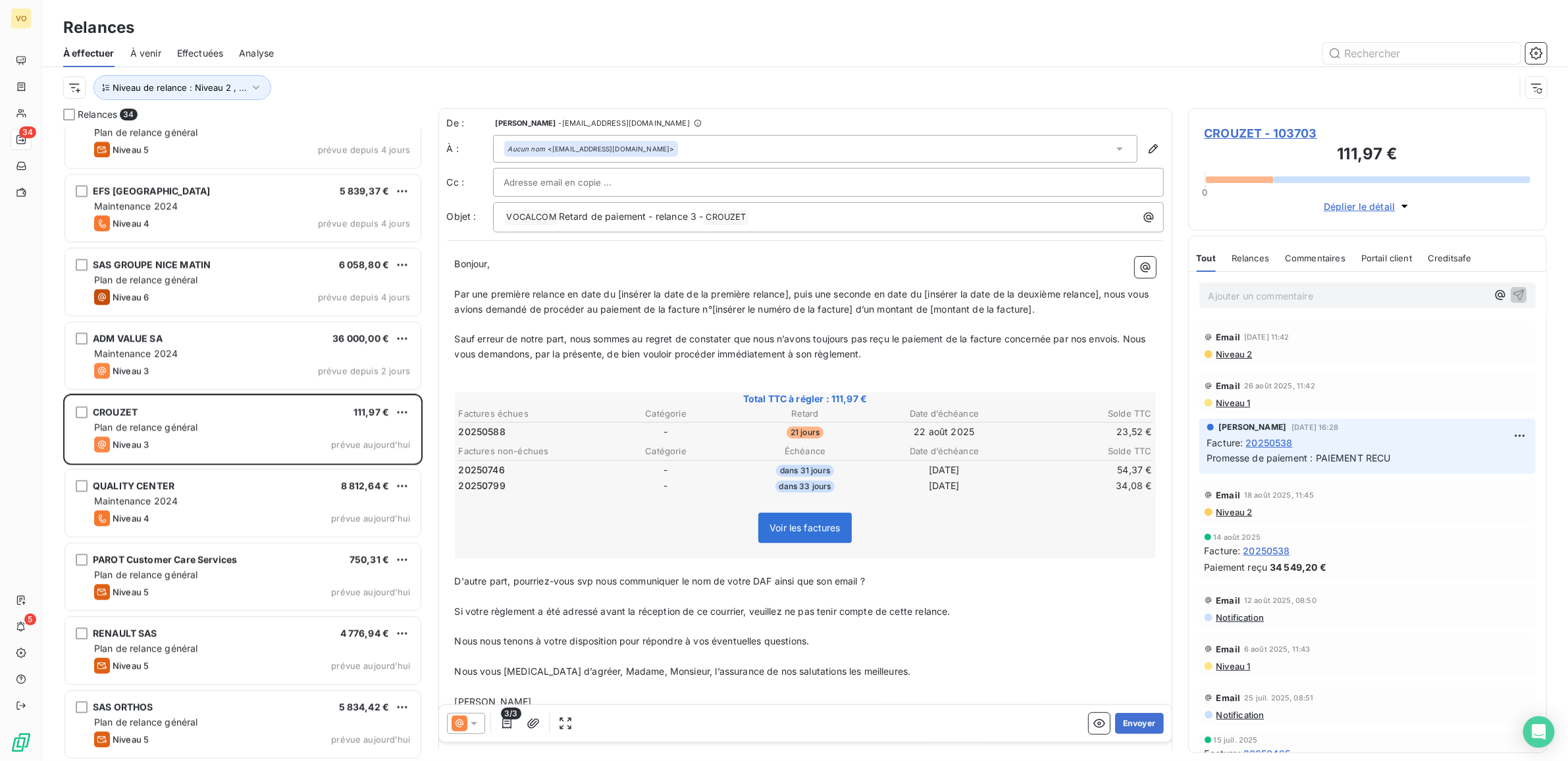
click at [1269, 127] on span "CROUZET - 103703" at bounding box center [1368, 133] width 326 height 18
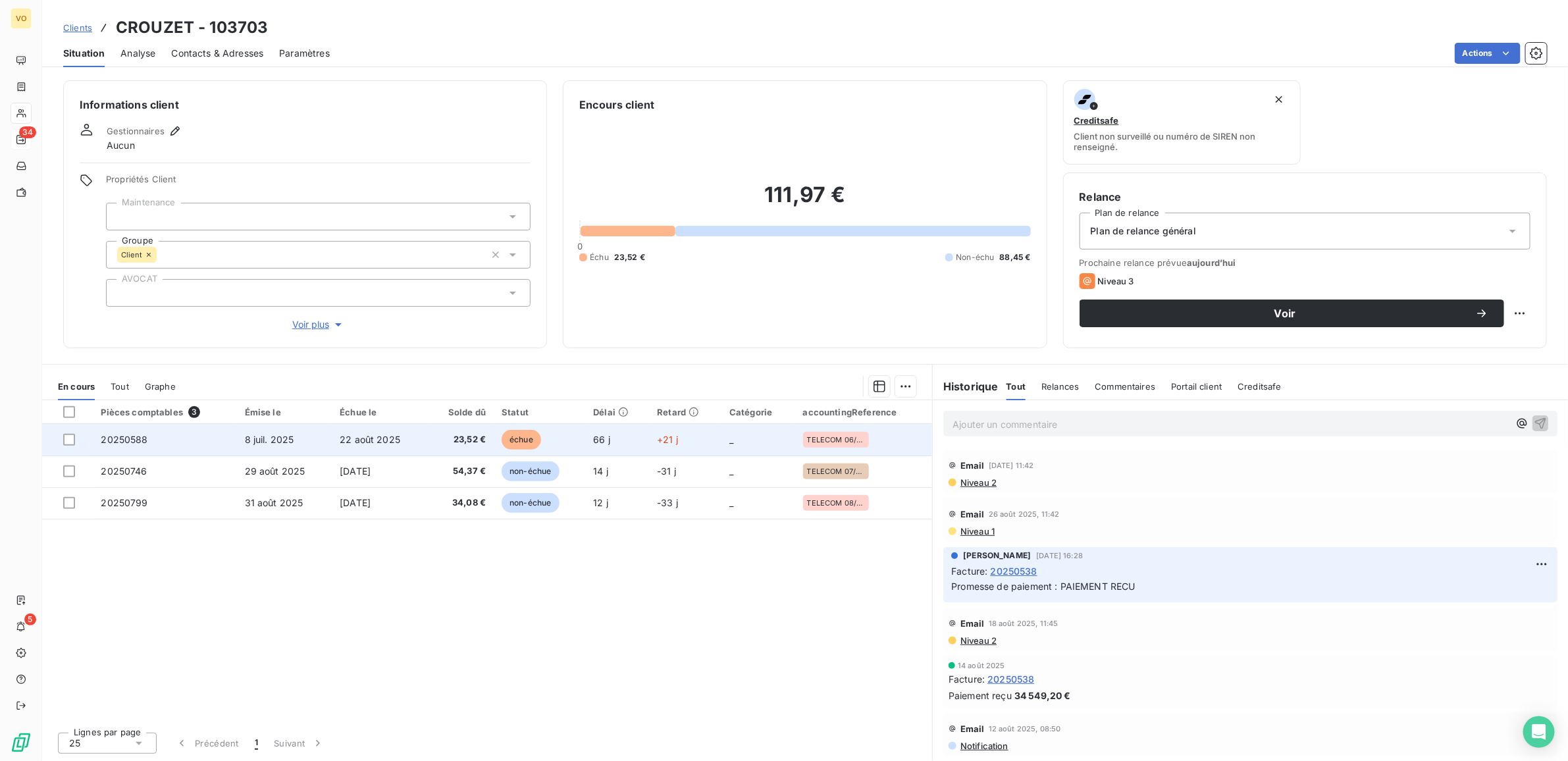
click at [452, 433] on span "23,52 €" at bounding box center [461, 440] width 51 height 13
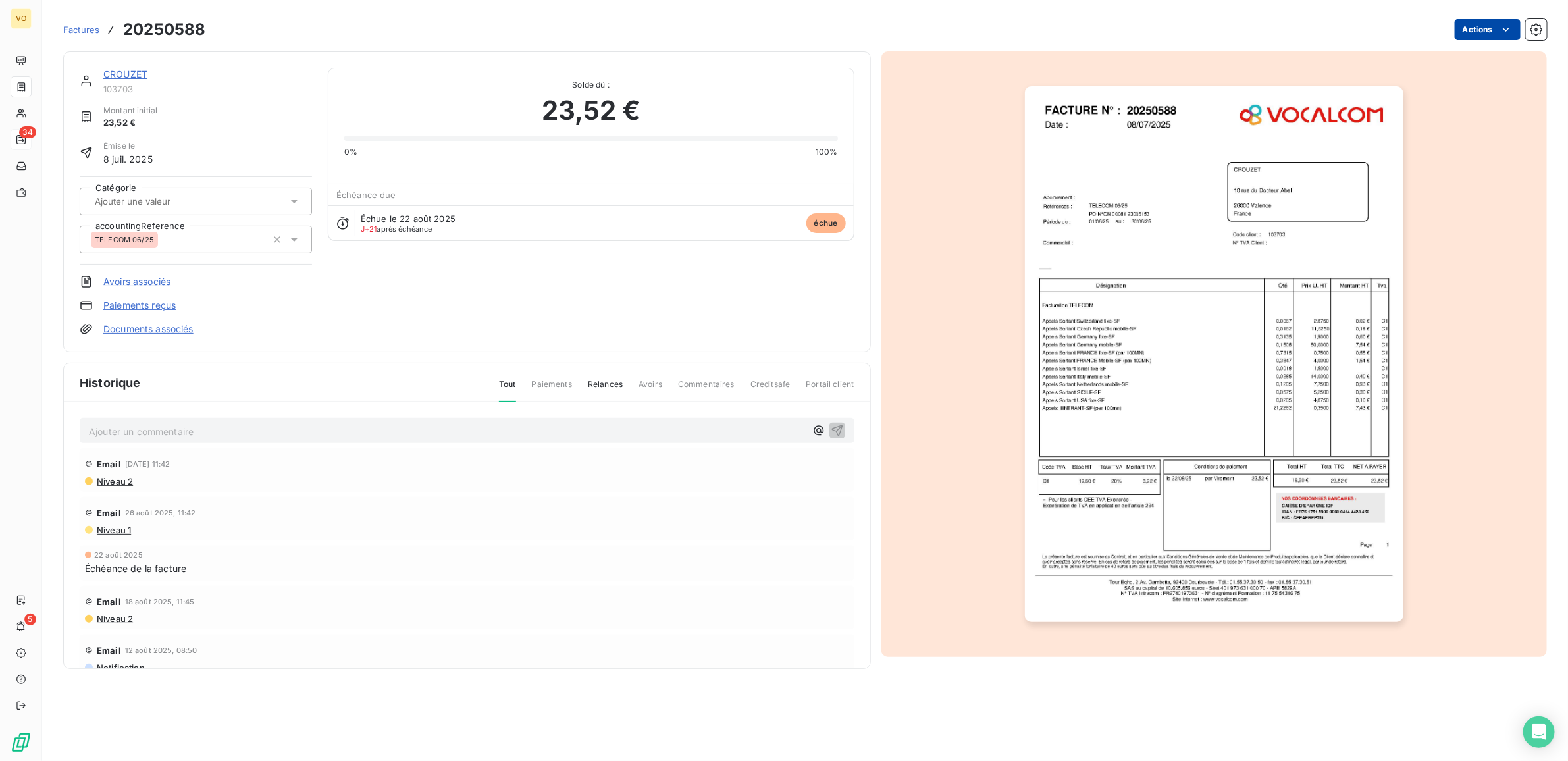
click at [1508, 21] on html "VO 34 5 Factures 20250588 Actions CROUZET 103703 Montant initial 23,52 € Émise …" at bounding box center [784, 380] width 1568 height 761
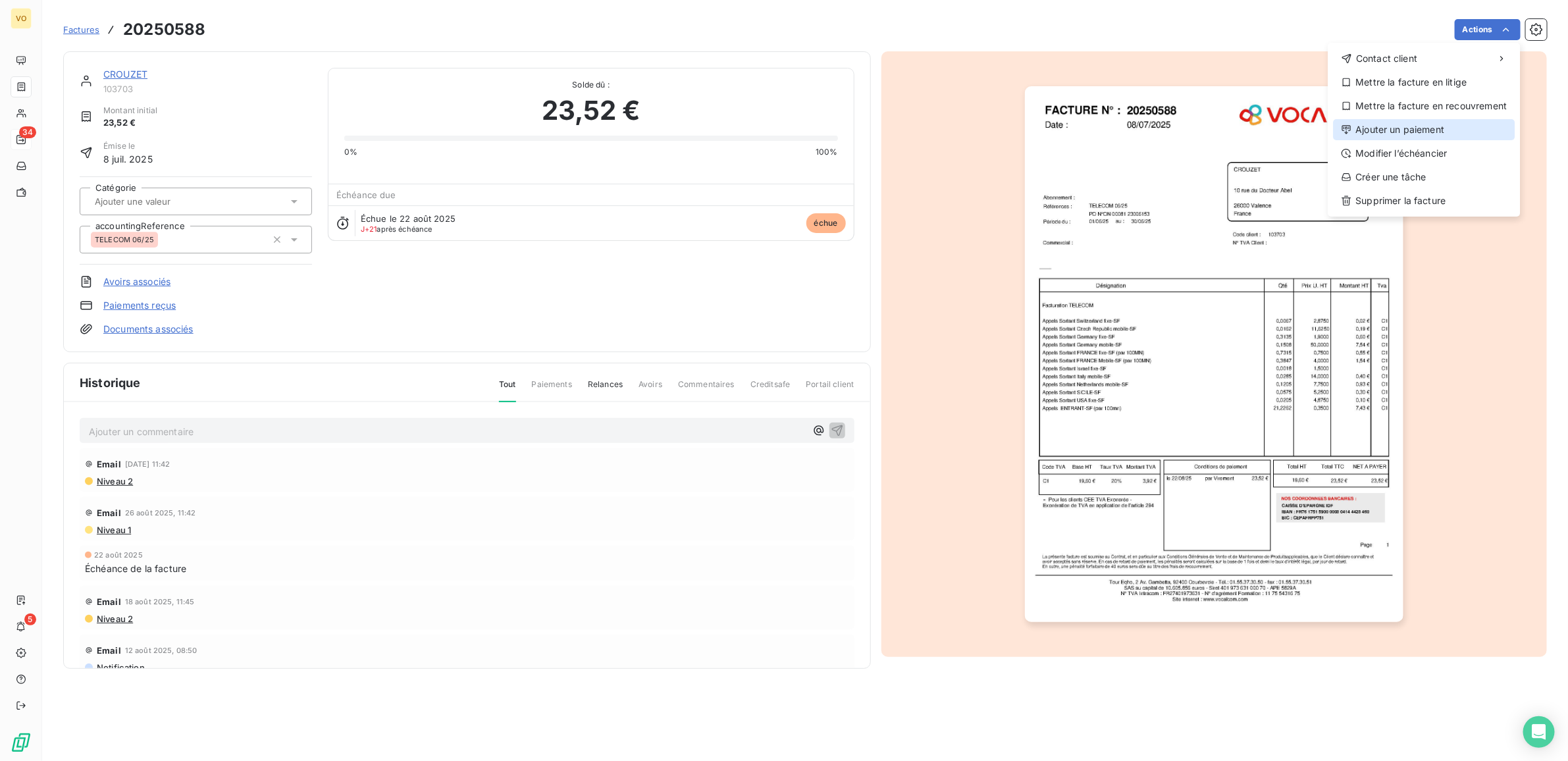
click at [1389, 129] on div "Ajouter un paiement" at bounding box center [1424, 130] width 182 height 21
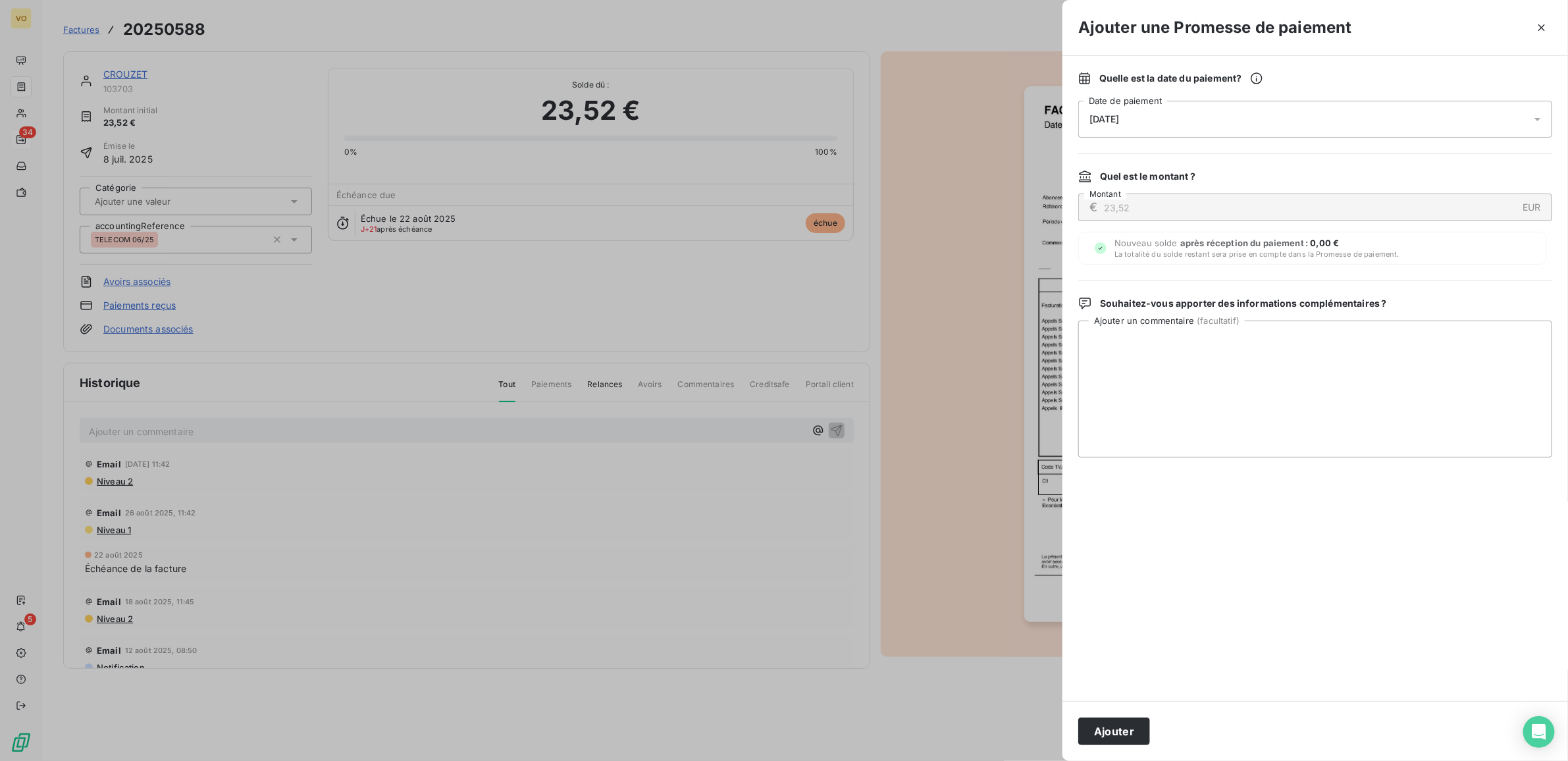
click at [1535, 116] on icon at bounding box center [1538, 119] width 13 height 13
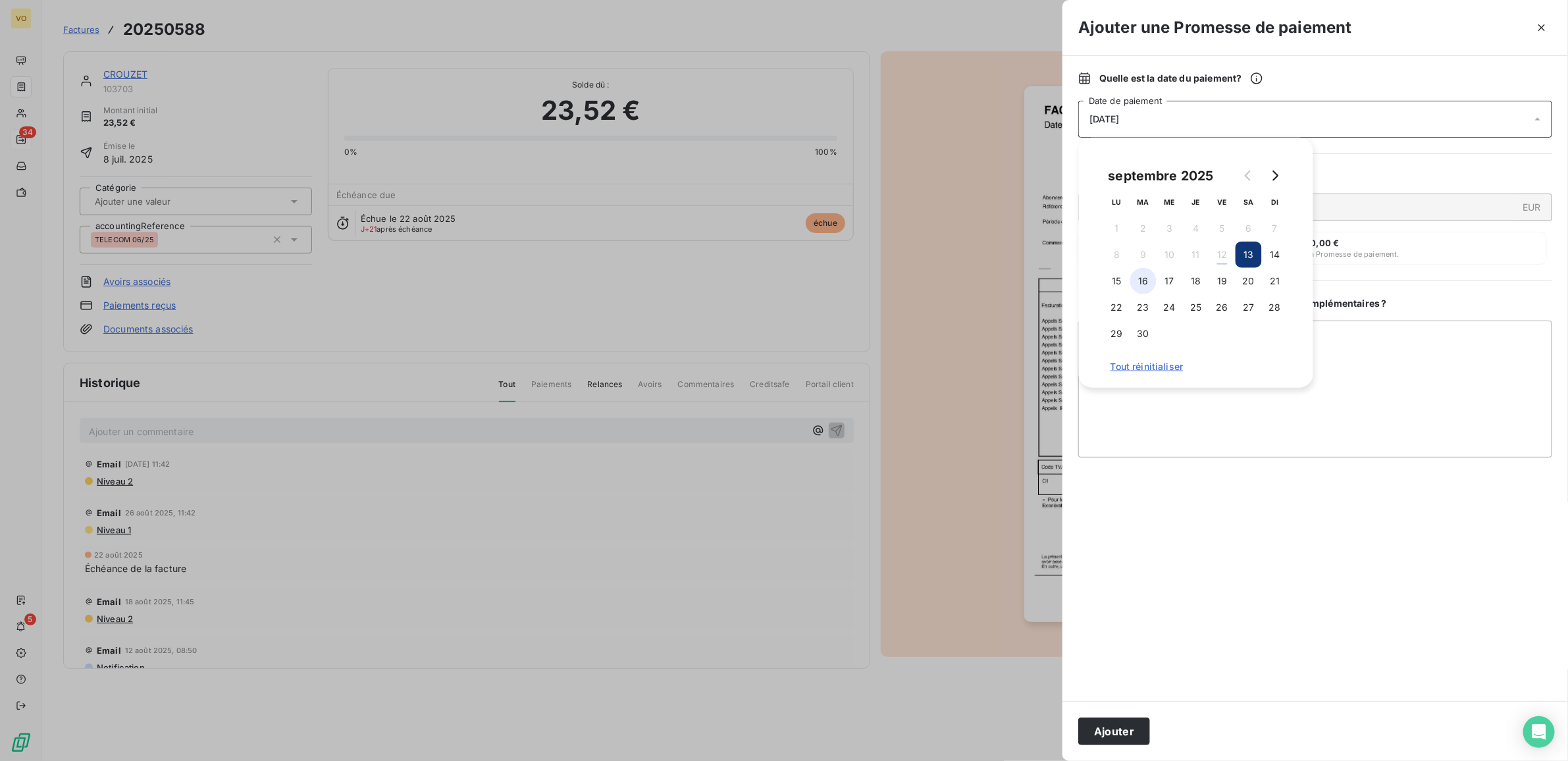
click at [1143, 280] on button "16" at bounding box center [1144, 281] width 27 height 27
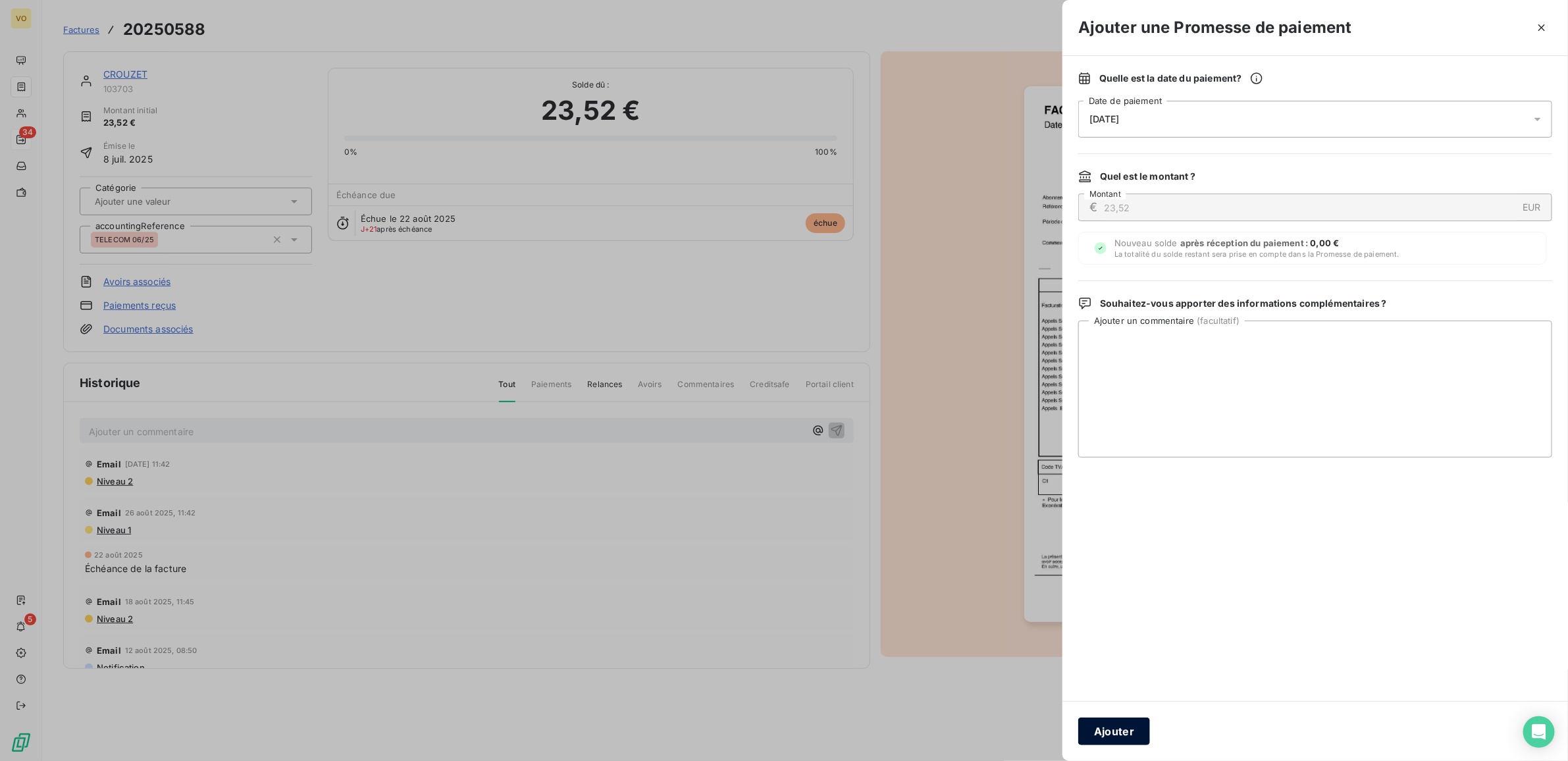
click at [1104, 732] on button "Ajouter" at bounding box center [1114, 732] width 71 height 28
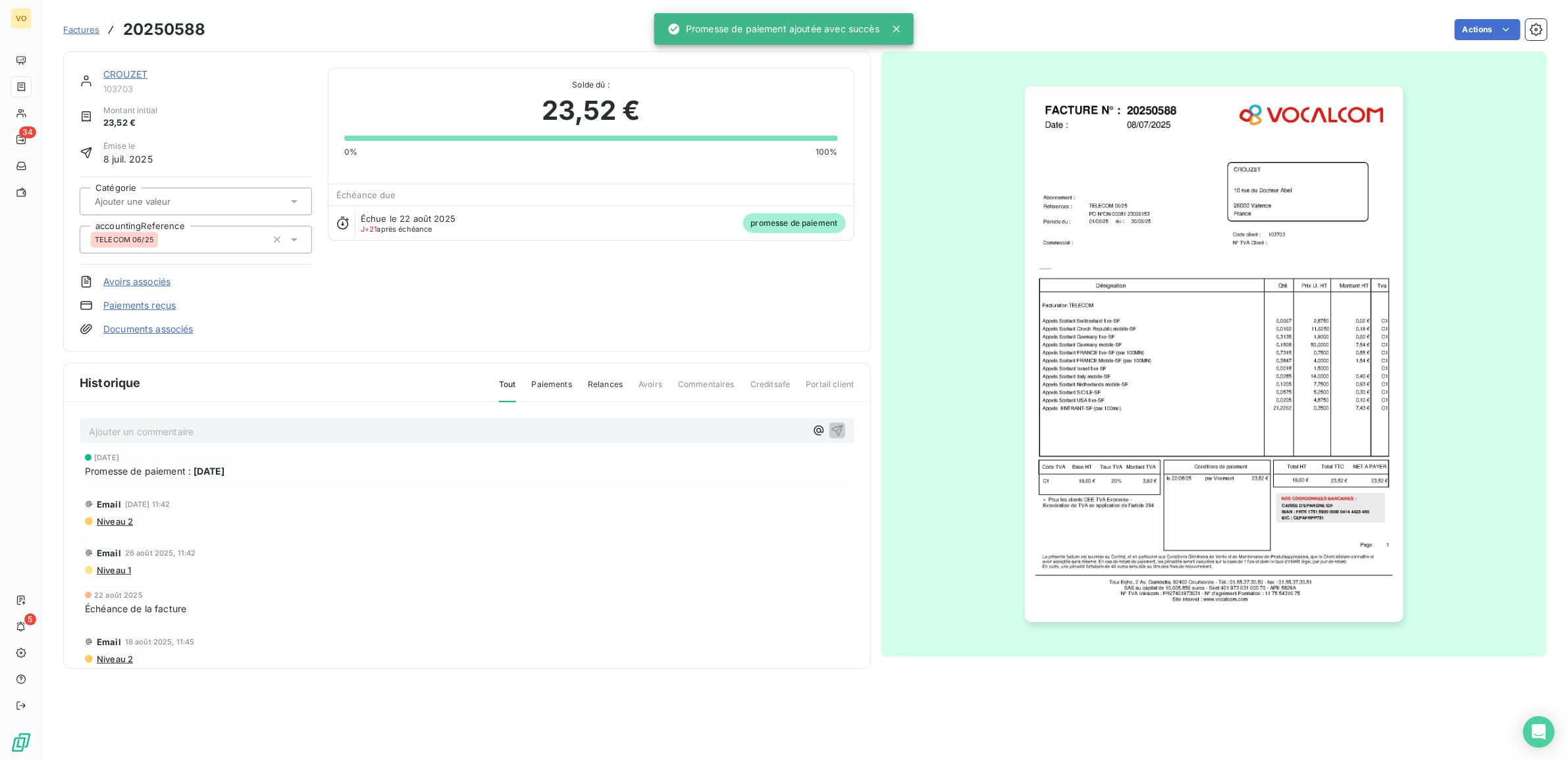
drag, startPoint x: 469, startPoint y: 274, endPoint x: 158, endPoint y: 208, distance: 317.9
click at [458, 274] on div "CROUZET 103703 Montant initial 23,52 € Émise le 8 juil. 2025 Catégorie accounti…" at bounding box center [467, 202] width 775 height 268
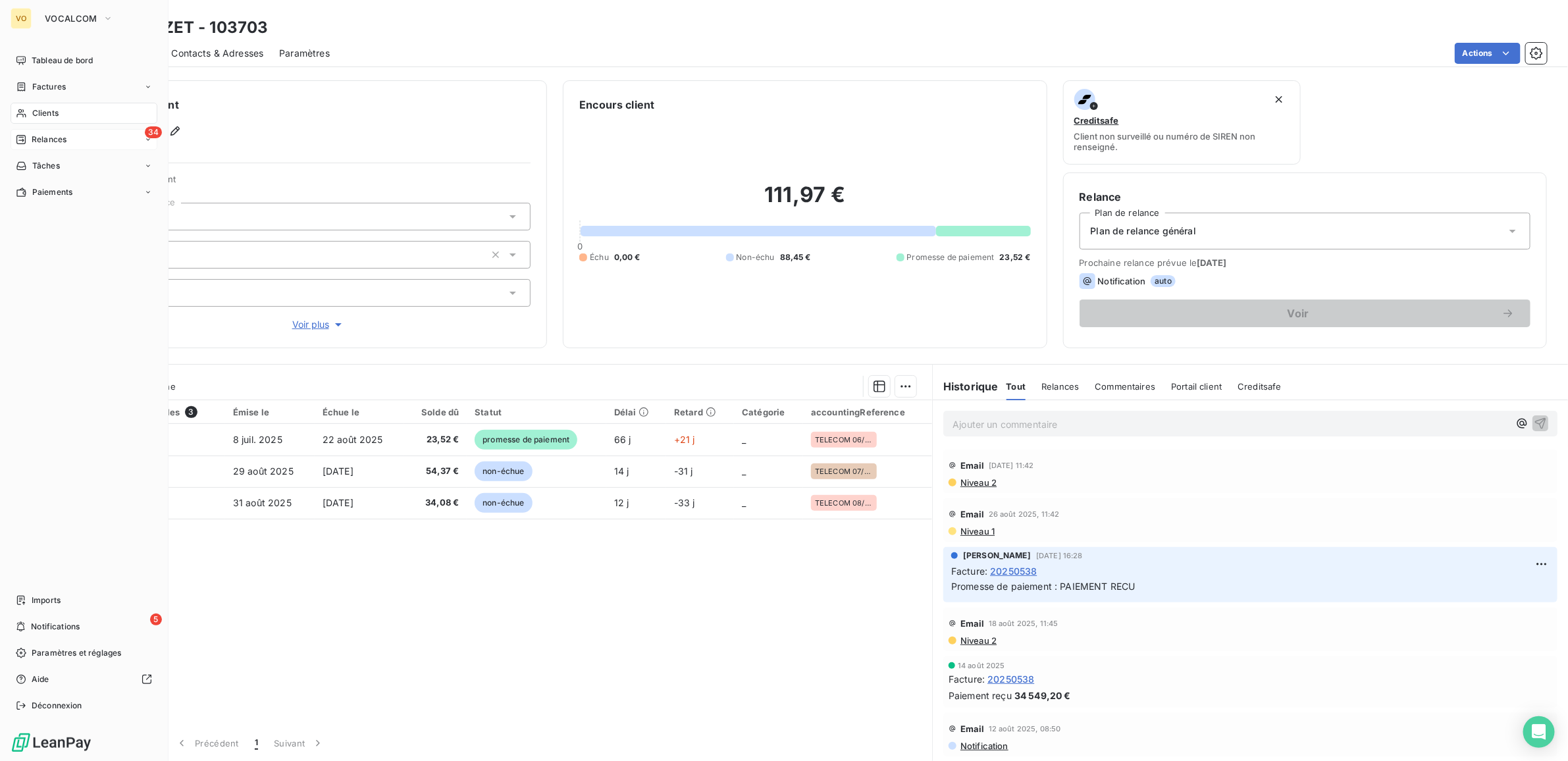
click at [46, 140] on span "Relances" at bounding box center [49, 139] width 35 height 12
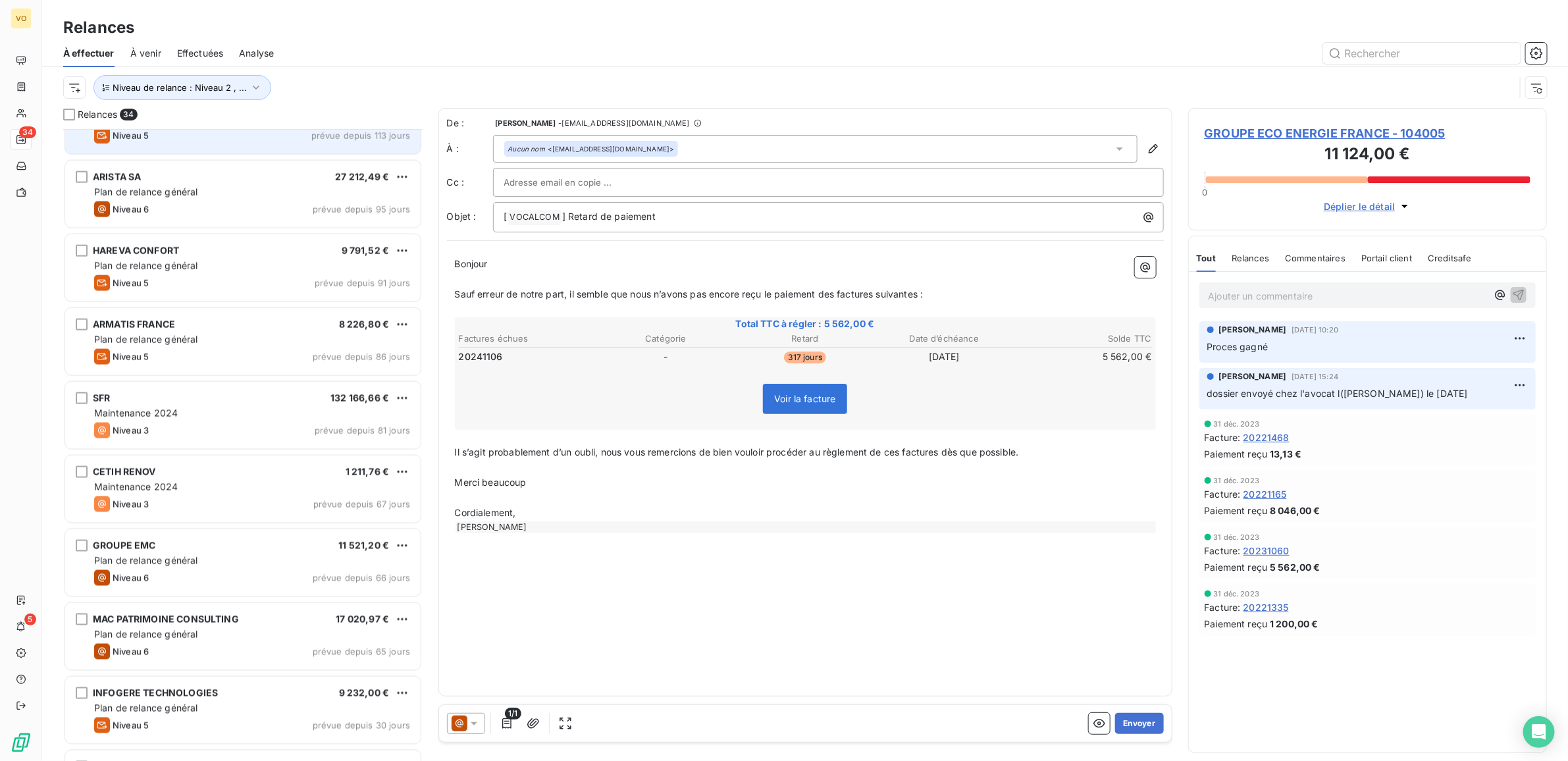
scroll to position [1153, 0]
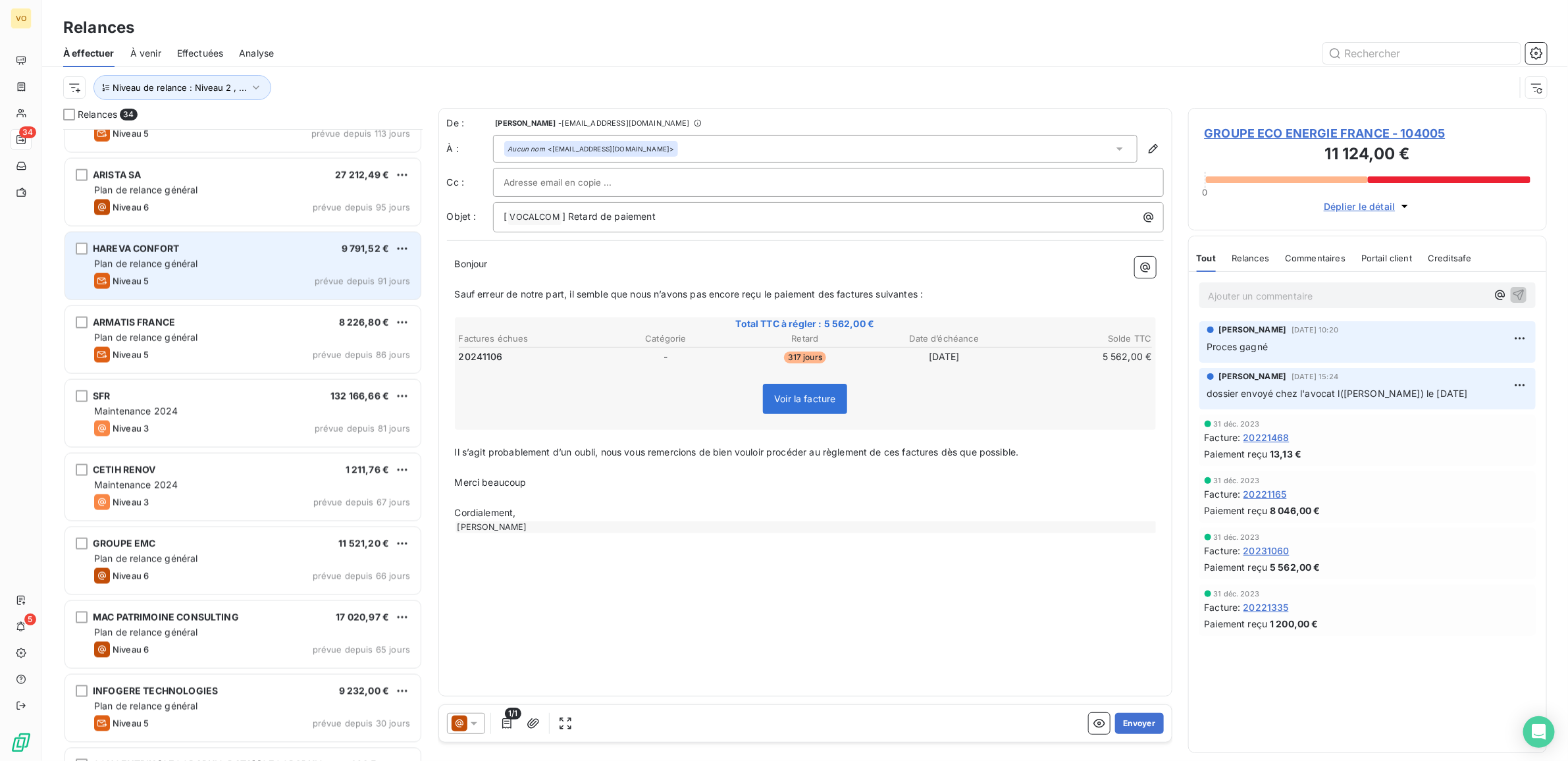
click at [218, 264] on div "Plan de relance général" at bounding box center [252, 264] width 316 height 13
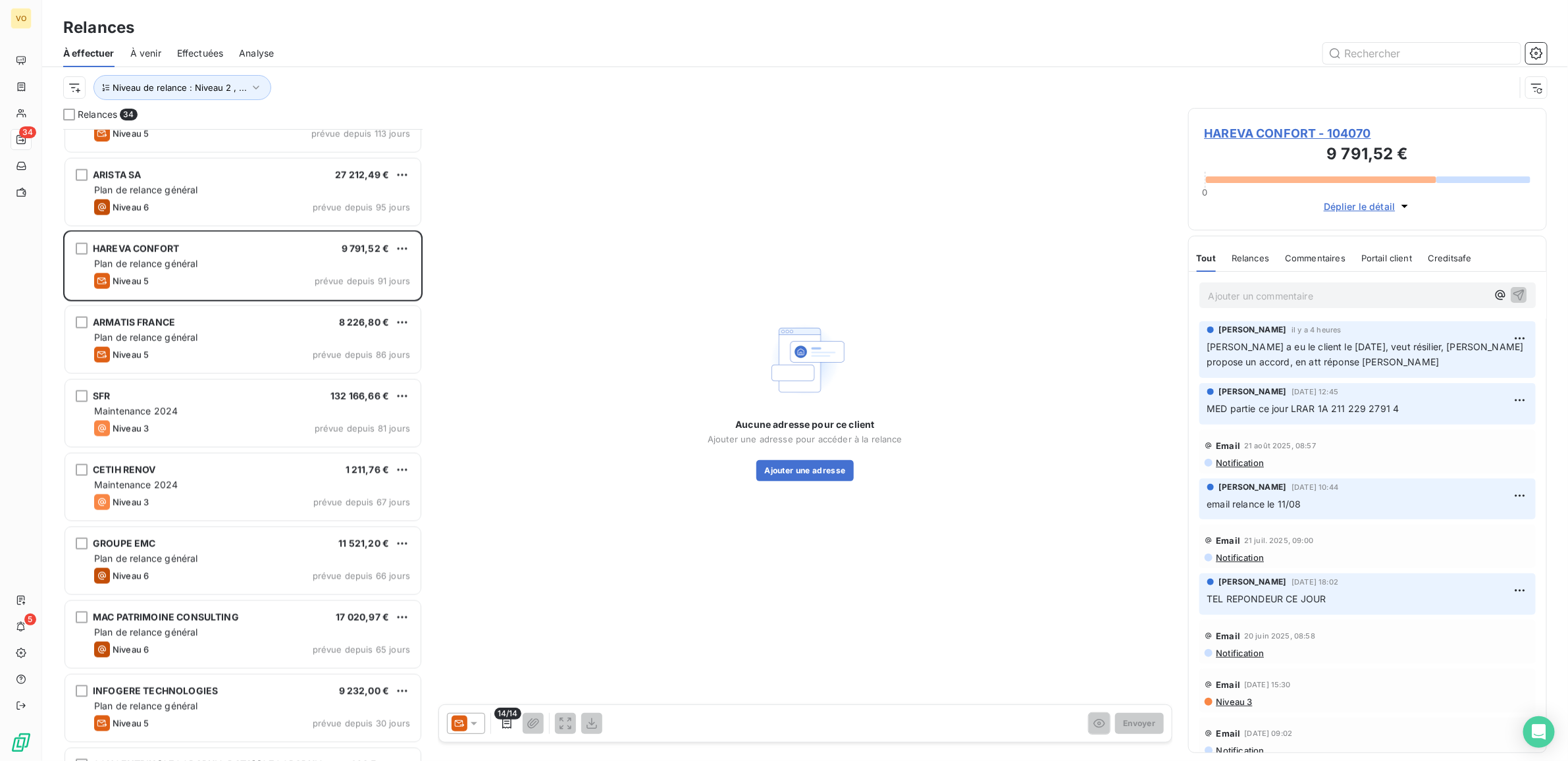
click at [1248, 300] on p "Ajouter un commentaire ﻿" at bounding box center [1348, 295] width 279 height 16
click at [1512, 293] on icon "button" at bounding box center [1519, 294] width 13 height 13
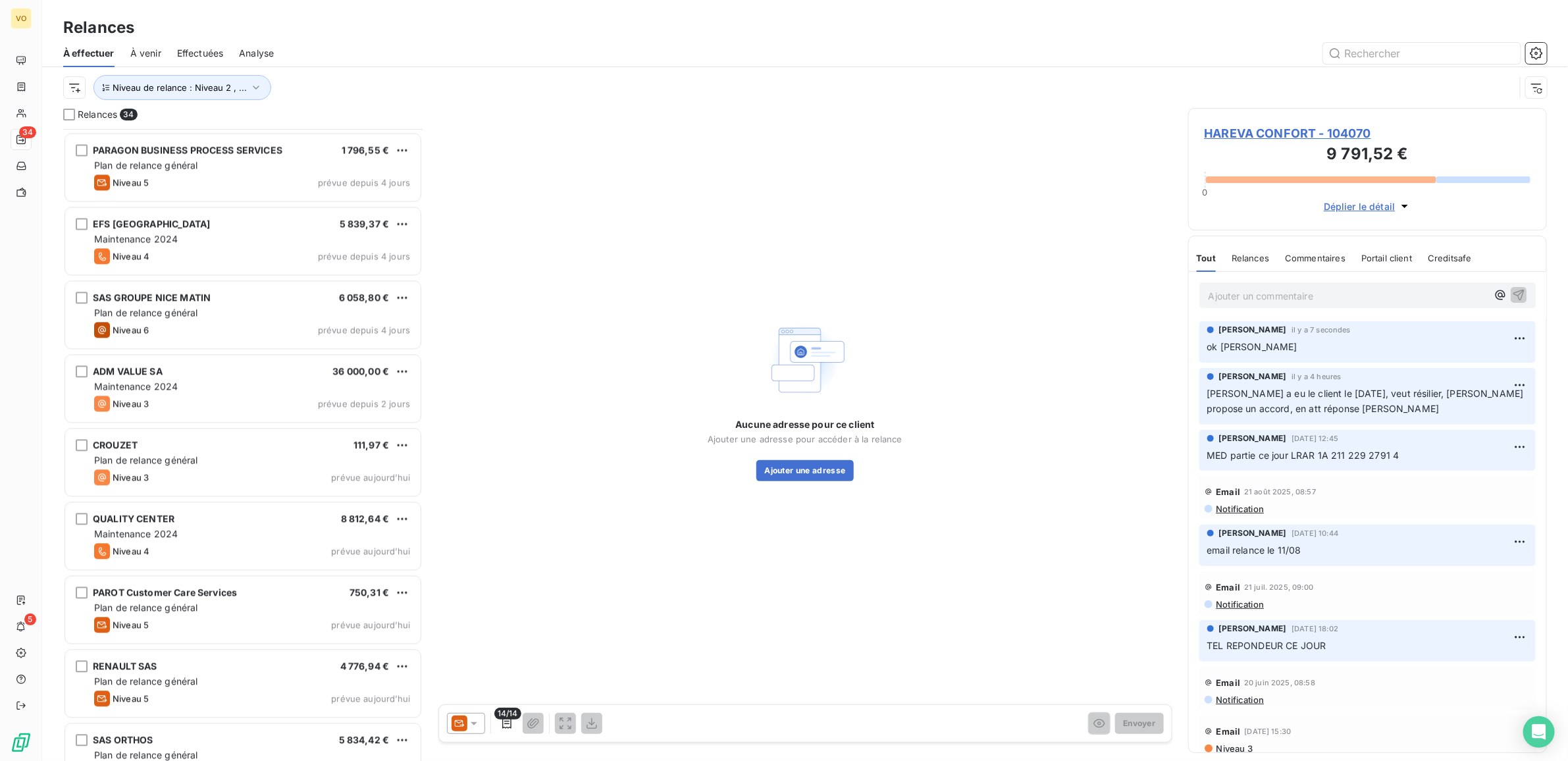
scroll to position [1875, 0]
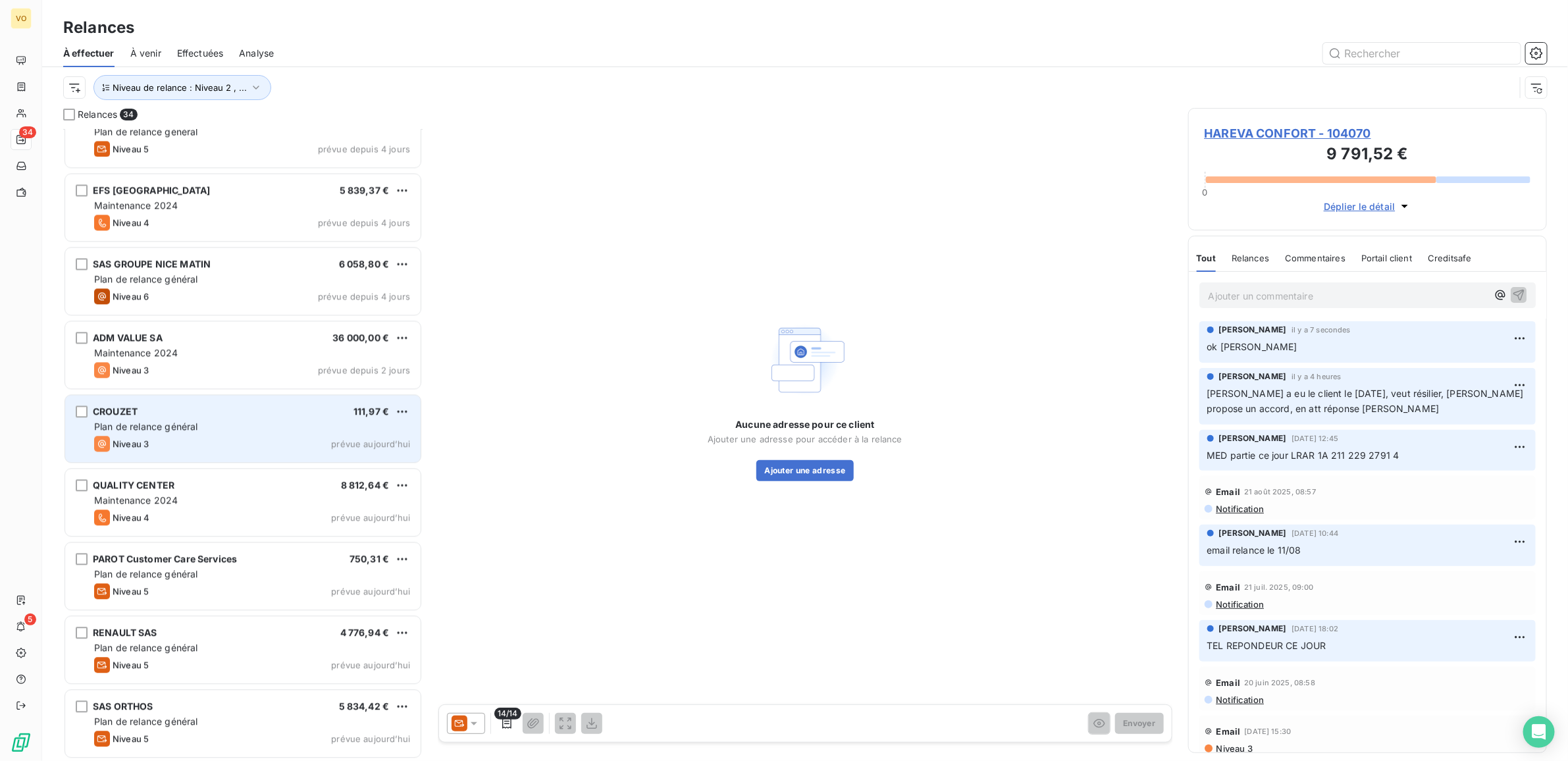
click at [178, 436] on div "Niveau 3 prévue aujourd’hui" at bounding box center [252, 443] width 316 height 15
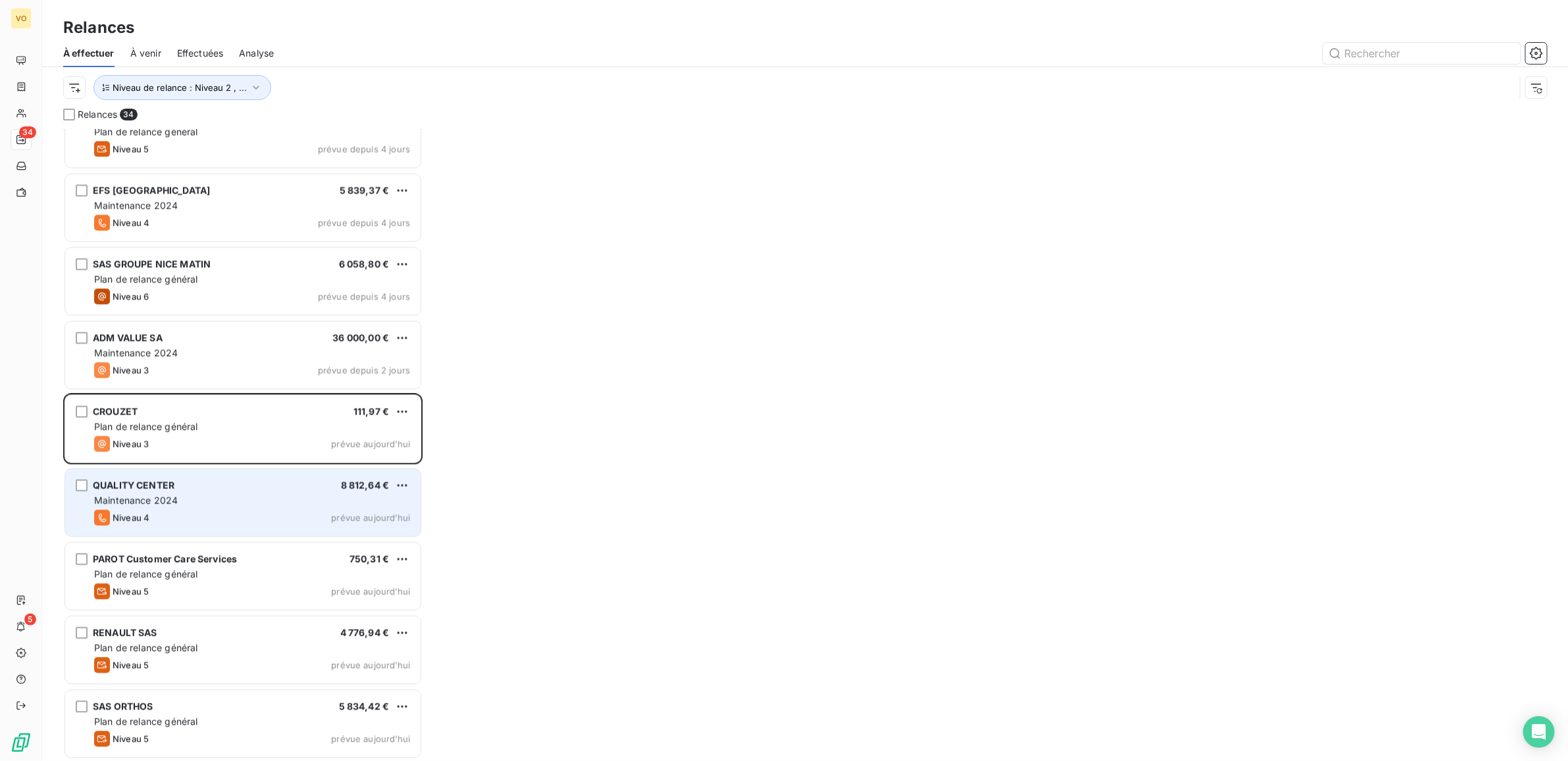
click at [218, 504] on div "Maintenance 2024" at bounding box center [252, 500] width 316 height 13
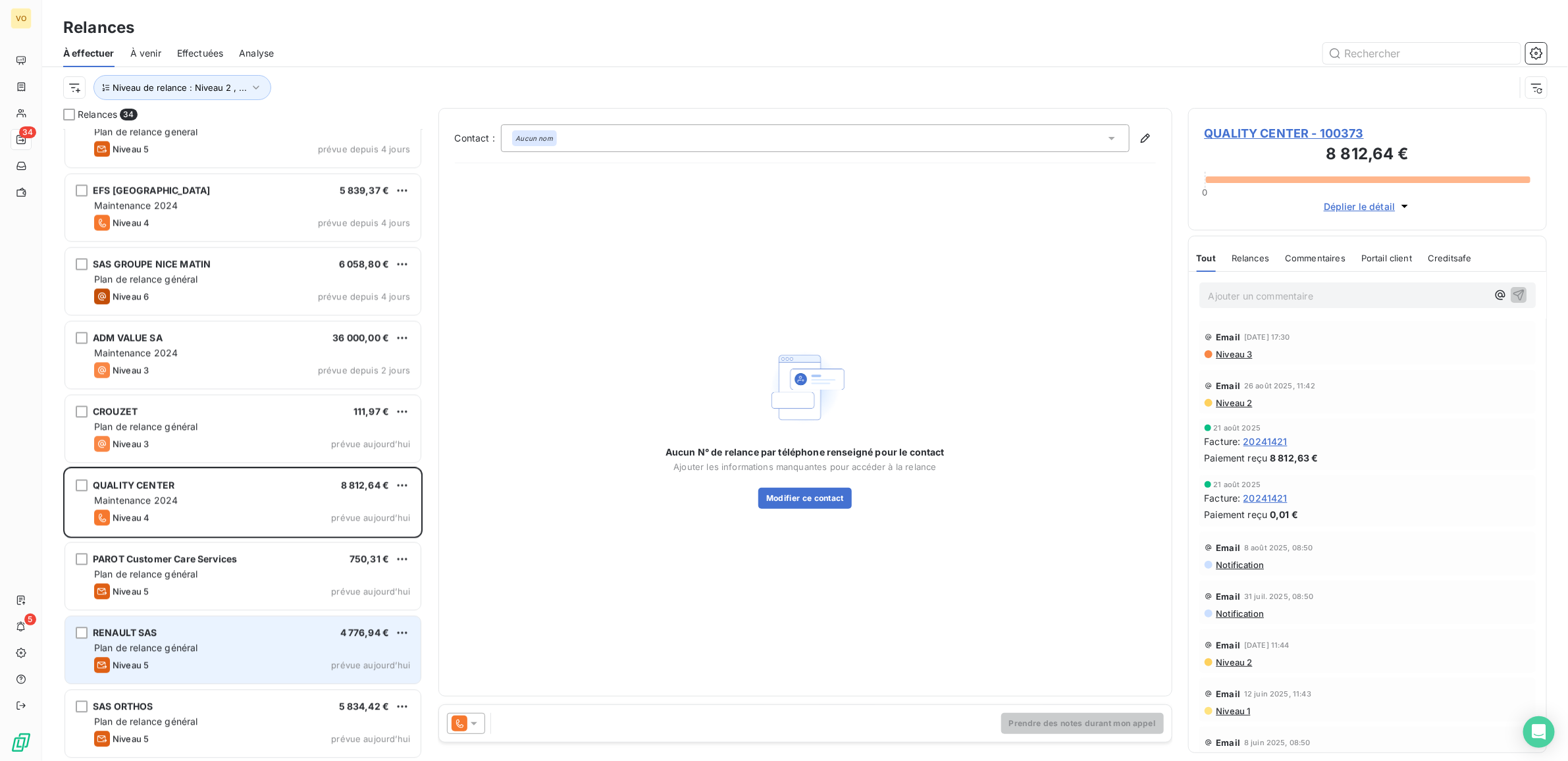
click at [196, 649] on span "Plan de relance général" at bounding box center [146, 647] width 103 height 11
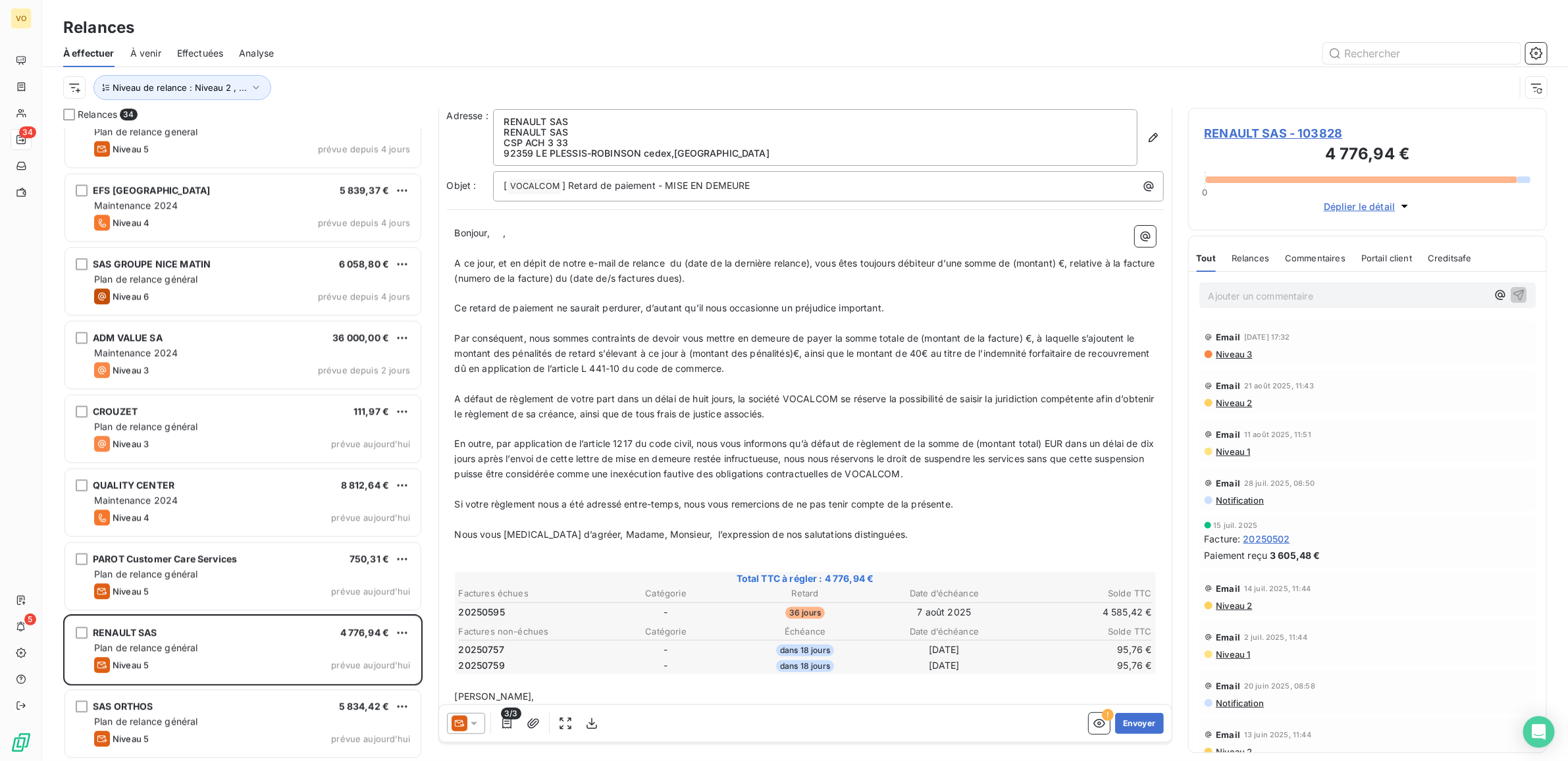
scroll to position [74, 0]
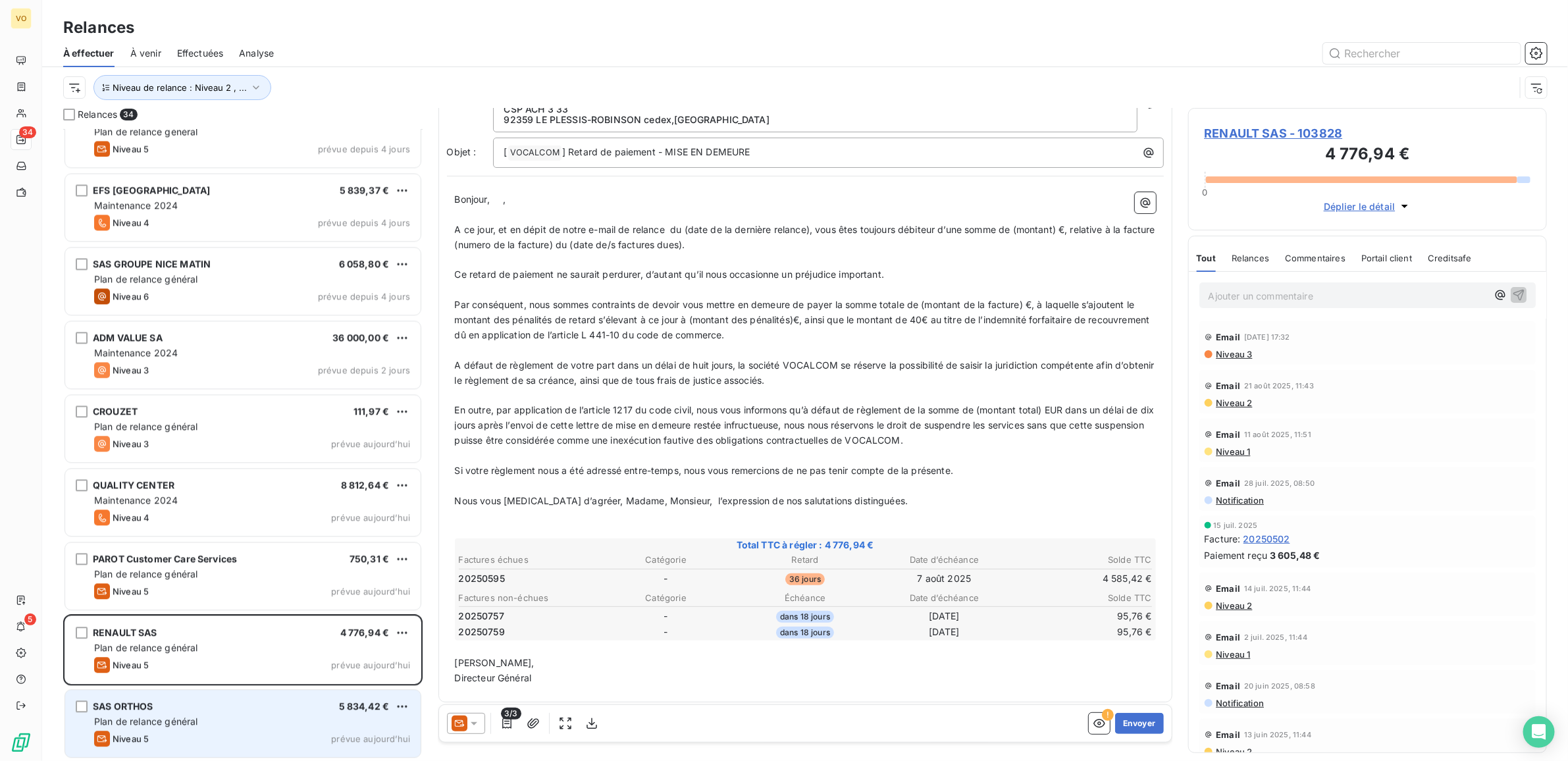
click at [196, 719] on span "Plan de relance général" at bounding box center [146, 720] width 103 height 11
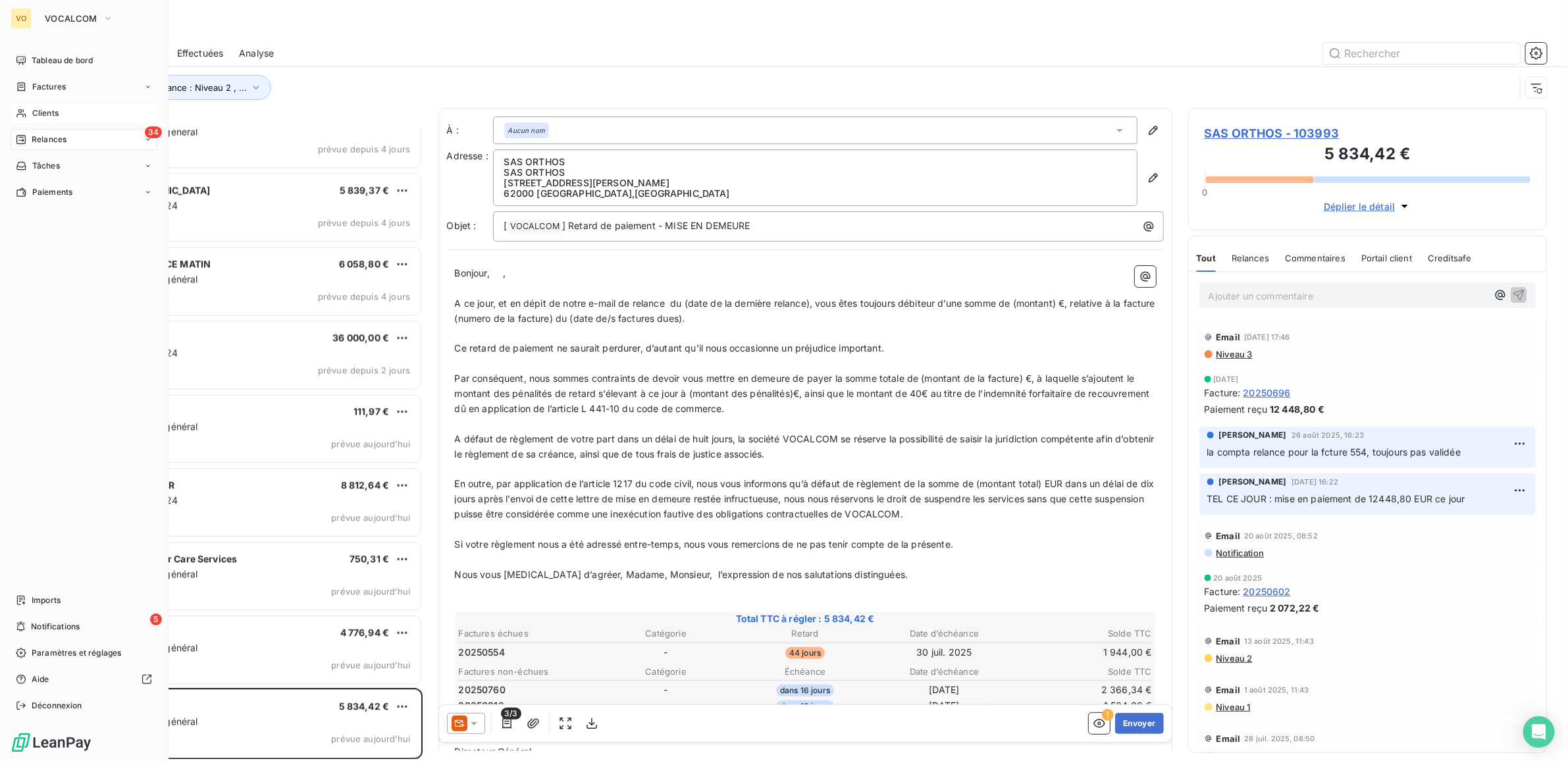
click at [49, 108] on span "Clients" at bounding box center [46, 113] width 27 height 12
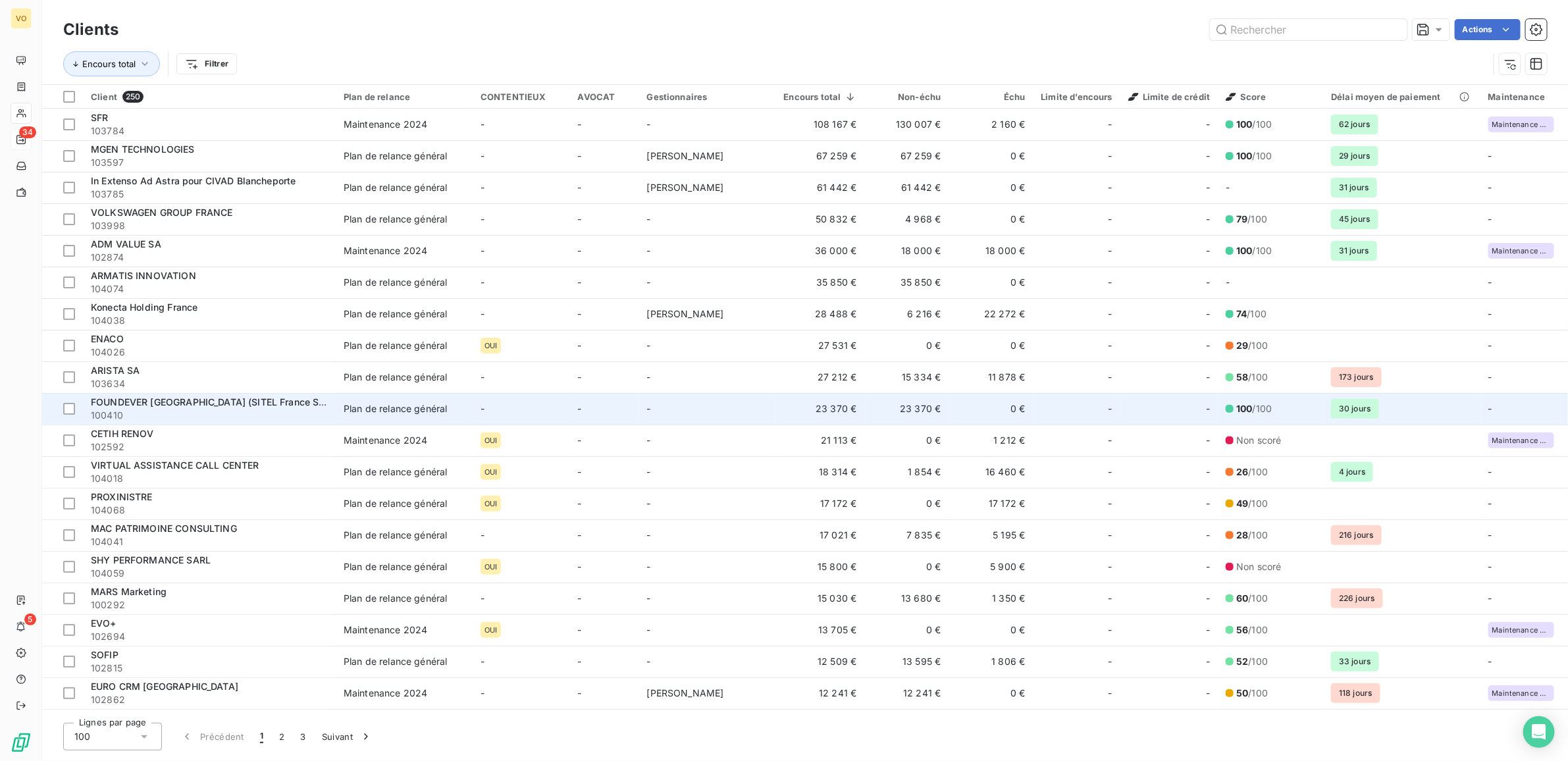
click at [171, 395] on td "FOUNDEVER FRANCE (SITEL France SAS) 100410" at bounding box center [209, 408] width 253 height 32
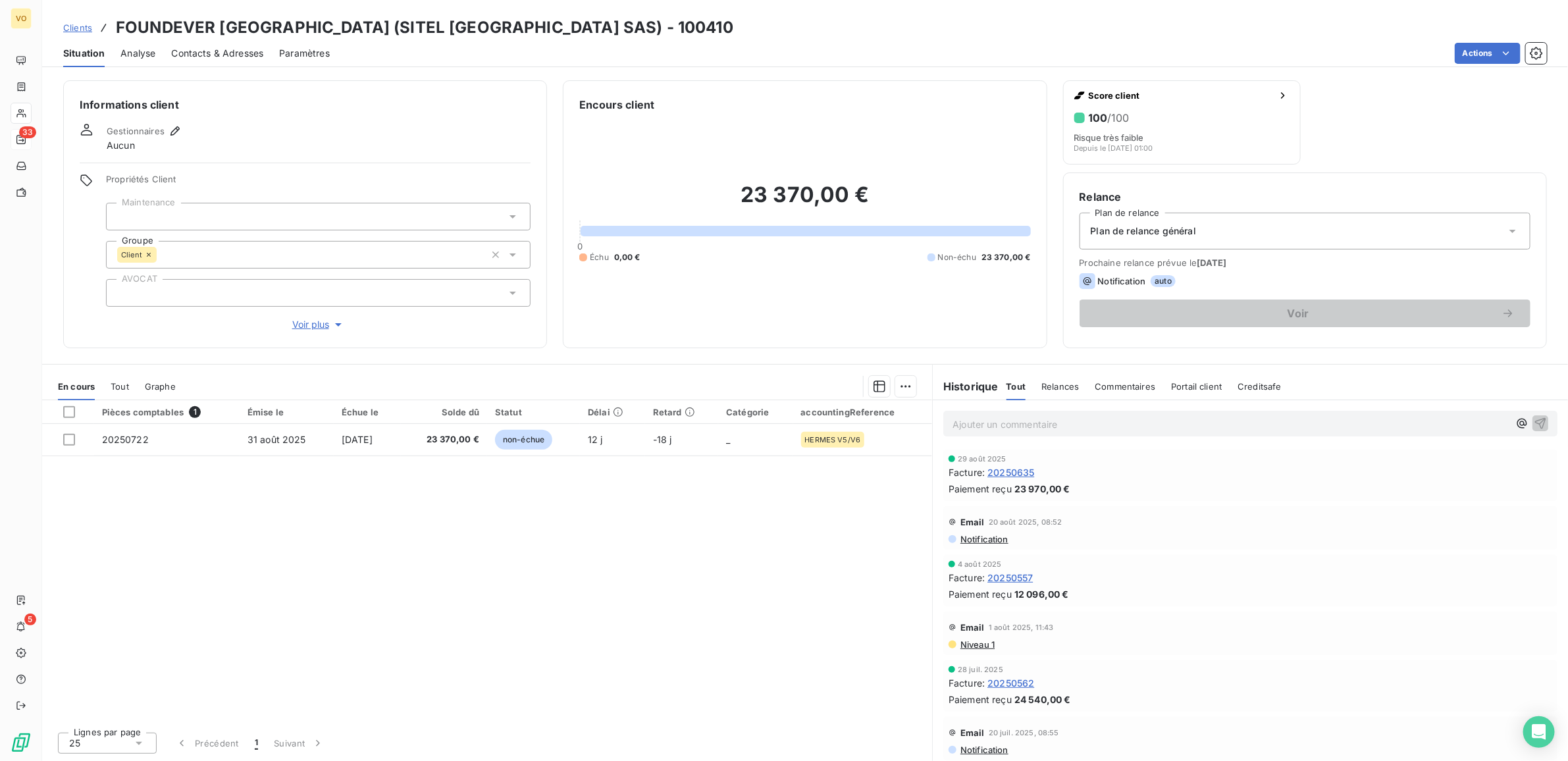
click at [608, 570] on div "Pièces comptables 1 Émise le Échue le Solde dû Statut Délai Retard Catégorie ac…" at bounding box center [487, 561] width 890 height 321
click at [713, 541] on div "Pièces comptables 1 Émise le Échue le Solde dû Statut Délai Retard Catégorie ac…" at bounding box center [487, 561] width 890 height 321
click at [528, 606] on div "Pièces comptables 1 Émise le Échue le Solde dû Statut Délai Retard Catégorie ac…" at bounding box center [486, 561] width 889 height 321
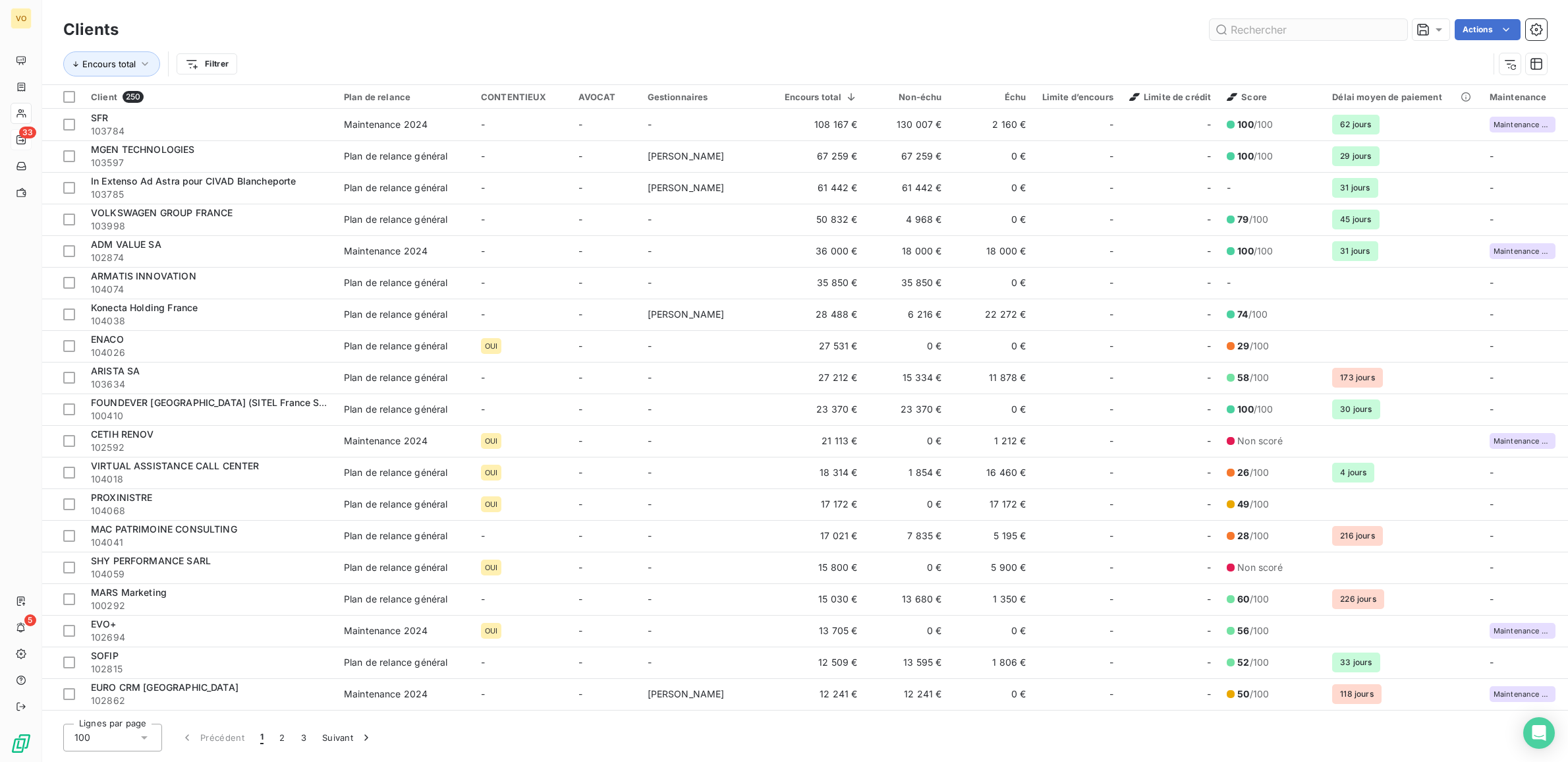
click at [1232, 27] on input "text" at bounding box center [1308, 30] width 198 height 21
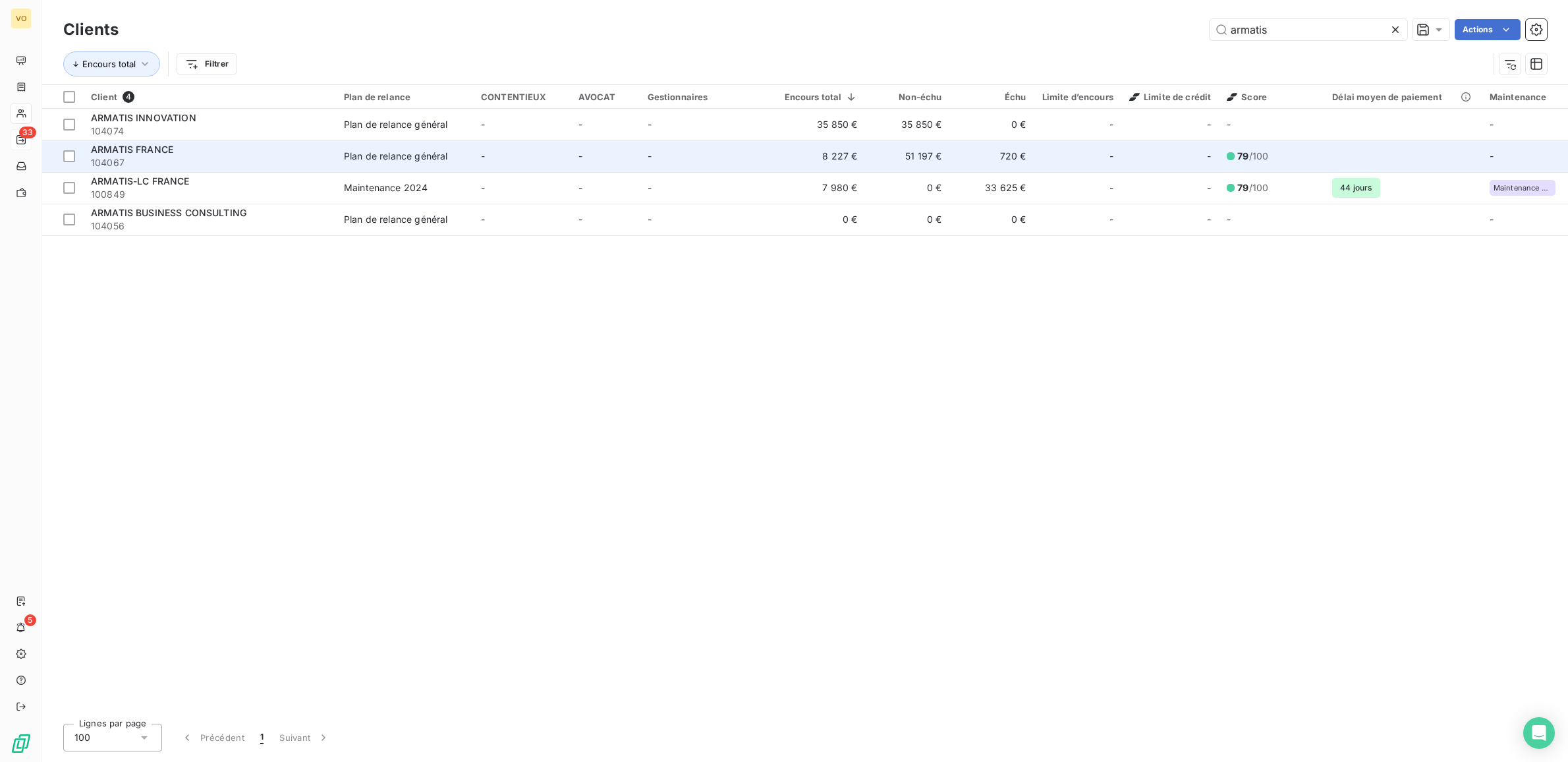
type input "armatis"
click at [913, 152] on td "51 197 €" at bounding box center [907, 156] width 84 height 32
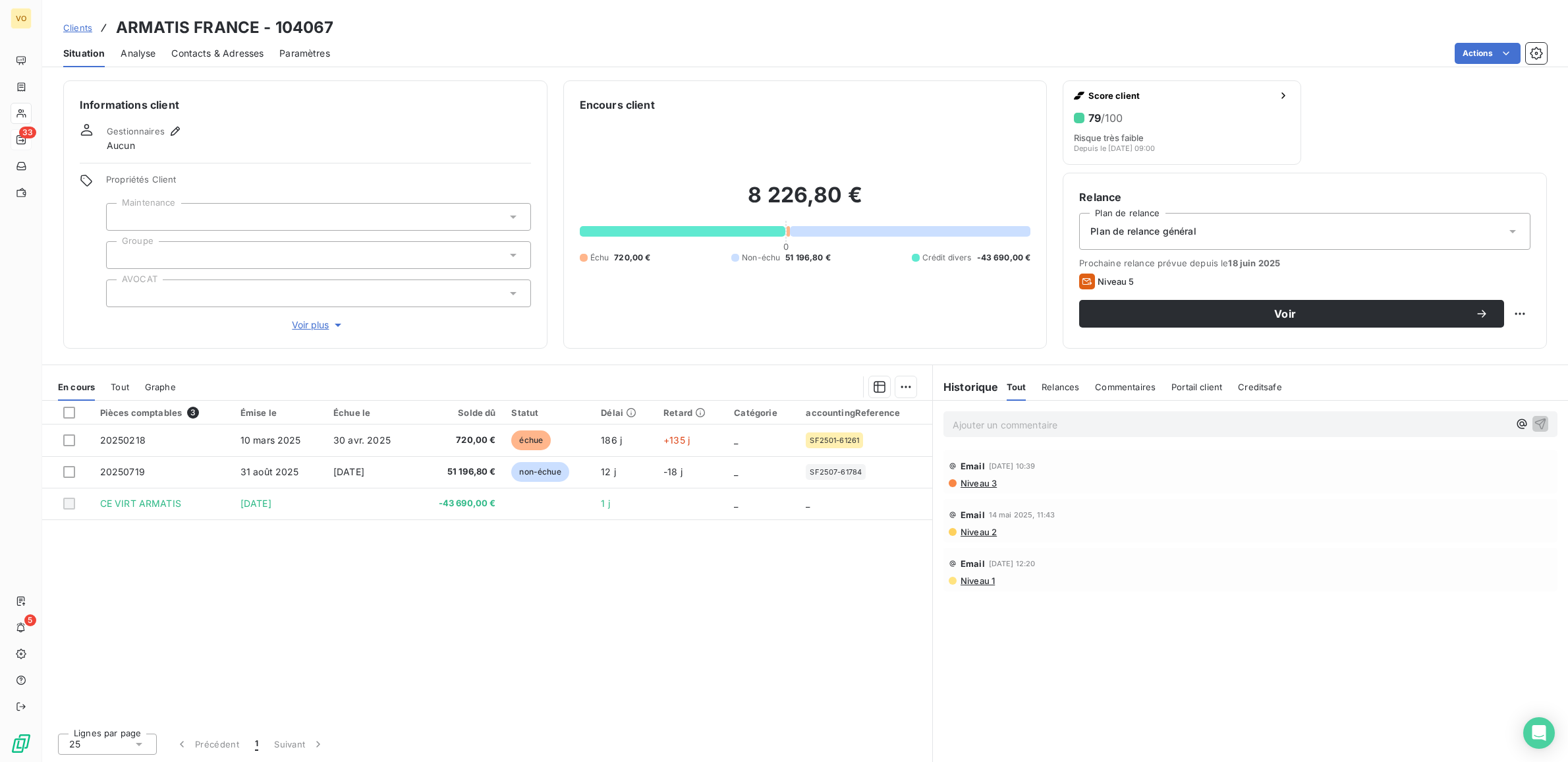
click at [475, 591] on div "Pièces comptables 3 Émise le Échue le Solde dû Statut Délai Retard Catégorie ac…" at bounding box center [487, 561] width 890 height 322
click at [560, 561] on div "Pièces comptables 3 Émise le Échue le Solde dû Statut Délai Retard Catégorie ac…" at bounding box center [487, 561] width 890 height 322
click at [519, 598] on div "Pièces comptables 3 Émise le Échue le Solde dû Statut Délai Retard Catégorie ac…" at bounding box center [487, 561] width 890 height 322
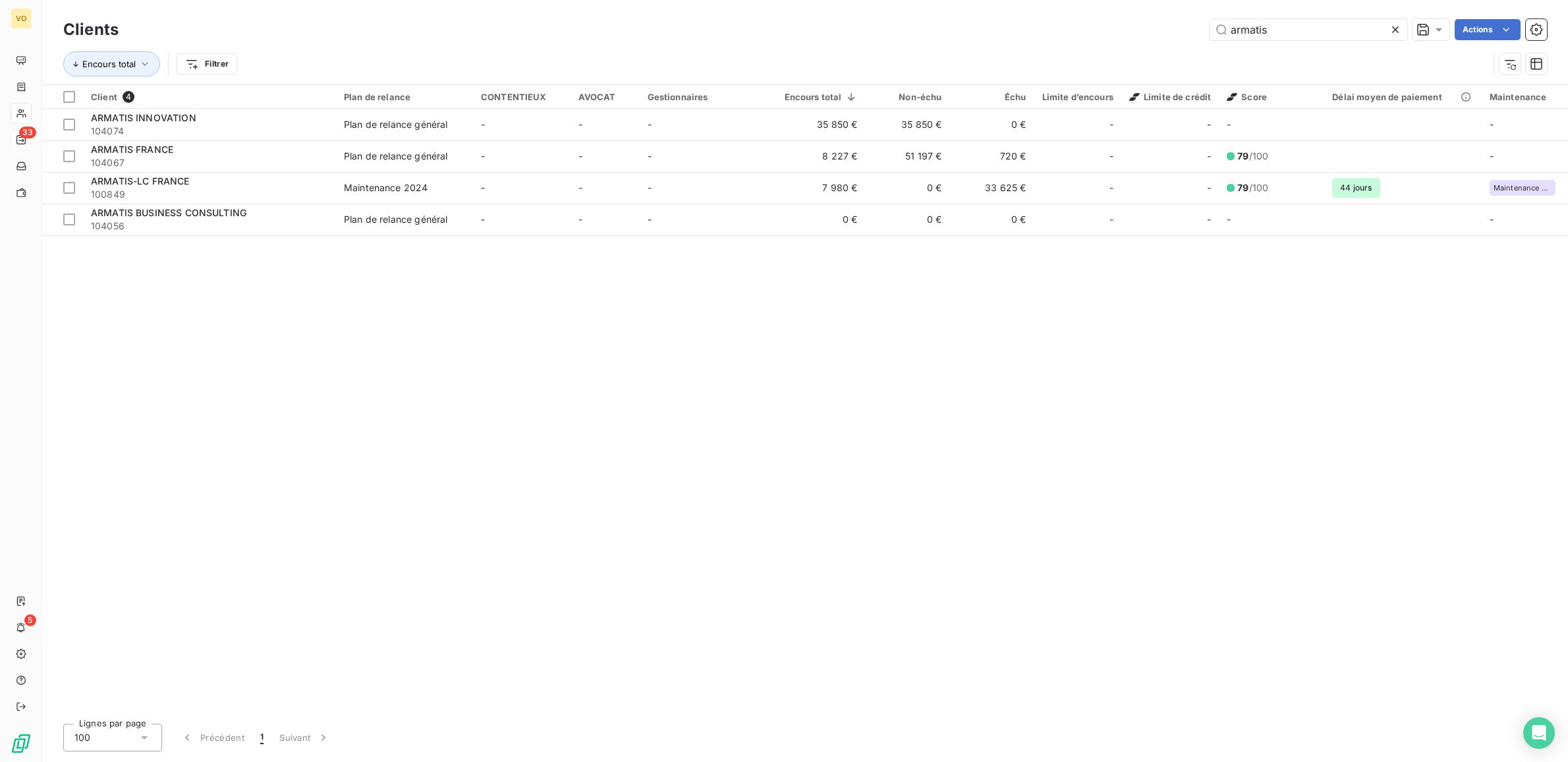
drag, startPoint x: 373, startPoint y: 339, endPoint x: 629, endPoint y: 297, distance: 259.4
click at [380, 334] on div "Client 4 Plan de relance CONTENTIEUX AVOCAT Gestionnaires Encours total Non-éch…" at bounding box center [804, 399] width 1525 height 628
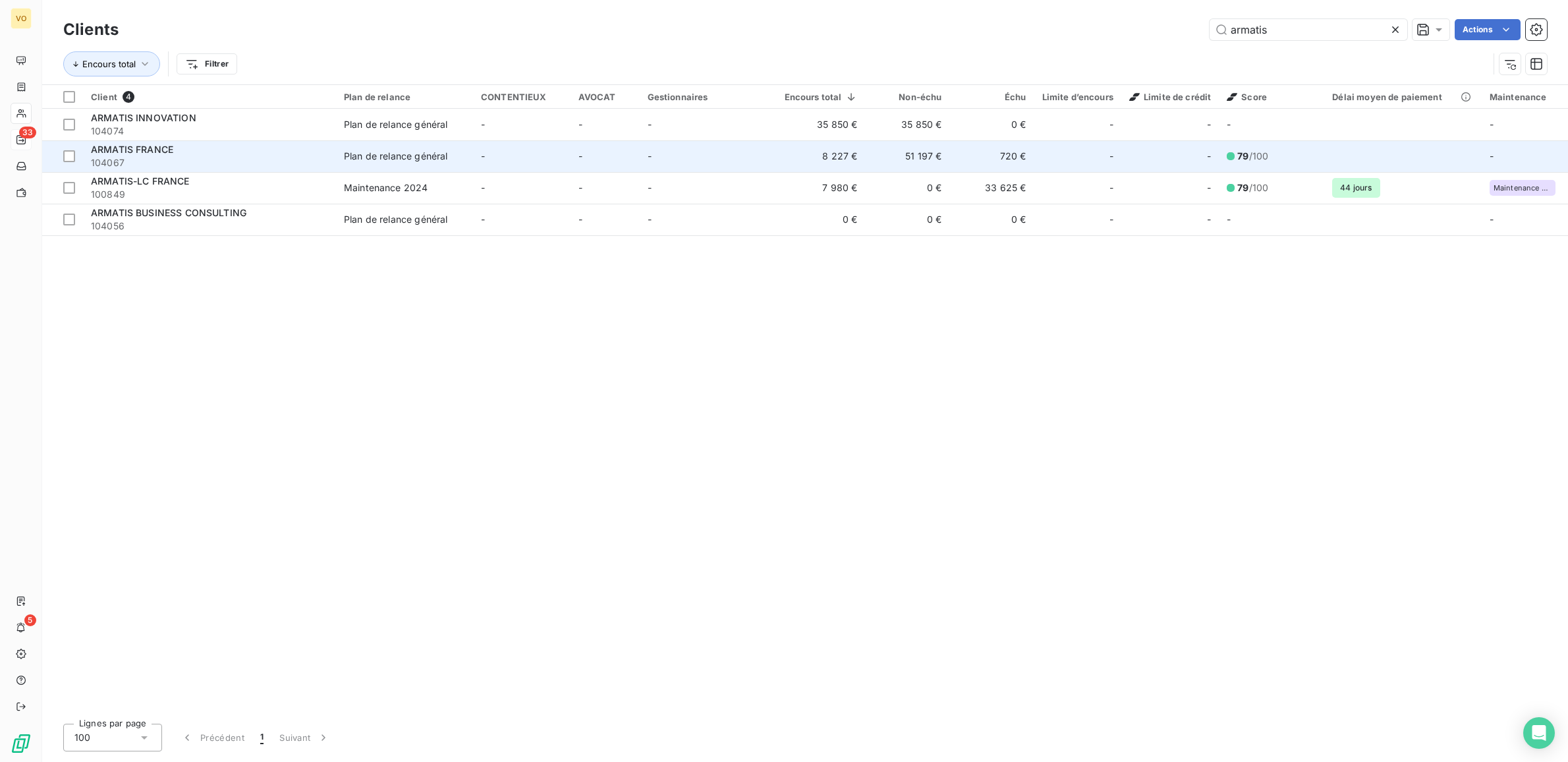
click at [865, 160] on td "51 197 €" at bounding box center [907, 156] width 84 height 32
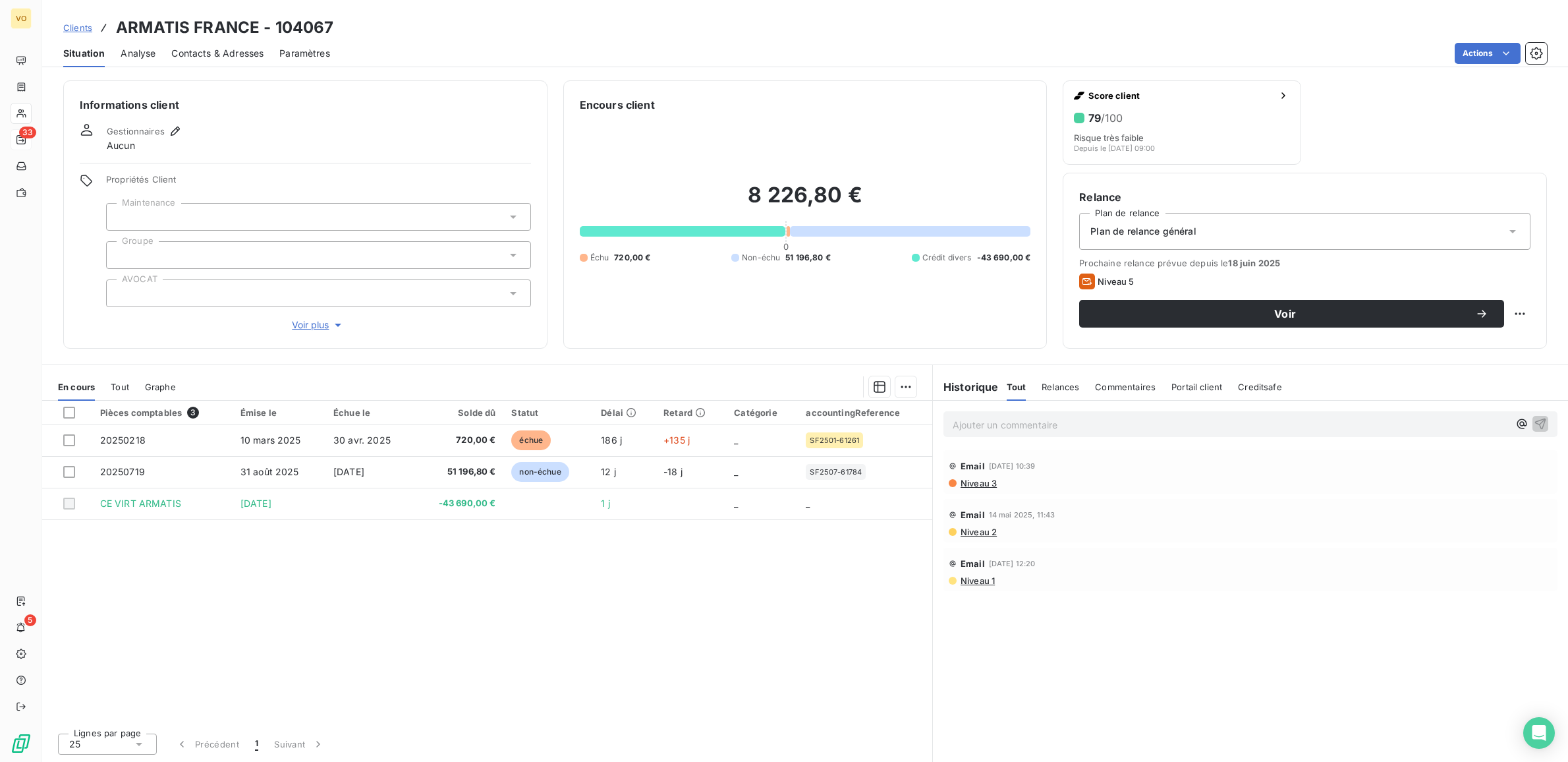
click at [590, 561] on div "Pièces comptables 3 Émise le Échue le Solde dû Statut Délai Retard Catégorie ac…" at bounding box center [487, 561] width 890 height 322
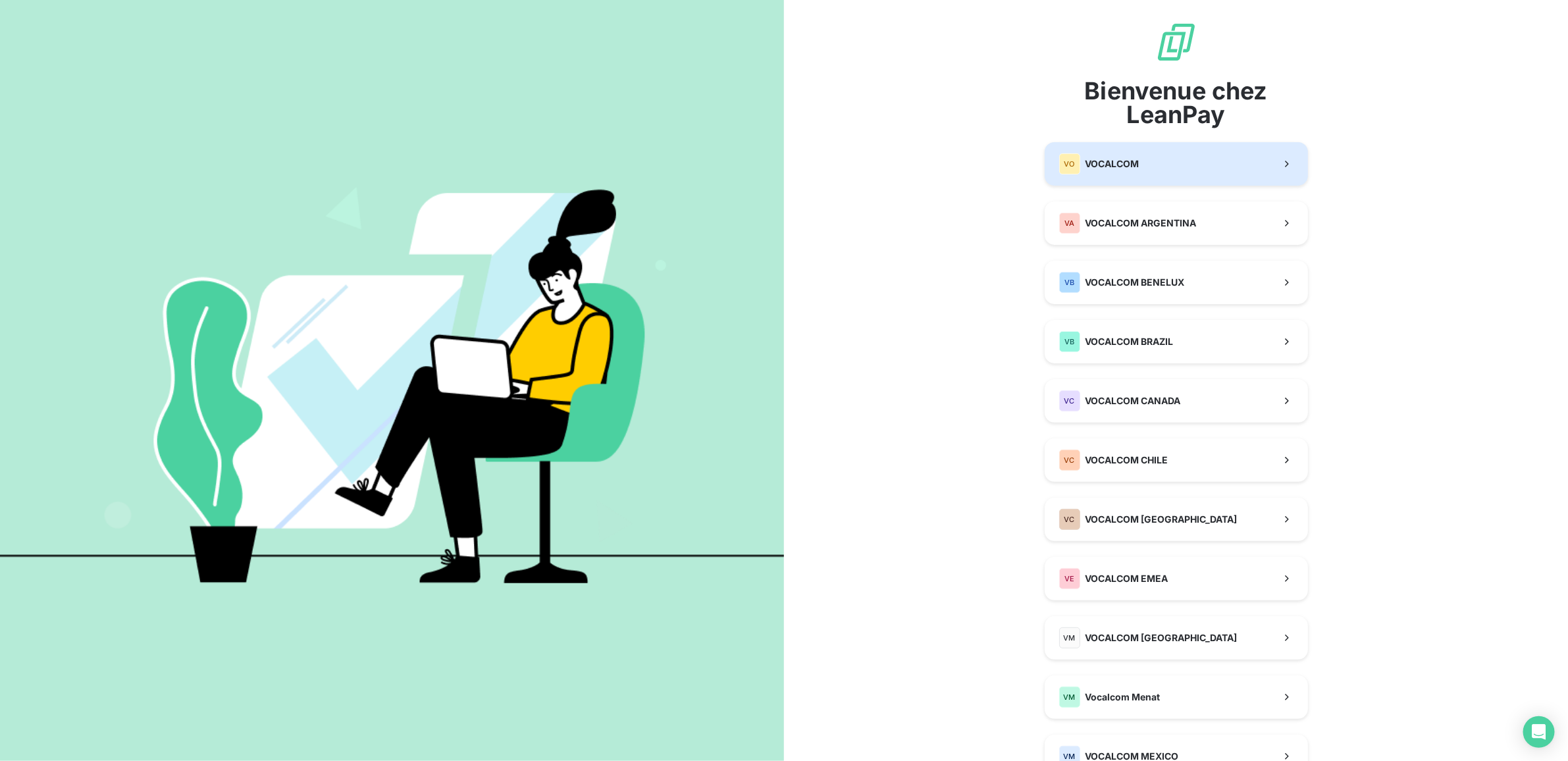
click at [1140, 168] on button "VO VOCALCOM" at bounding box center [1176, 164] width 263 height 43
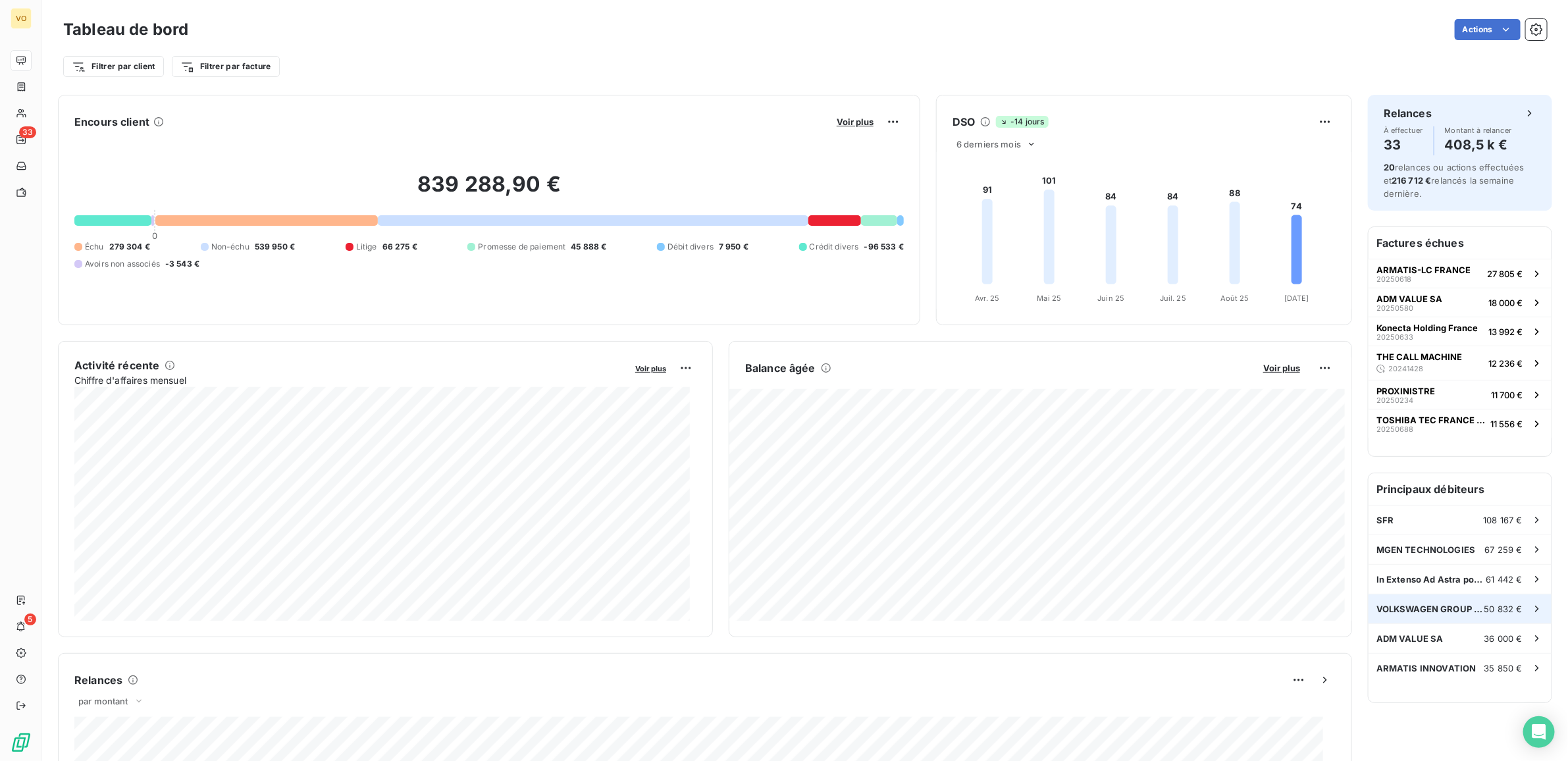
click at [1414, 603] on span "VOLKSWAGEN GROUP FRANCE" at bounding box center [1430, 609] width 108 height 10
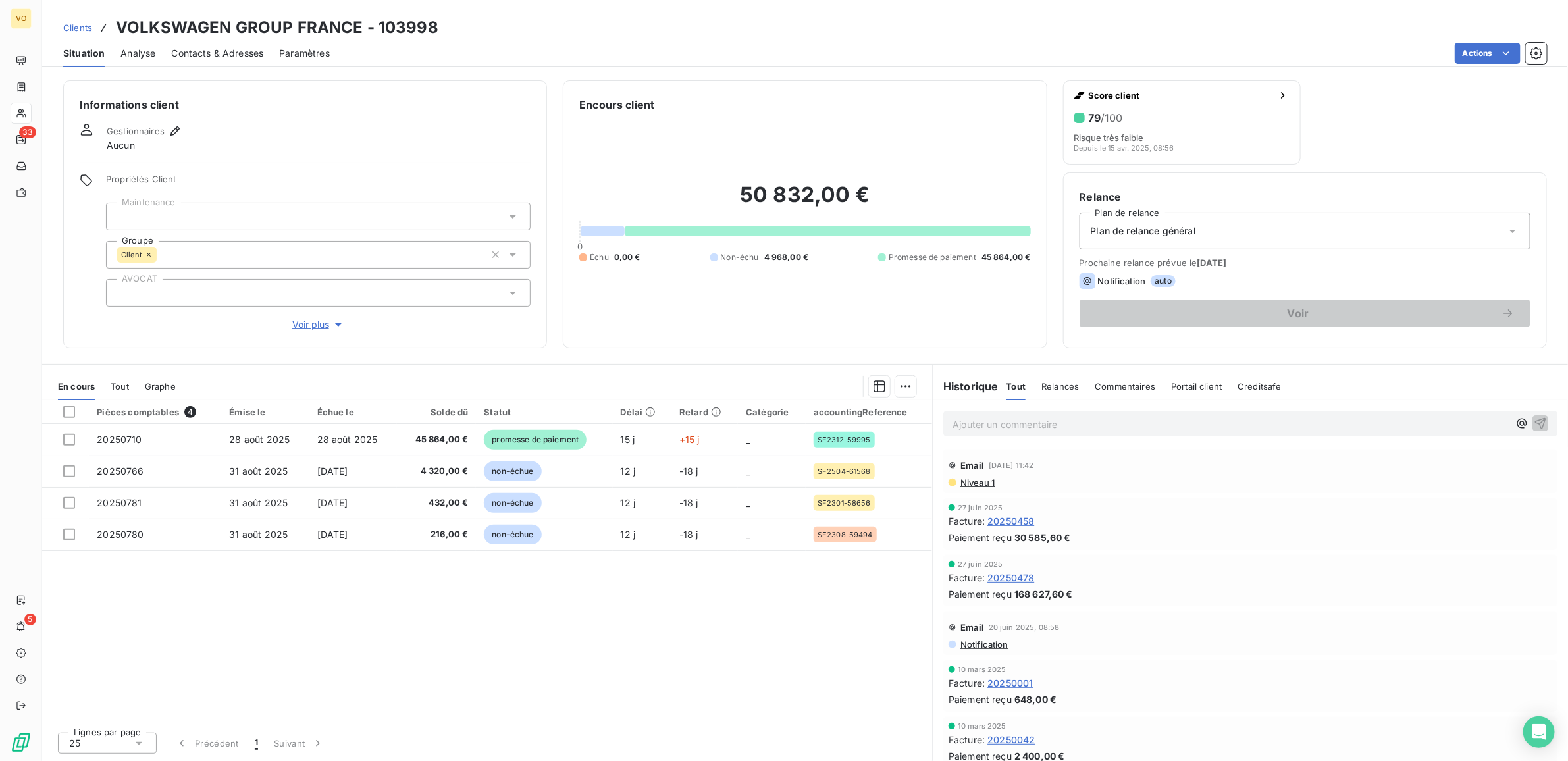
click at [620, 606] on div "Pièces comptables 4 Émise le Échue le Solde dû Statut Délai Retard Catégorie ac…" at bounding box center [487, 561] width 890 height 321
click at [624, 657] on div "Pièces comptables 4 Émise le Échue le Solde dû Statut Délai Retard Catégorie ac…" at bounding box center [487, 561] width 890 height 321
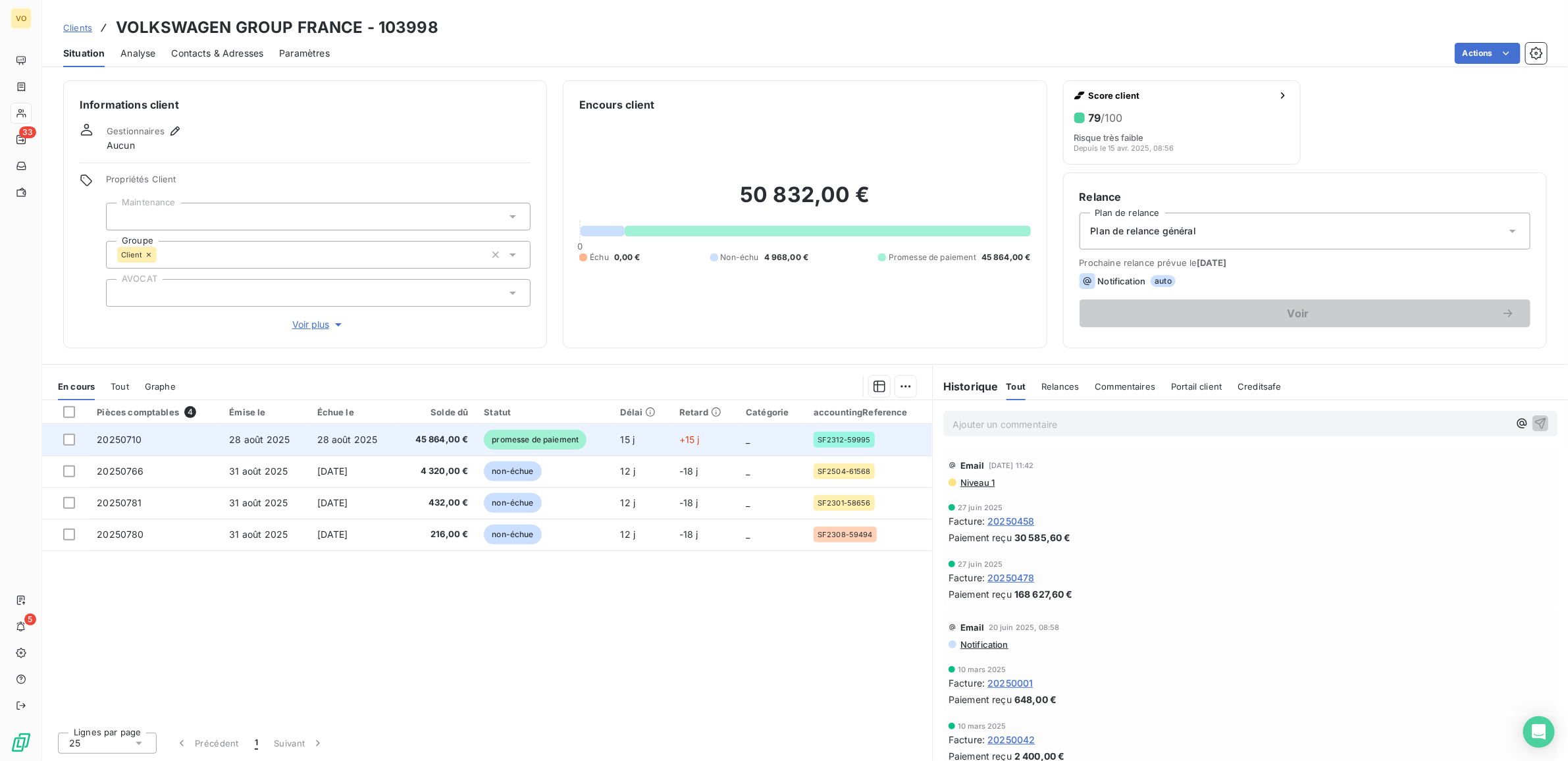
click at [360, 441] on span "28 août 2025" at bounding box center [348, 439] width 60 height 11
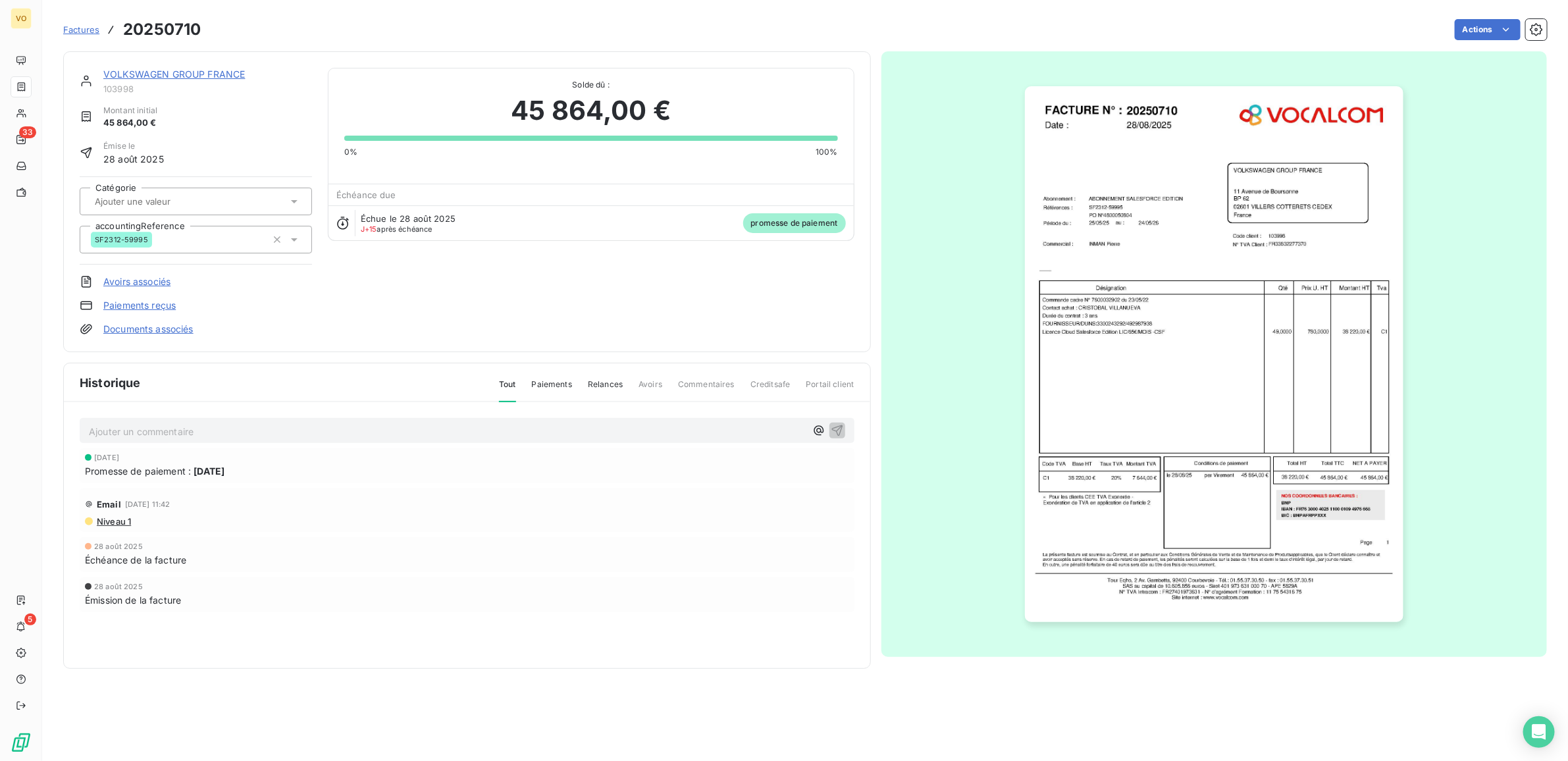
click at [1073, 379] on img "button" at bounding box center [1214, 354] width 379 height 536
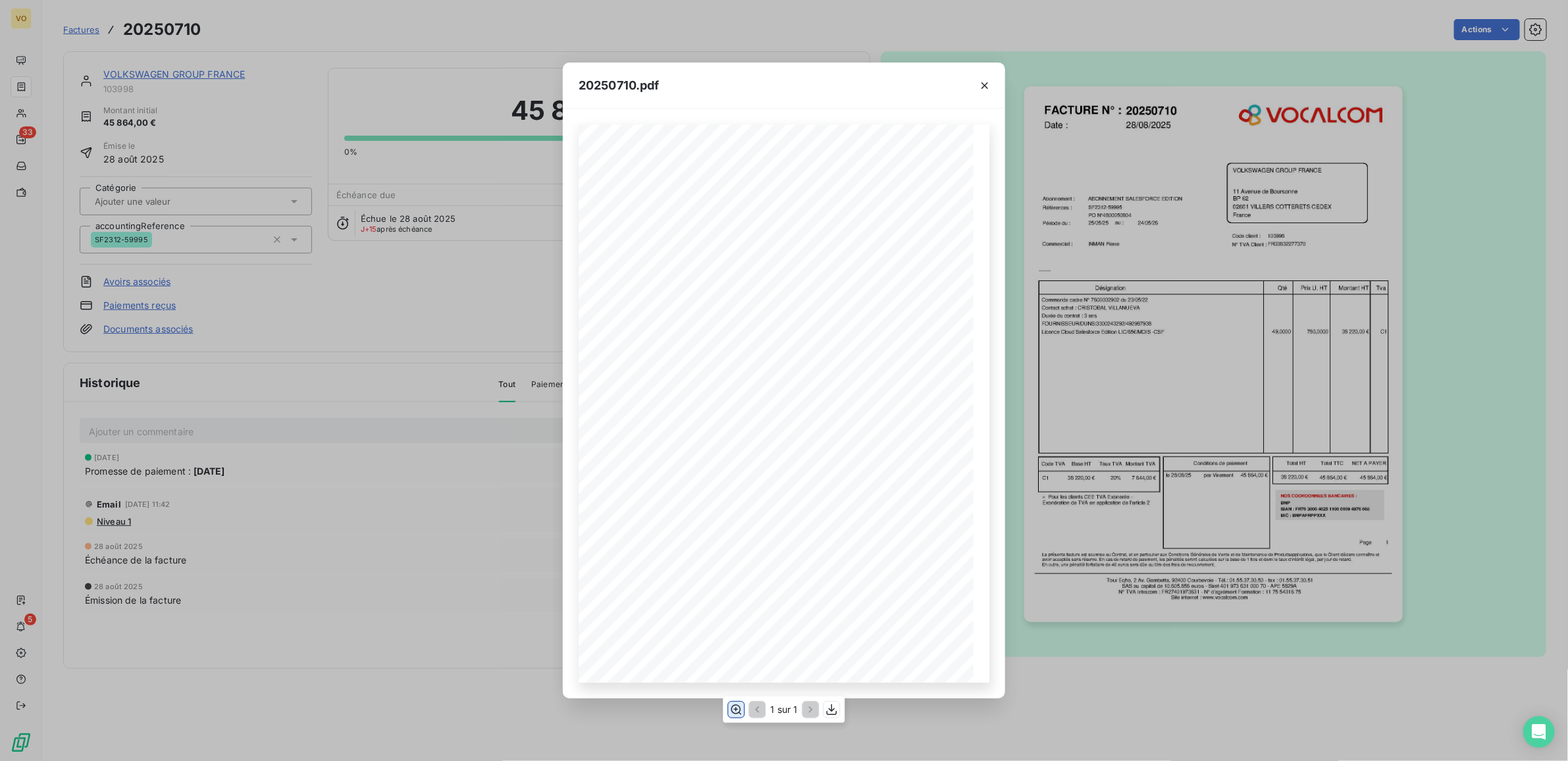
click at [738, 709] on icon "button" at bounding box center [736, 709] width 13 height 13
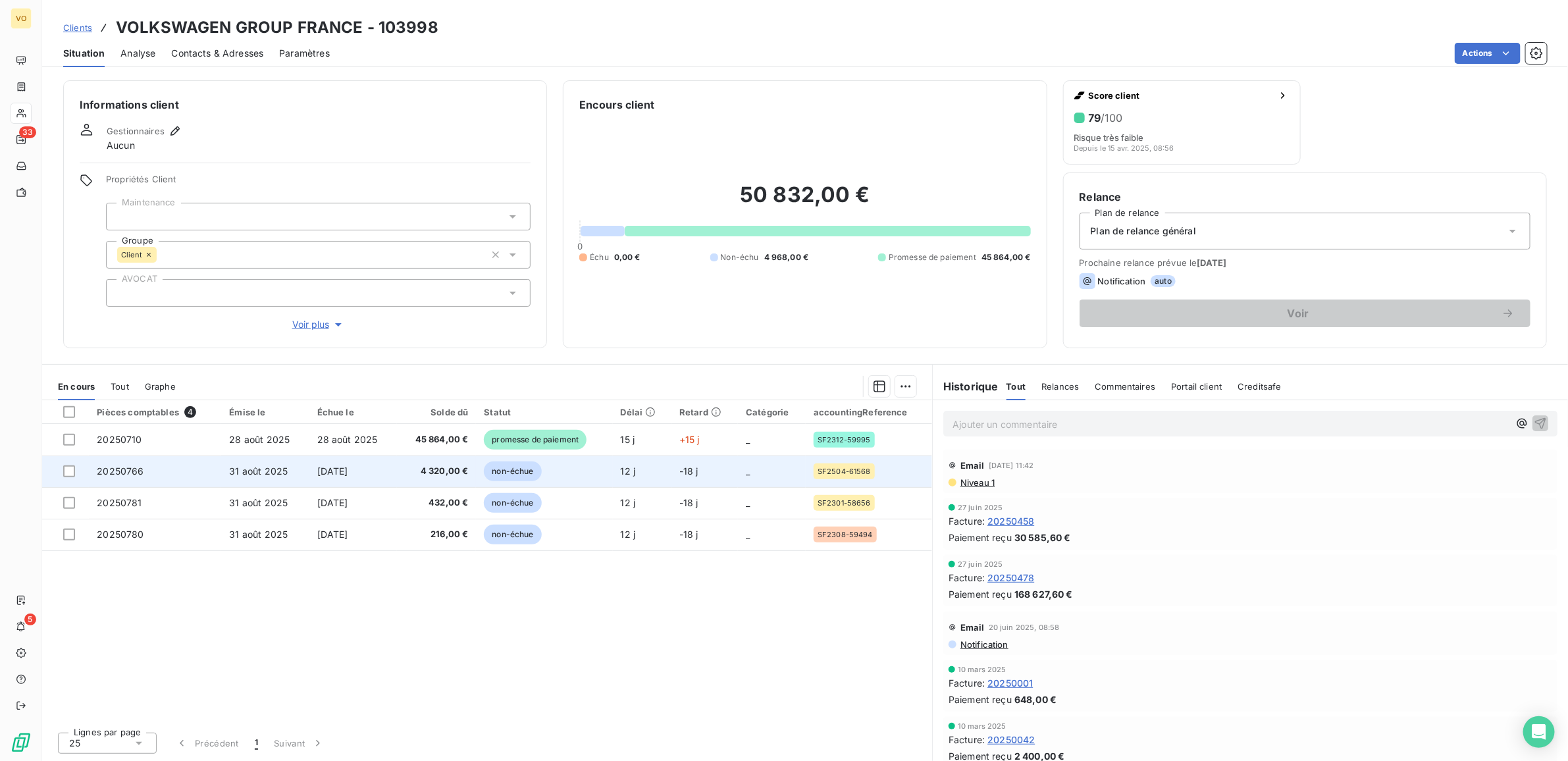
click at [448, 472] on span "4 320,00 €" at bounding box center [437, 471] width 63 height 13
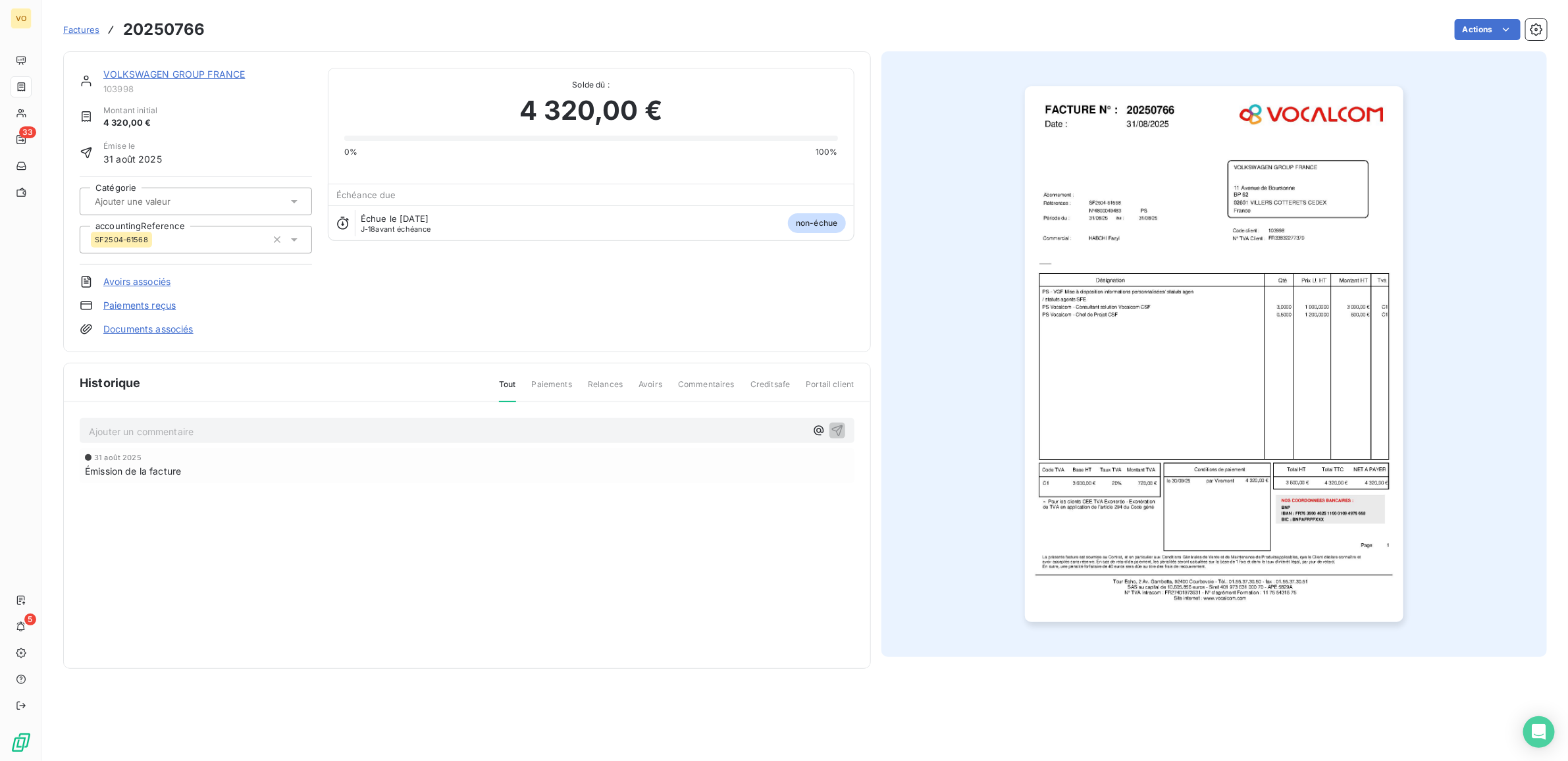
click at [1064, 390] on img "button" at bounding box center [1214, 354] width 379 height 536
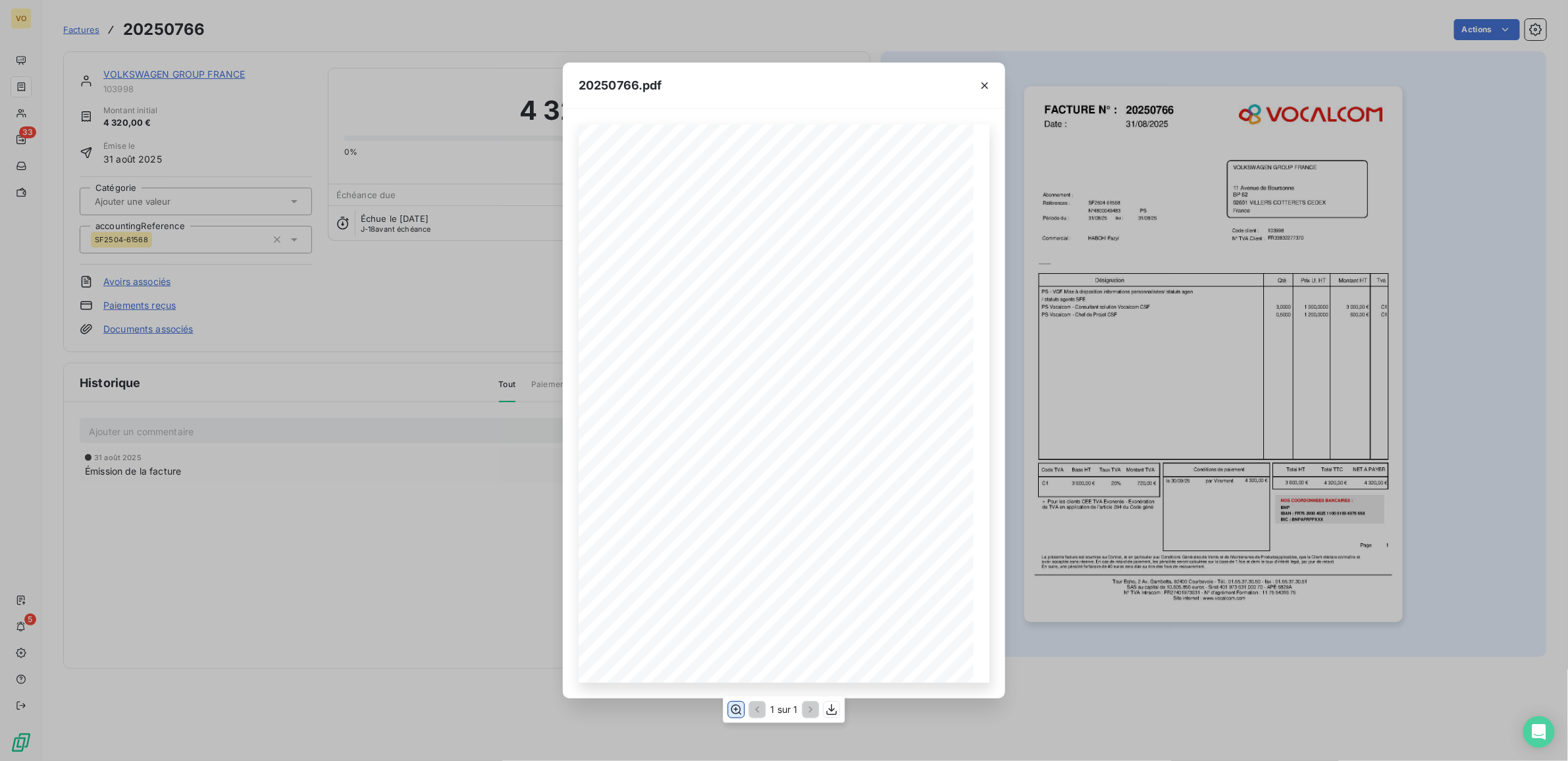
click at [731, 709] on icon "button" at bounding box center [736, 709] width 13 height 13
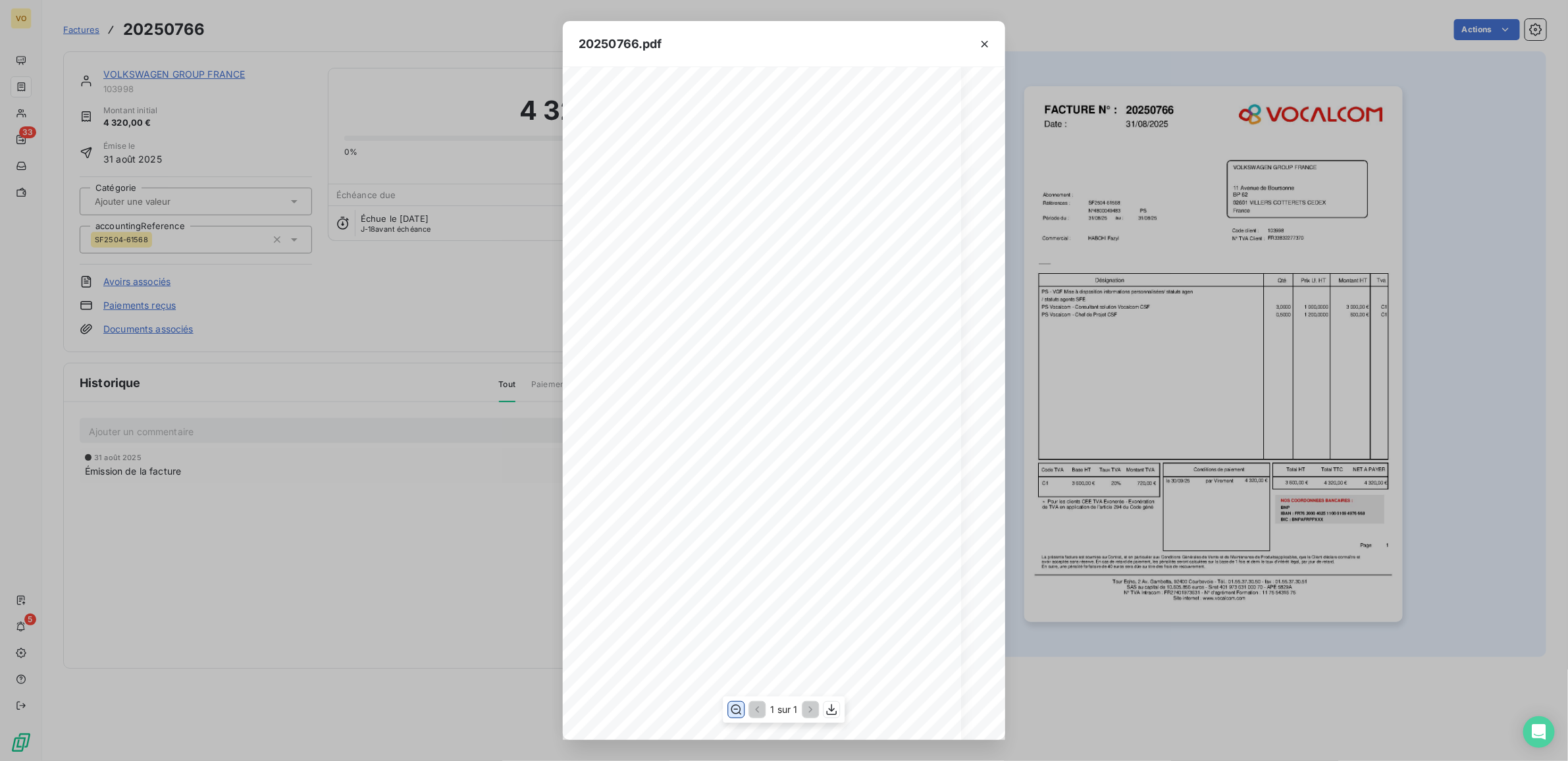
scroll to position [0, 28]
click at [348, 597] on div "20250766.pdf Références : FACTURE N° : VOLKSWAGEN GROUP FRANCE 11 Avenue de Bou…" at bounding box center [784, 380] width 1568 height 761
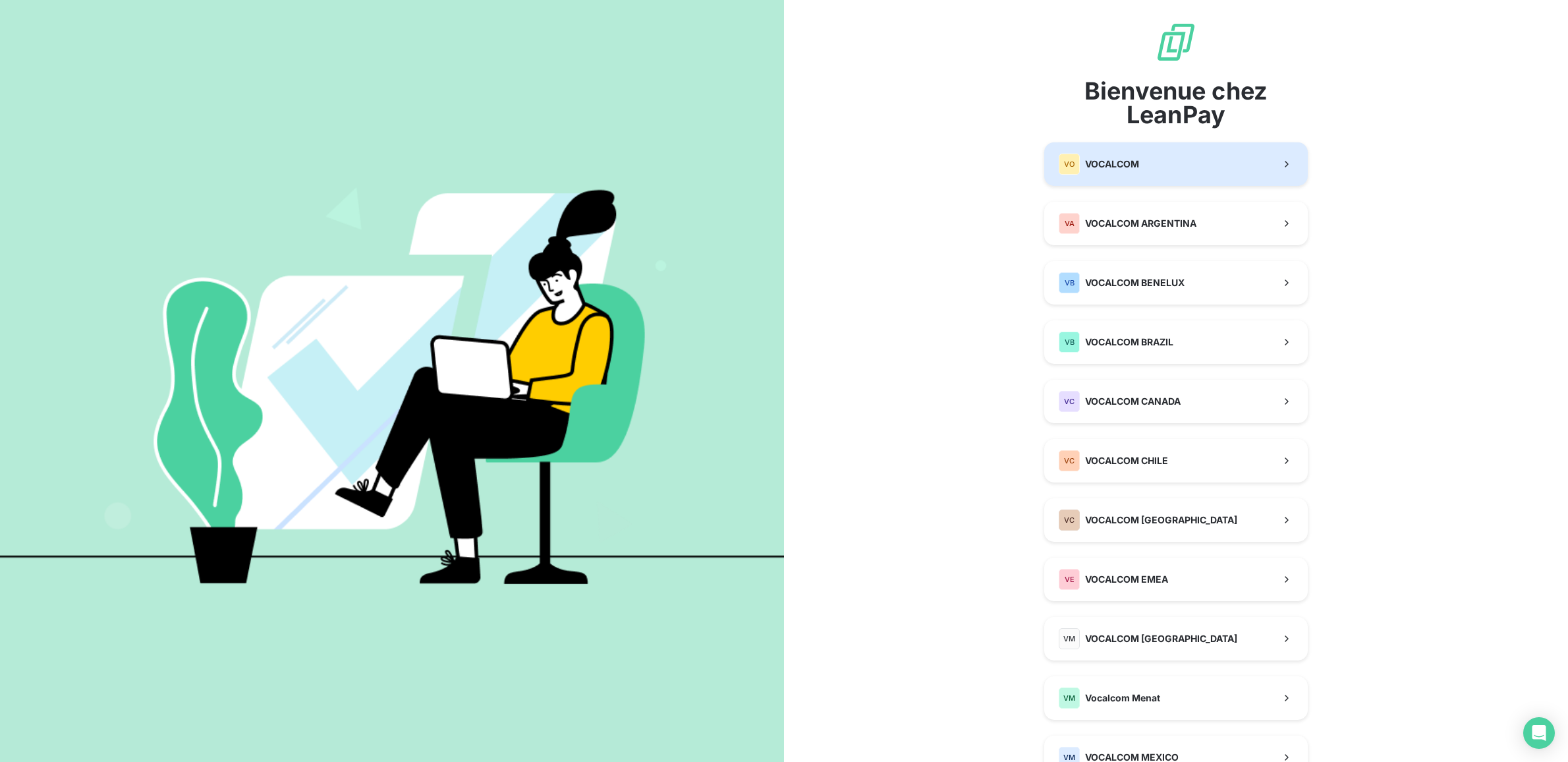
click at [1123, 162] on span "VOCALCOM" at bounding box center [1112, 164] width 54 height 13
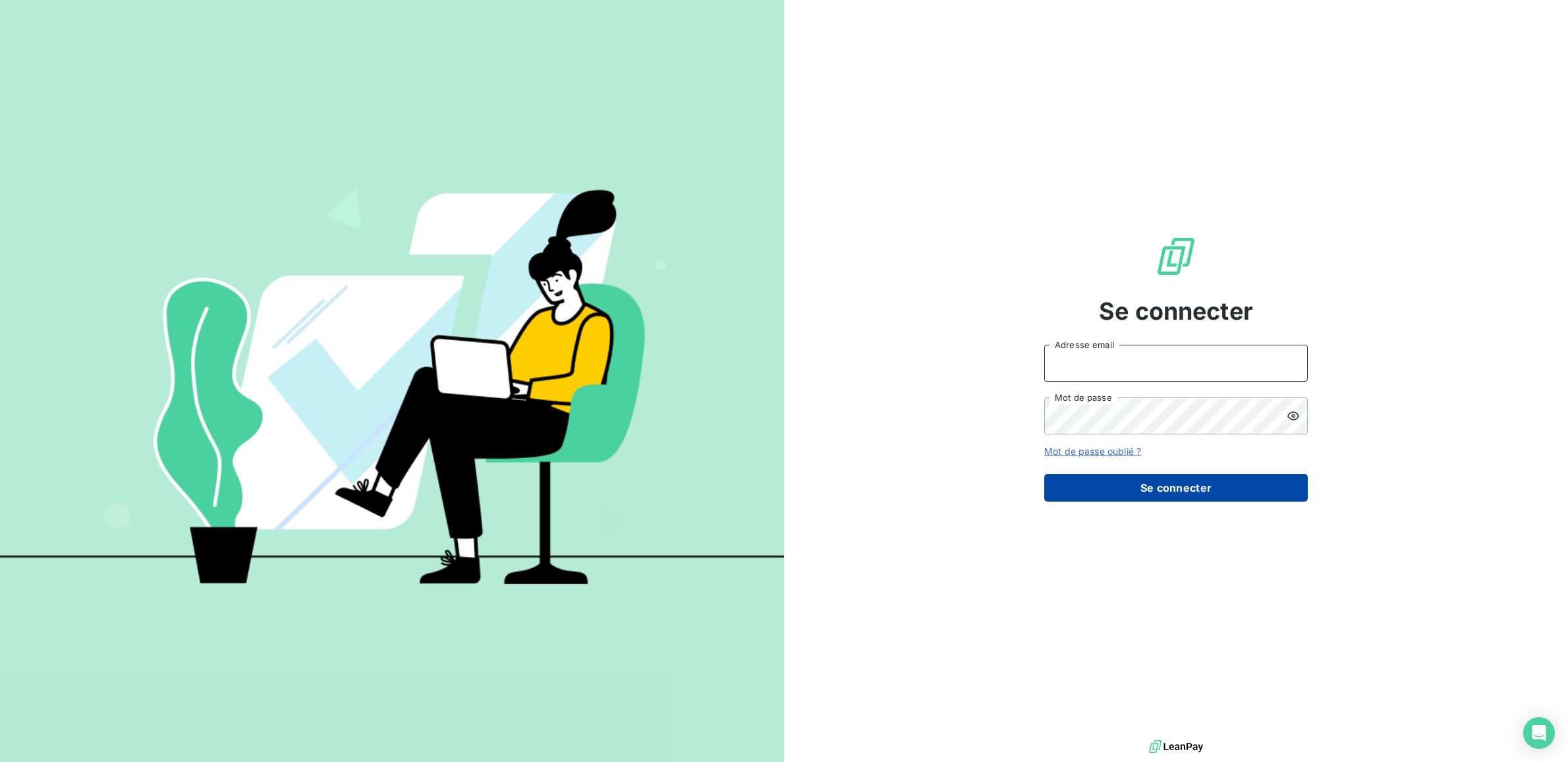
type input "s.gatine@vocalcom.com"
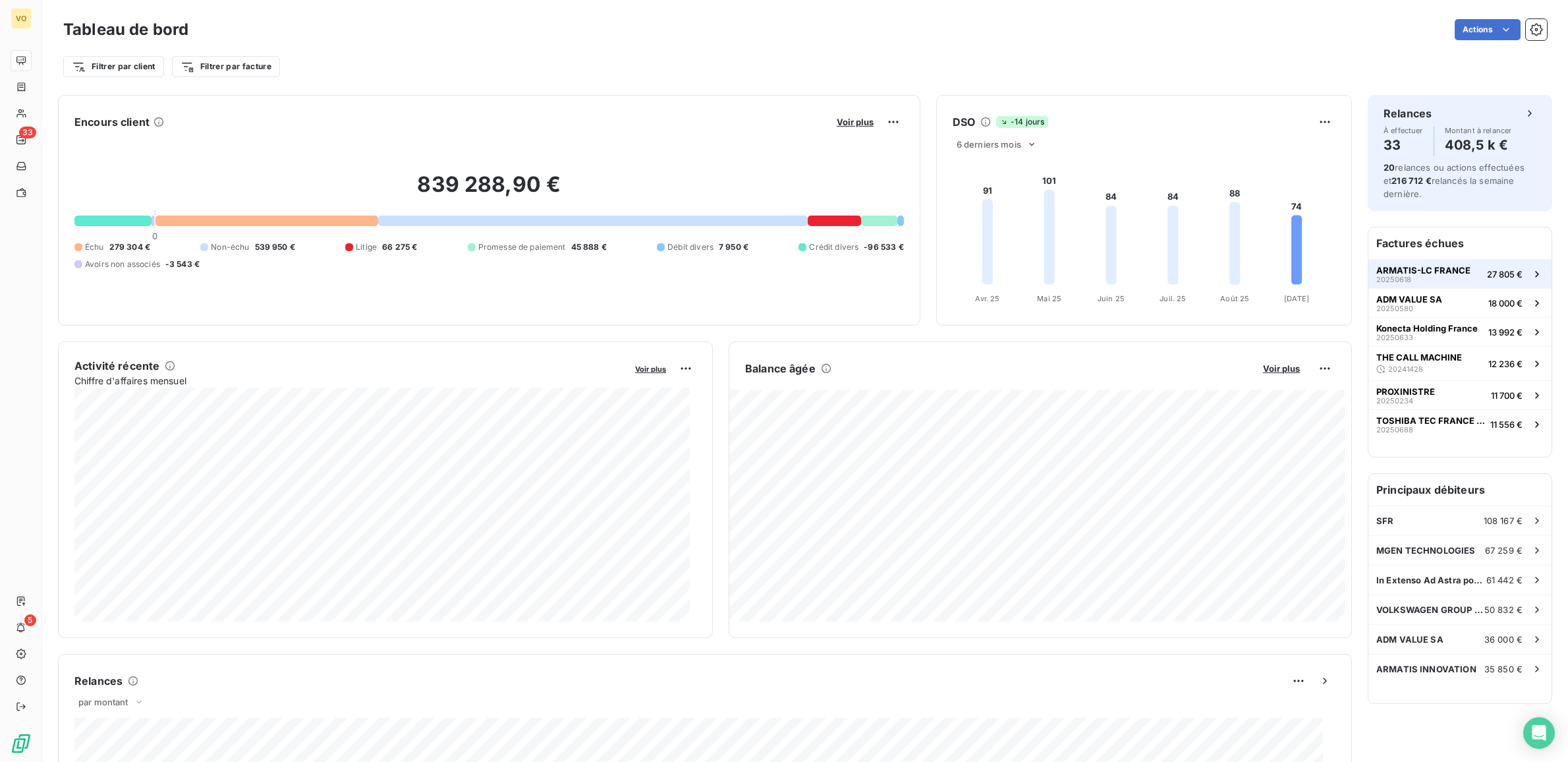
click at [1413, 271] on span "ARMATIS-LC FRANCE" at bounding box center [1424, 270] width 94 height 10
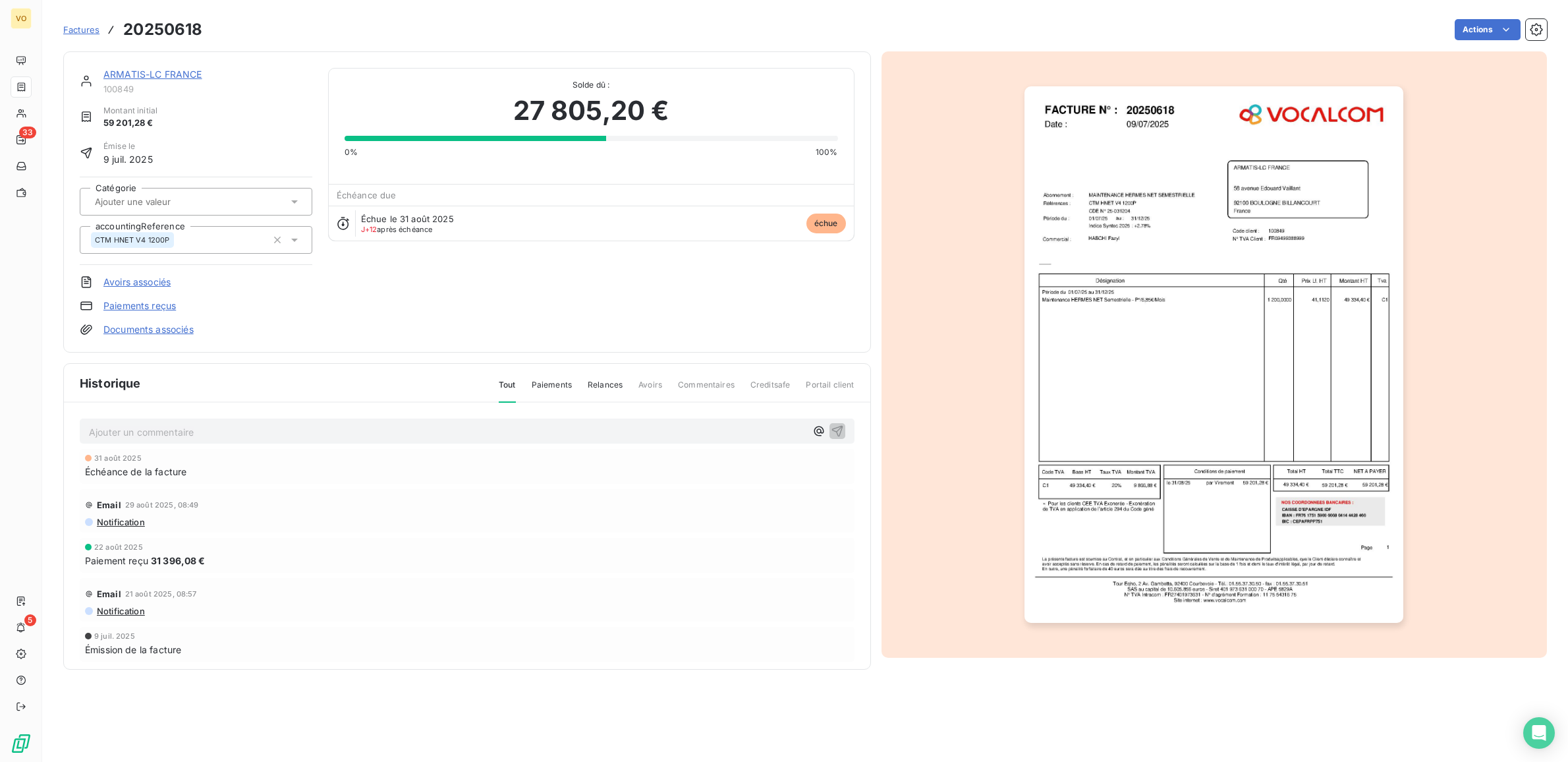
click at [149, 72] on link "ARMATIS-LC FRANCE" at bounding box center [153, 74] width 99 height 11
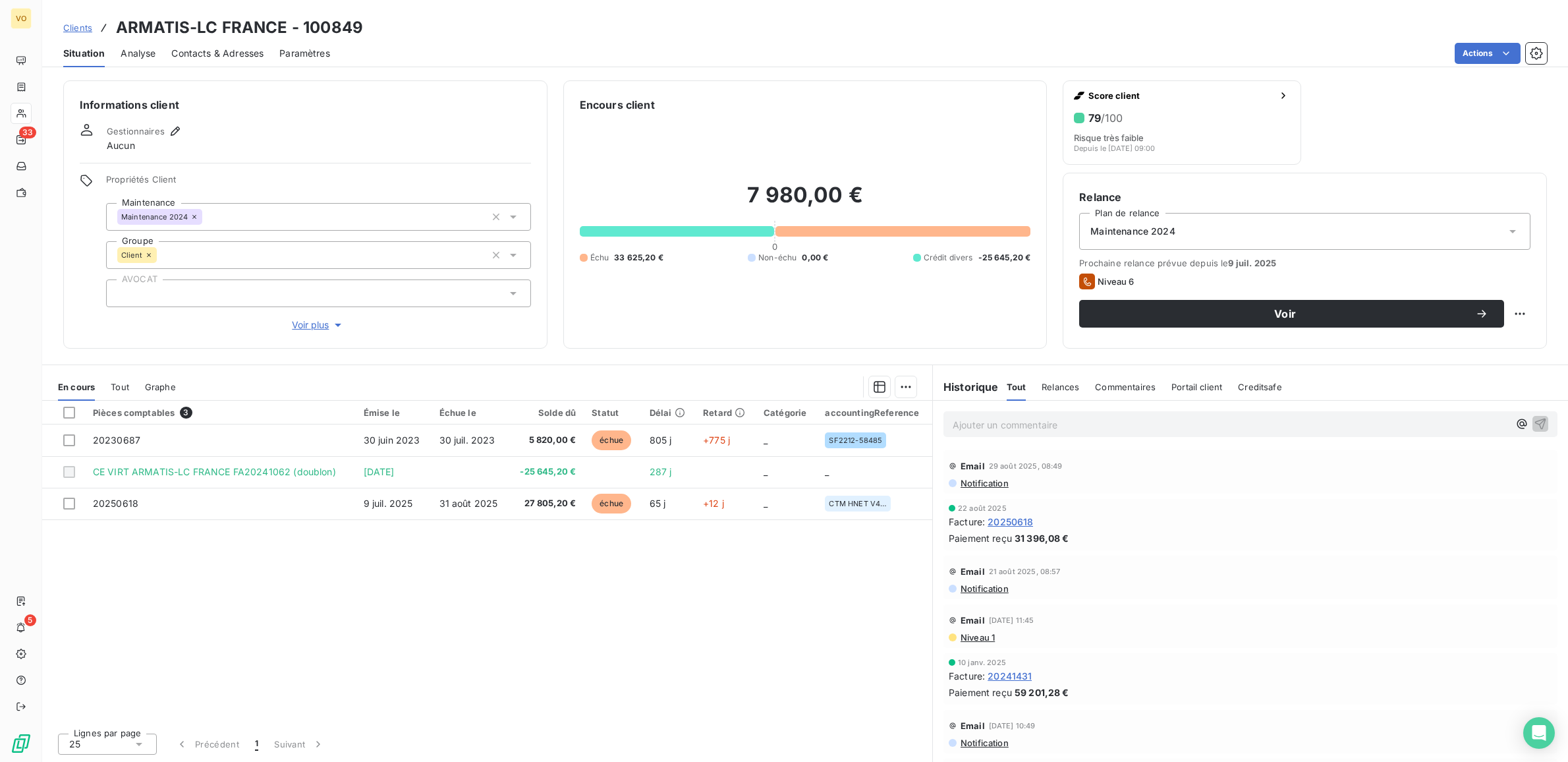
drag, startPoint x: 439, startPoint y: 582, endPoint x: 88, endPoint y: 170, distance: 541.2
click at [367, 488] on div "Pièces comptables 3 Émise le Échue le Solde dû Statut Délai Retard Catégorie ac…" at bounding box center [487, 561] width 890 height 322
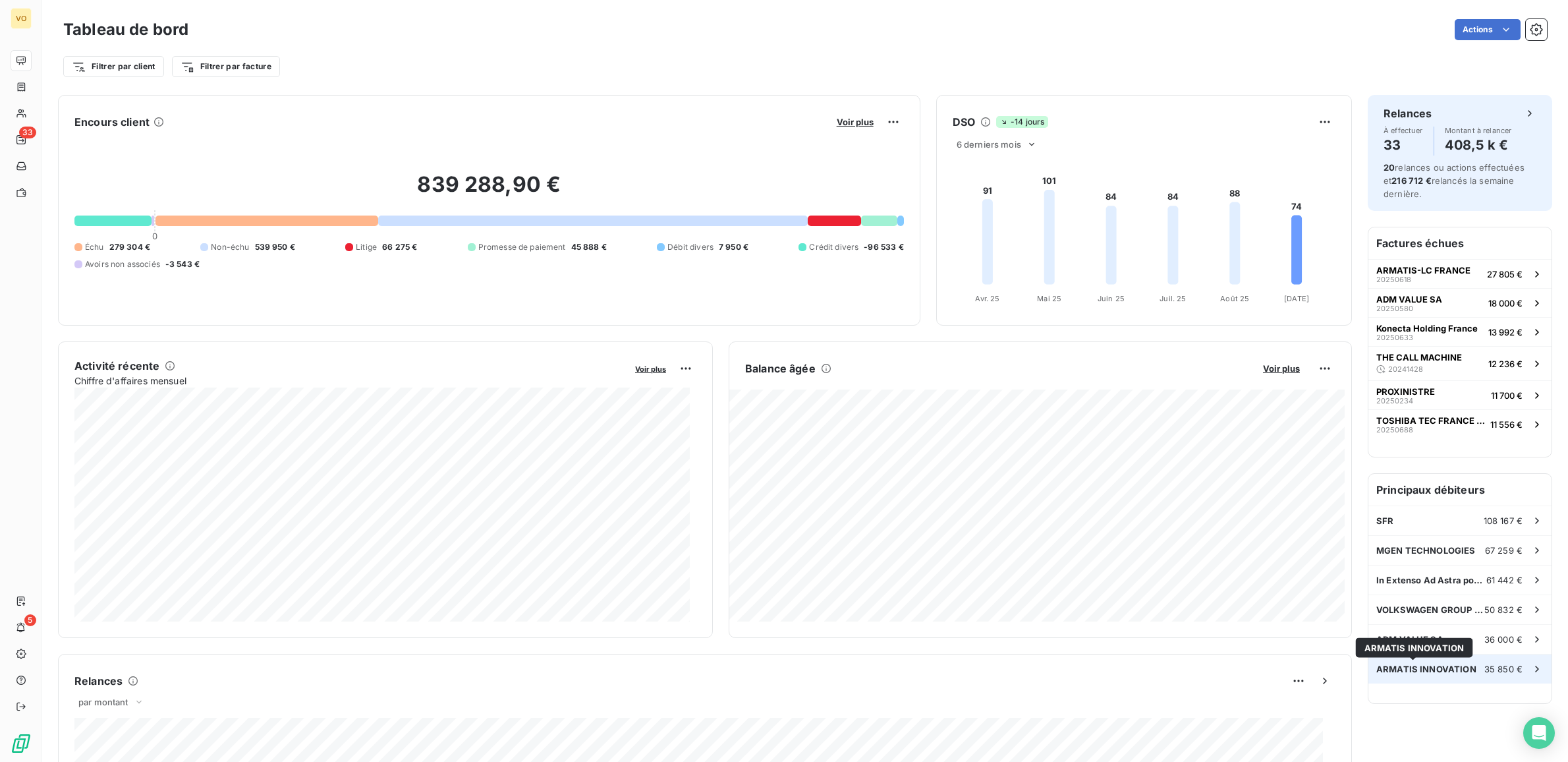
click at [1453, 665] on span "ARMATIS INNOVATION" at bounding box center [1426, 669] width 100 height 10
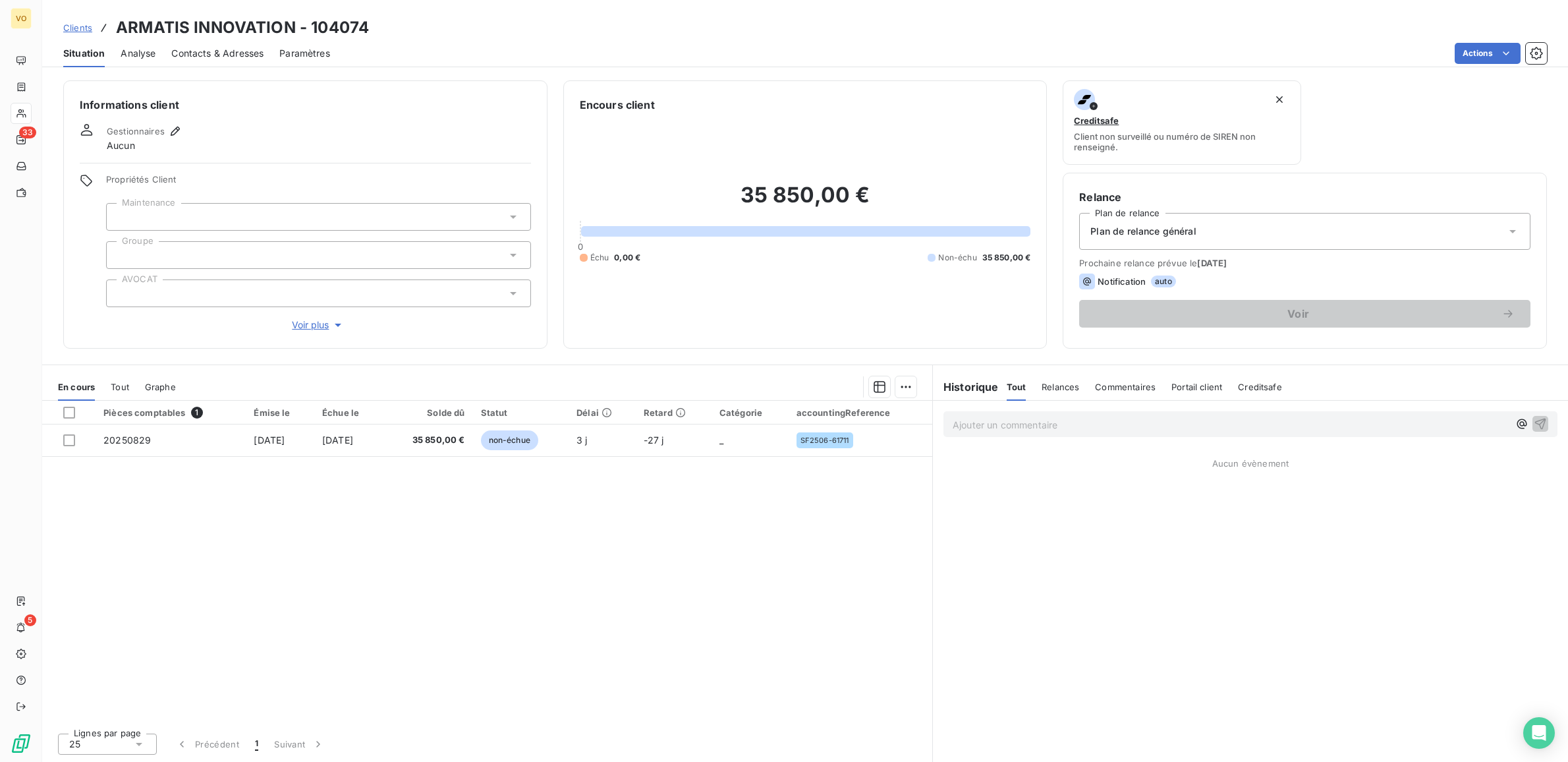
click at [595, 572] on div "Pièces comptables 1 Émise le Échue le Solde dû Statut Délai Retard Catégorie ac…" at bounding box center [487, 561] width 890 height 322
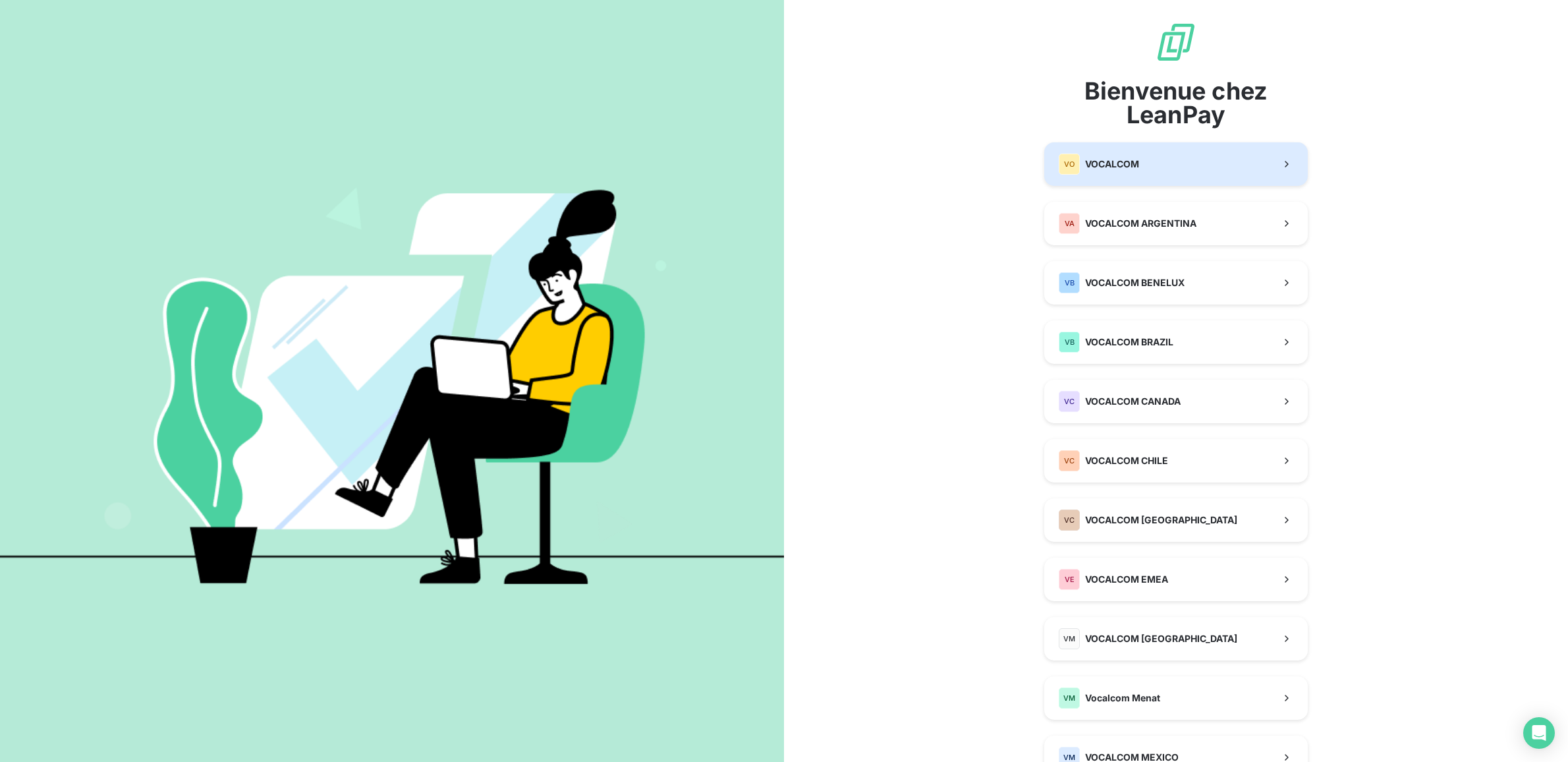
click at [1109, 173] on div "VO VOCALCOM" at bounding box center [1098, 164] width 80 height 21
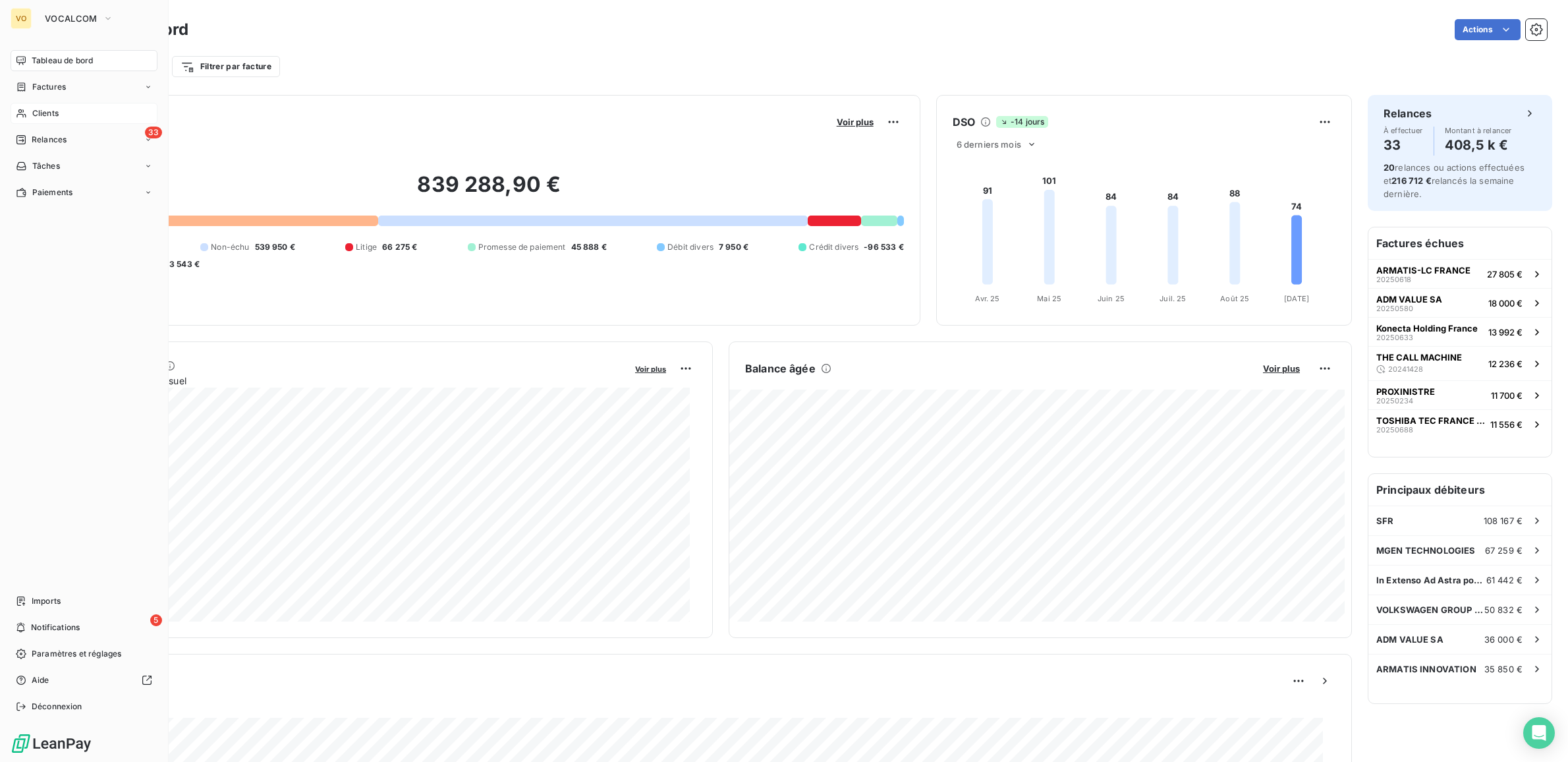
click at [46, 114] on span "Clients" at bounding box center [46, 114] width 27 height 12
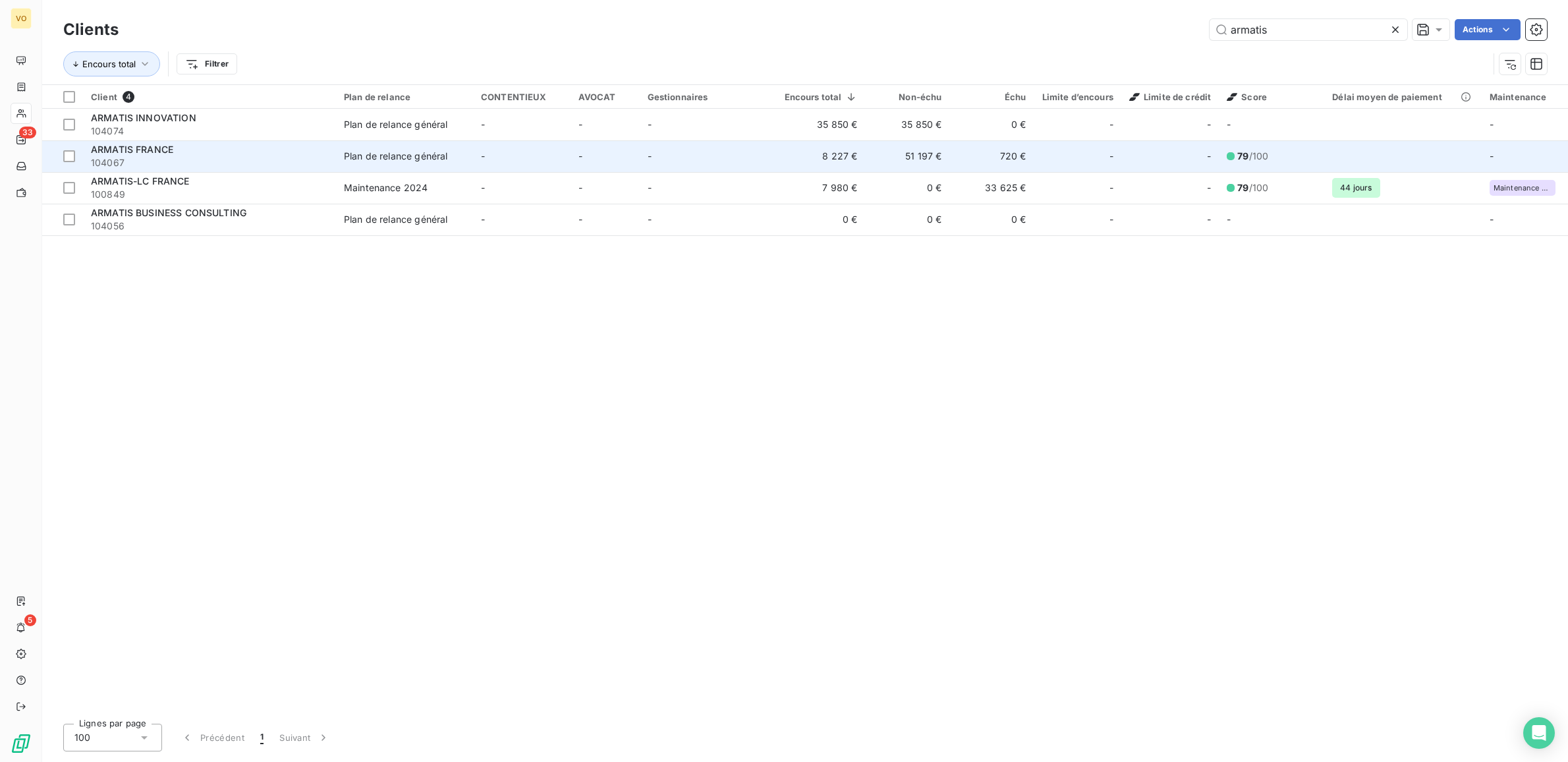
type input "armatis"
click at [130, 159] on span "104067" at bounding box center [209, 163] width 237 height 13
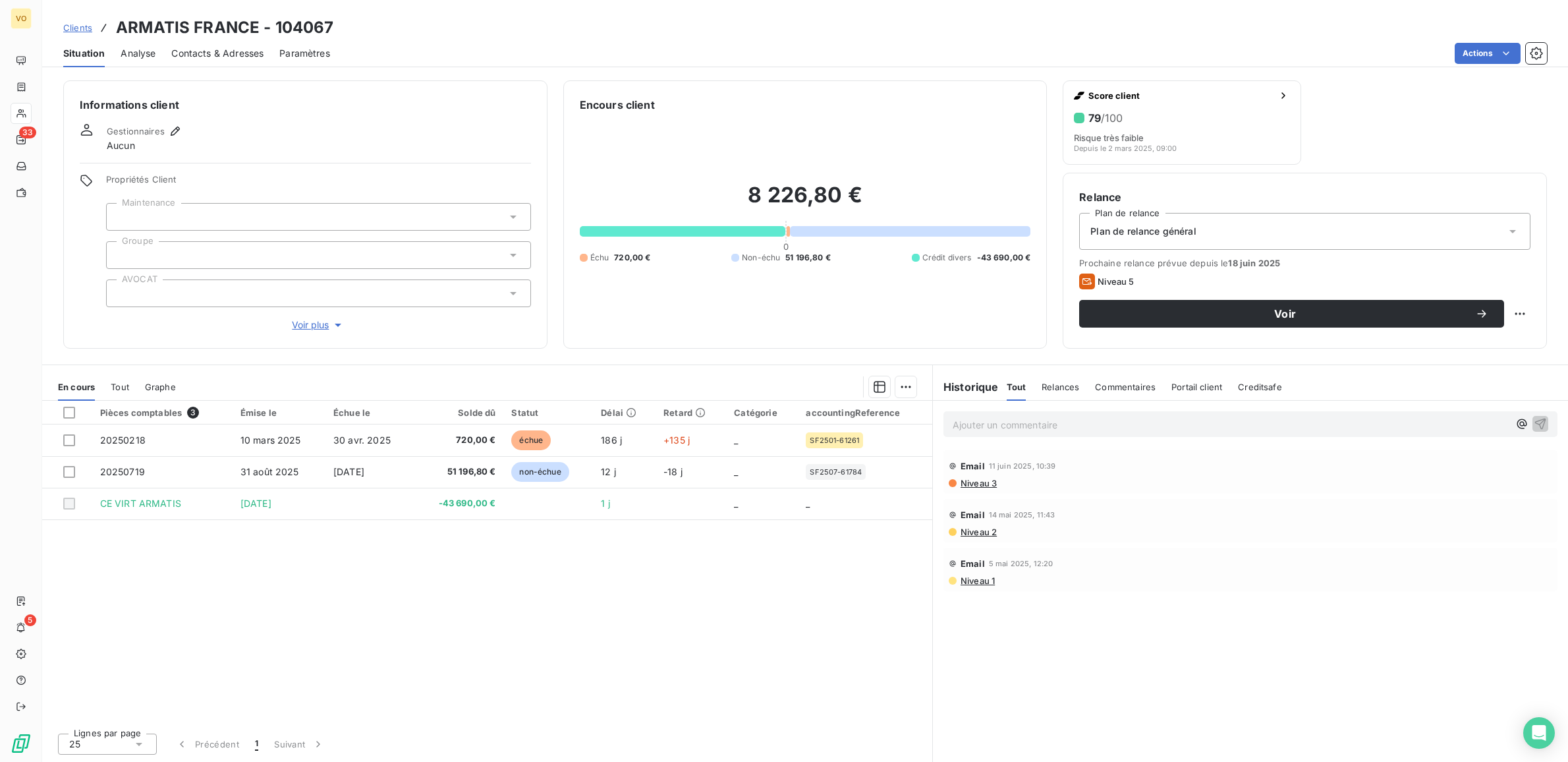
click at [986, 252] on span "-43 690,00 €" at bounding box center [1003, 257] width 54 height 12
click at [416, 568] on div "Pièces comptables 3 Émise le Échue le Solde dû Statut Délai Retard Catégorie ac…" at bounding box center [487, 561] width 890 height 322
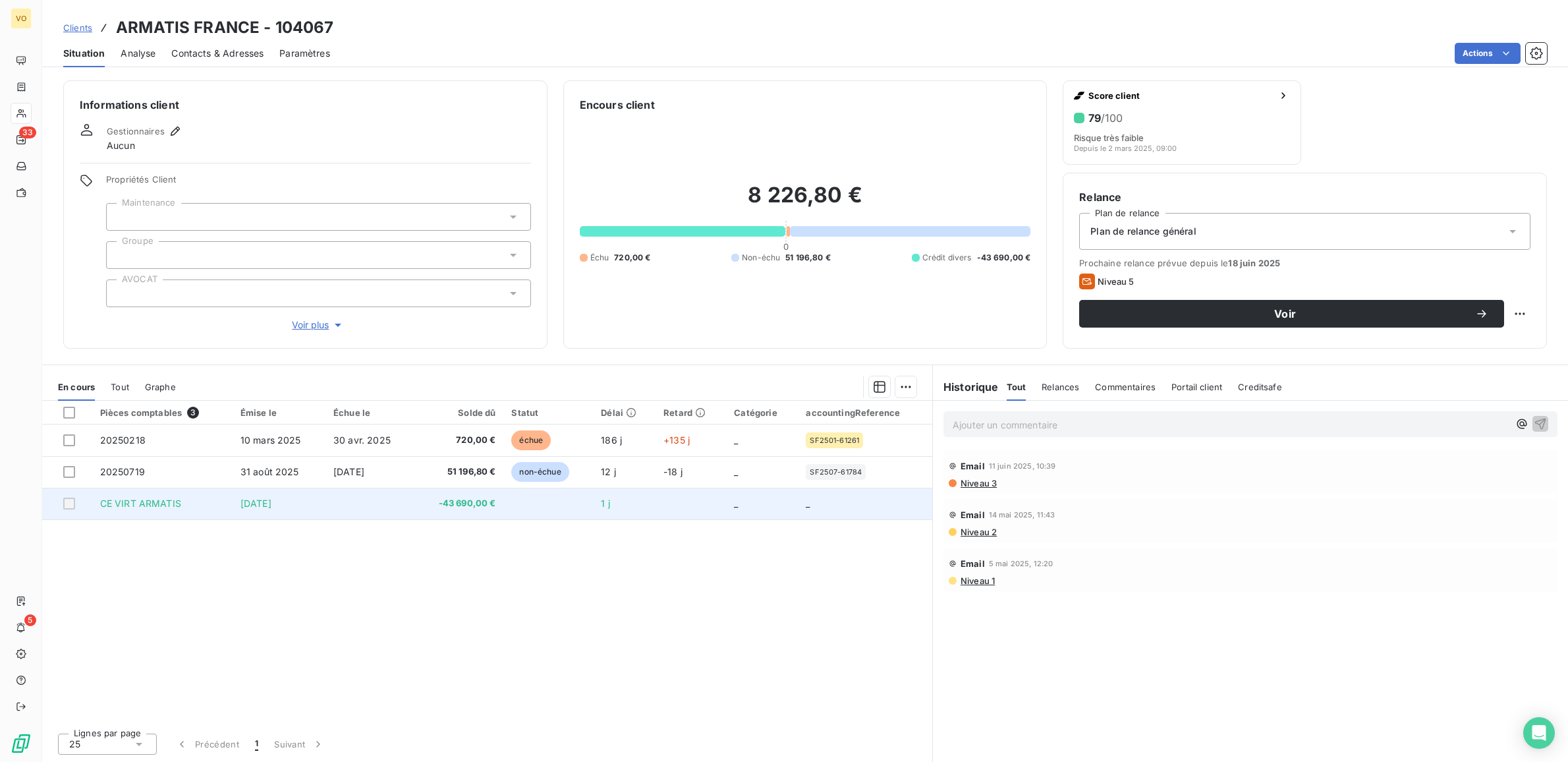
click at [367, 505] on td at bounding box center [369, 503] width 89 height 32
click at [405, 510] on td at bounding box center [369, 503] width 89 height 32
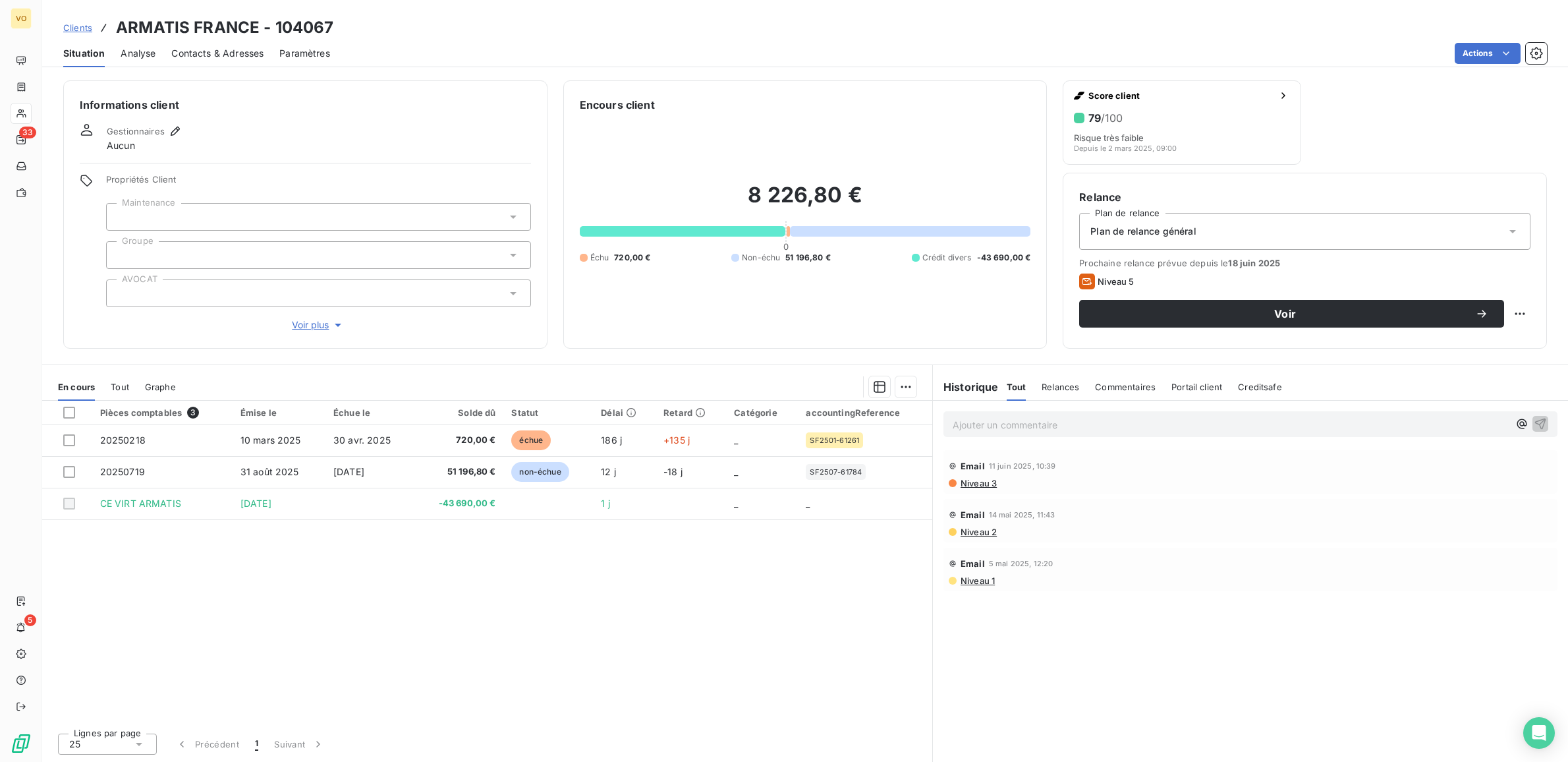
drag, startPoint x: 501, startPoint y: 510, endPoint x: 518, endPoint y: 585, distance: 76.9
click at [518, 591] on div "Pièces comptables 3 Émise le Échue le Solde dû Statut Délai Retard Catégorie ac…" at bounding box center [487, 561] width 890 height 322
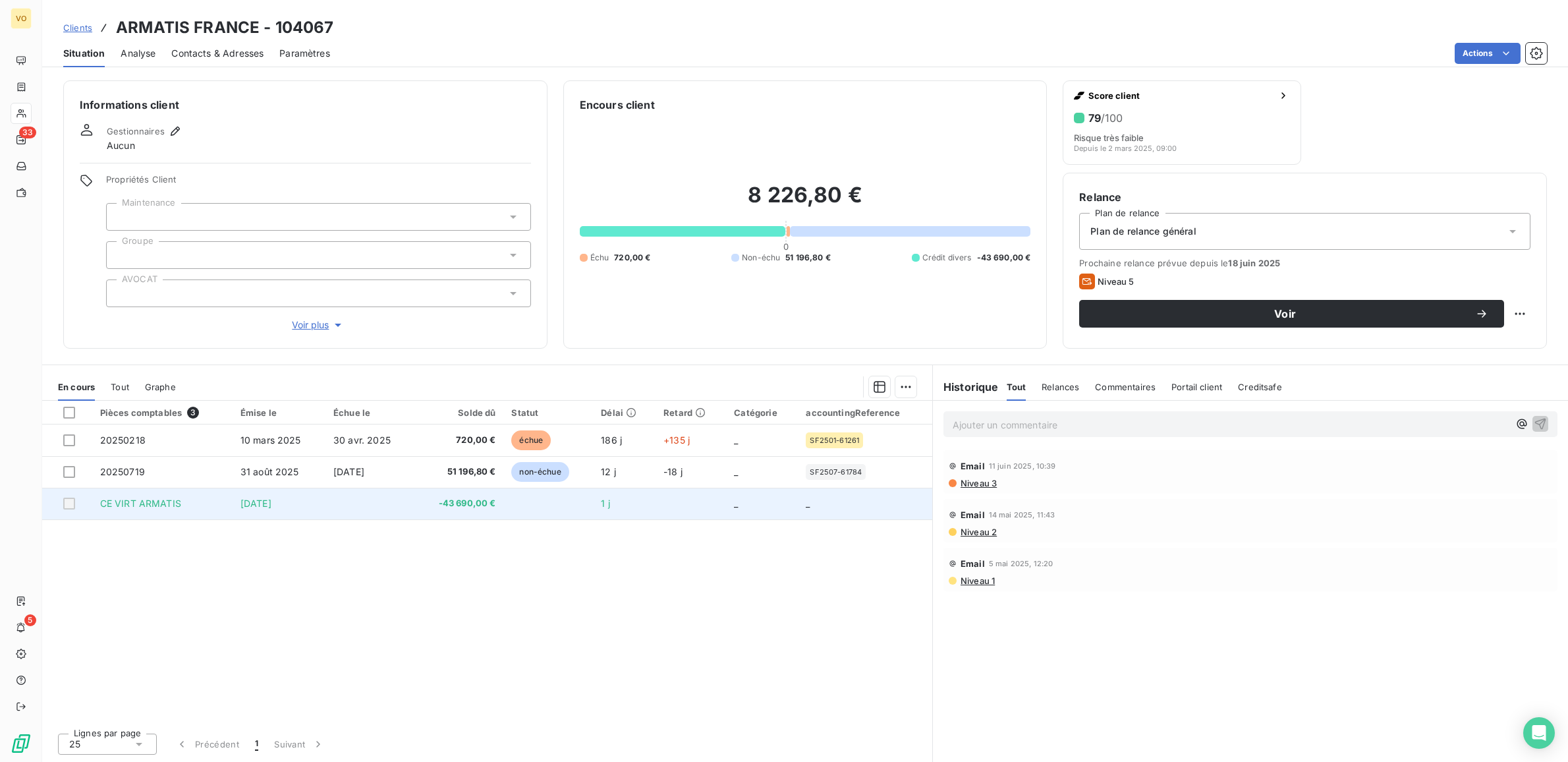
click at [66, 505] on div at bounding box center [69, 504] width 12 height 12
drag, startPoint x: 69, startPoint y: 503, endPoint x: 188, endPoint y: 519, distance: 120.1
click at [69, 502] on div at bounding box center [69, 504] width 12 height 12
click at [694, 501] on td at bounding box center [691, 503] width 71 height 32
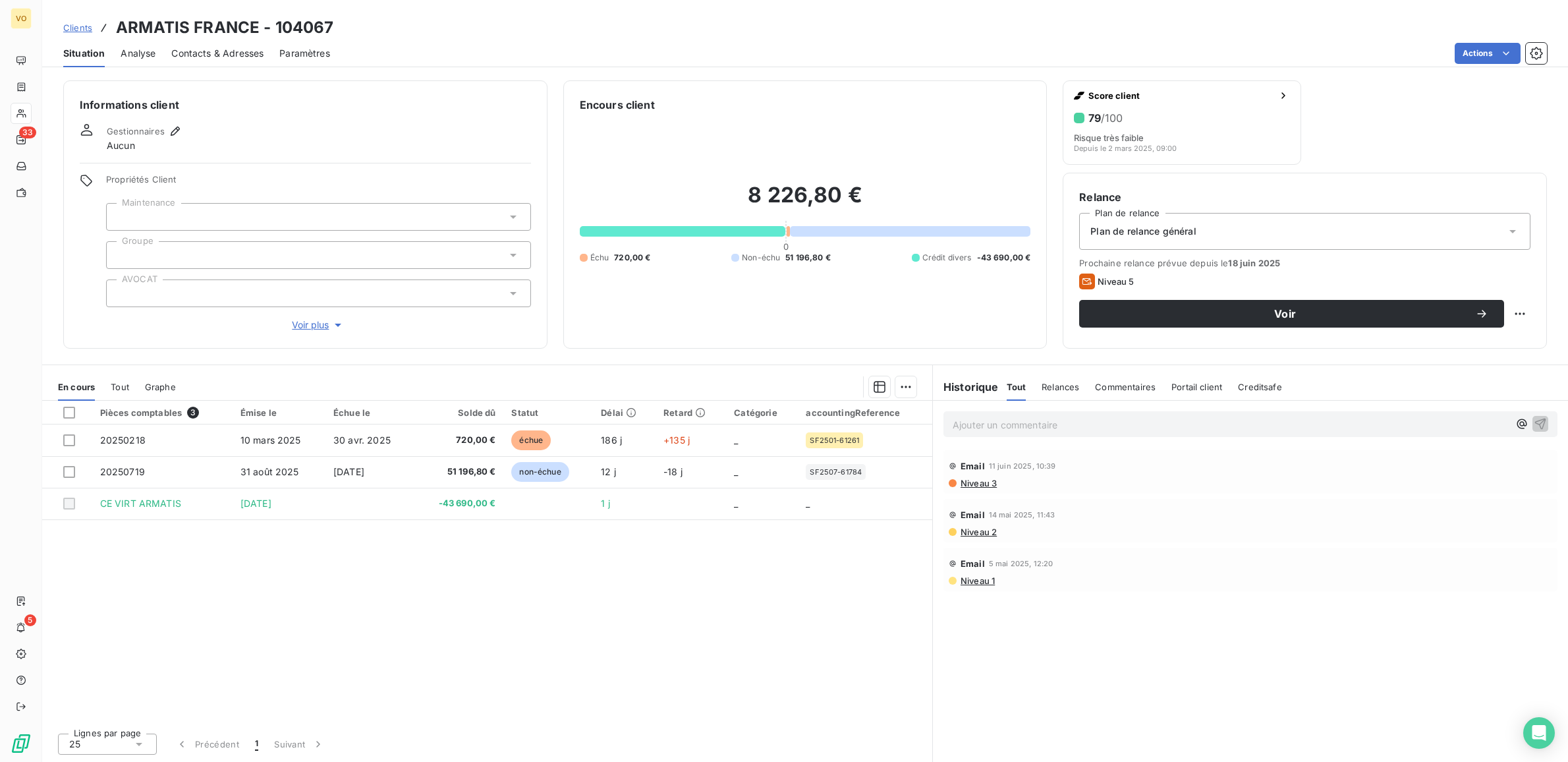
drag, startPoint x: 694, startPoint y: 501, endPoint x: 519, endPoint y: 620, distance: 211.6
click at [519, 624] on div "Pièces comptables 3 Émise le Échue le Solde dû Statut Délai Retard Catégorie ac…" at bounding box center [487, 561] width 890 height 322
click at [351, 614] on div "Pièces comptables 3 Émise le Échue le Solde dû Statut Délai Retard Catégorie ac…" at bounding box center [487, 561] width 890 height 322
click at [354, 610] on div "Pièces comptables 3 Émise le Échue le Solde dû Statut Délai Retard Catégorie ac…" at bounding box center [487, 561] width 890 height 322
click at [499, 590] on div "Pièces comptables 3 Émise le Échue le Solde dû Statut Délai Retard Catégorie ac…" at bounding box center [487, 561] width 890 height 322
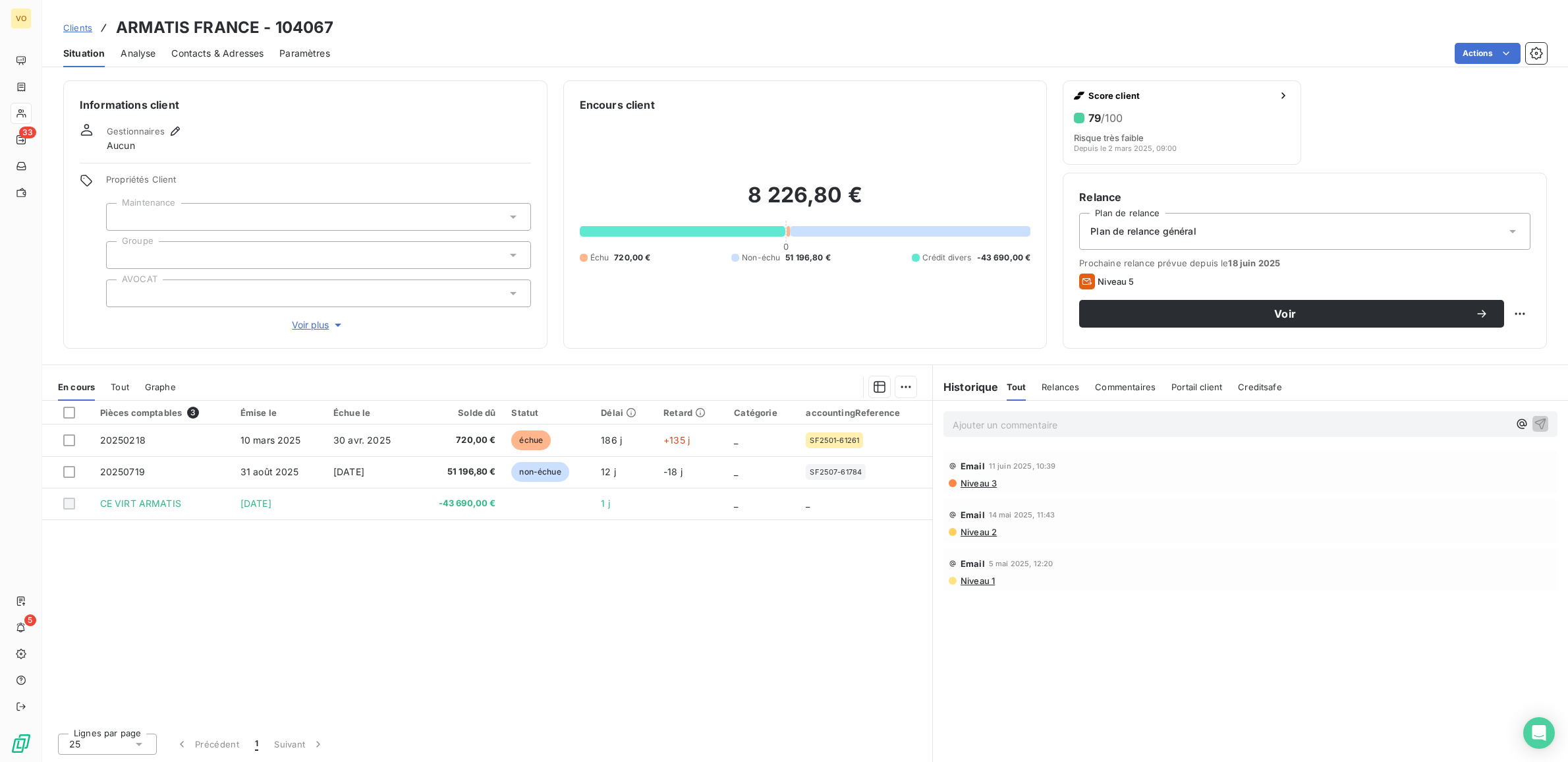
drag, startPoint x: 389, startPoint y: 568, endPoint x: 304, endPoint y: 455, distance: 141.4
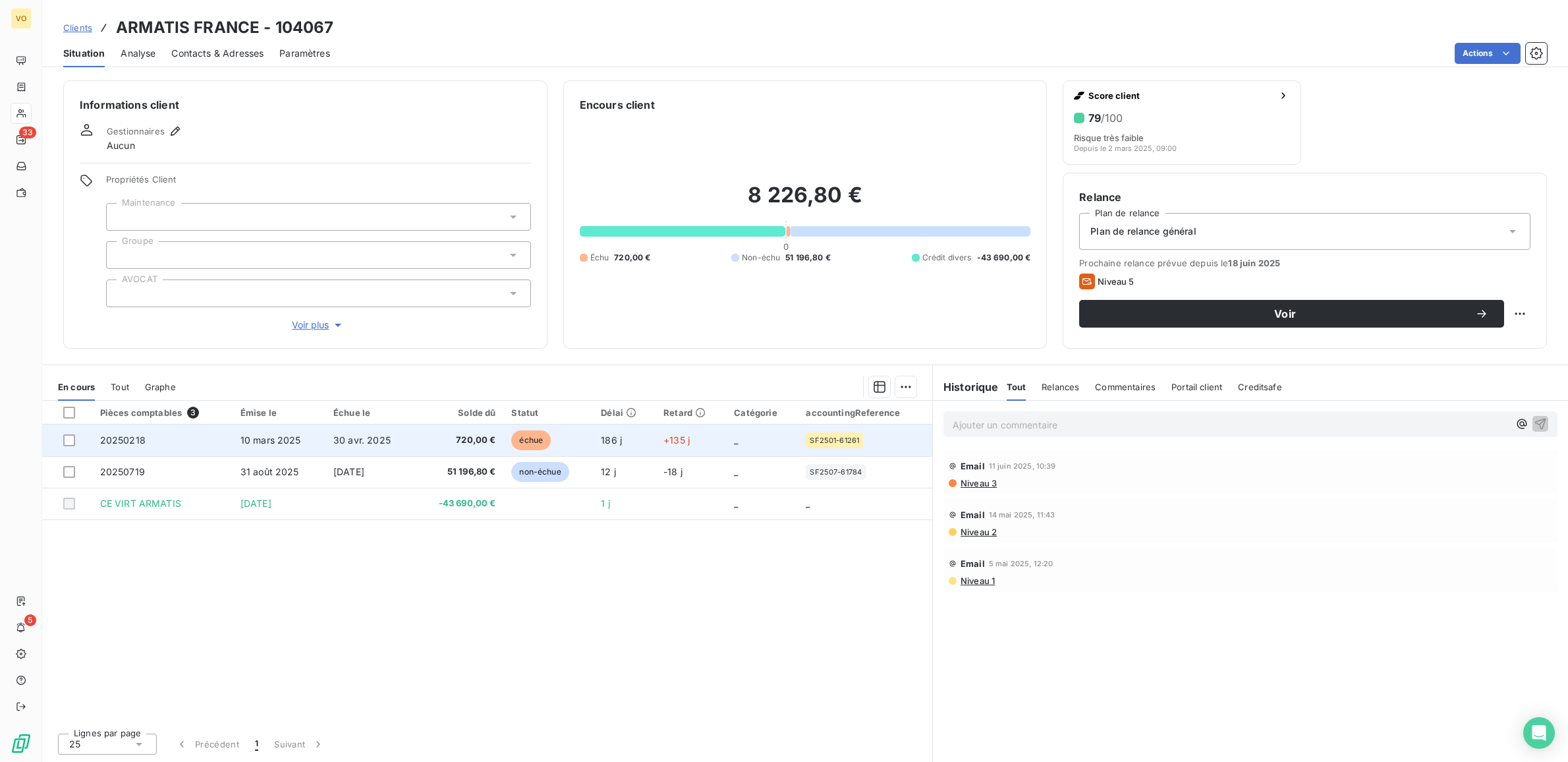
click at [388, 567] on div "Pièces comptables 3 Émise le Échue le Solde dû Statut Délai Retard Catégorie ac…" at bounding box center [487, 561] width 890 height 322
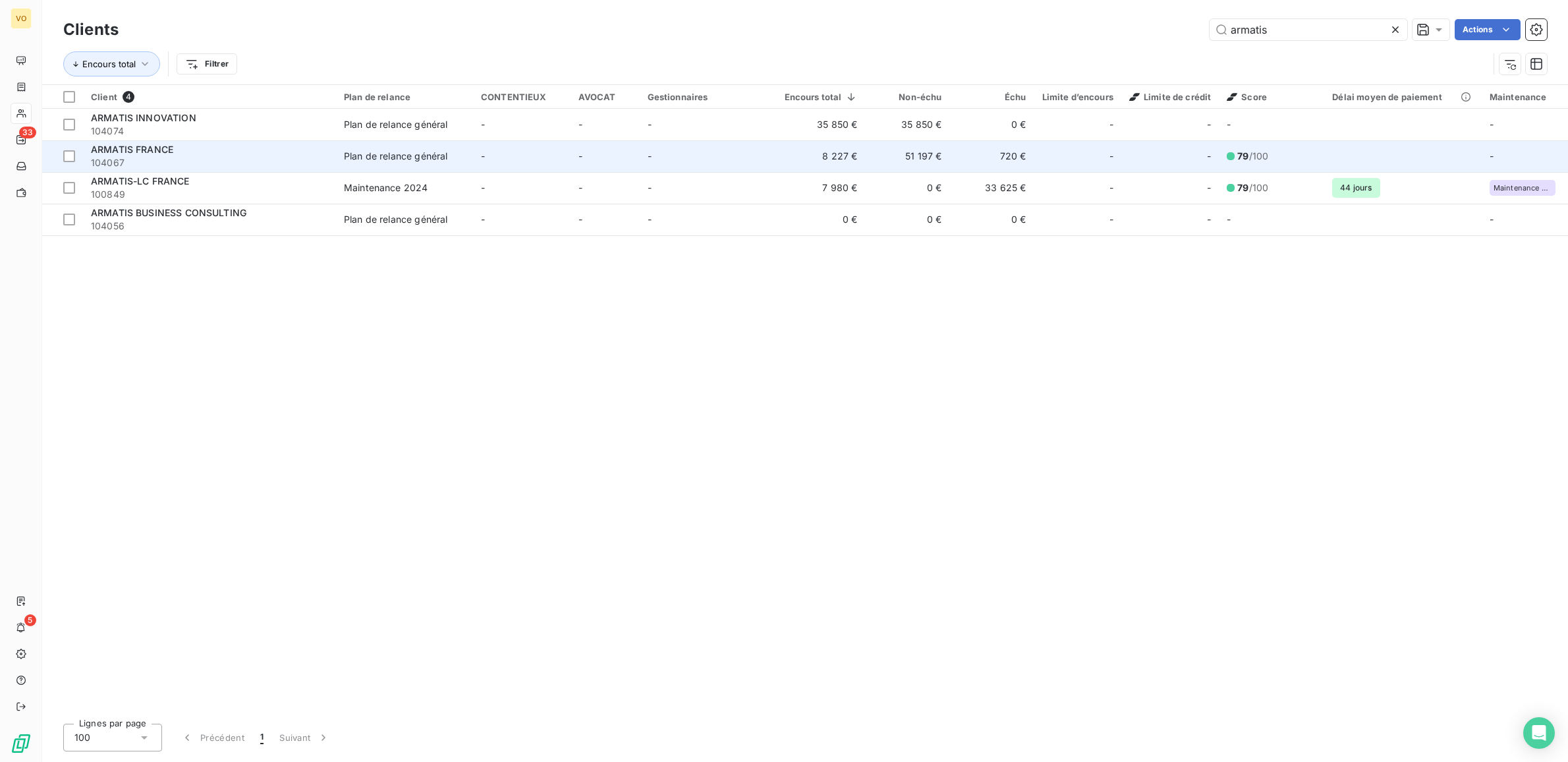
click at [178, 153] on div "ARMATIS FRANCE" at bounding box center [209, 150] width 237 height 13
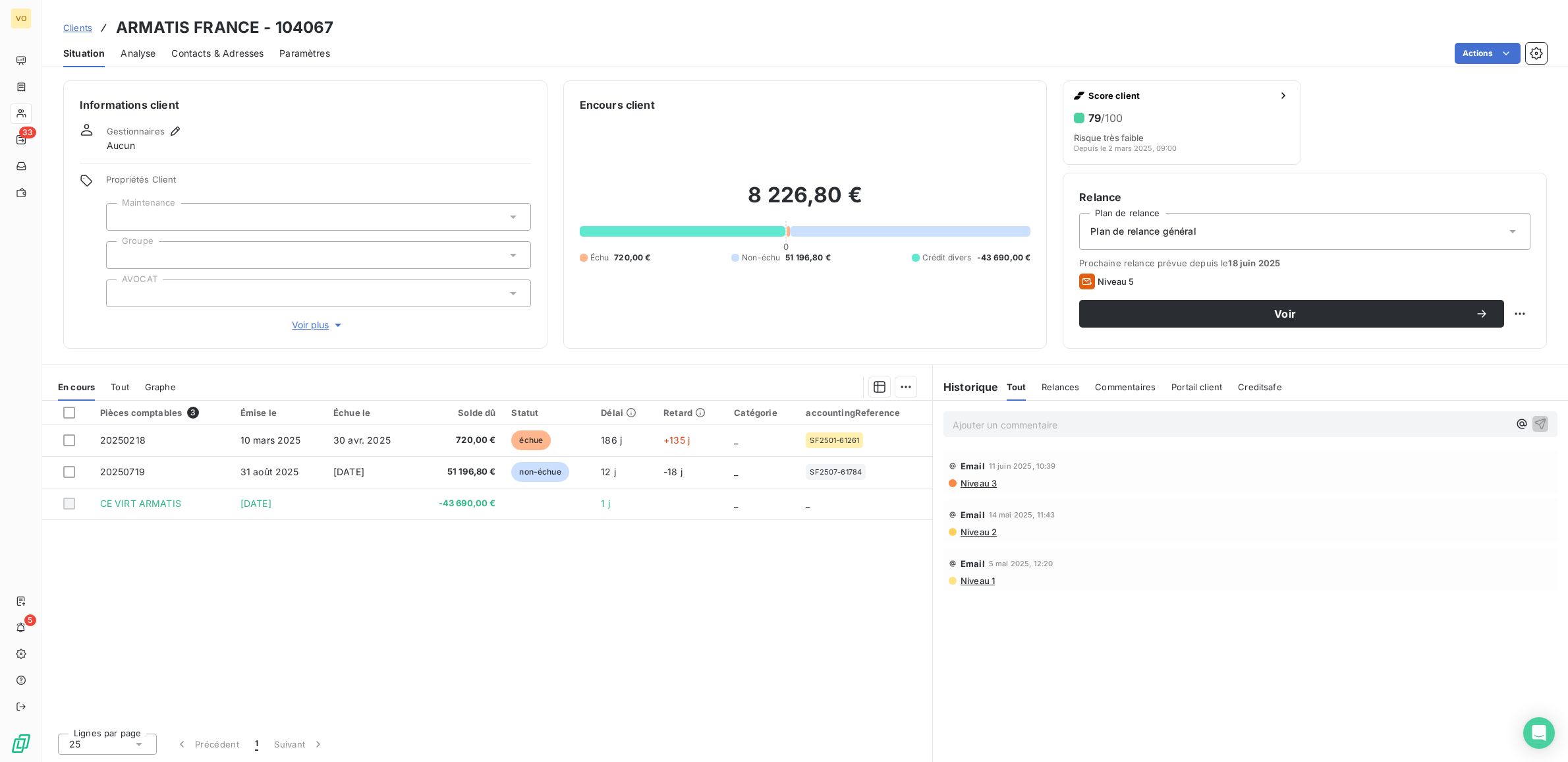
click at [515, 552] on div "Pièces comptables 3 Émise le Échue le Solde dû Statut Délai Retard Catégorie ac…" at bounding box center [487, 561] width 890 height 322
click at [408, 608] on div "Pièces comptables 3 Émise le Échue le Solde dû Statut Délai Retard Catégorie ac…" at bounding box center [487, 561] width 890 height 322
click at [481, 575] on div "Pièces comptables 3 Émise le Échue le Solde dû Statut Délai Retard Catégorie ac…" at bounding box center [487, 561] width 890 height 322
click at [488, 577] on div "Pièces comptables 3 Émise le Échue le Solde dû Statut Délai Retard Catégorie ac…" at bounding box center [487, 561] width 890 height 322
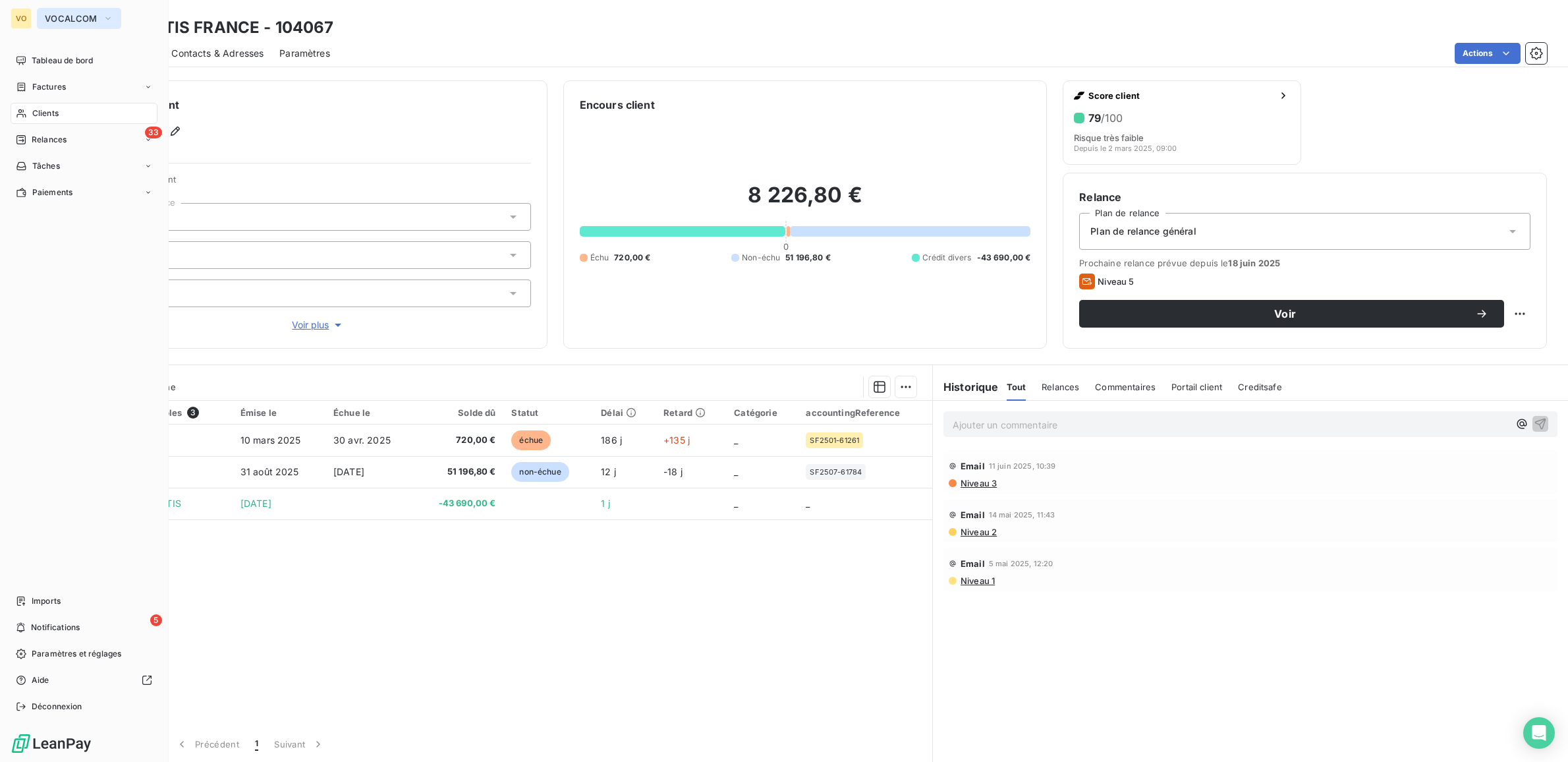
click at [71, 12] on button "VOCALCOM" at bounding box center [79, 18] width 84 height 21
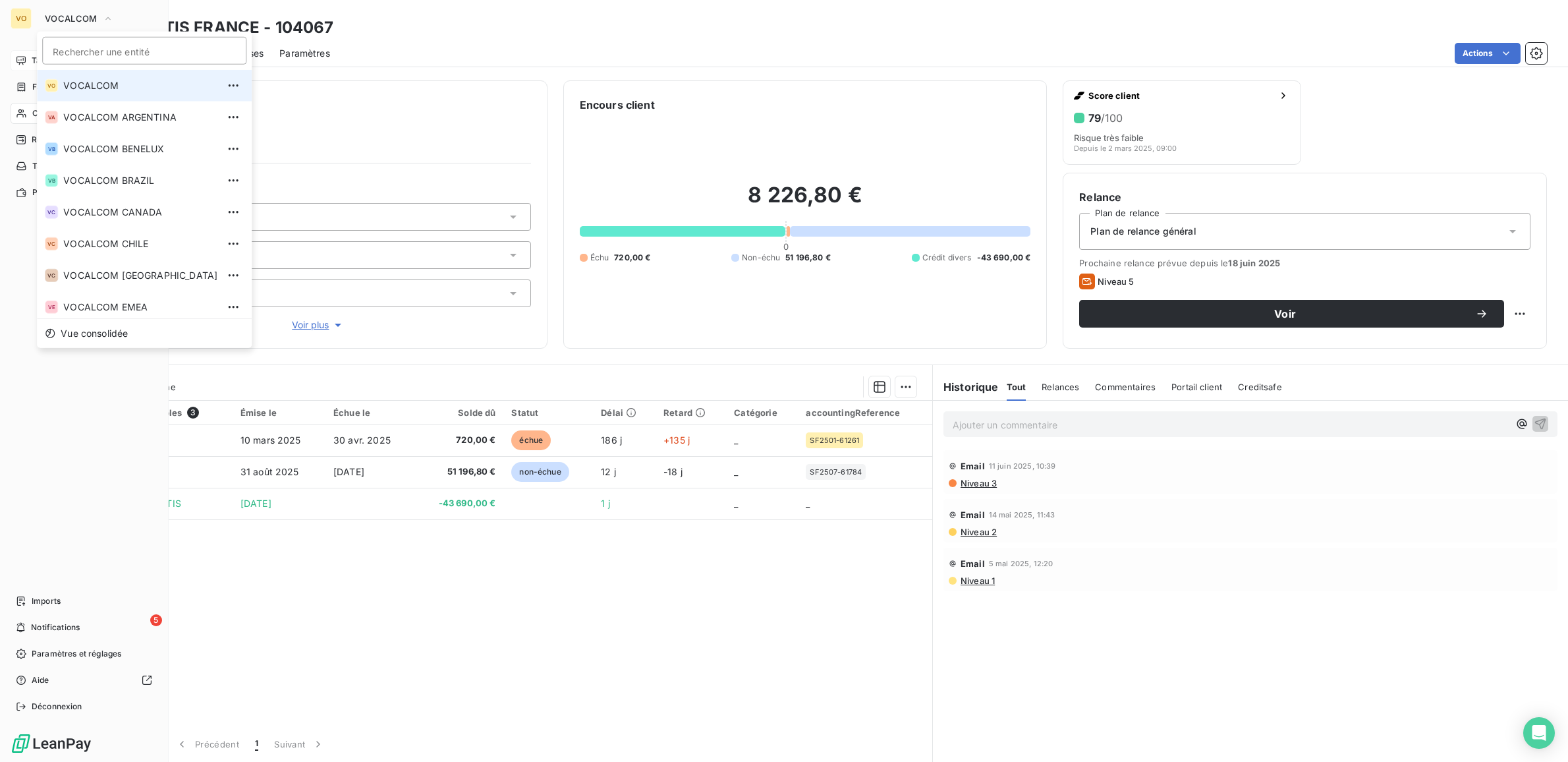
click at [23, 63] on icon at bounding box center [21, 60] width 10 height 9
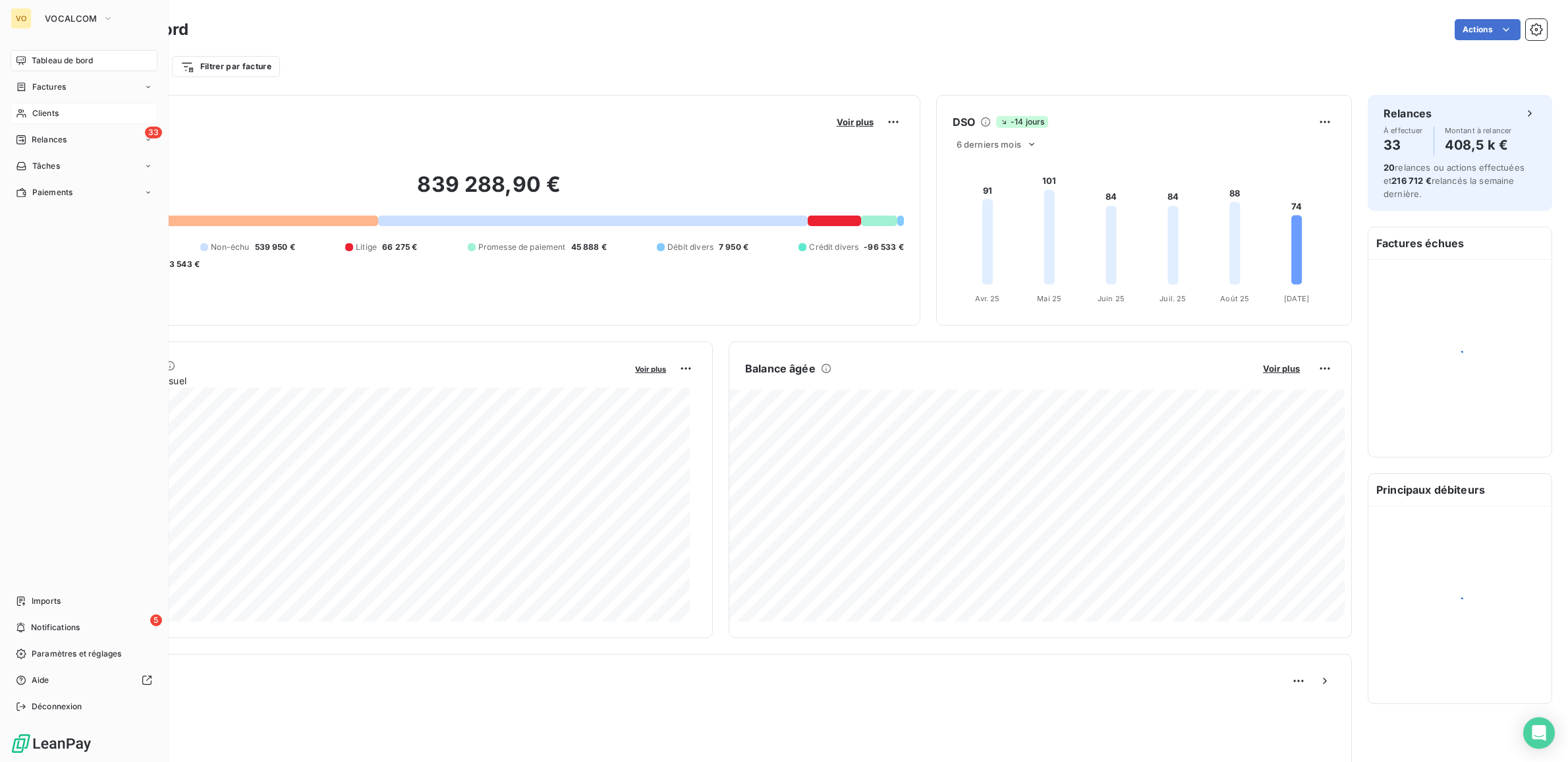
click at [47, 58] on span "Tableau de bord" at bounding box center [62, 60] width 61 height 12
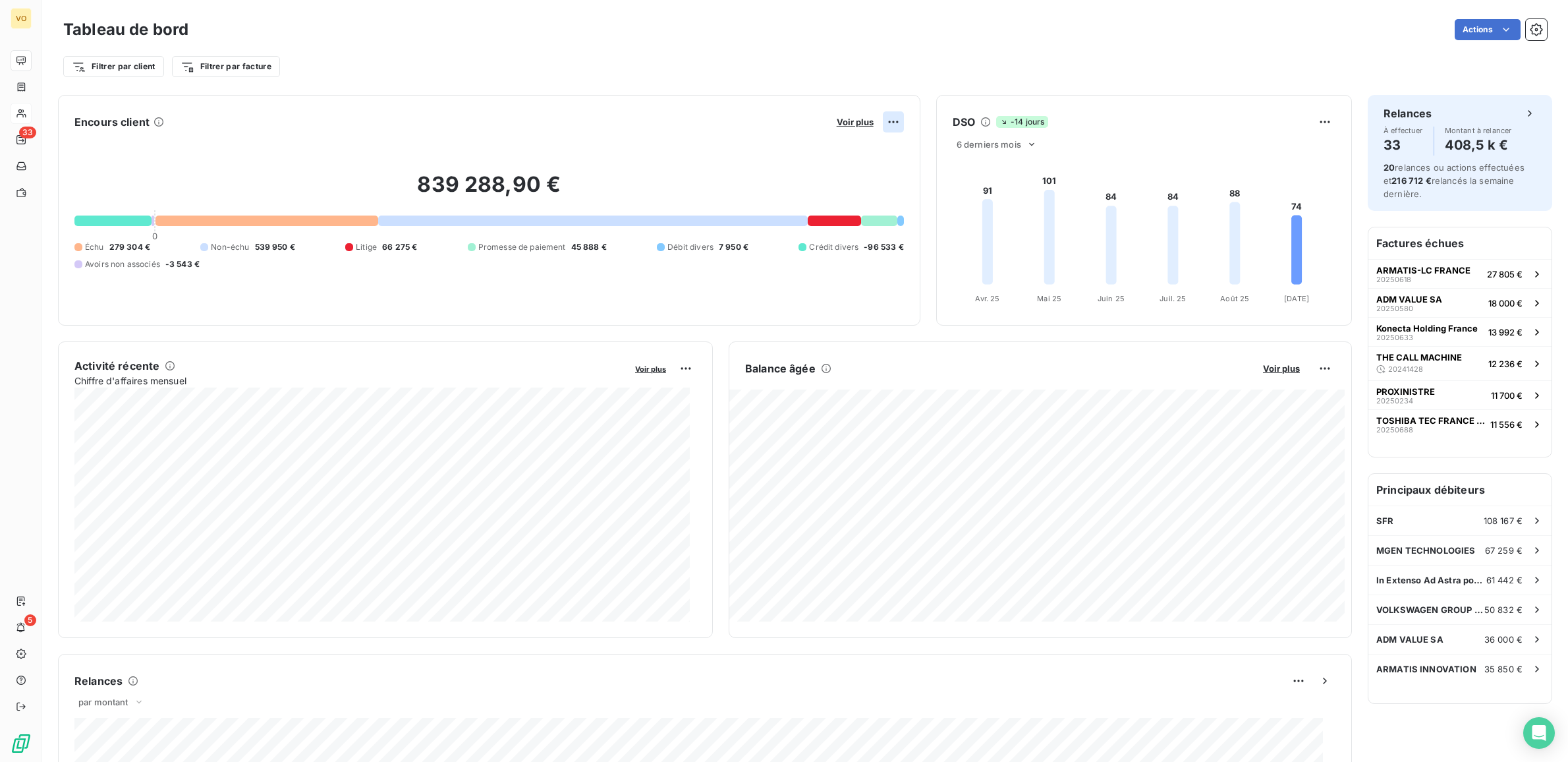
click at [881, 120] on html "VO 33 5 Tableau de bord Actions Filtrer par client Filtrer par facture Encours …" at bounding box center [784, 381] width 1568 height 762
click at [854, 120] on html "VO 33 5 Tableau de bord Actions Filtrer par client Filtrer par facture Encours …" at bounding box center [784, 381] width 1568 height 762
click at [840, 119] on span "Voir plus" at bounding box center [855, 122] width 37 height 10
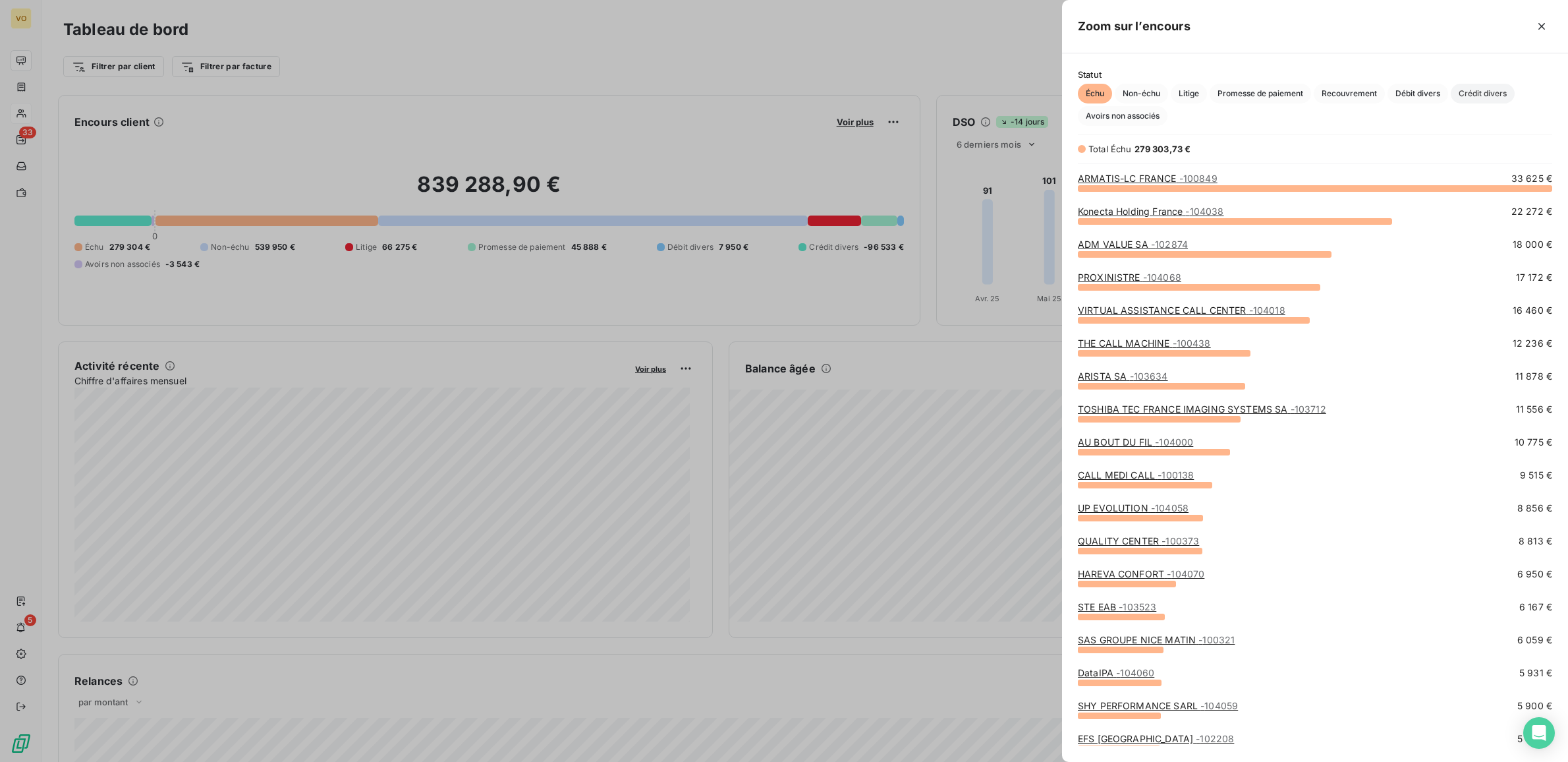
click at [1502, 89] on span "Crédit divers" at bounding box center [1482, 93] width 64 height 20
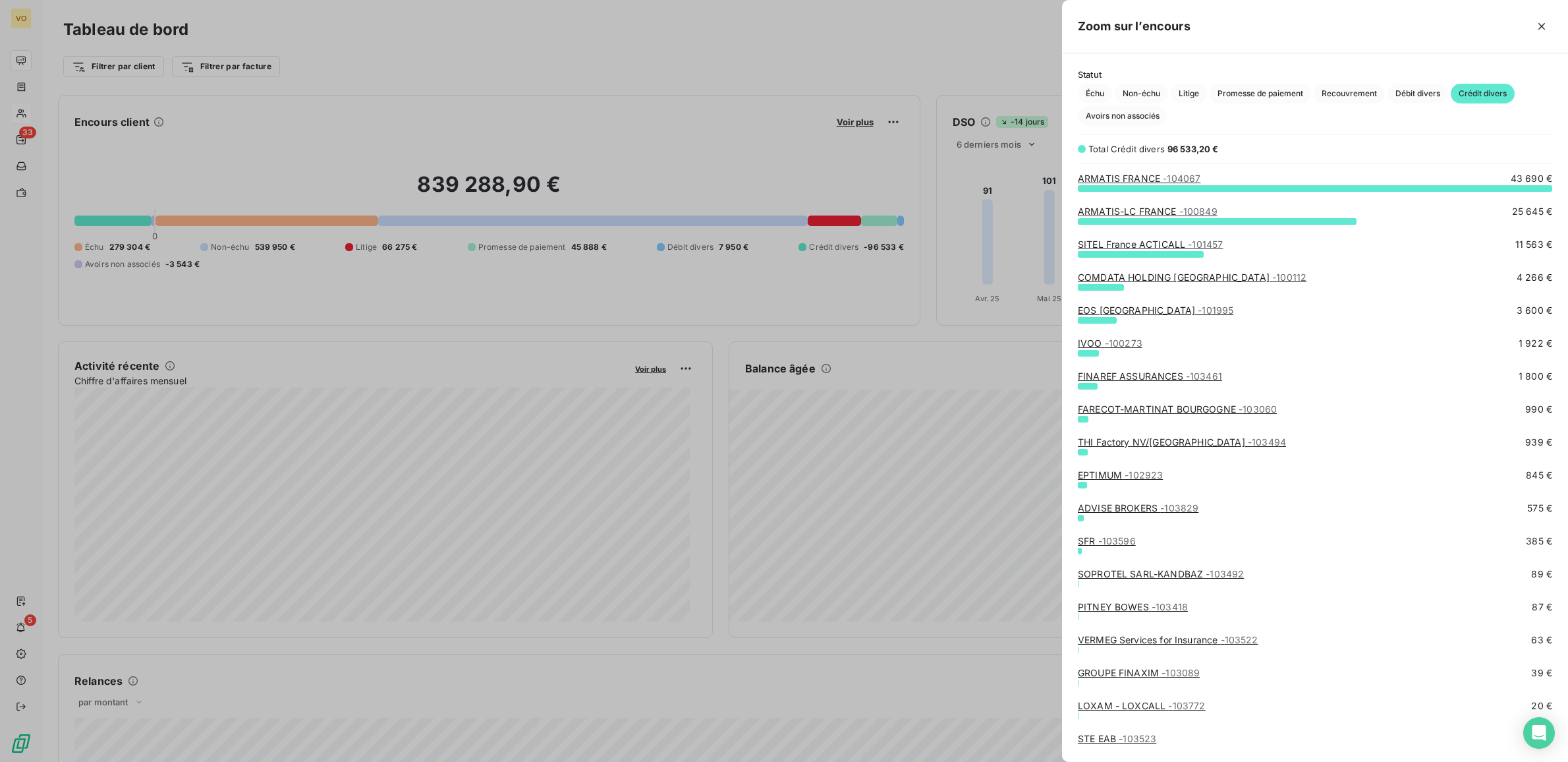
scroll to position [561, 494]
click at [1143, 176] on link "ARMATIS FRANCE - 104067" at bounding box center [1139, 178] width 122 height 11
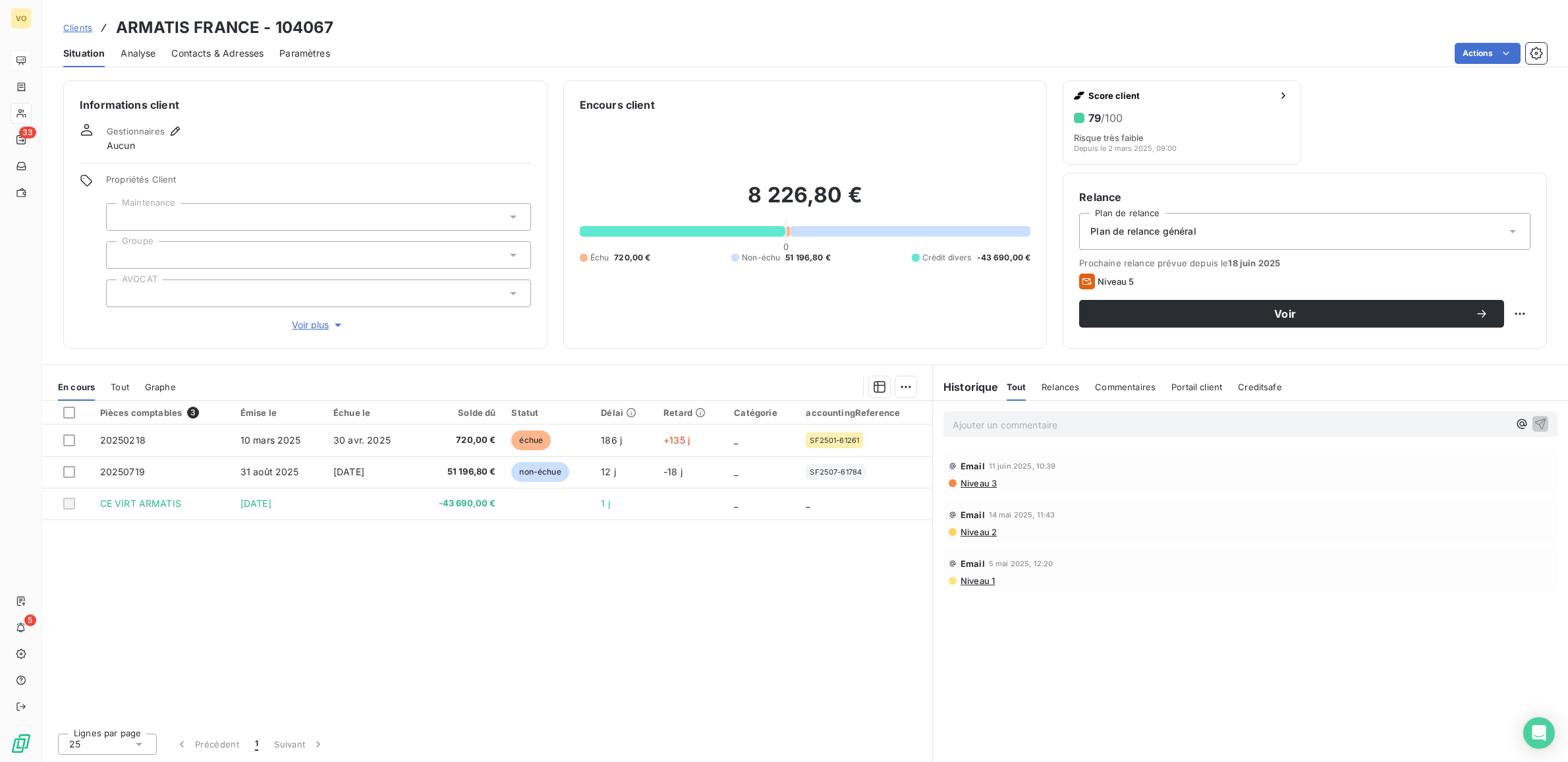
click at [630, 568] on div "Pièces comptables 3 Émise le Échue le Solde dû Statut Délai Retard Catégorie ac…" at bounding box center [487, 561] width 890 height 322
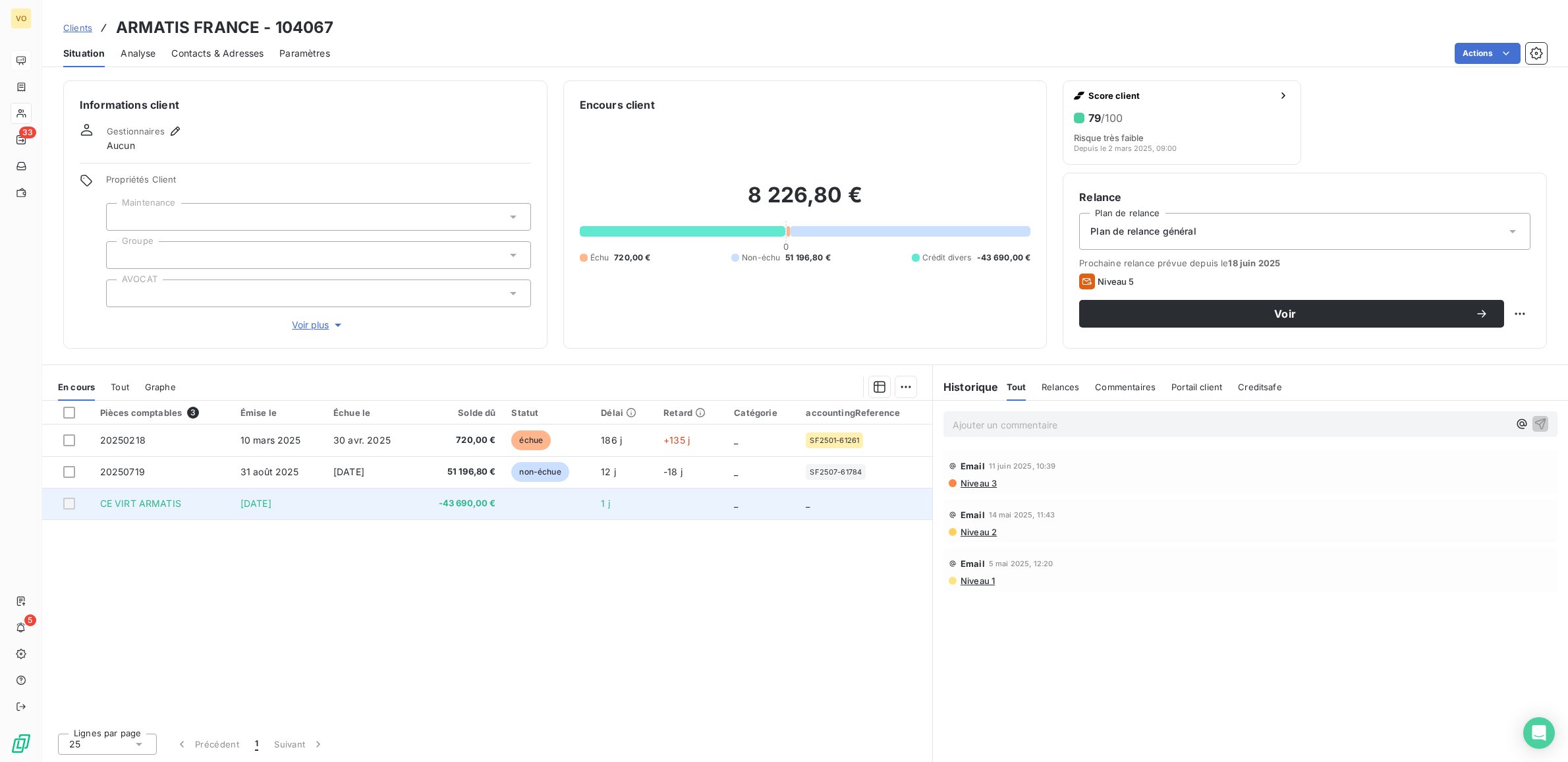
click at [655, 505] on td "1 j" at bounding box center [624, 503] width 63 height 32
drag, startPoint x: 666, startPoint y: 499, endPoint x: 363, endPoint y: 505, distance: 303.1
click at [360, 505] on td at bounding box center [369, 503] width 89 height 32
click at [366, 505] on td at bounding box center [369, 503] width 89 height 32
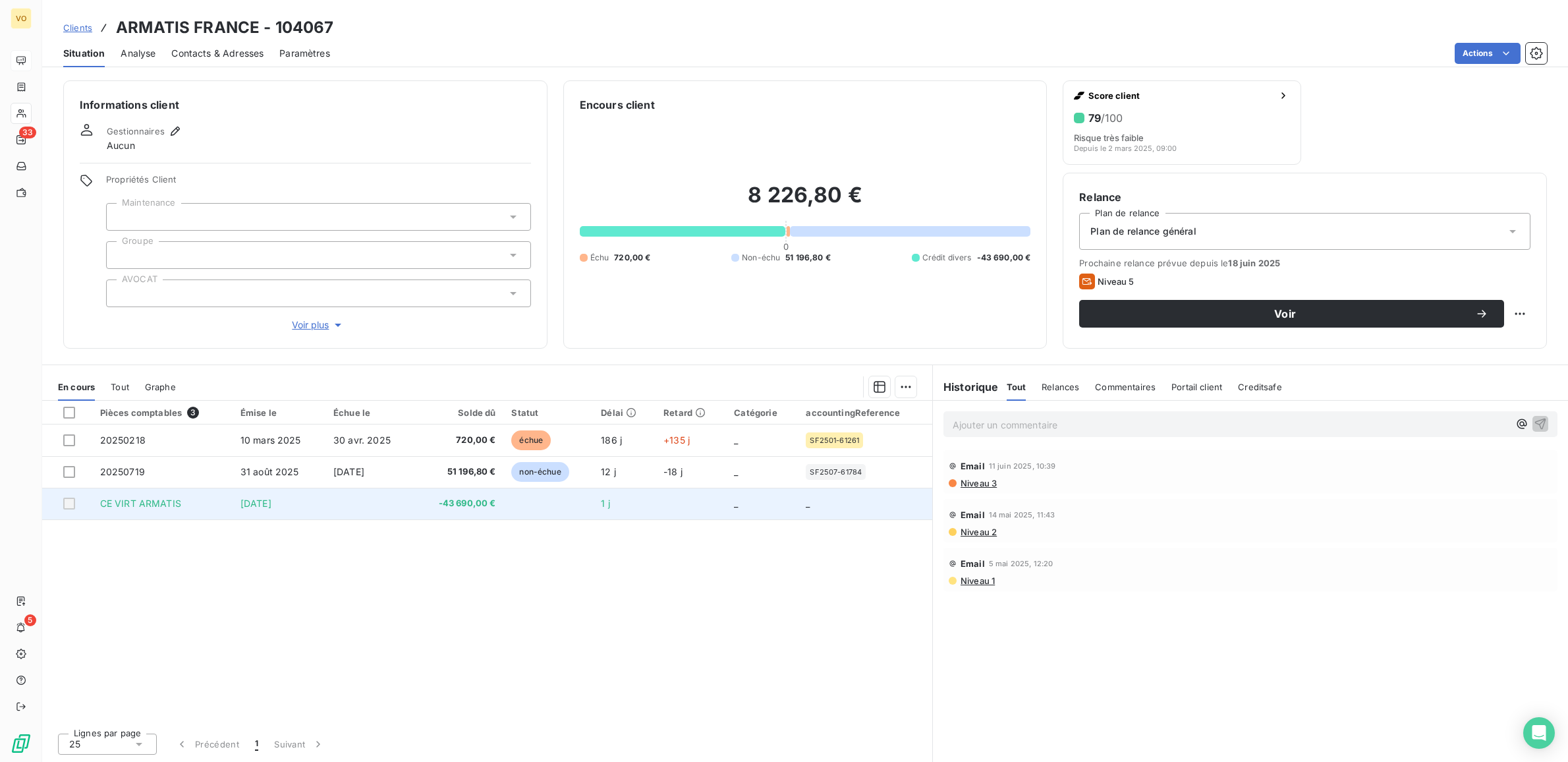
click at [367, 505] on td at bounding box center [369, 503] width 89 height 32
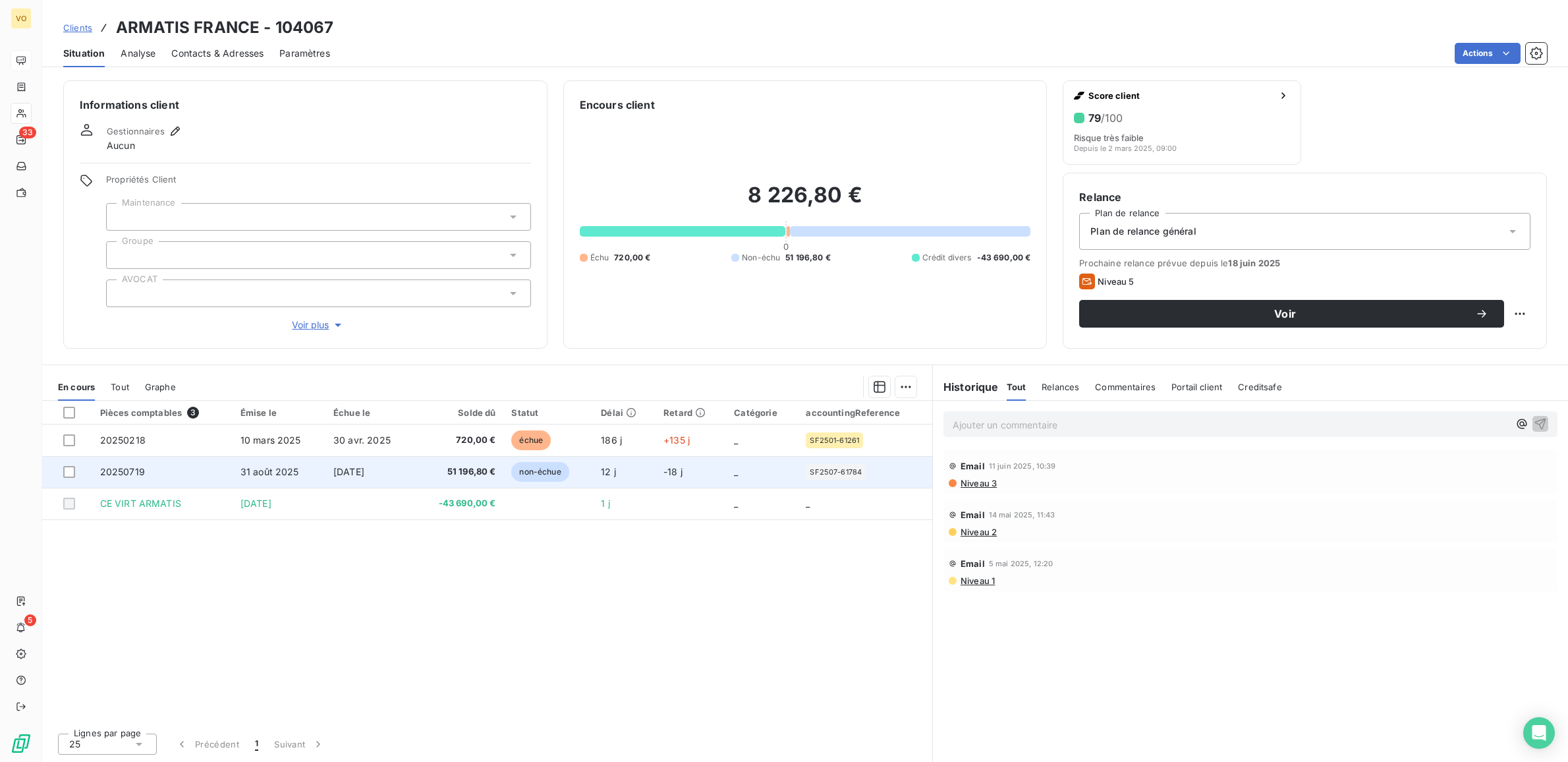
click at [425, 474] on td "51 196,80 €" at bounding box center [459, 471] width 89 height 32
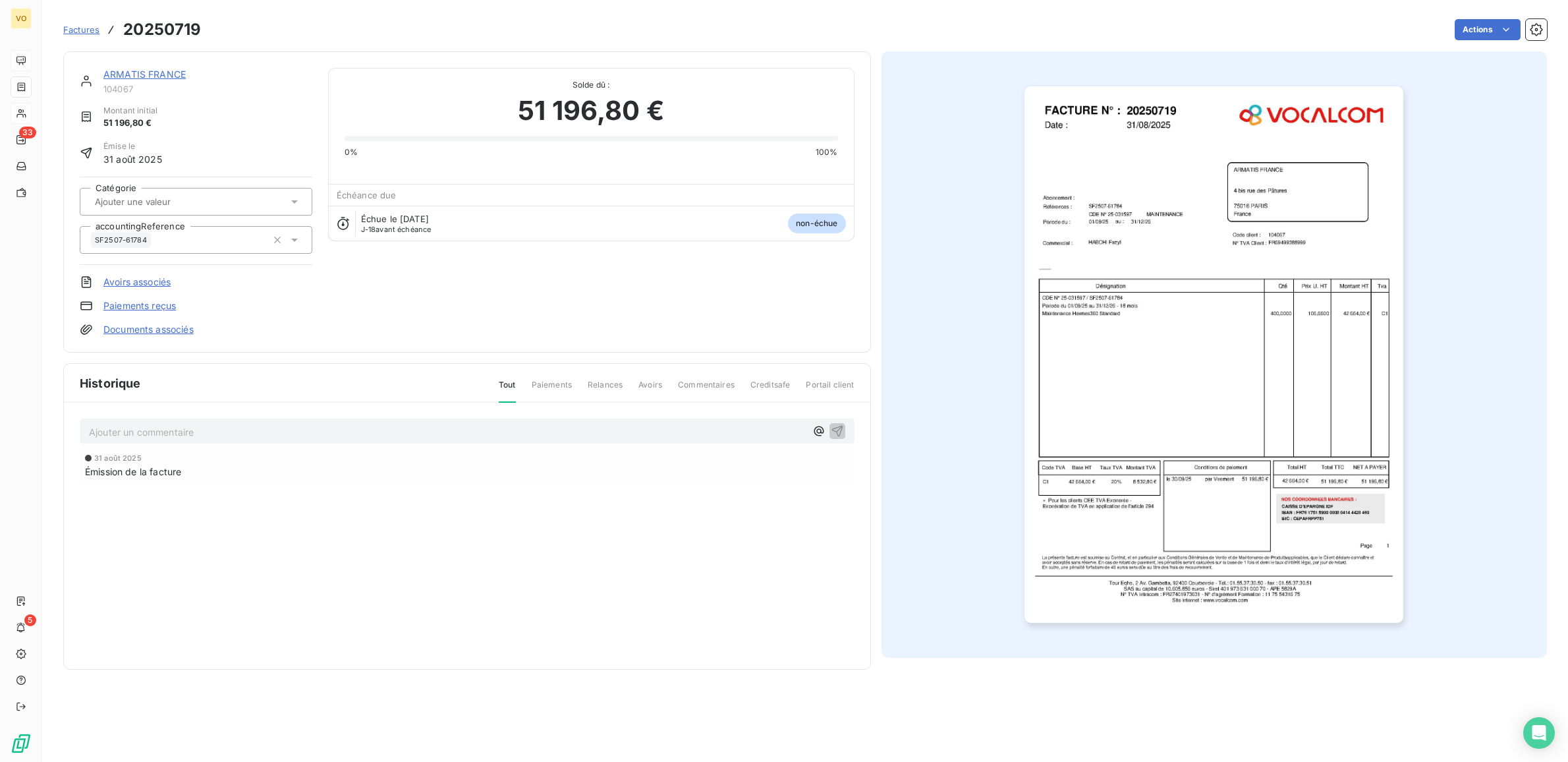
click at [406, 469] on div "[DATE] Émission de la facture" at bounding box center [467, 492] width 775 height 88
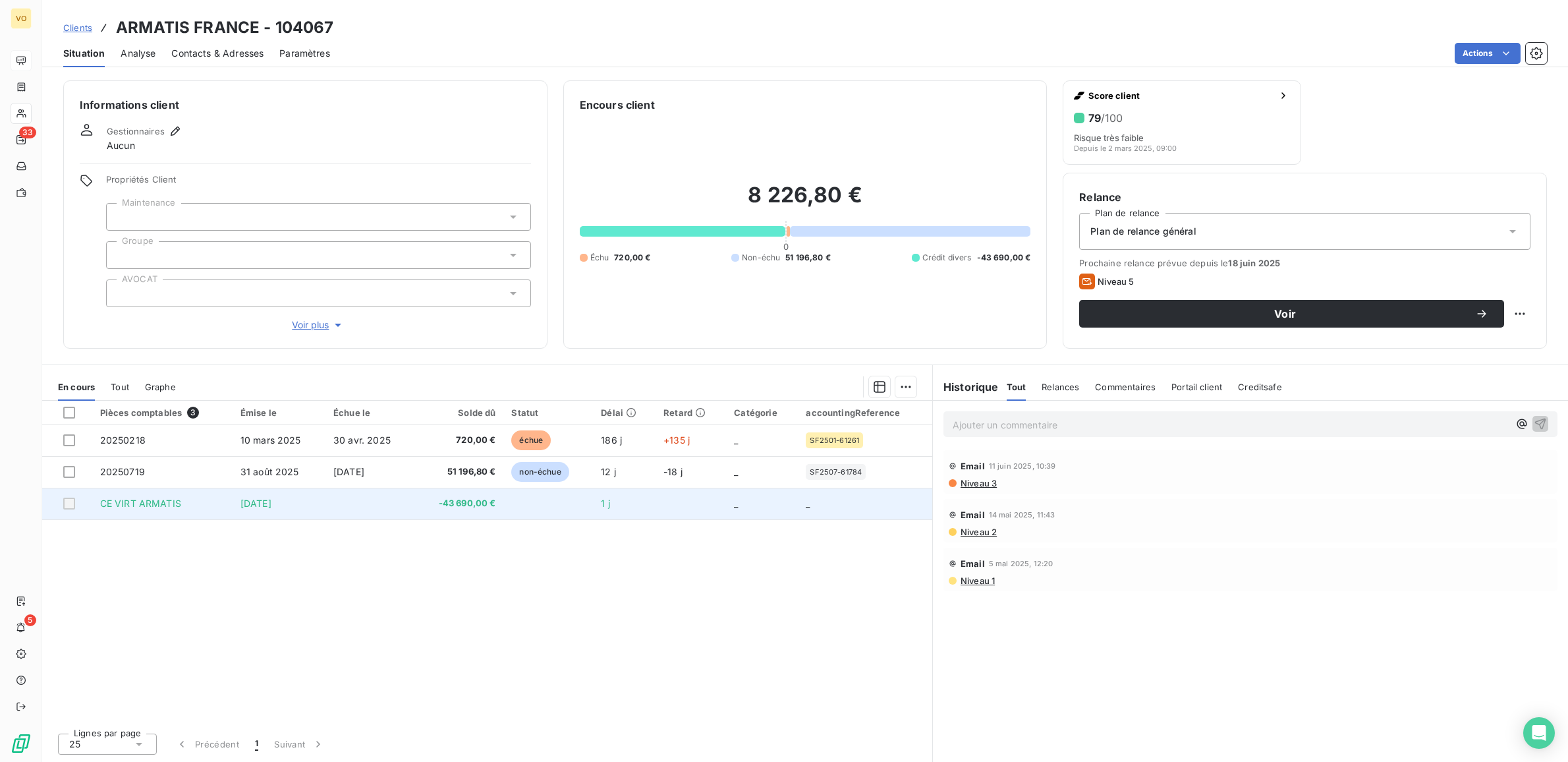
click at [258, 505] on span "[DATE]" at bounding box center [256, 503] width 31 height 11
drag, startPoint x: 746, startPoint y: 498, endPoint x: 639, endPoint y: 508, distance: 107.5
click at [634, 506] on td "1 j" at bounding box center [624, 503] width 63 height 32
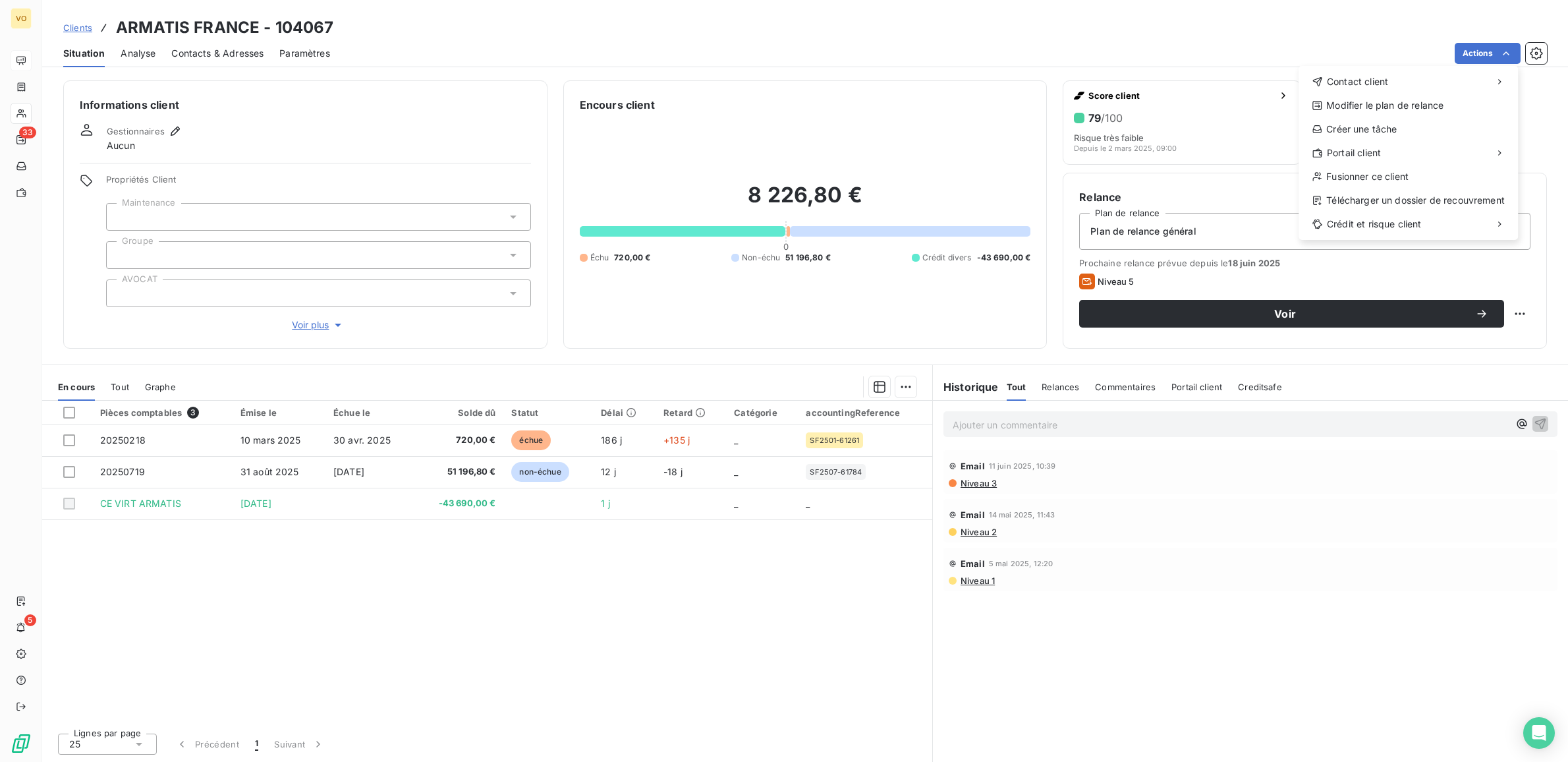
drag, startPoint x: 341, startPoint y: 690, endPoint x: 363, endPoint y: 680, distance: 24.2
click at [352, 685] on html "VO 33 5 Clients ARMATIS FRANCE - 104067 Situation Analyse Contacts & Adresses P…" at bounding box center [784, 381] width 1568 height 762
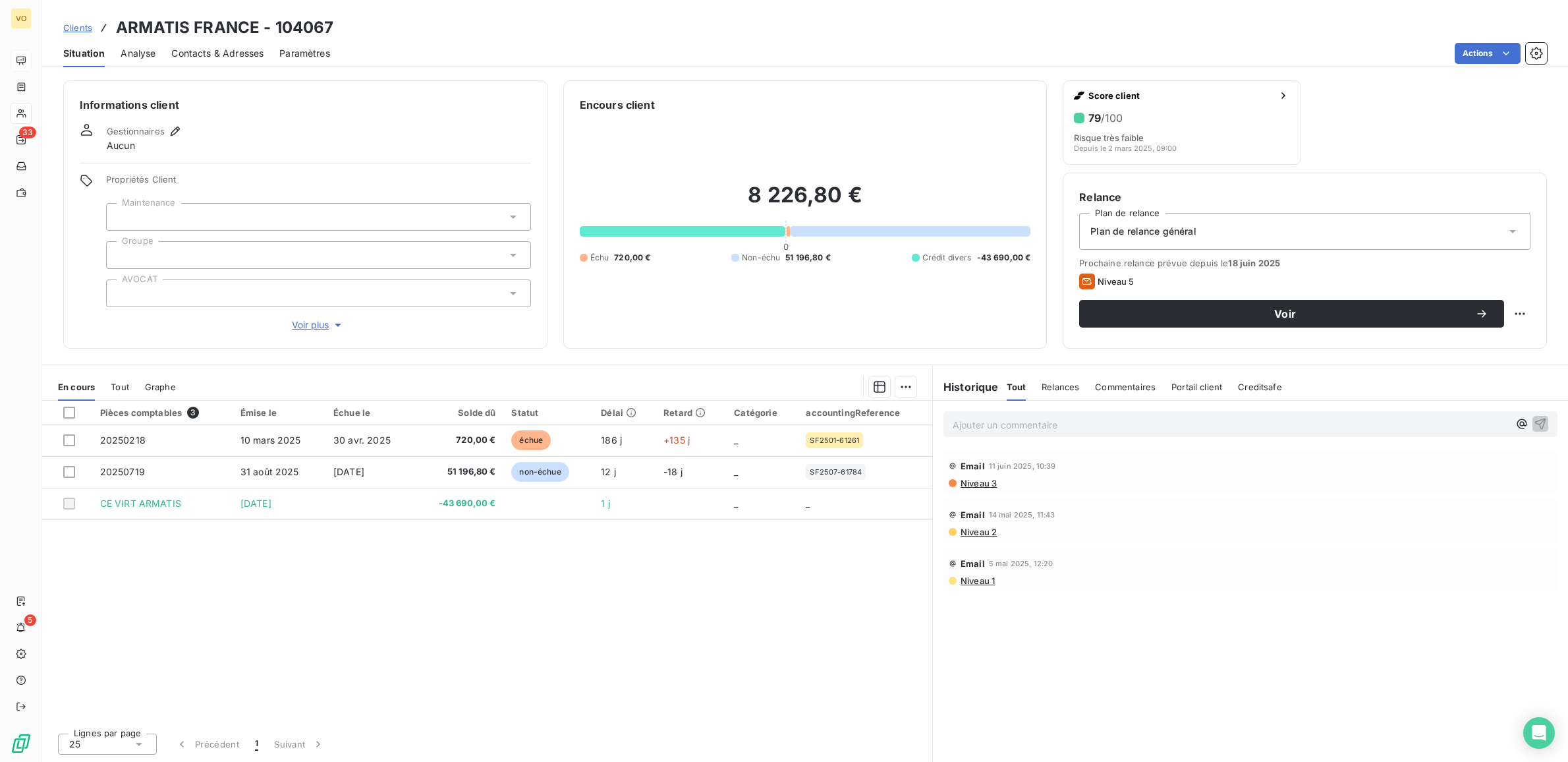
click at [507, 519] on table "Pièces comptables 3 Émise le Échue le Solde dû Statut Délai Retard Catégorie ac…" at bounding box center [487, 460] width 890 height 120
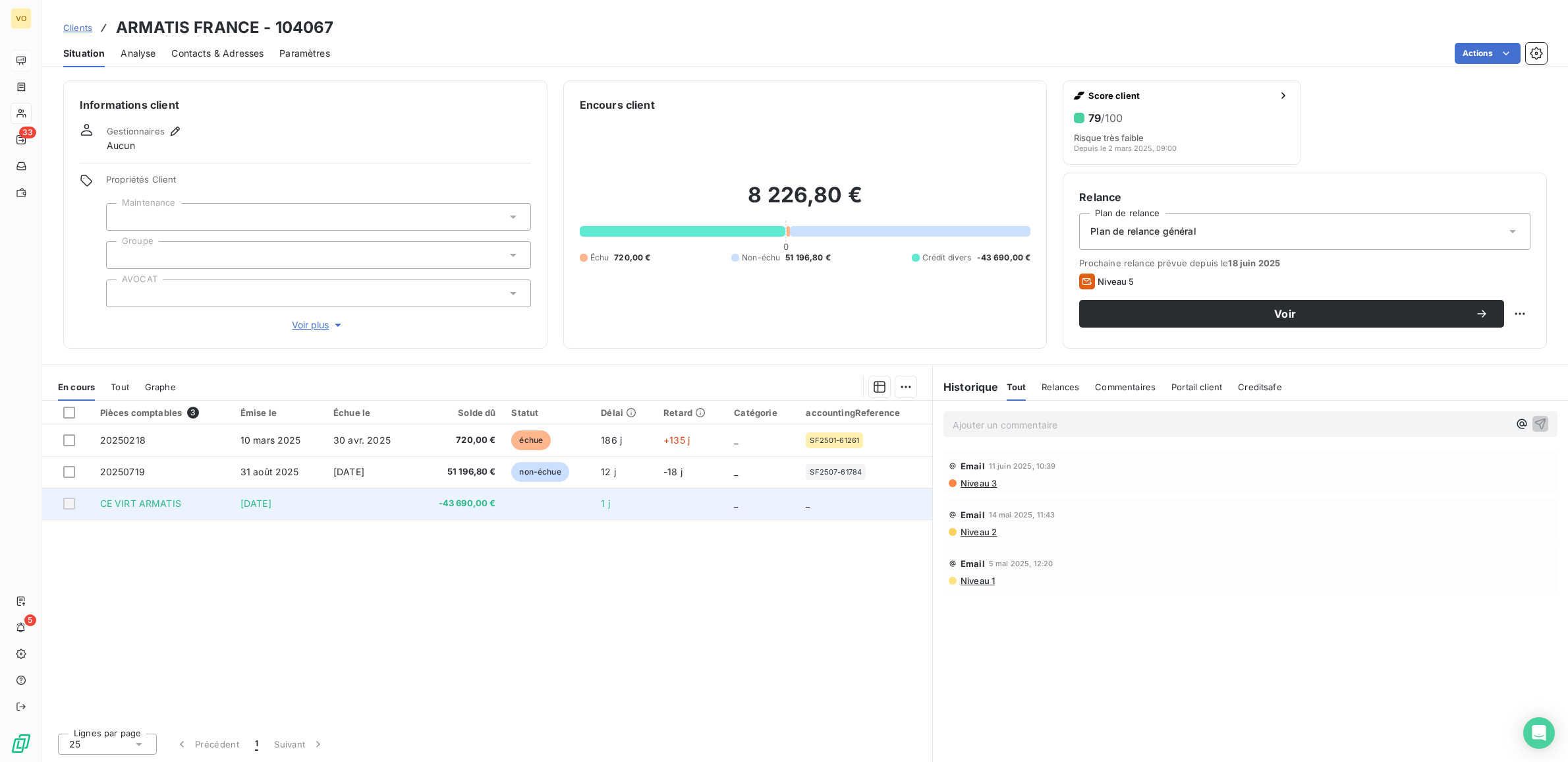
click at [503, 502] on td "-43 690,00 €" at bounding box center [459, 503] width 89 height 32
click at [853, 505] on td "_" at bounding box center [865, 503] width 134 height 32
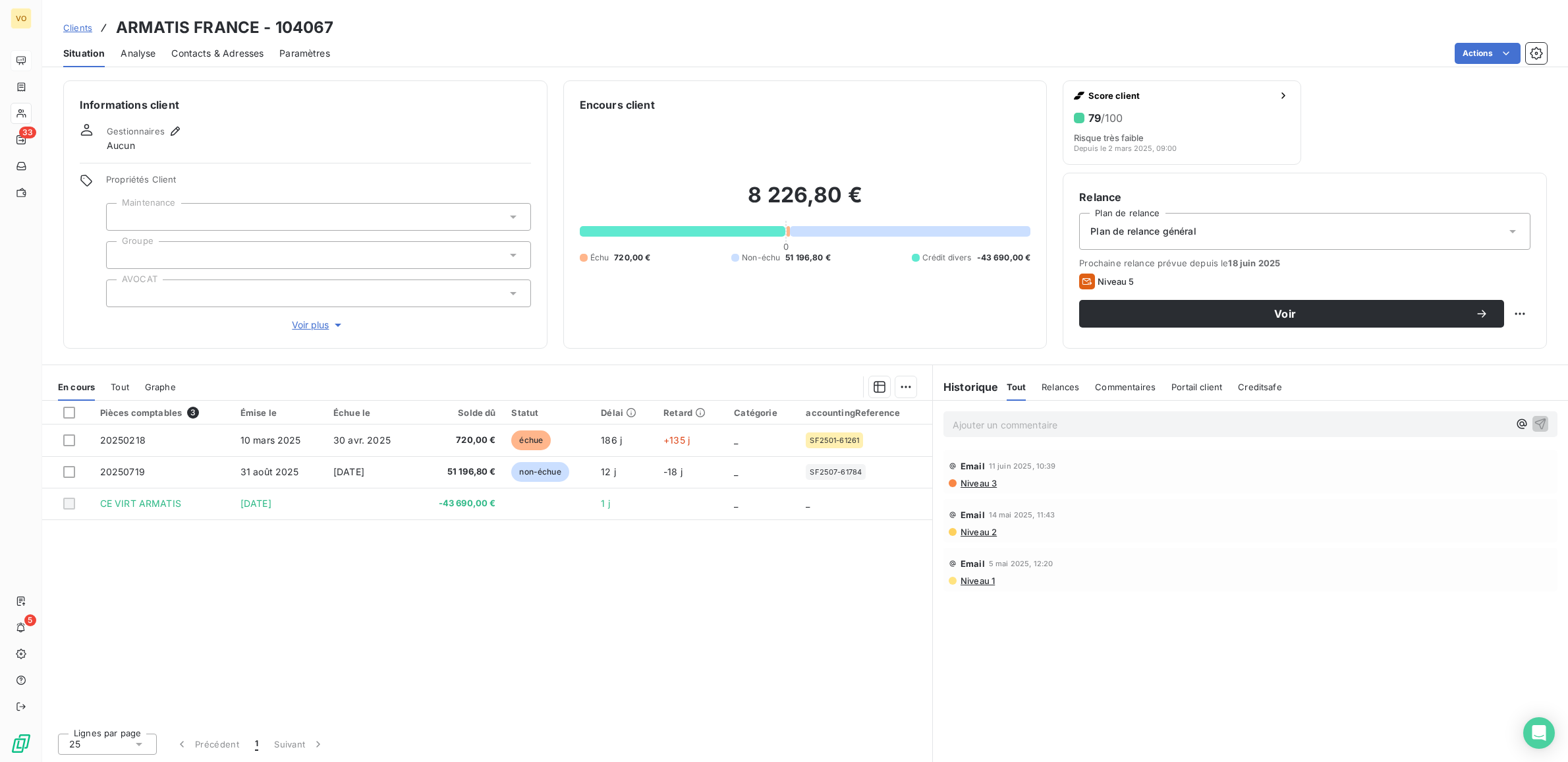
click at [729, 595] on div "Pièces comptables 3 Émise le Échue le Solde dû Statut Délai Retard Catégorie ac…" at bounding box center [487, 561] width 890 height 322
click at [506, 616] on div "Pièces comptables 3 Émise le Échue le Solde dû Statut Délai Retard Catégorie ac…" at bounding box center [487, 561] width 890 height 322
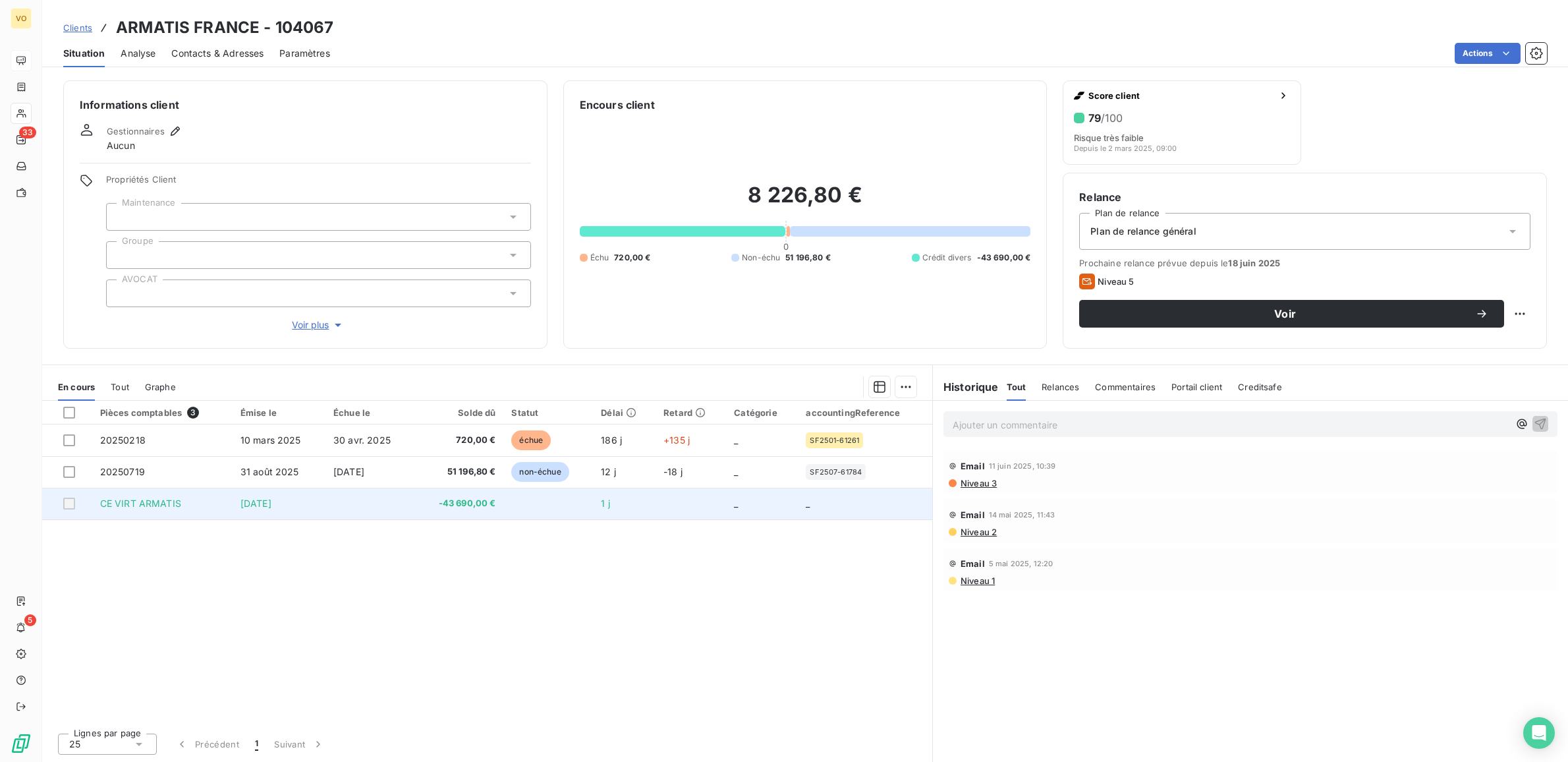
click at [739, 510] on td "_" at bounding box center [762, 503] width 72 height 32
click at [808, 502] on span "_" at bounding box center [807, 503] width 4 height 11
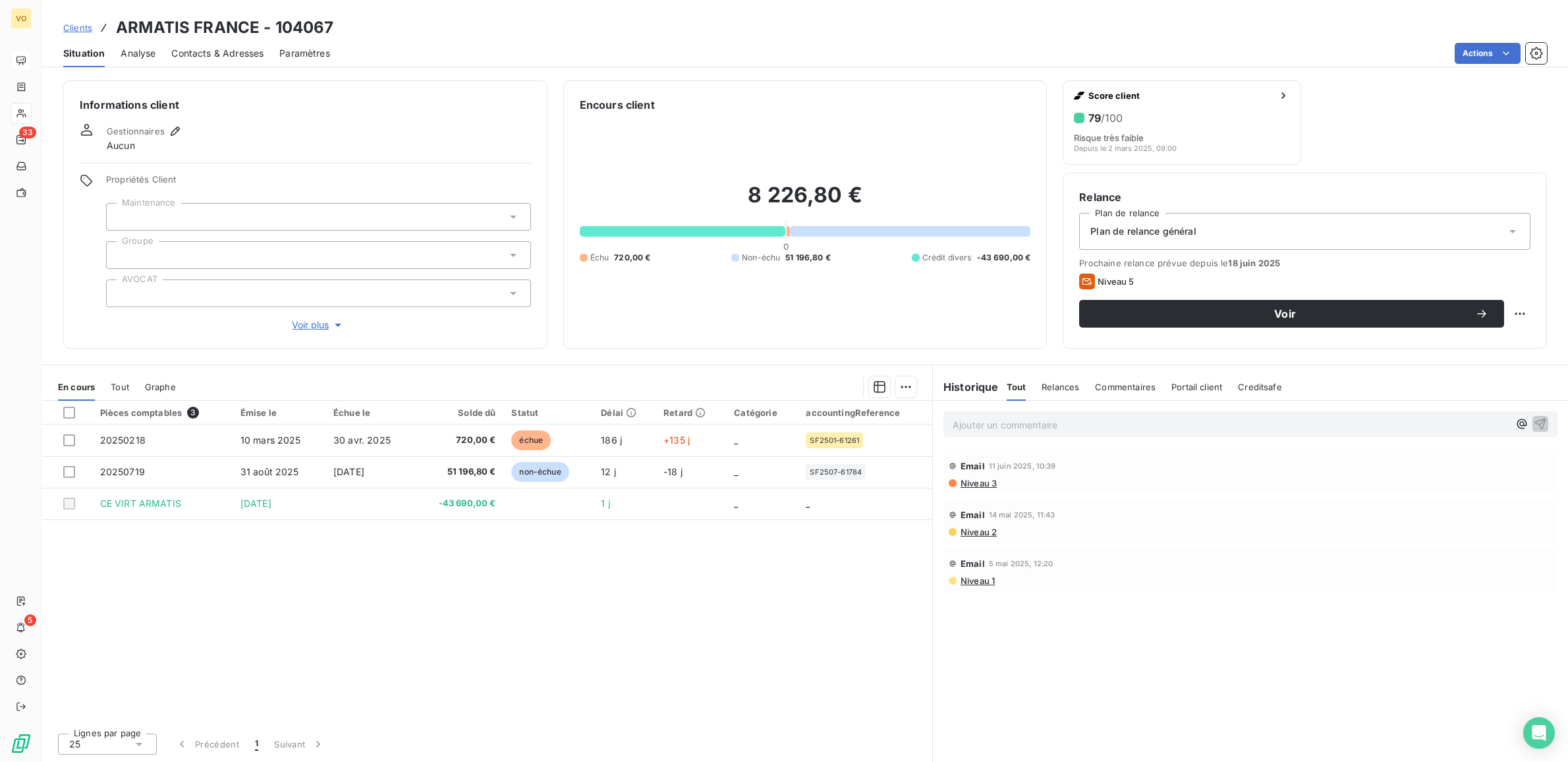
drag, startPoint x: 276, startPoint y: 506, endPoint x: 522, endPoint y: 678, distance: 300.2
click at [522, 678] on div "Pièces comptables 3 Émise le Échue le Solde dû Statut Délai Retard Catégorie ac…" at bounding box center [487, 561] width 890 height 322
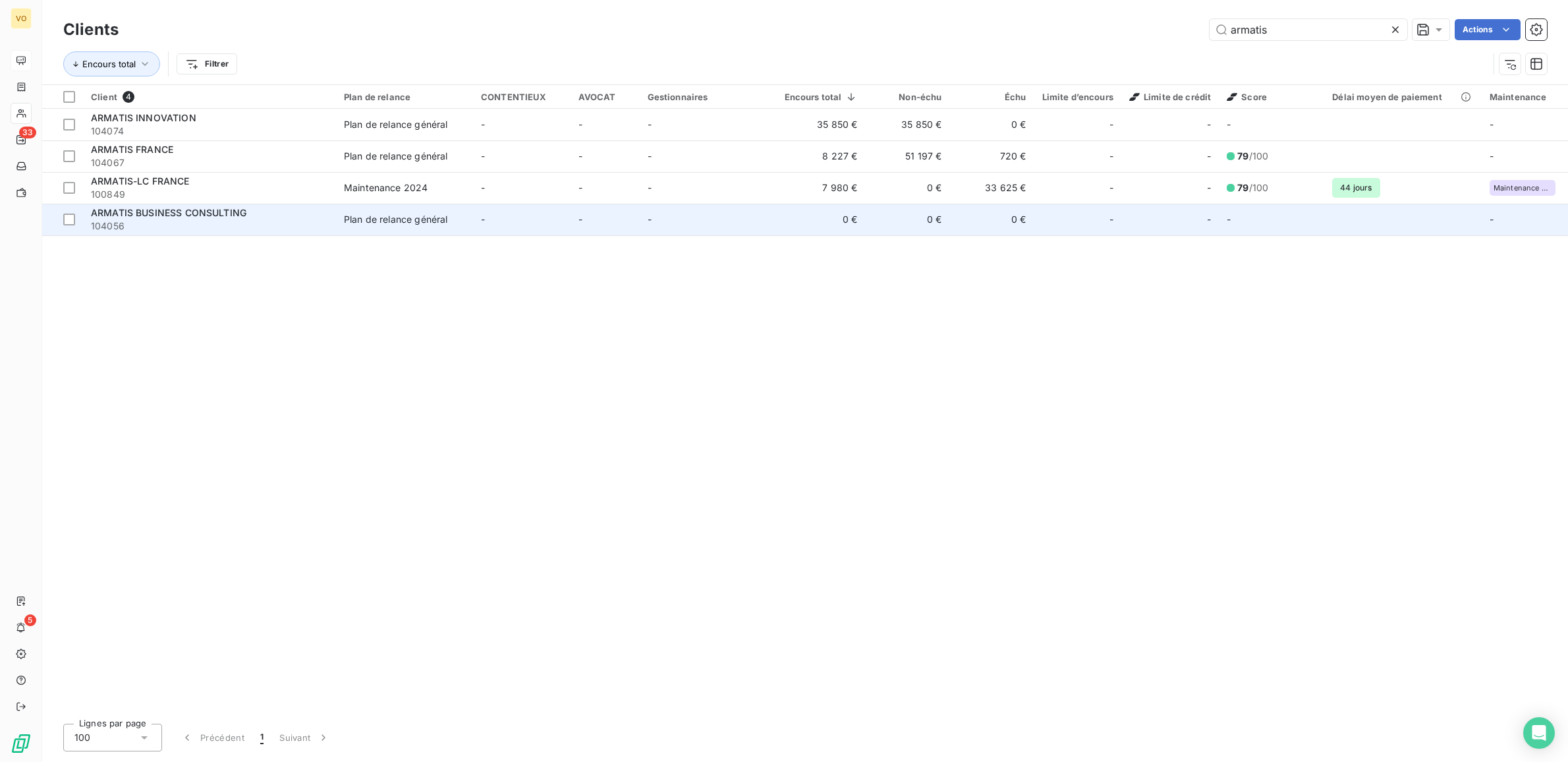
click at [425, 213] on div "Plan de relance général" at bounding box center [395, 220] width 103 height 13
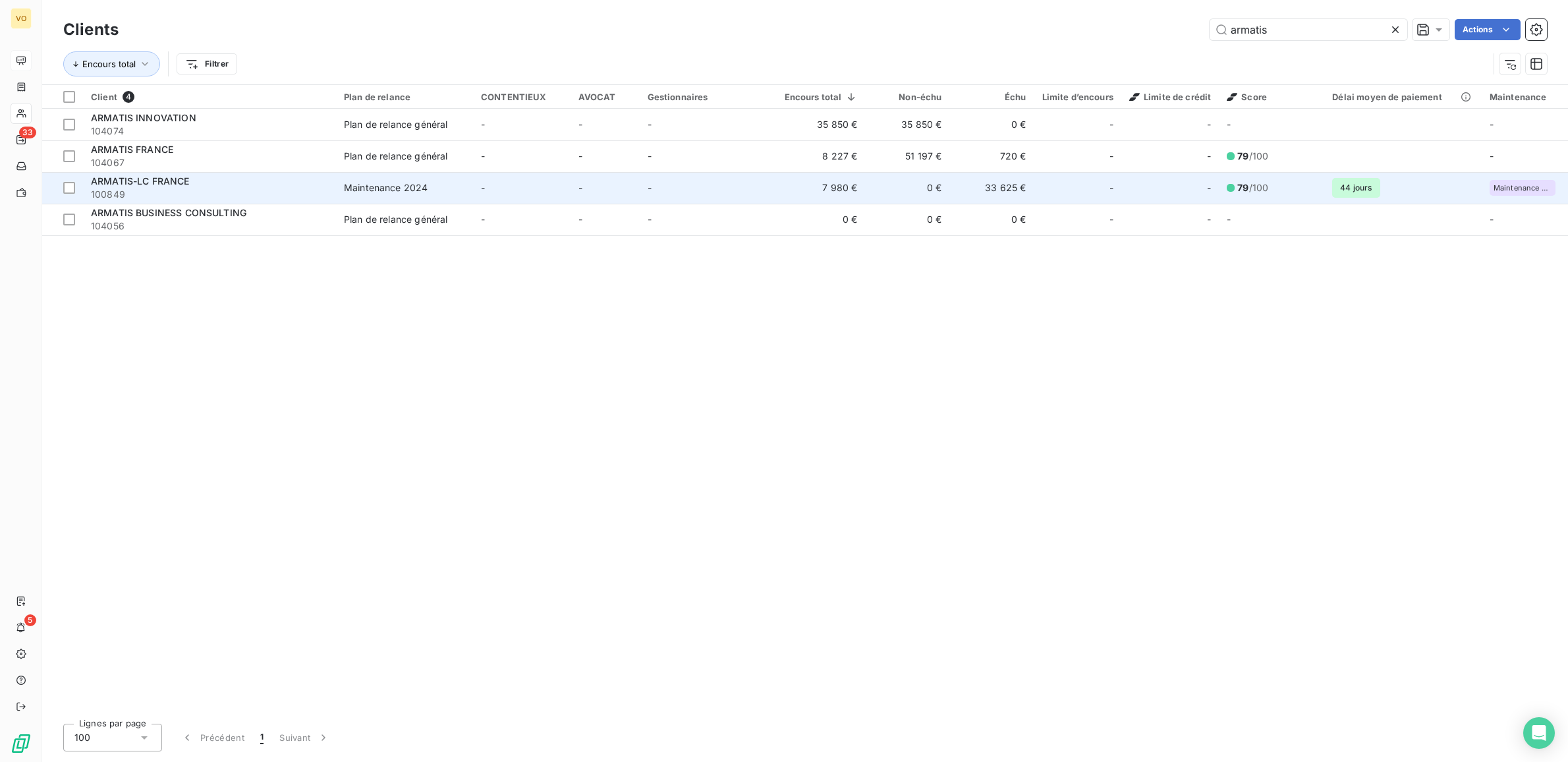
click at [200, 183] on div "ARMATIS-LC FRANCE" at bounding box center [209, 181] width 237 height 13
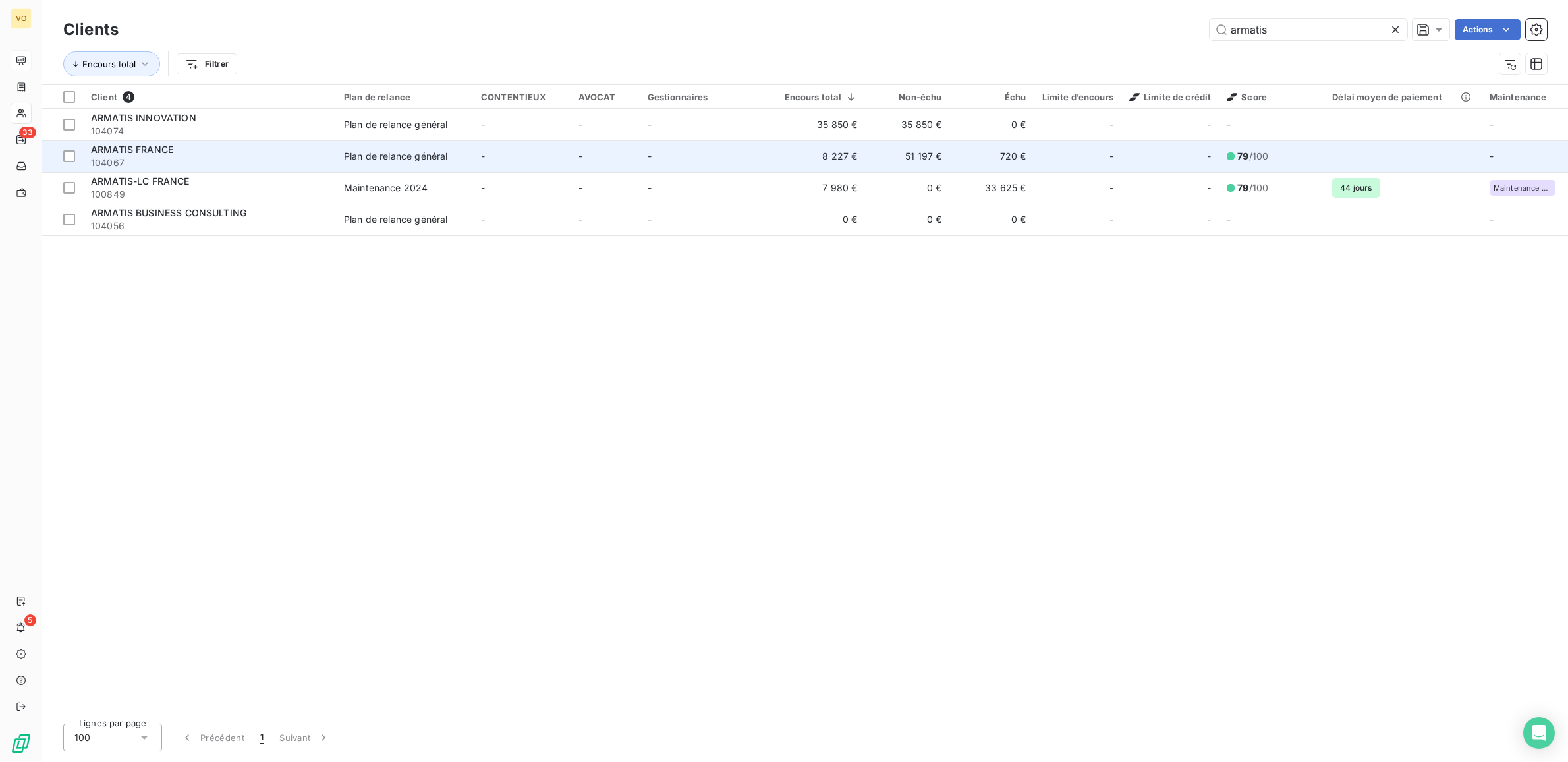
click at [169, 147] on span "ARMATIS FRANCE" at bounding box center [132, 149] width 83 height 11
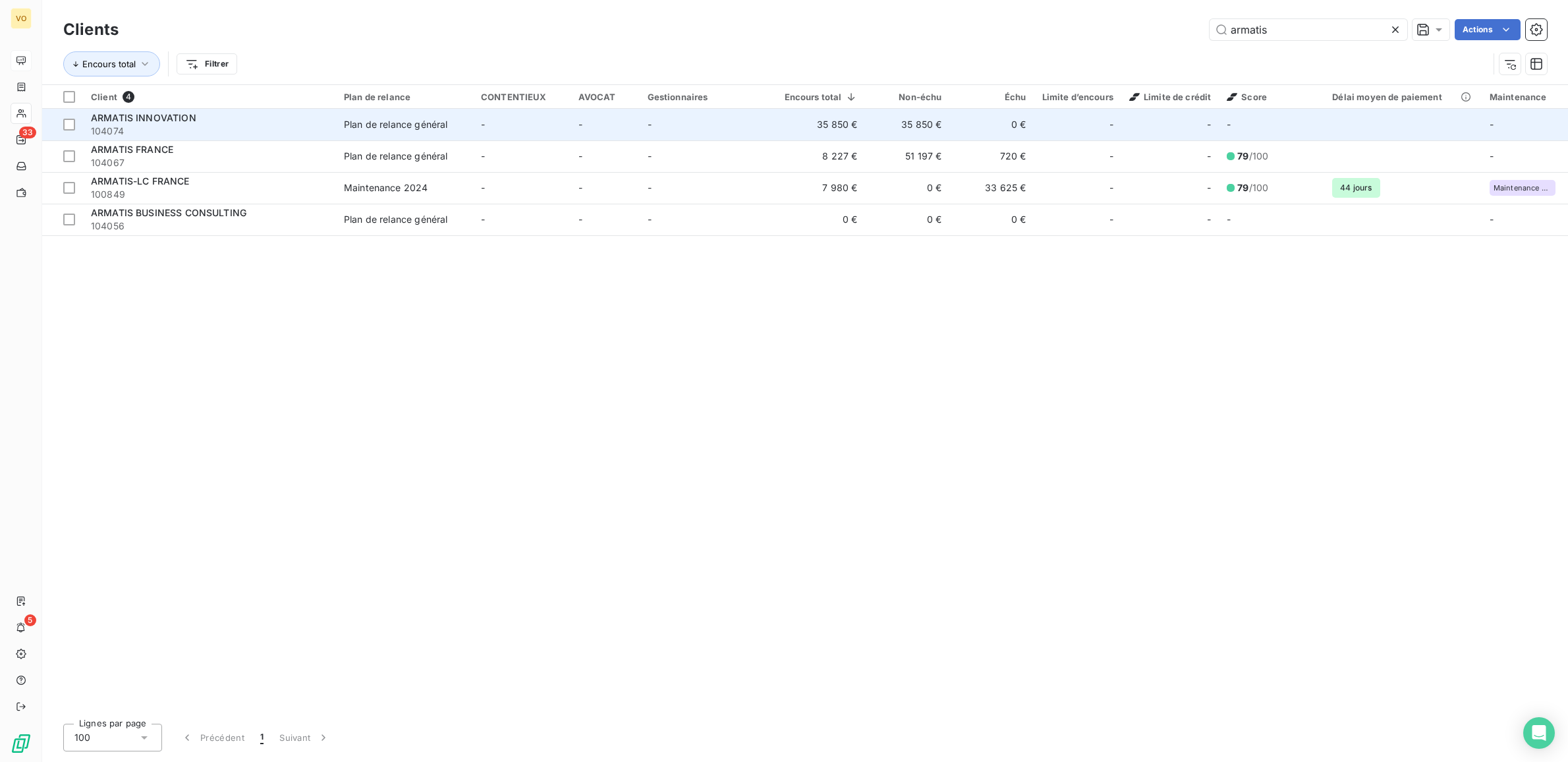
click at [360, 120] on div "Plan de relance général" at bounding box center [395, 125] width 103 height 13
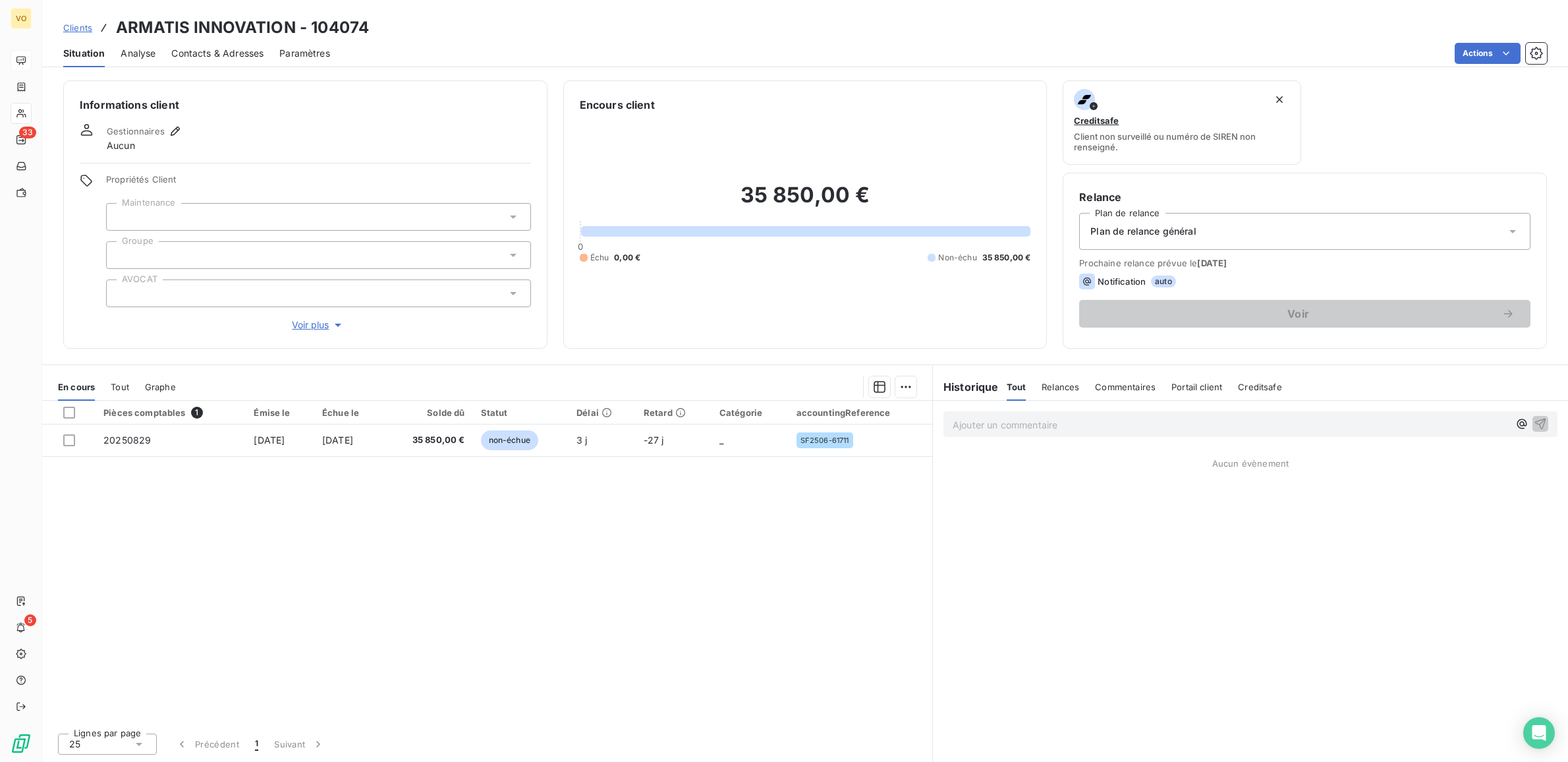
drag, startPoint x: 442, startPoint y: 535, endPoint x: 527, endPoint y: 535, distance: 85.0
click at [473, 535] on div "Pièces comptables 1 Émise le Échue le Solde dû Statut Délai Retard Catégorie ac…" at bounding box center [487, 561] width 890 height 322
click at [691, 531] on div "Pièces comptables 1 Émise le Échue le Solde dû Statut Délai Retard Catégorie ac…" at bounding box center [487, 561] width 890 height 322
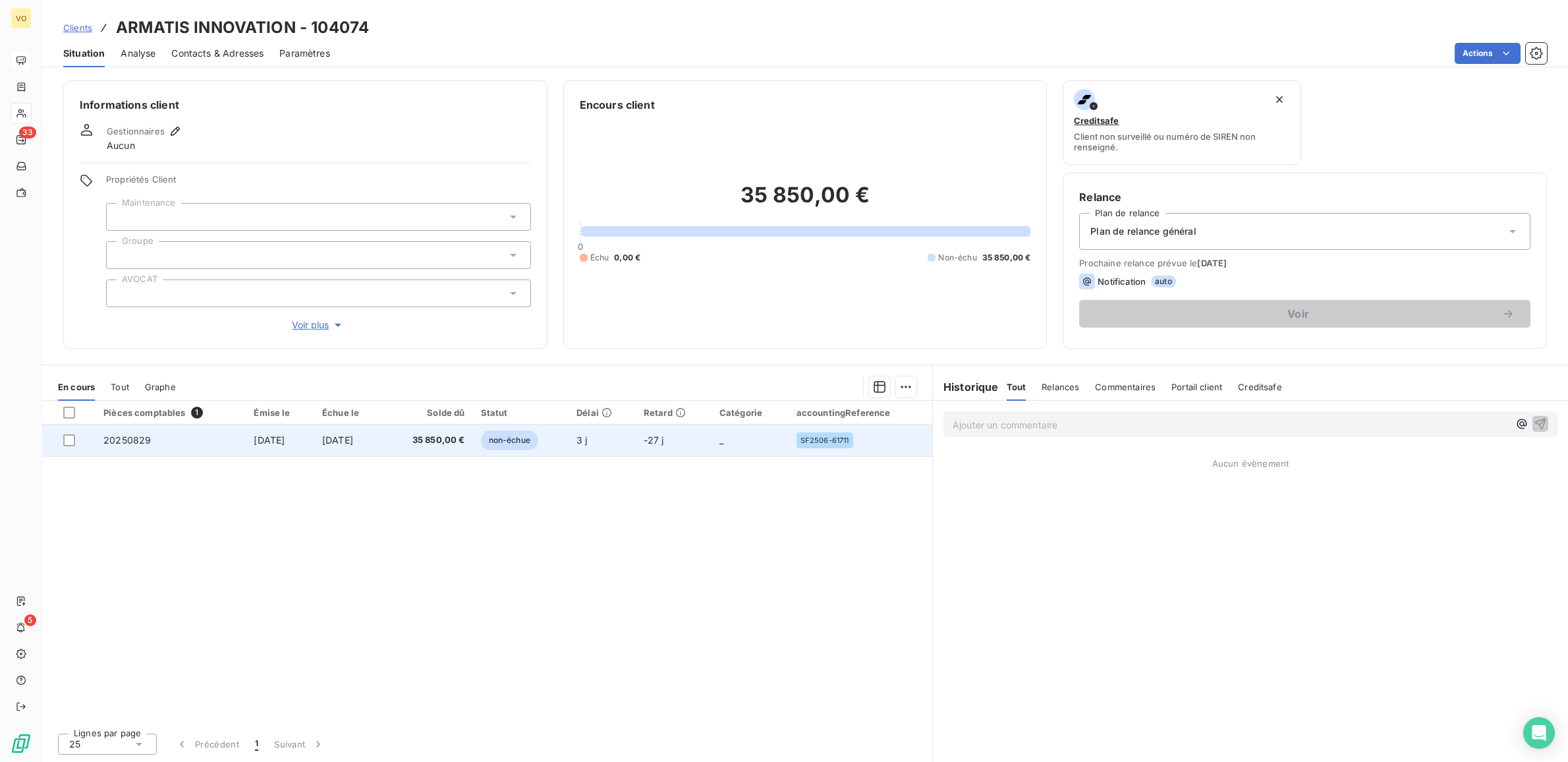
click at [334, 439] on span "[DATE]" at bounding box center [338, 440] width 31 height 11
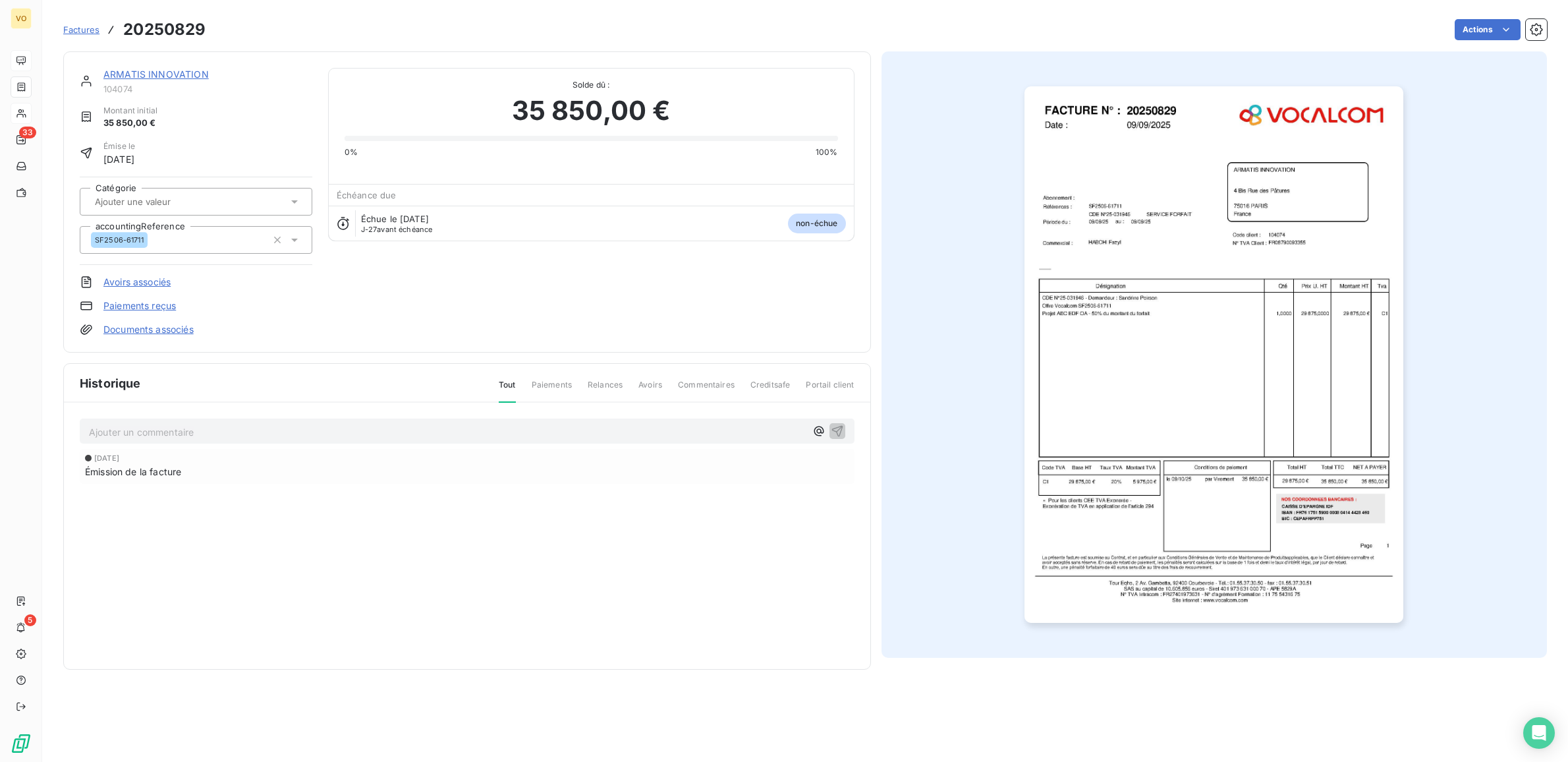
click at [1101, 375] on img "button" at bounding box center [1213, 354] width 379 height 536
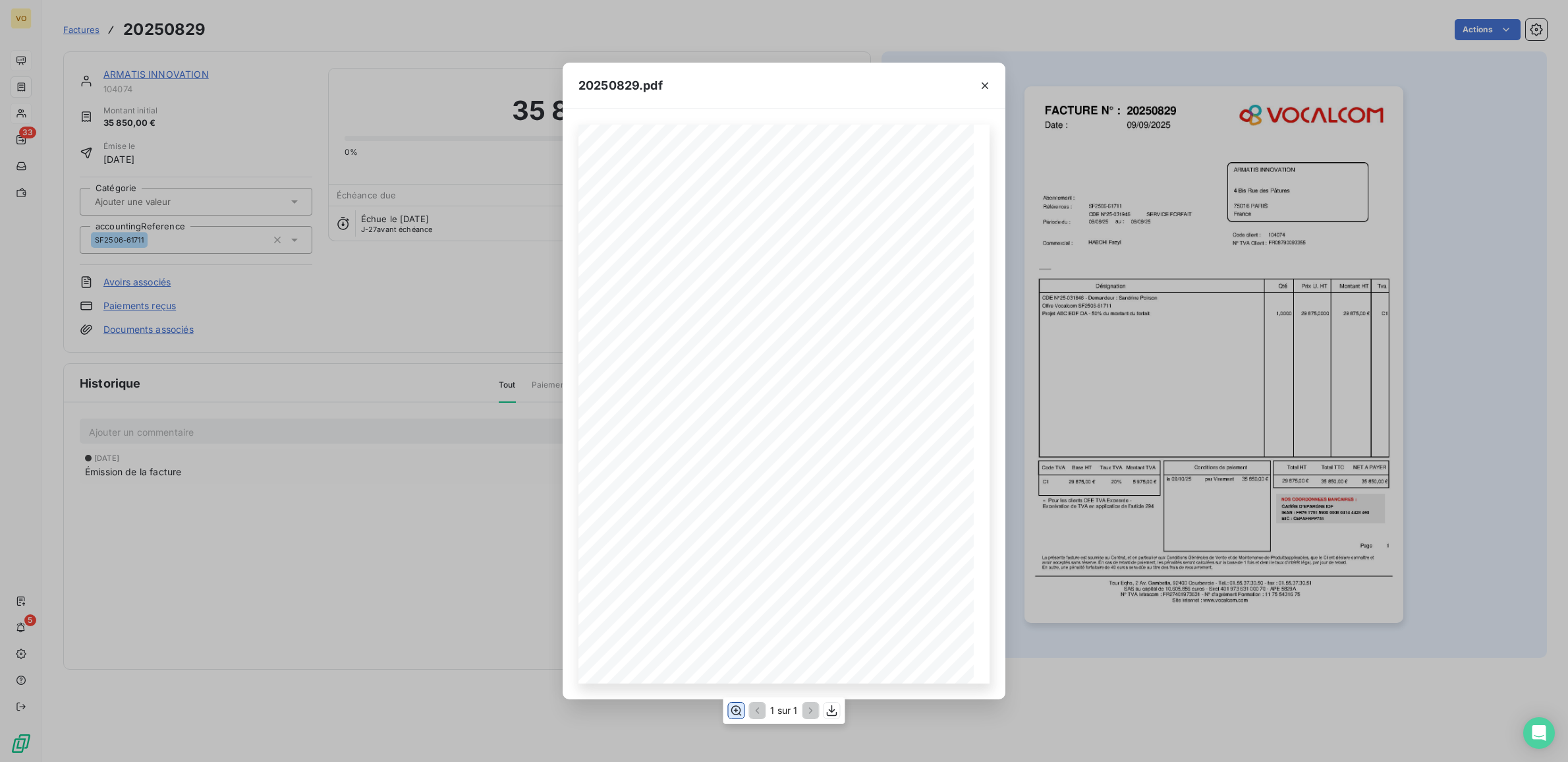
click at [735, 710] on icon "button" at bounding box center [736, 710] width 10 height 10
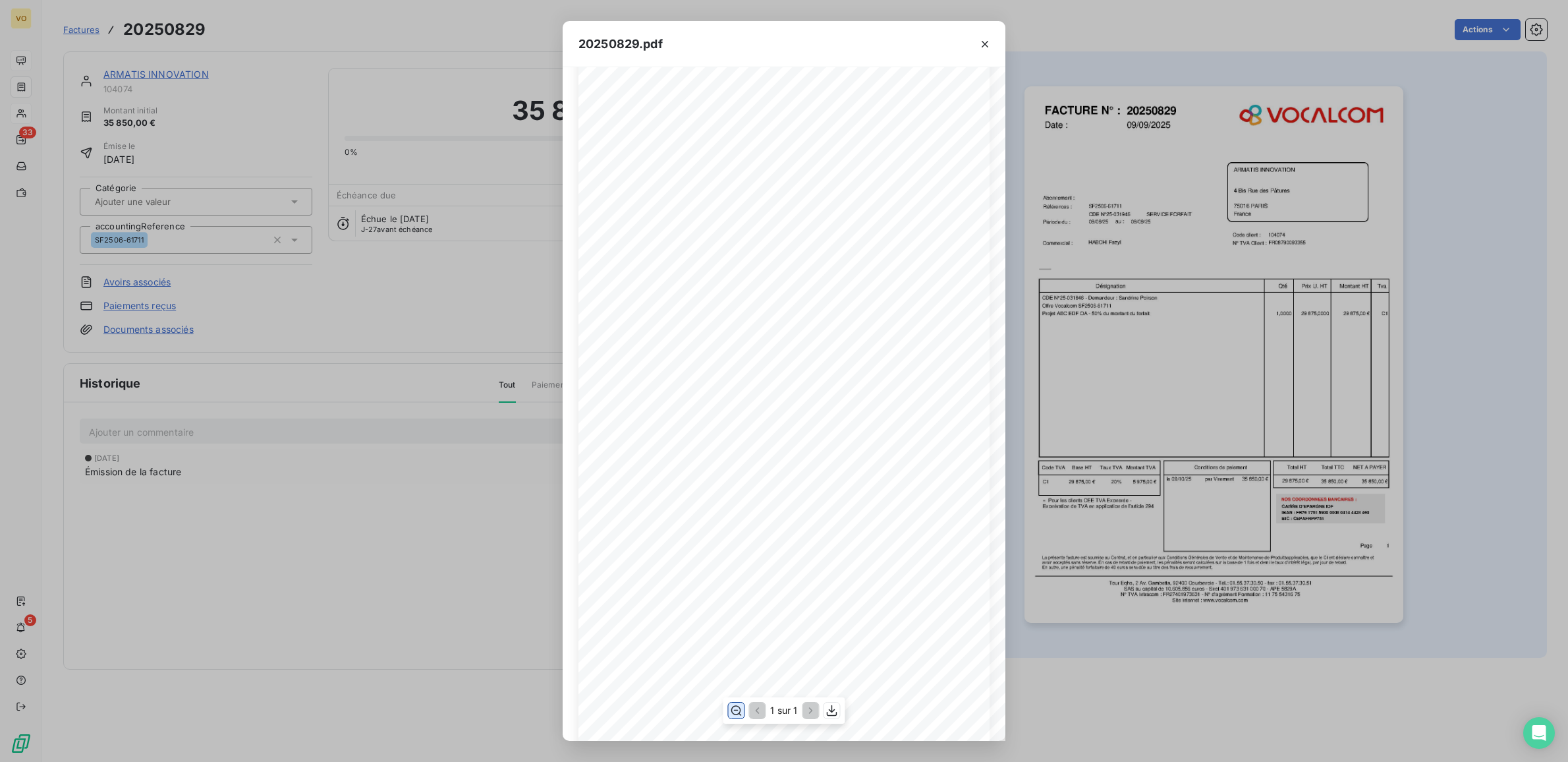
scroll to position [55, 0]
click at [350, 561] on div "20250829.pdf Références : FACTURE N° : ARMATIS INNOVATION [STREET_ADDRESS] 7501…" at bounding box center [784, 381] width 1568 height 762
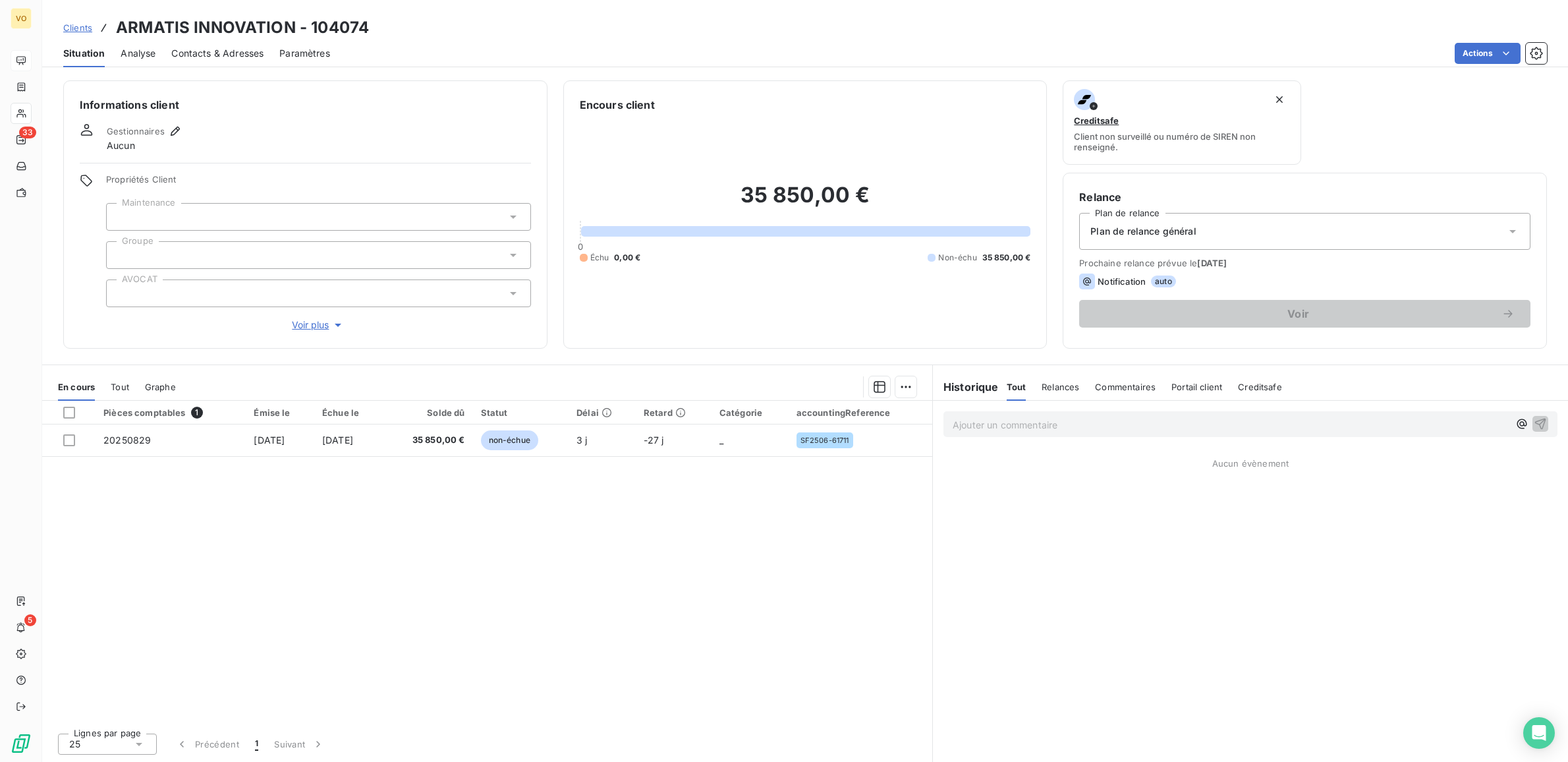
drag, startPoint x: 577, startPoint y: 633, endPoint x: 568, endPoint y: 526, distance: 107.4
click at [577, 629] on div "Pièces comptables 1 Émise le Échue le Solde dû Statut Délai Retard Catégorie ac…" at bounding box center [487, 561] width 890 height 322
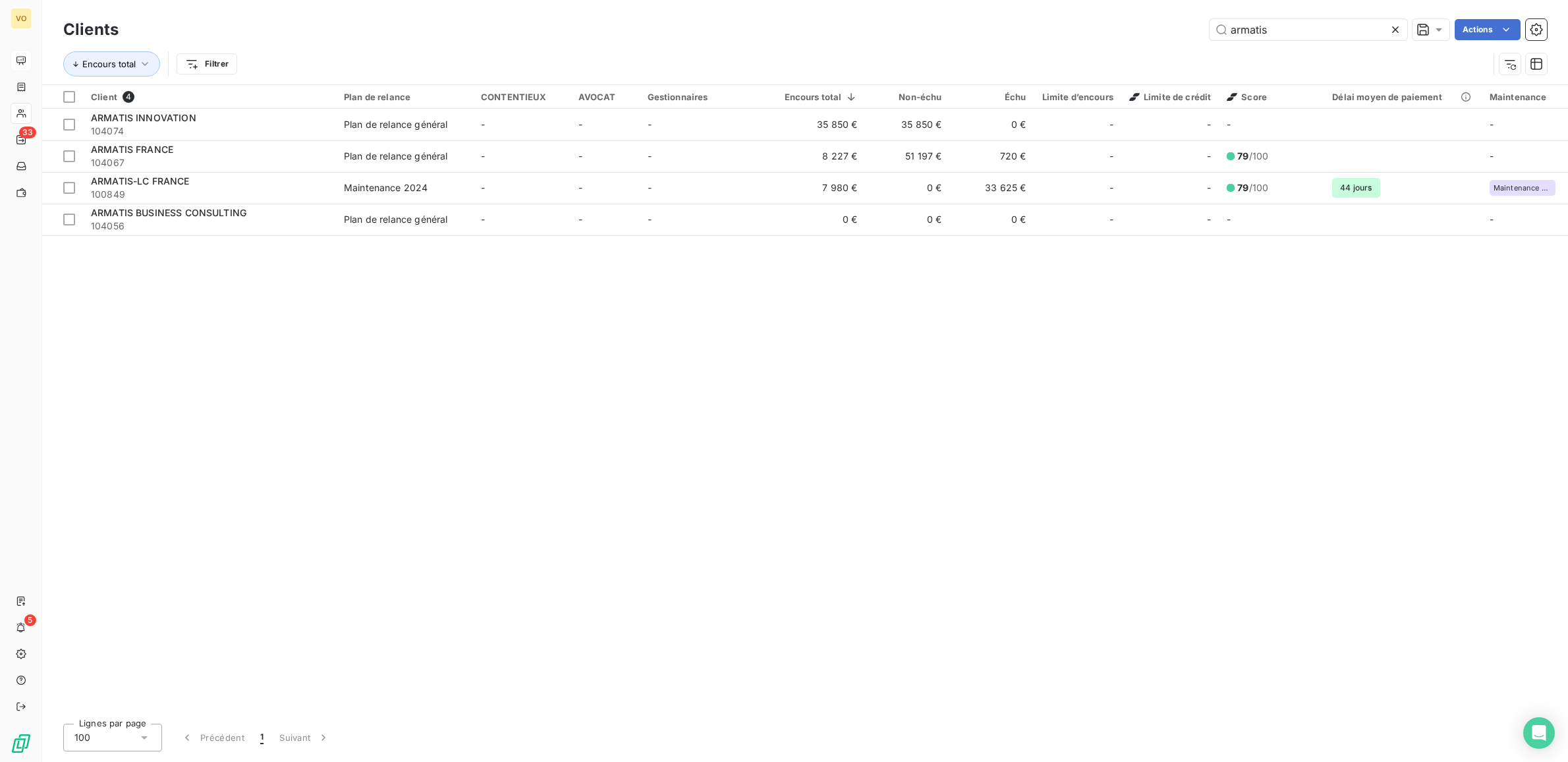
click at [491, 393] on div "Client 4 Plan de relance CONTENTIEUX AVOCAT Gestionnaires Encours total Non-éch…" at bounding box center [804, 399] width 1525 height 628
